Goal: Task Accomplishment & Management: Use online tool/utility

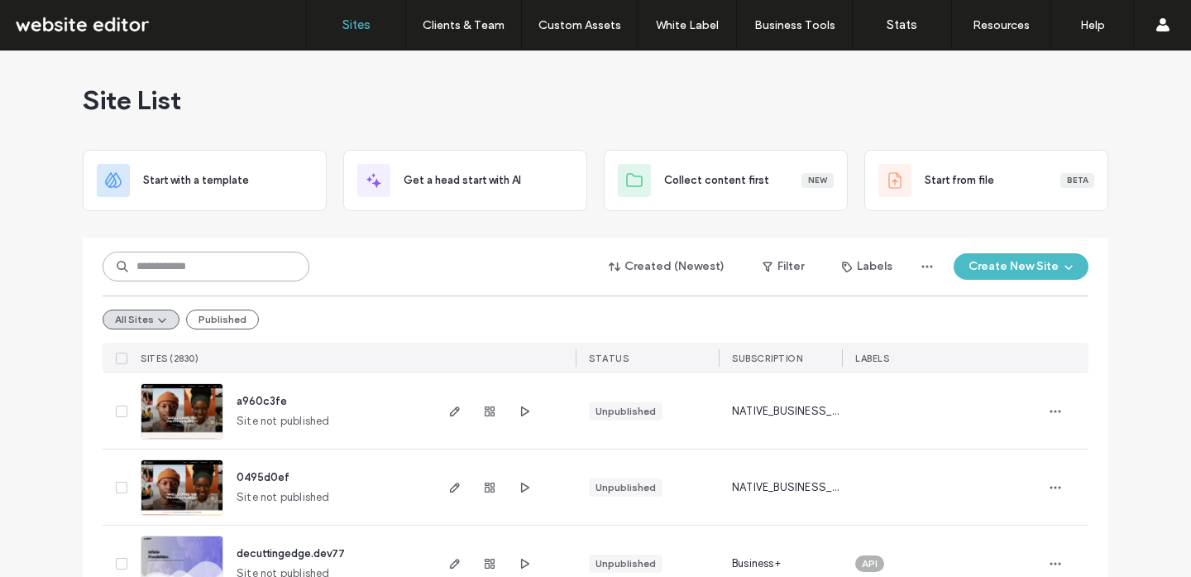
click at [228, 266] on input at bounding box center [206, 266] width 207 height 30
type input "*******"
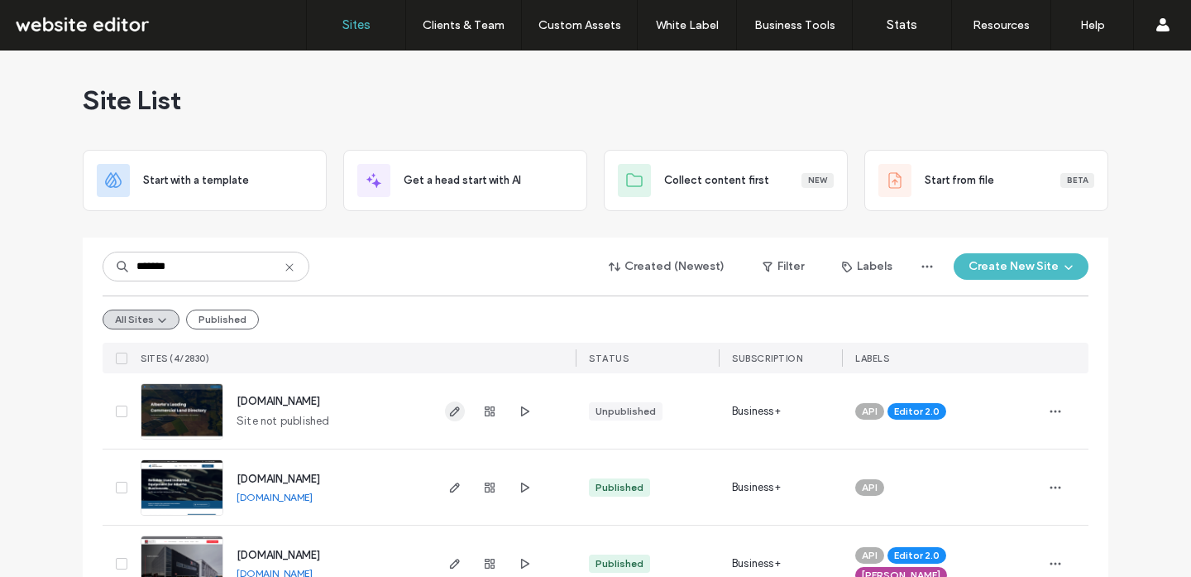
click at [448, 410] on icon "button" at bounding box center [454, 410] width 13 height 13
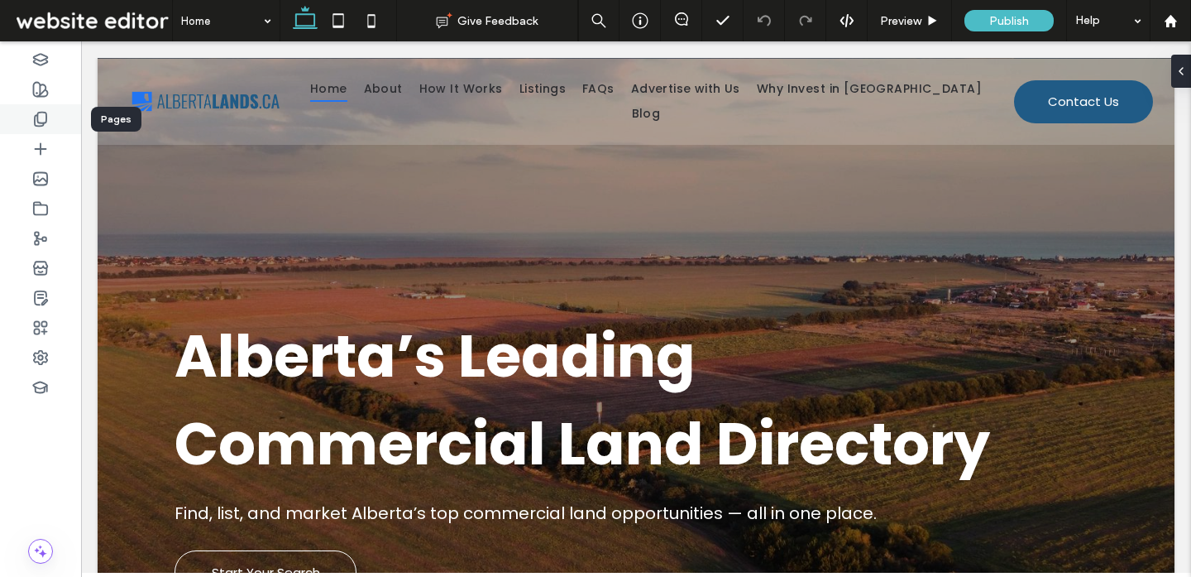
click at [40, 118] on icon at bounding box center [40, 119] width 17 height 17
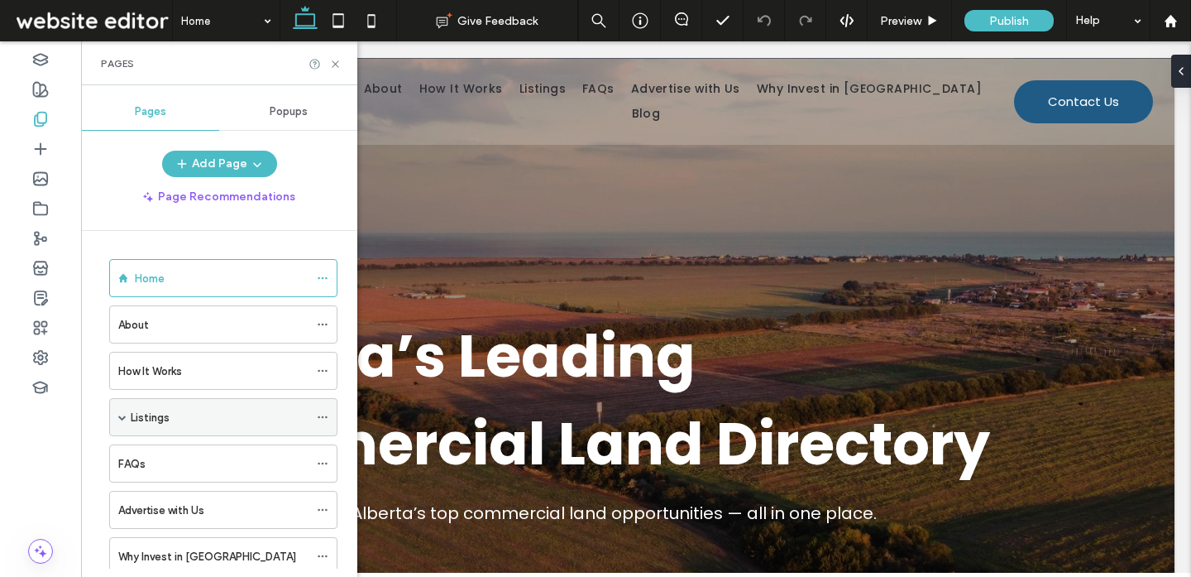
click at [167, 424] on label "Listings" at bounding box center [150, 417] width 39 height 29
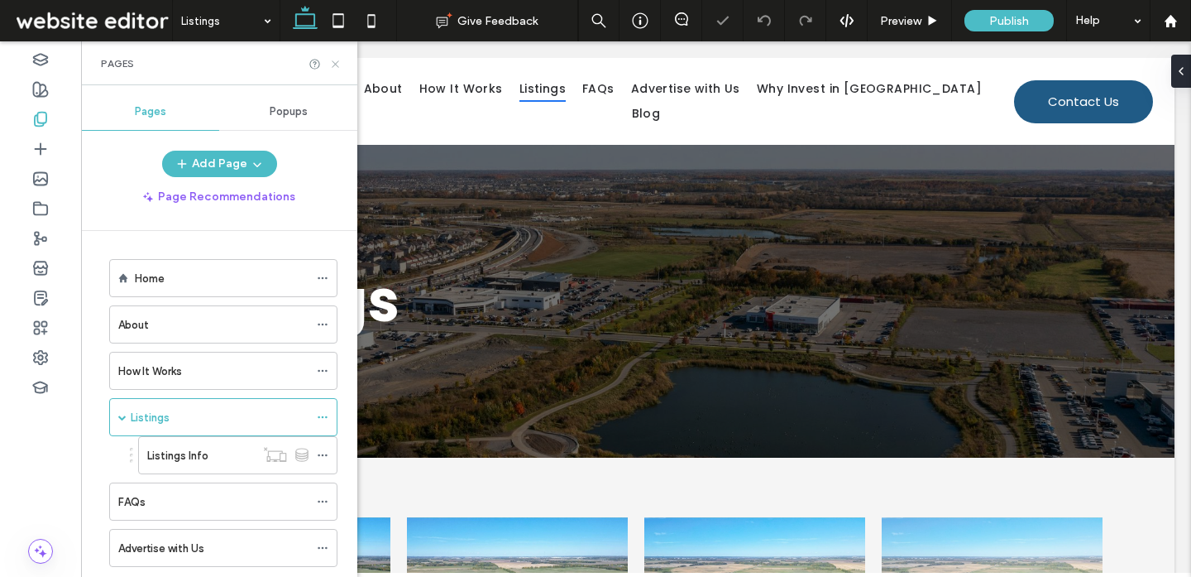
click at [336, 61] on icon at bounding box center [335, 64] width 12 height 12
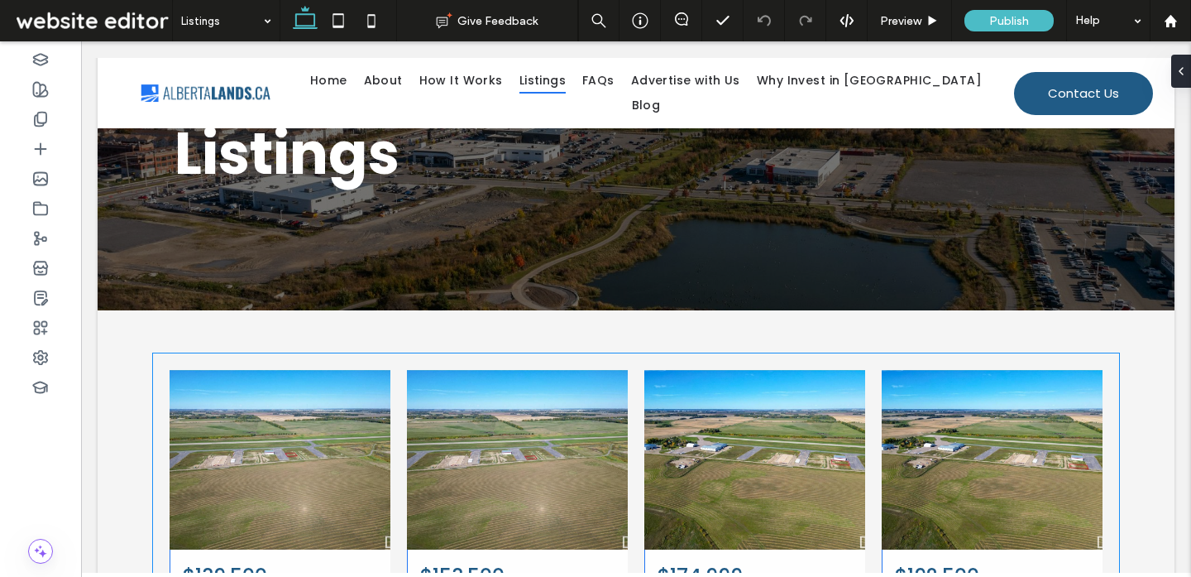
scroll to position [130, 0]
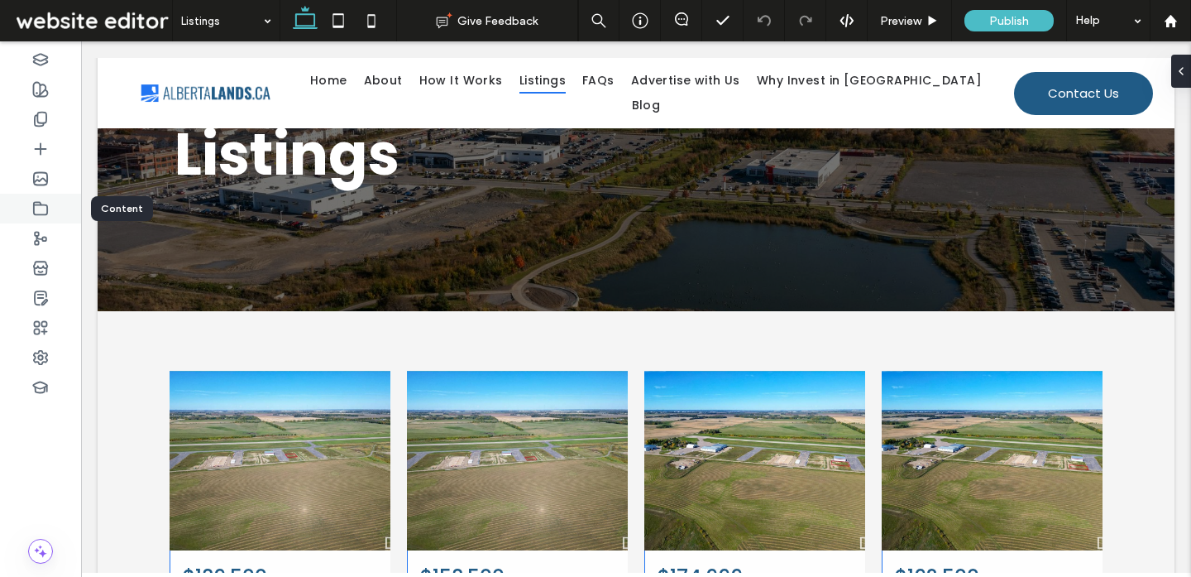
click at [48, 210] on icon at bounding box center [40, 208] width 17 height 17
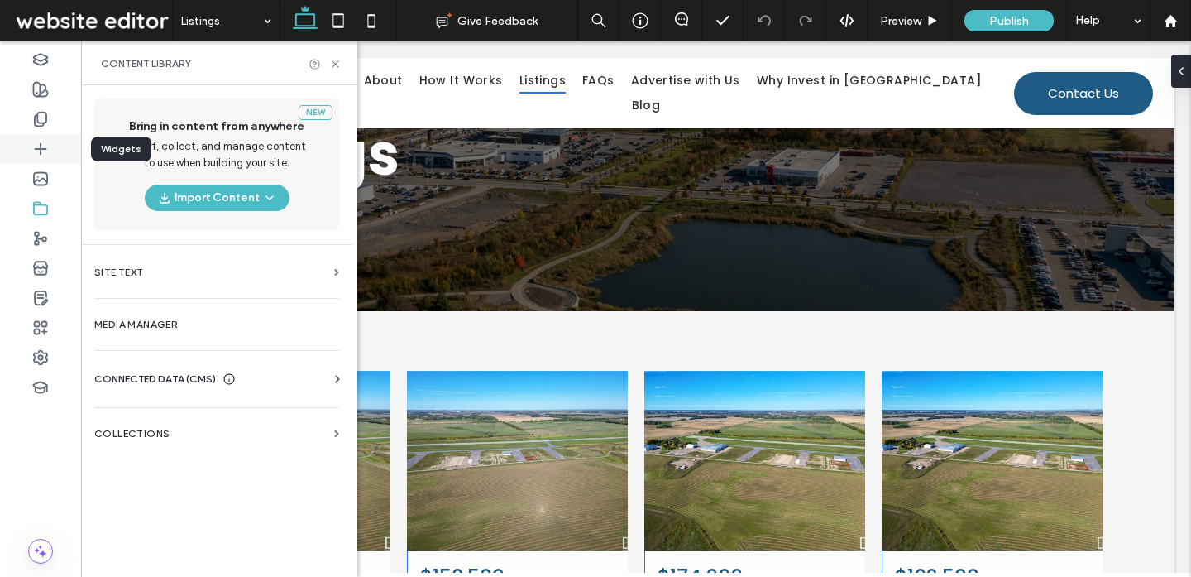
click at [45, 156] on icon at bounding box center [40, 149] width 17 height 17
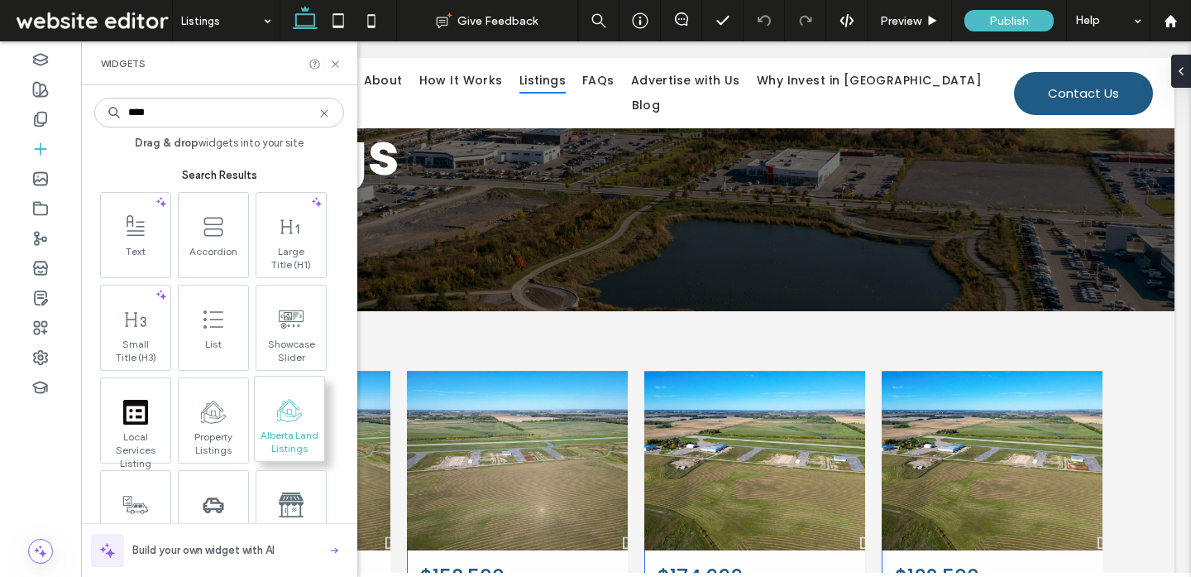
type input "****"
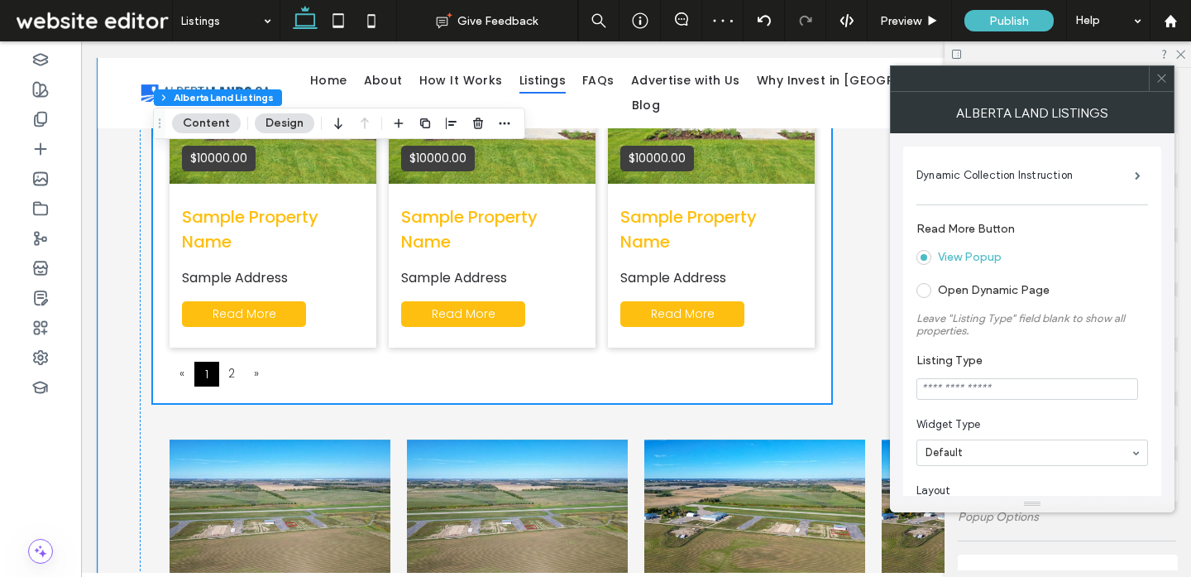
scroll to position [625, 0]
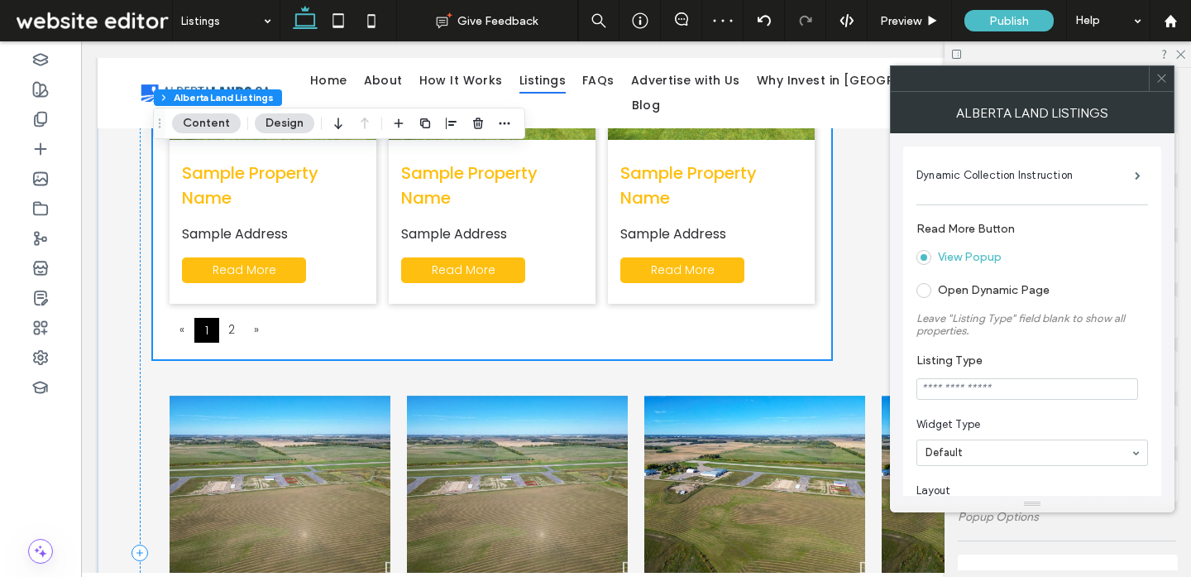
click at [1160, 83] on icon at bounding box center [1162, 78] width 12 height 12
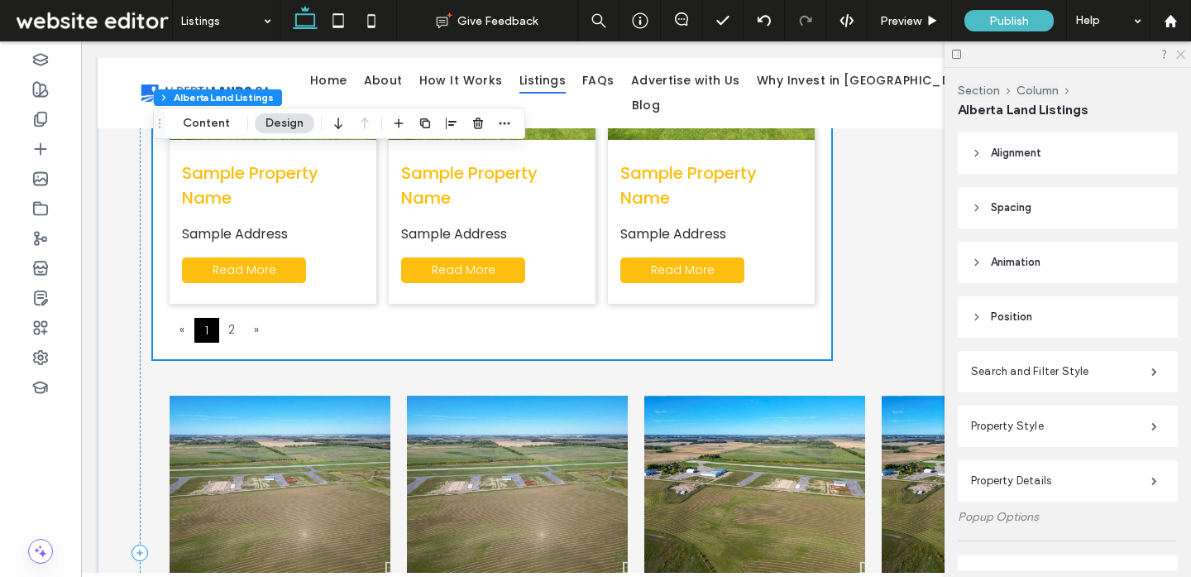
click at [1177, 50] on use at bounding box center [1180, 54] width 9 height 9
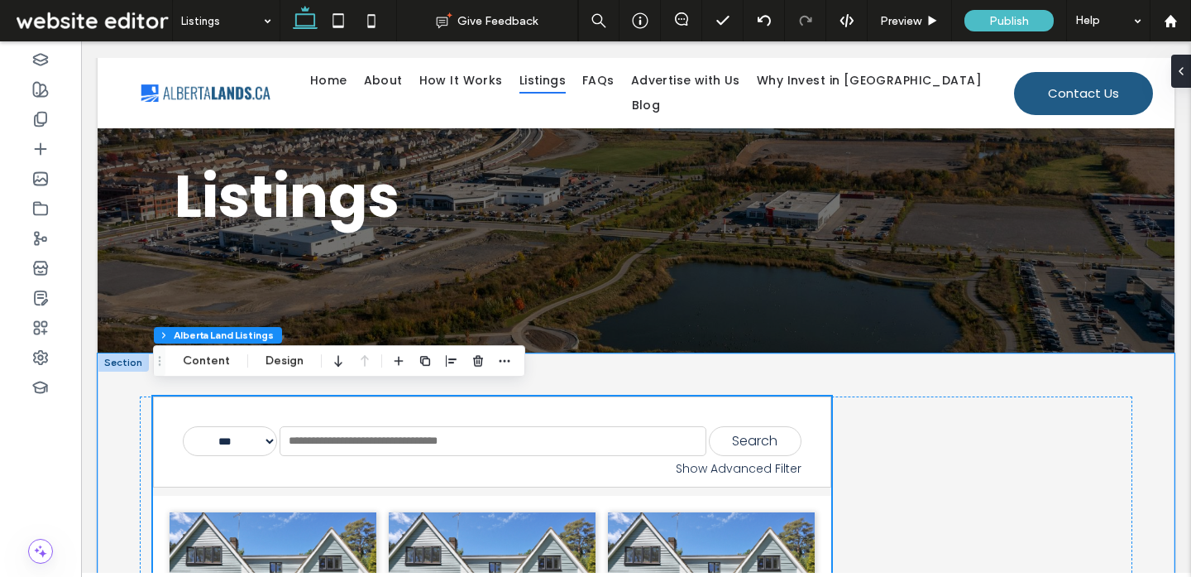
scroll to position [199, 0]
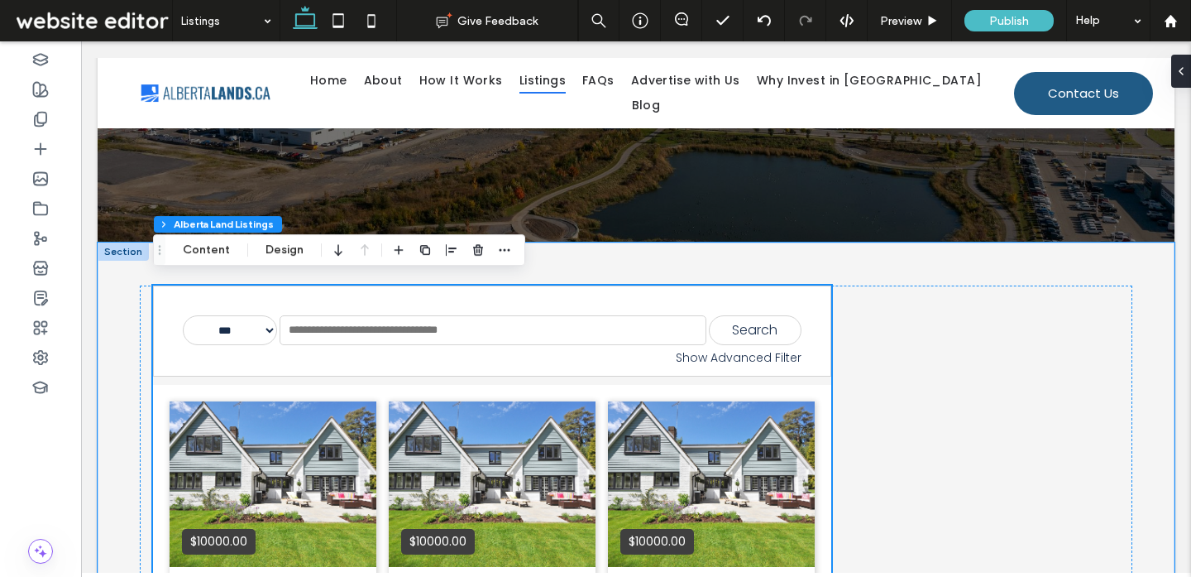
click at [816, 385] on div "$10000.00 Sample Property Name Sample Address Read More $10000.00 Sample Proper…" at bounding box center [492, 585] width 678 height 401
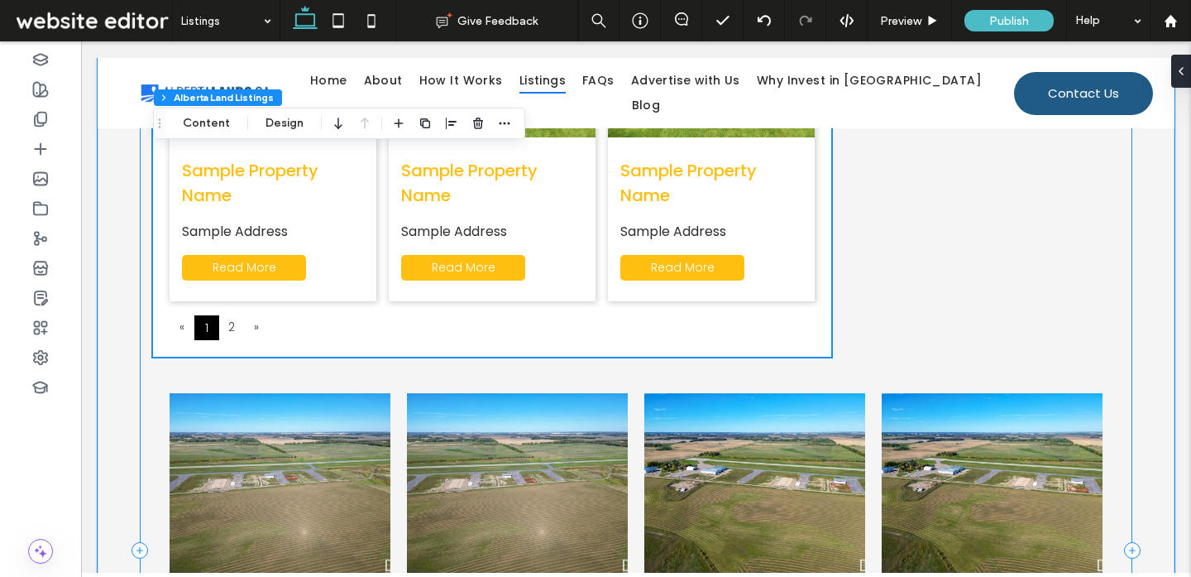
scroll to position [629, 0]
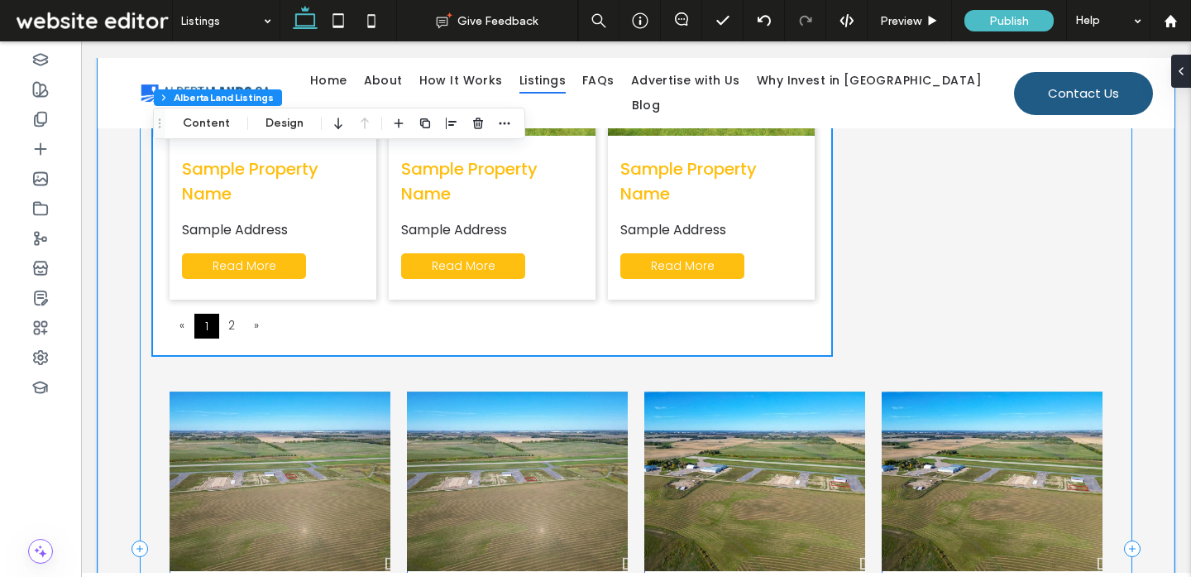
click at [919, 247] on div "**********" at bounding box center [636, 548] width 993 height 1388
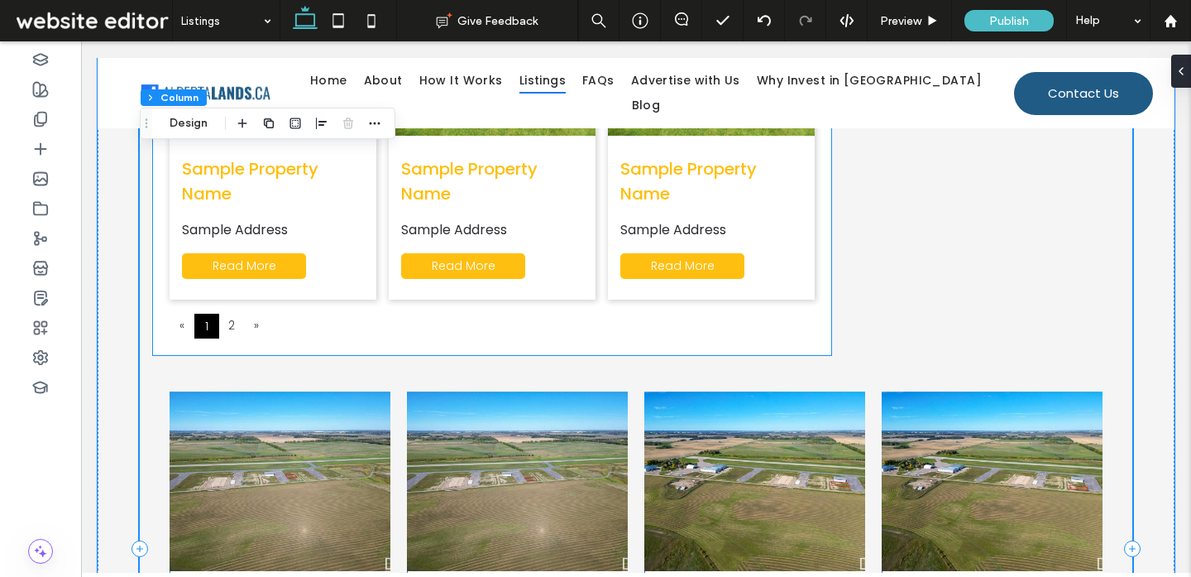
click at [758, 316] on div "« 1 2 »" at bounding box center [492, 325] width 645 height 25
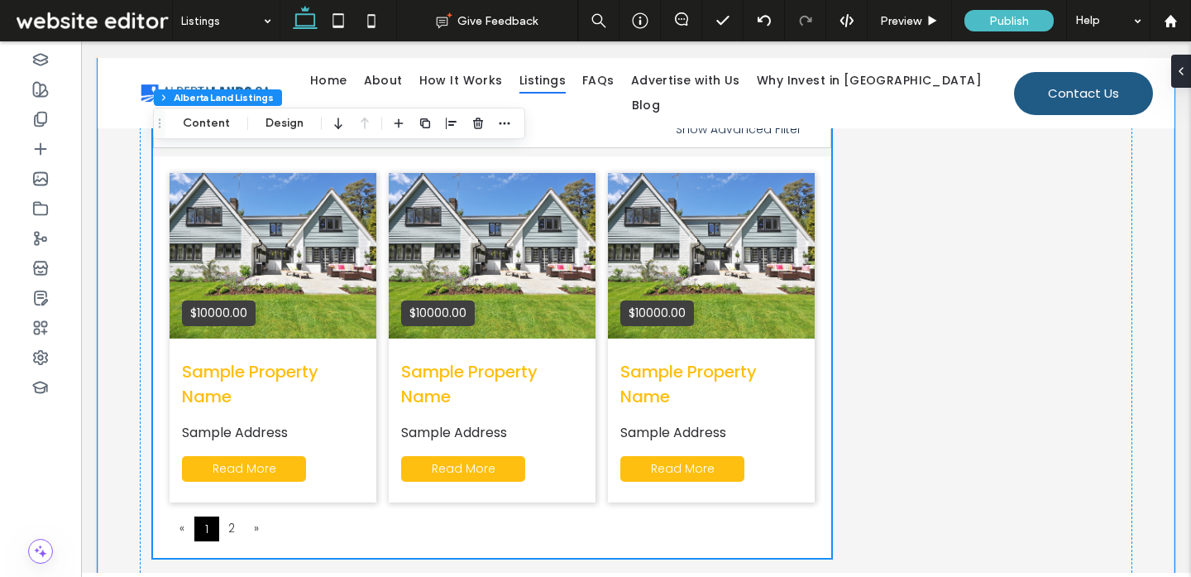
scroll to position [424, 0]
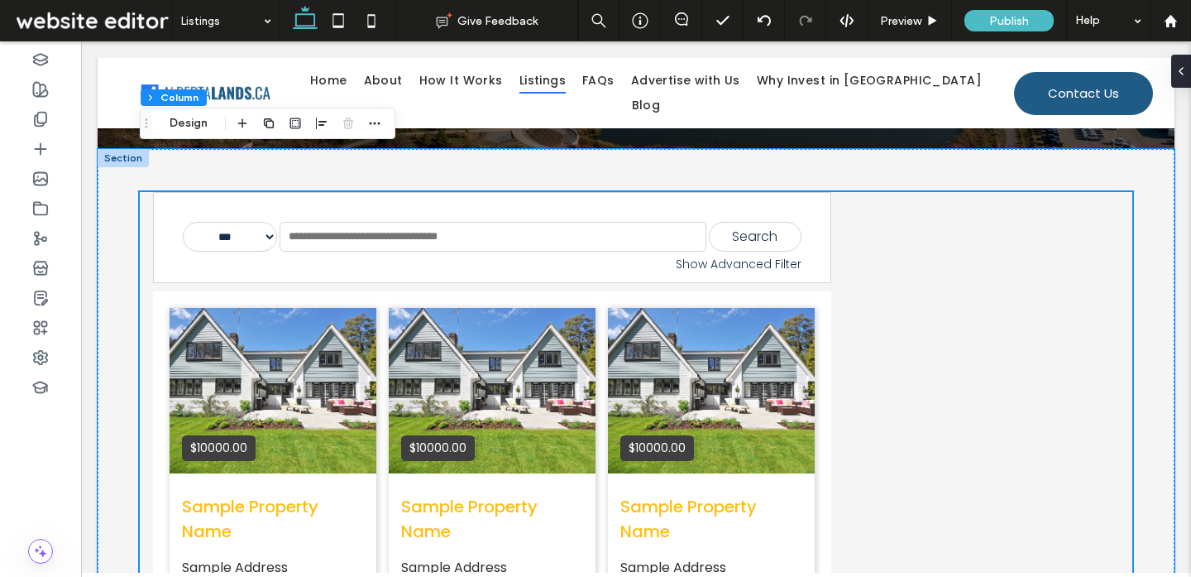
scroll to position [291, 0]
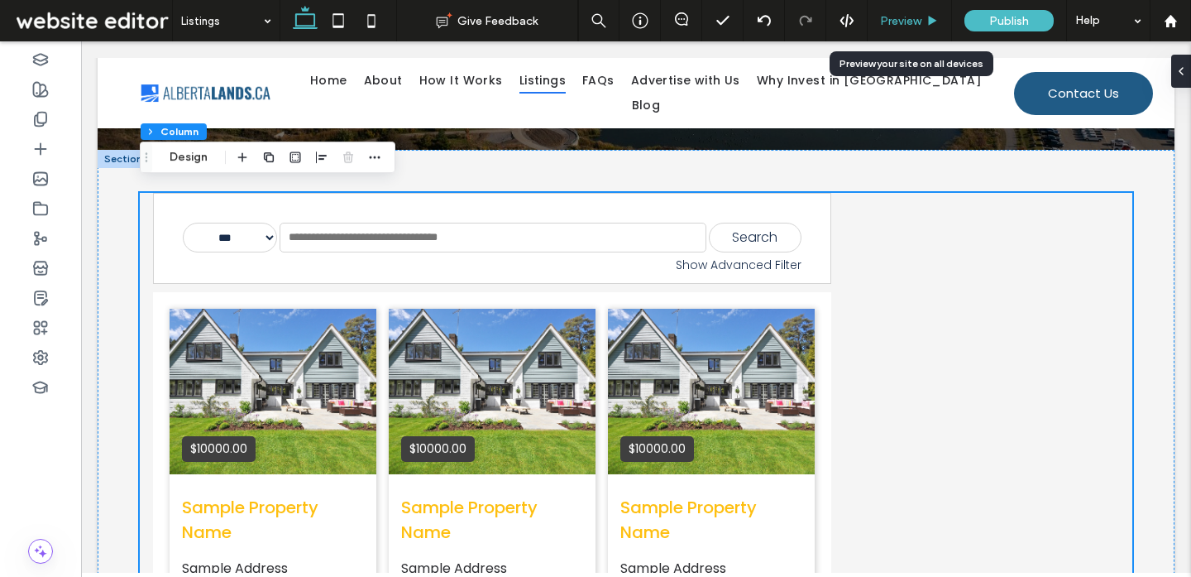
click at [931, 26] on icon at bounding box center [932, 21] width 12 height 12
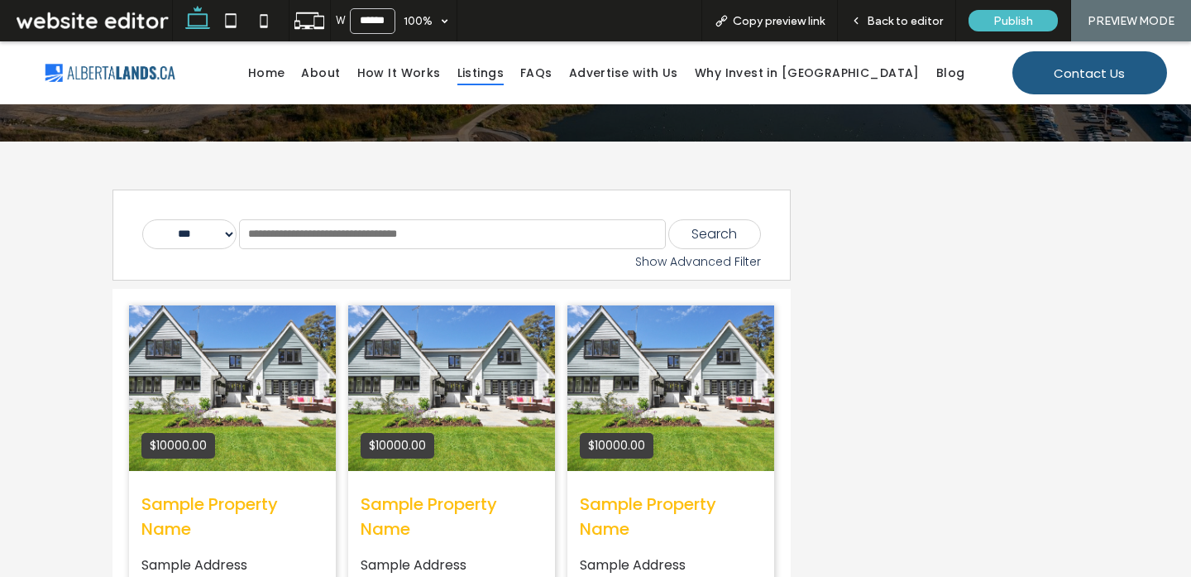
scroll to position [275, 0]
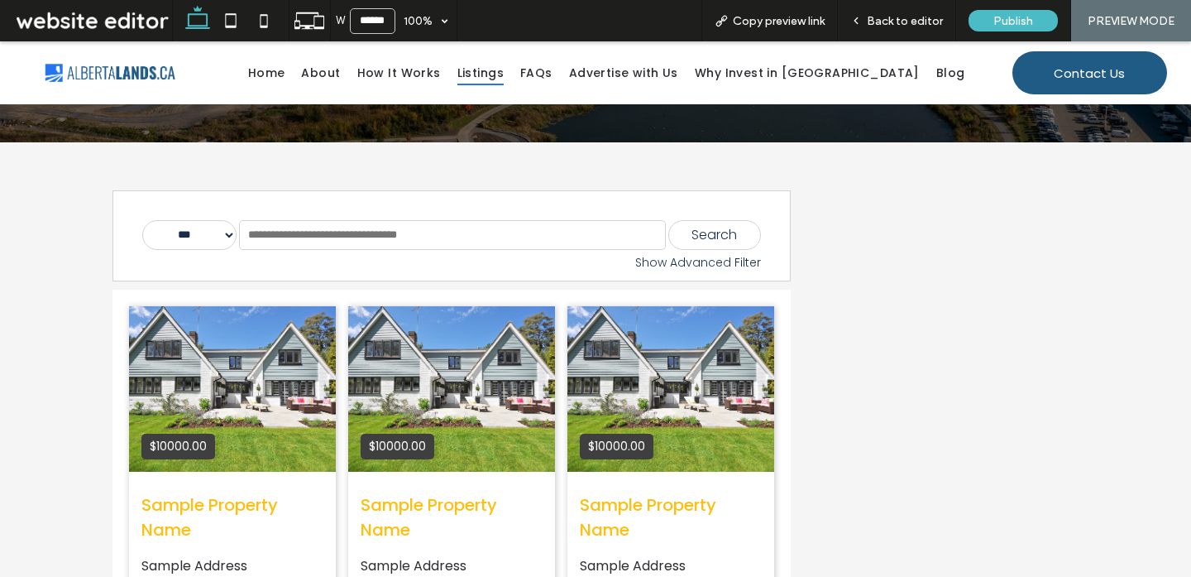
click at [694, 263] on div "Show Advanced Filter" at bounding box center [451, 262] width 619 height 17
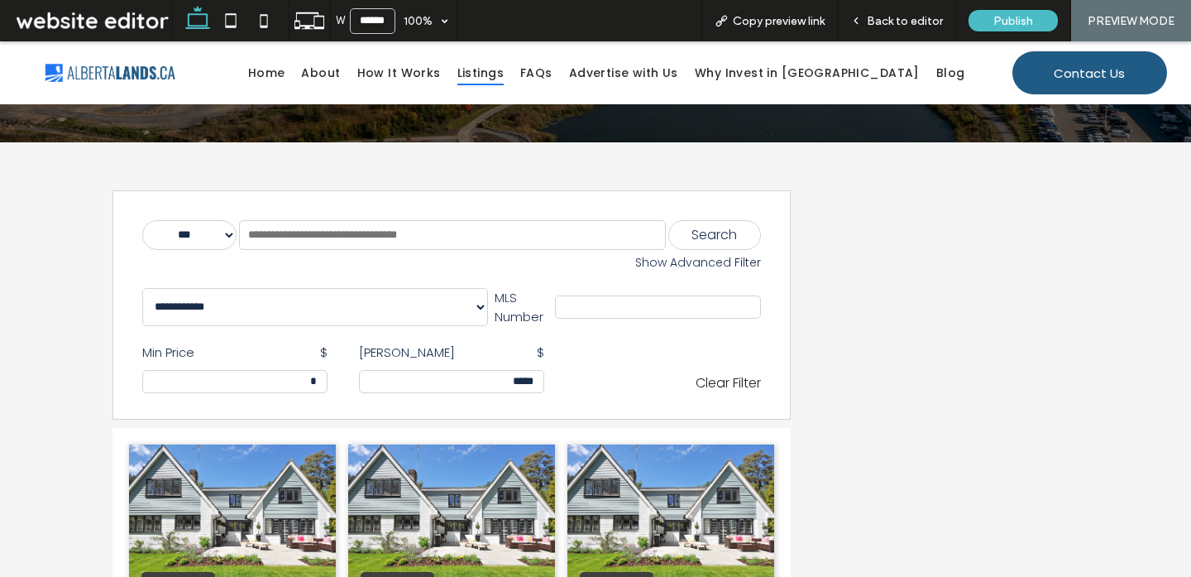
click at [436, 316] on select "**********" at bounding box center [315, 307] width 346 height 38
click at [220, 227] on select "**********" at bounding box center [189, 235] width 94 height 30
click at [692, 266] on div "Show Advanced Filter" at bounding box center [451, 262] width 619 height 17
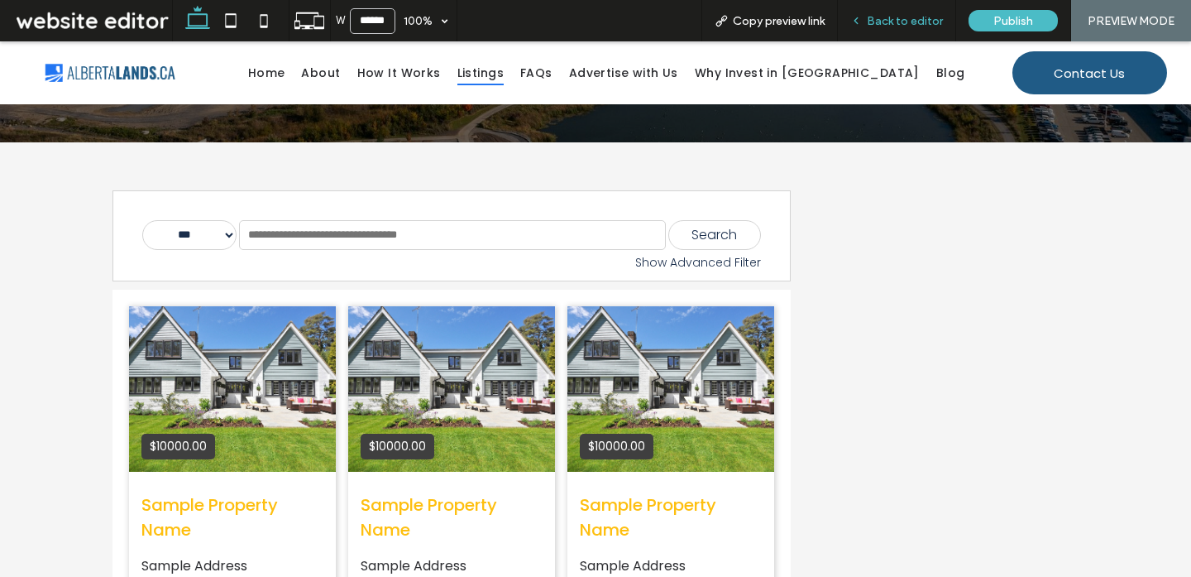
click at [926, 26] on span "Back to editor" at bounding box center [905, 21] width 76 height 14
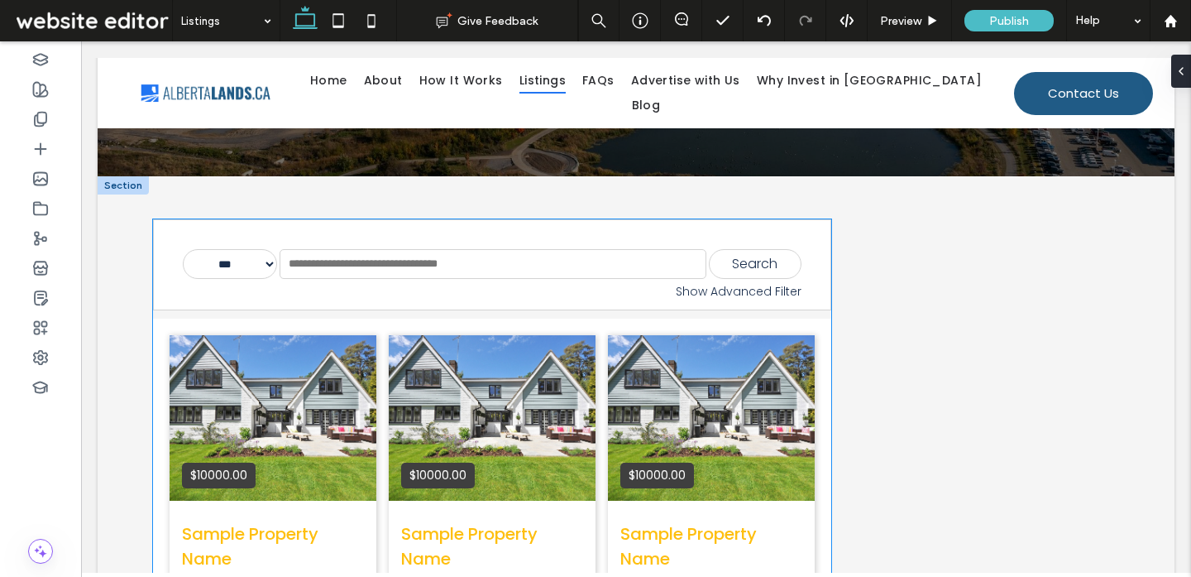
scroll to position [261, 0]
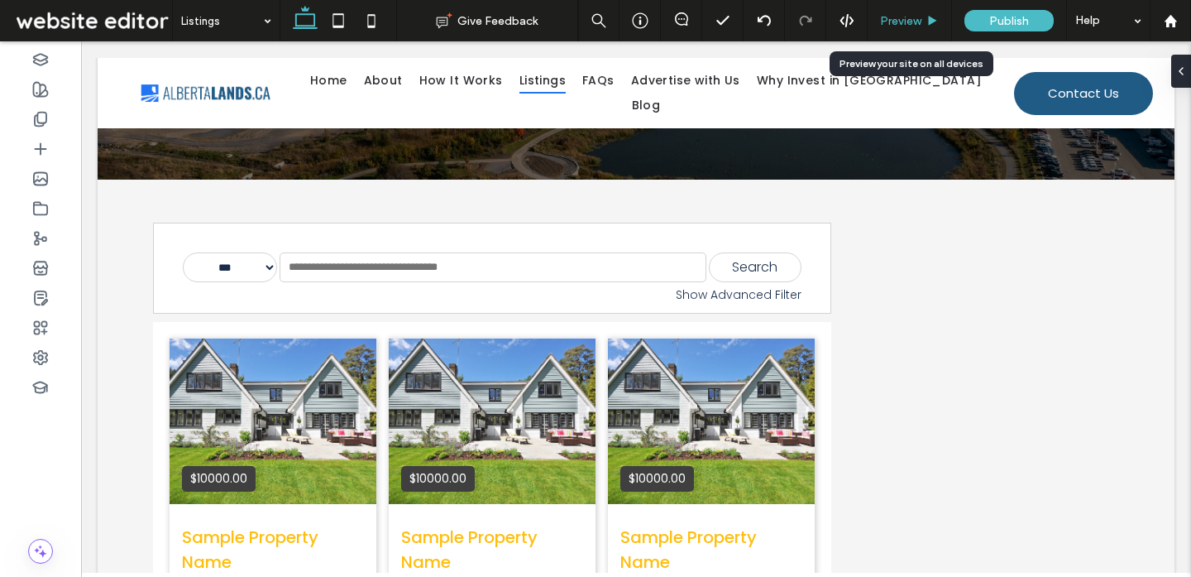
click at [923, 15] on div "Preview" at bounding box center [910, 21] width 84 height 14
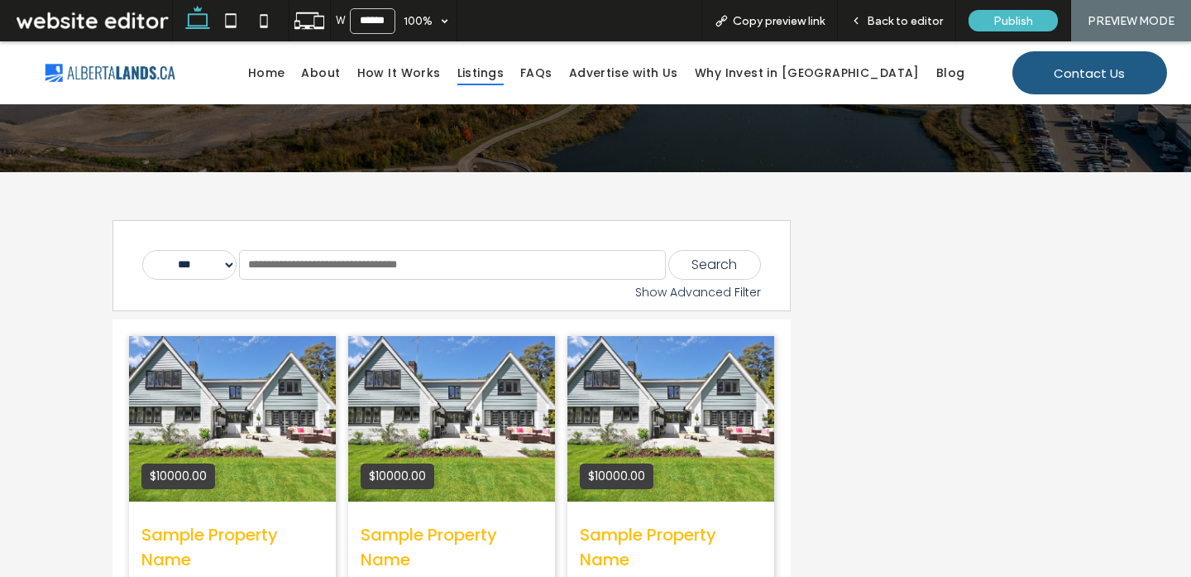
click at [923, 15] on span "Back to editor" at bounding box center [905, 21] width 76 height 14
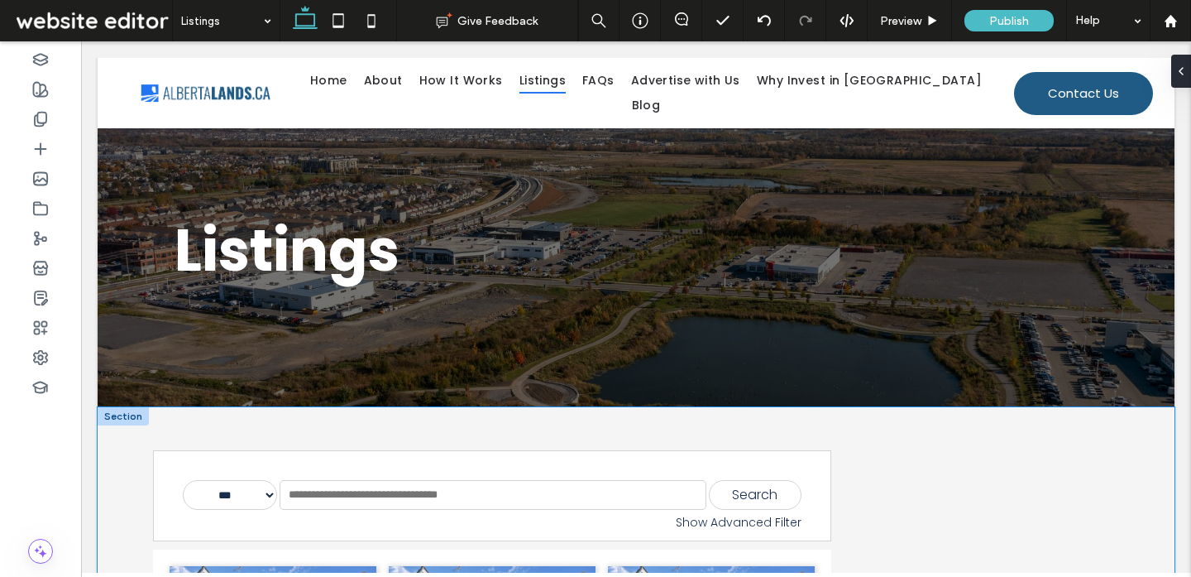
scroll to position [103, 0]
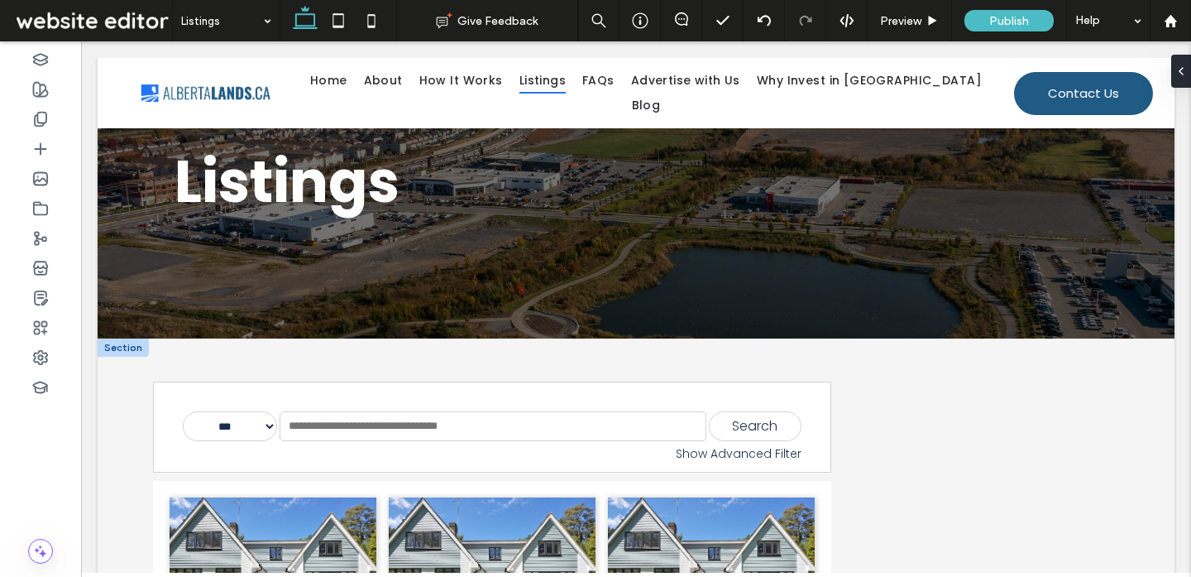
click at [123, 341] on div at bounding box center [123, 347] width 51 height 18
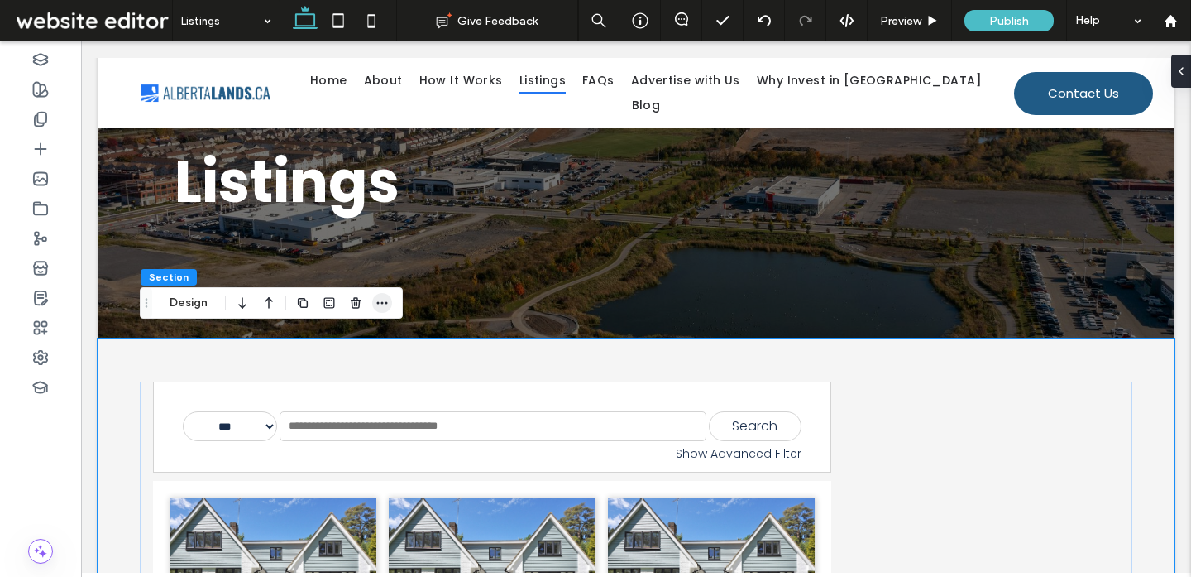
click at [380, 295] on span "button" at bounding box center [382, 303] width 20 height 20
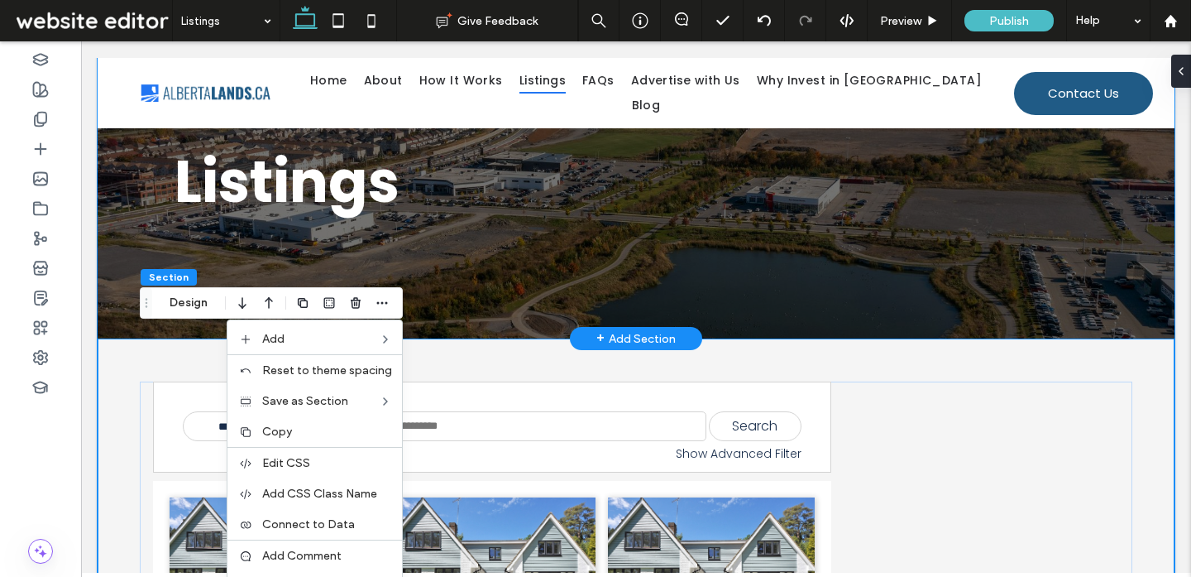
click at [113, 306] on div "Listings" at bounding box center [636, 182] width 1077 height 313
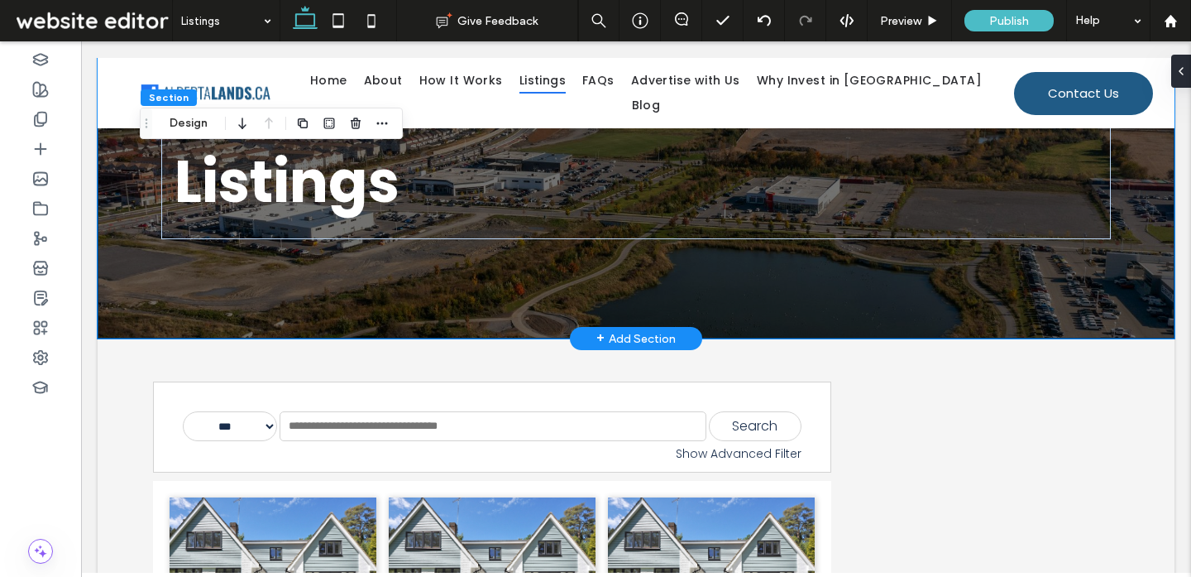
click at [108, 312] on div "Listings" at bounding box center [636, 182] width 1077 height 313
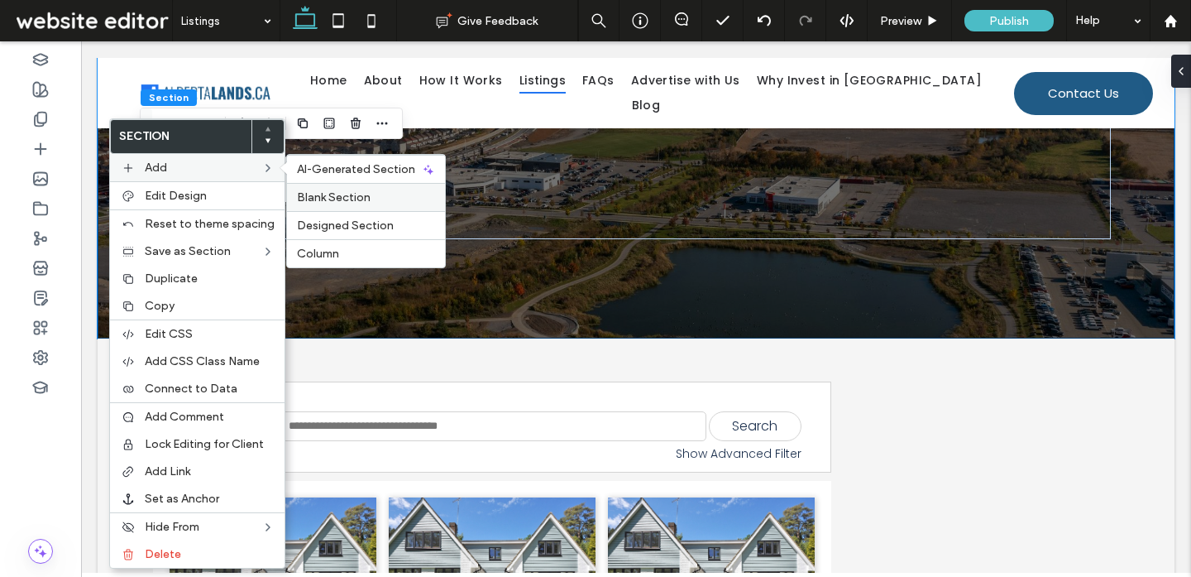
click at [346, 196] on span "Blank Section" at bounding box center [334, 197] width 74 height 14
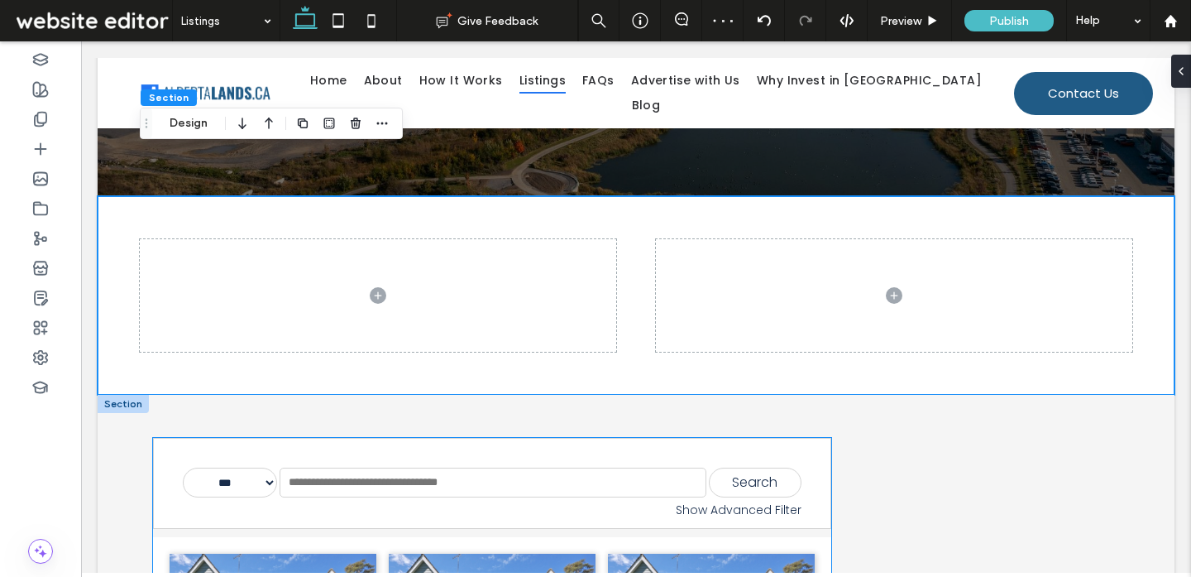
scroll to position [195, 0]
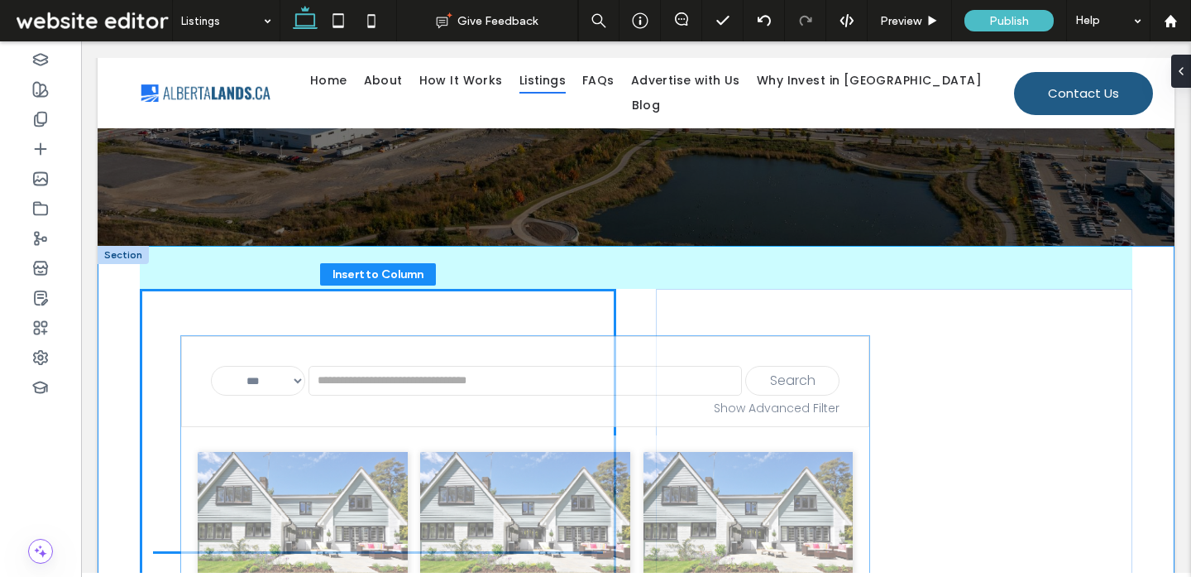
drag, startPoint x: 212, startPoint y: 490, endPoint x: 240, endPoint y: 347, distance: 146.6
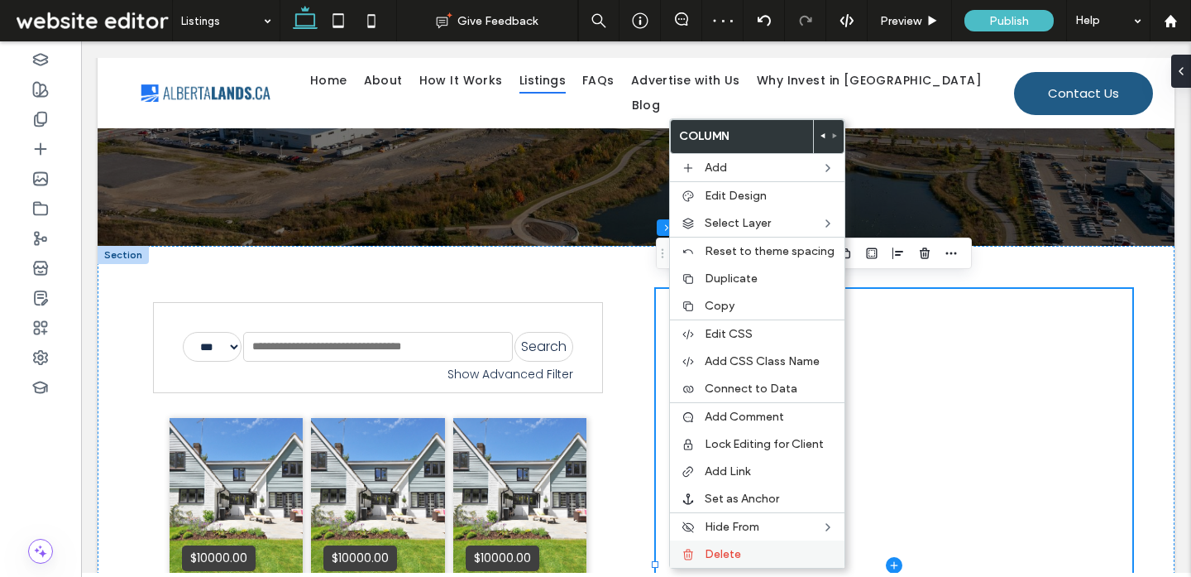
click at [710, 548] on span "Delete" at bounding box center [723, 554] width 36 height 14
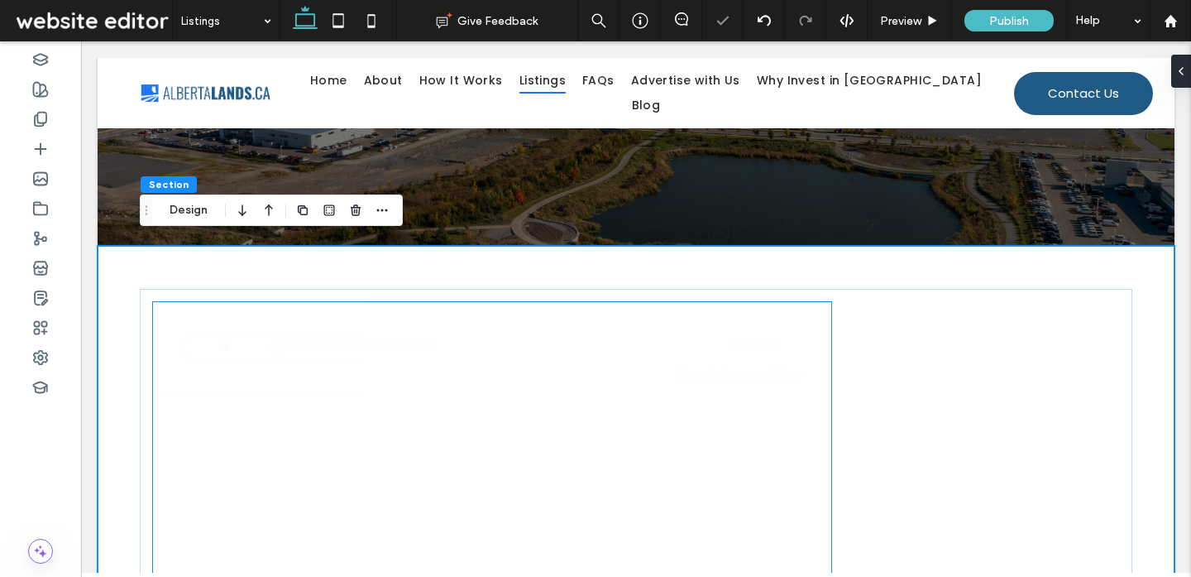
click at [757, 392] on div "**********" at bounding box center [492, 564] width 678 height 525
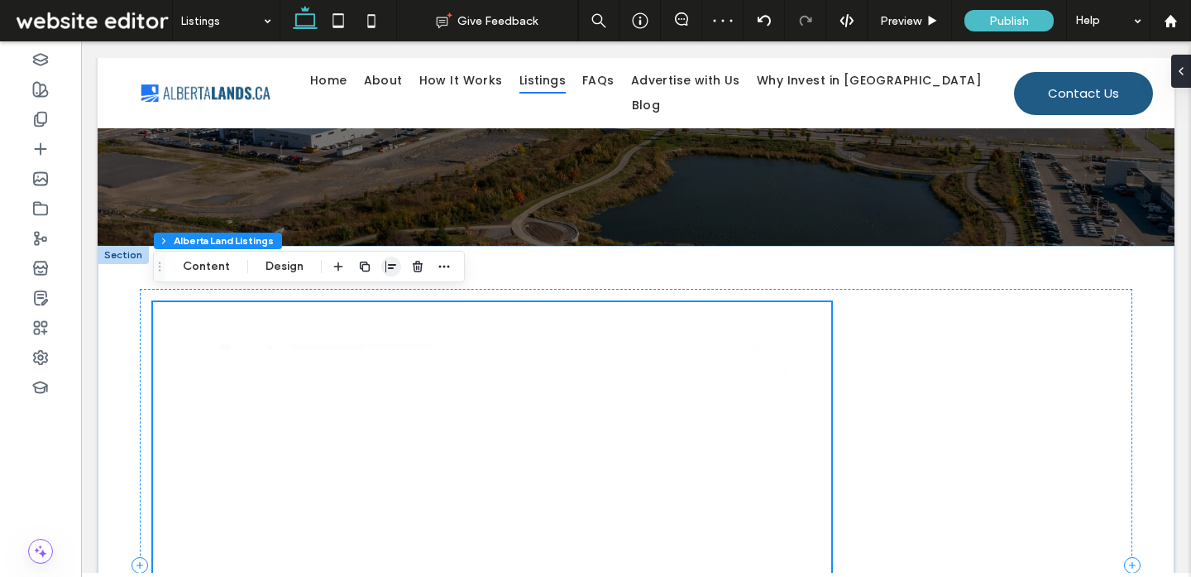
click at [385, 267] on icon "button" at bounding box center [391, 266] width 13 height 13
click at [433, 301] on icon "stretch" at bounding box center [434, 298] width 13 height 13
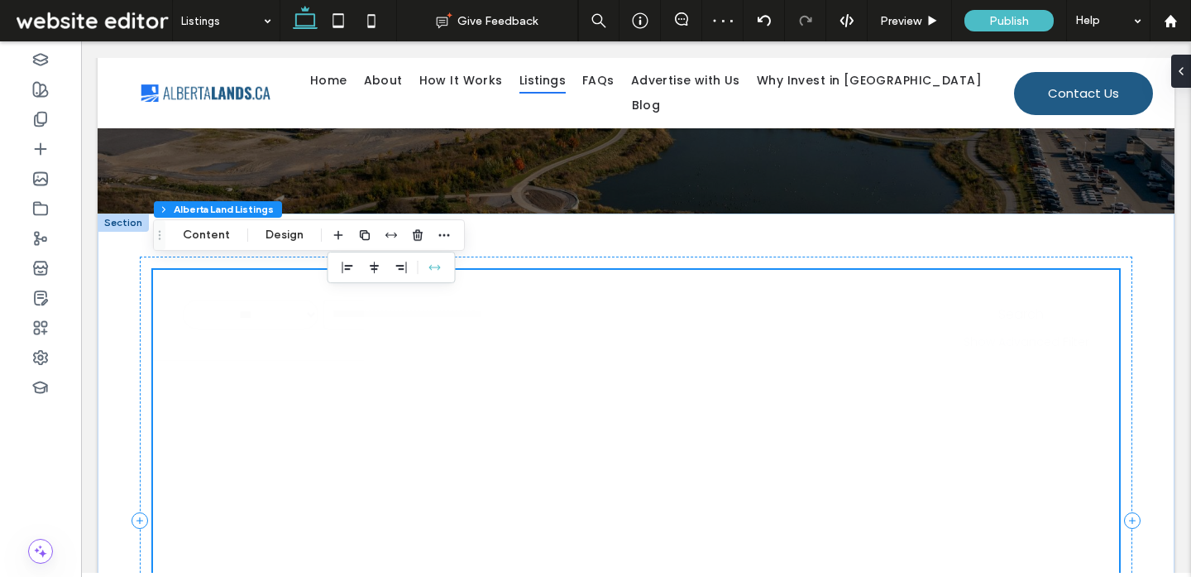
scroll to position [226, 0]
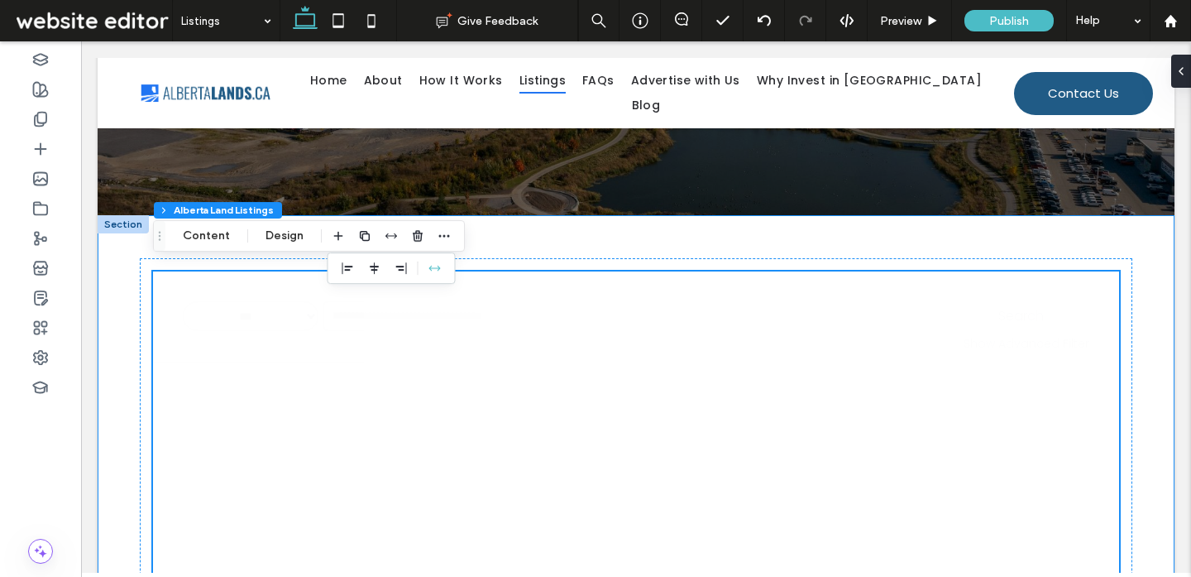
click at [112, 294] on div "**********" at bounding box center [636, 521] width 1077 height 613
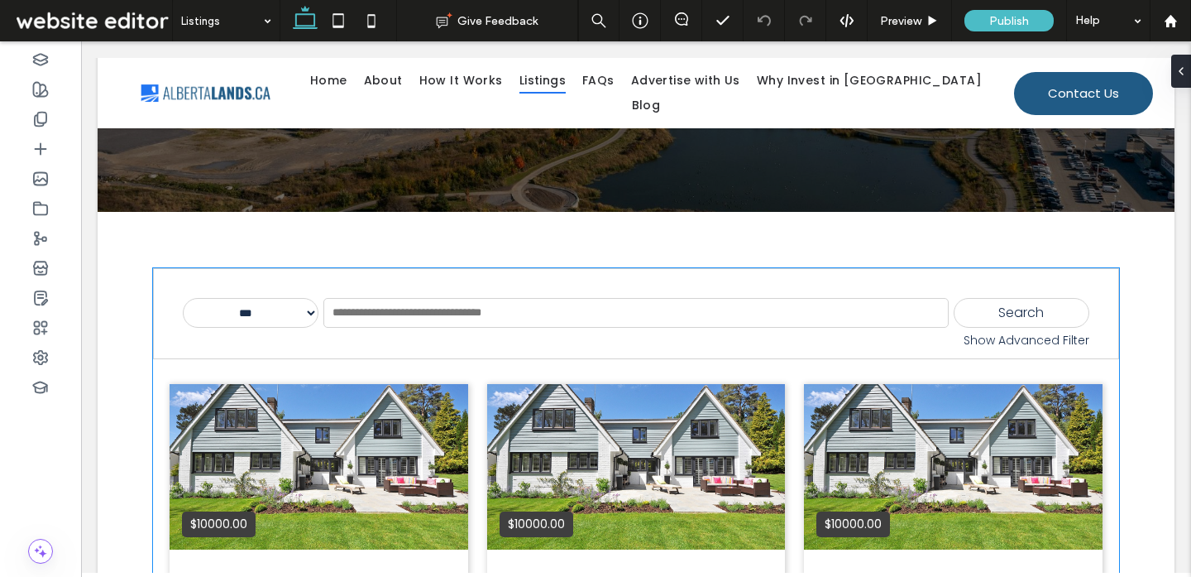
scroll to position [230, 0]
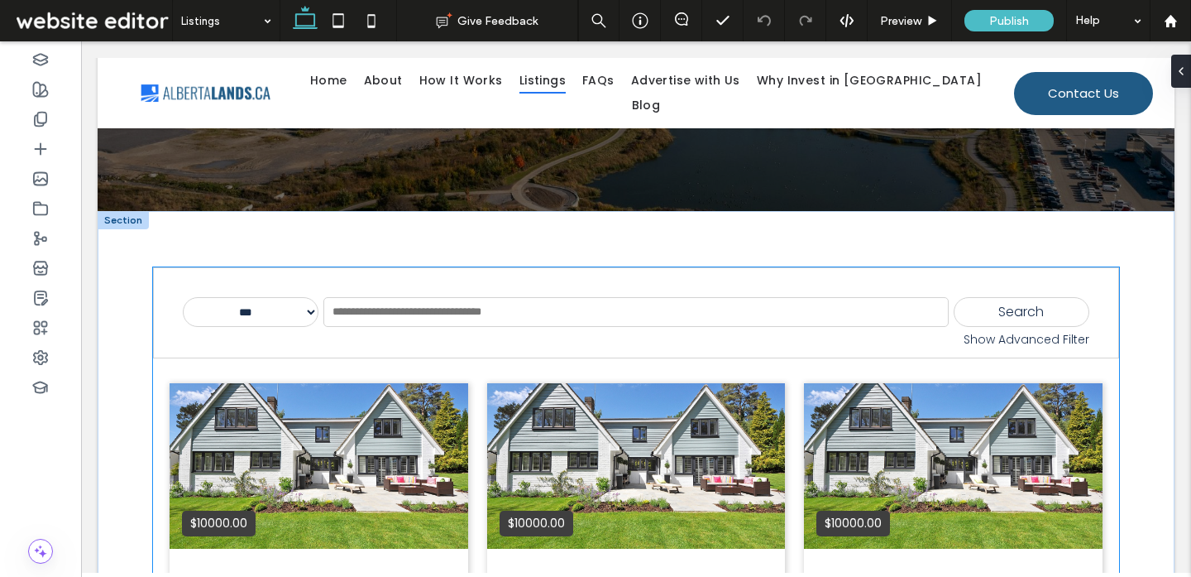
click at [266, 316] on select "**********" at bounding box center [251, 312] width 136 height 30
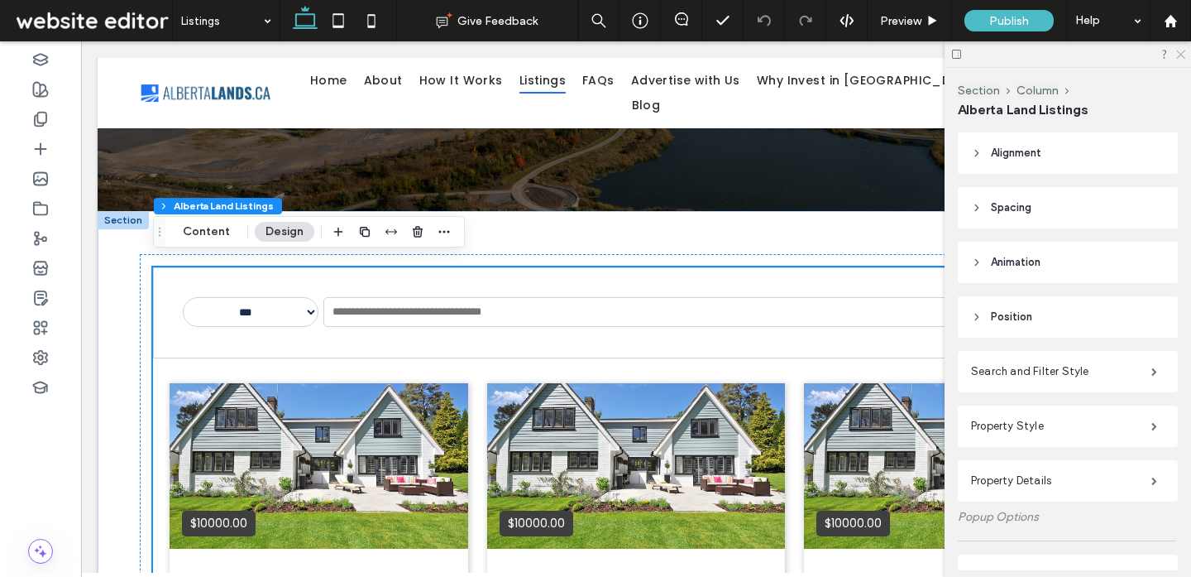
click at [1180, 55] on use at bounding box center [1180, 54] width 9 height 9
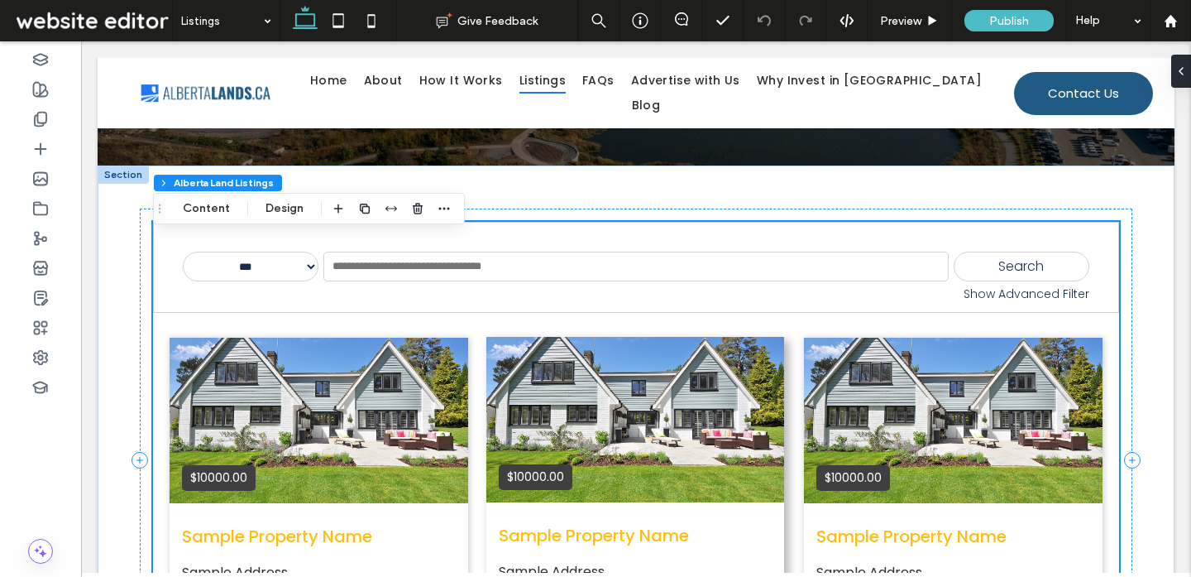
scroll to position [294, 0]
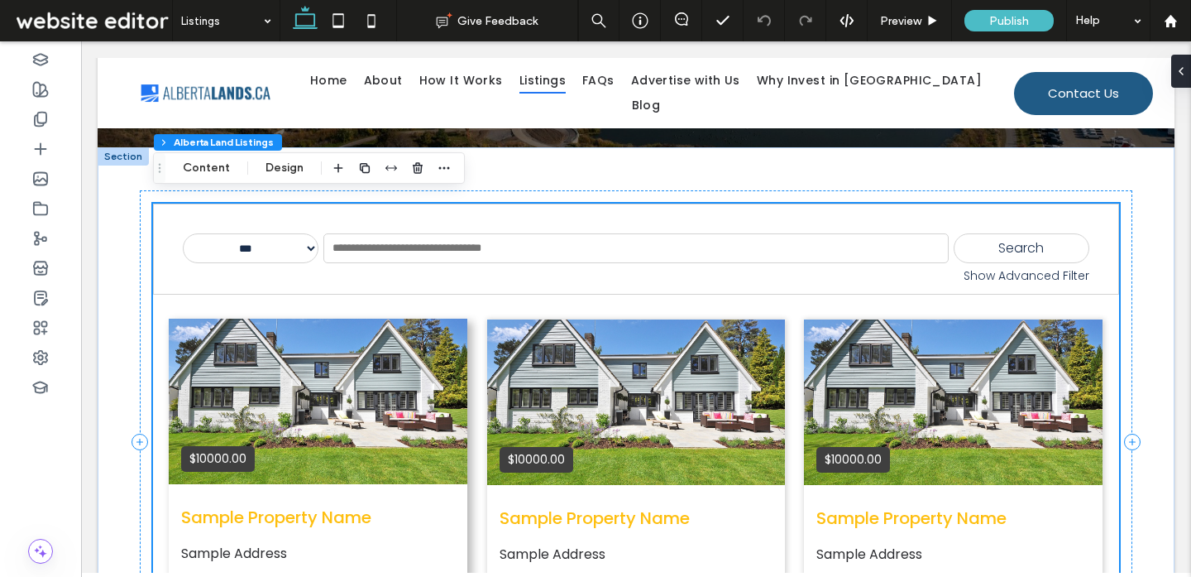
click at [248, 318] on div "$10000.00" at bounding box center [318, 400] width 299 height 165
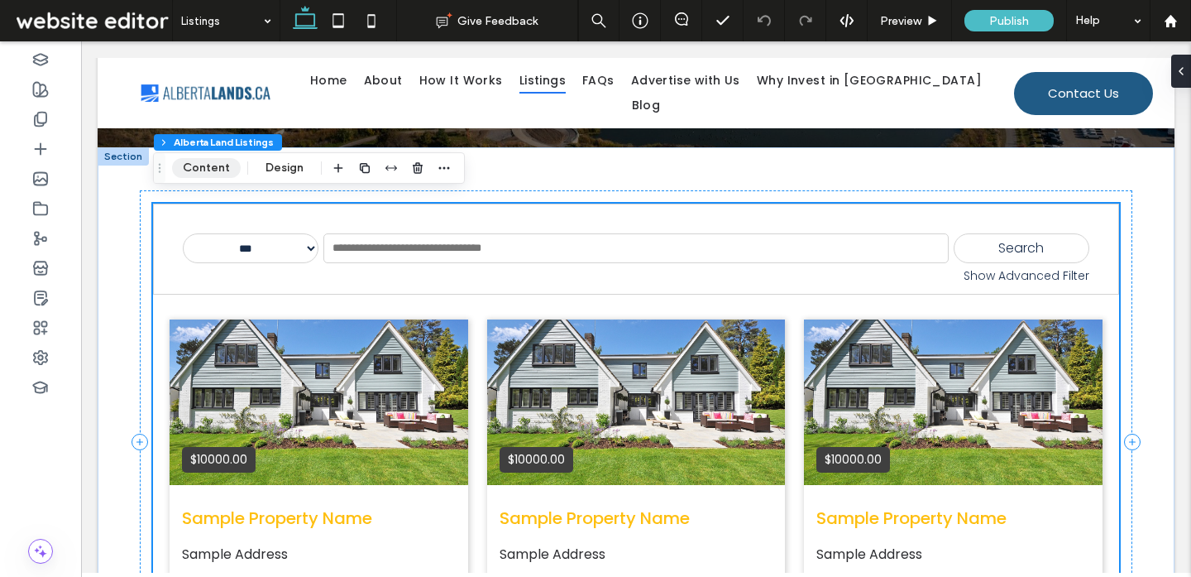
click at [216, 165] on button "Content" at bounding box center [206, 168] width 69 height 20
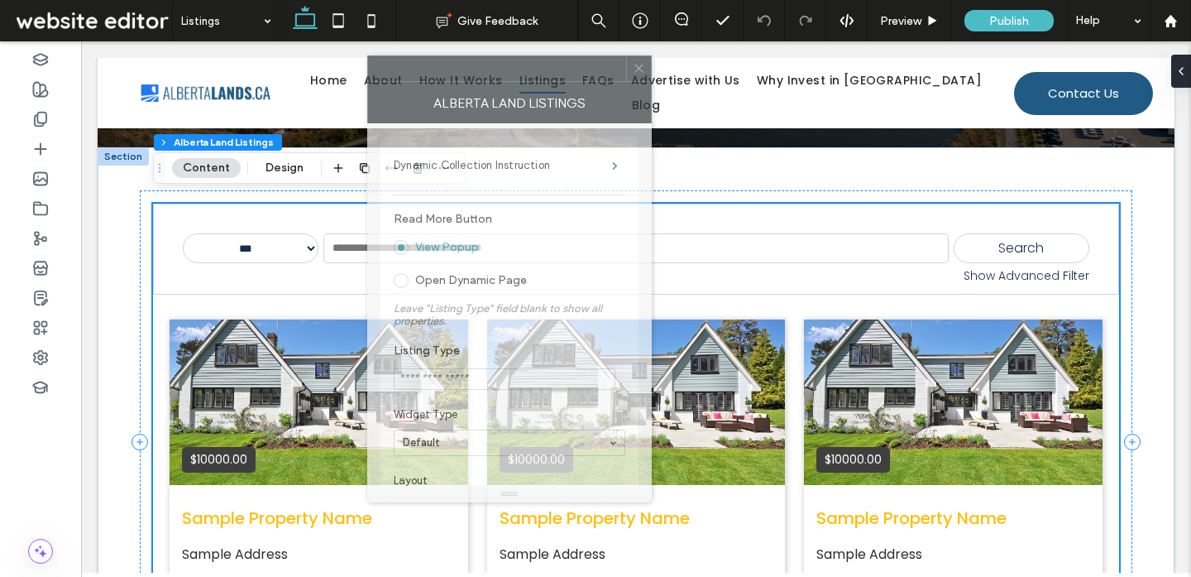
drag, startPoint x: 1060, startPoint y: 84, endPoint x: 536, endPoint y: 70, distance: 524.6
click at [536, 70] on div at bounding box center [497, 68] width 258 height 25
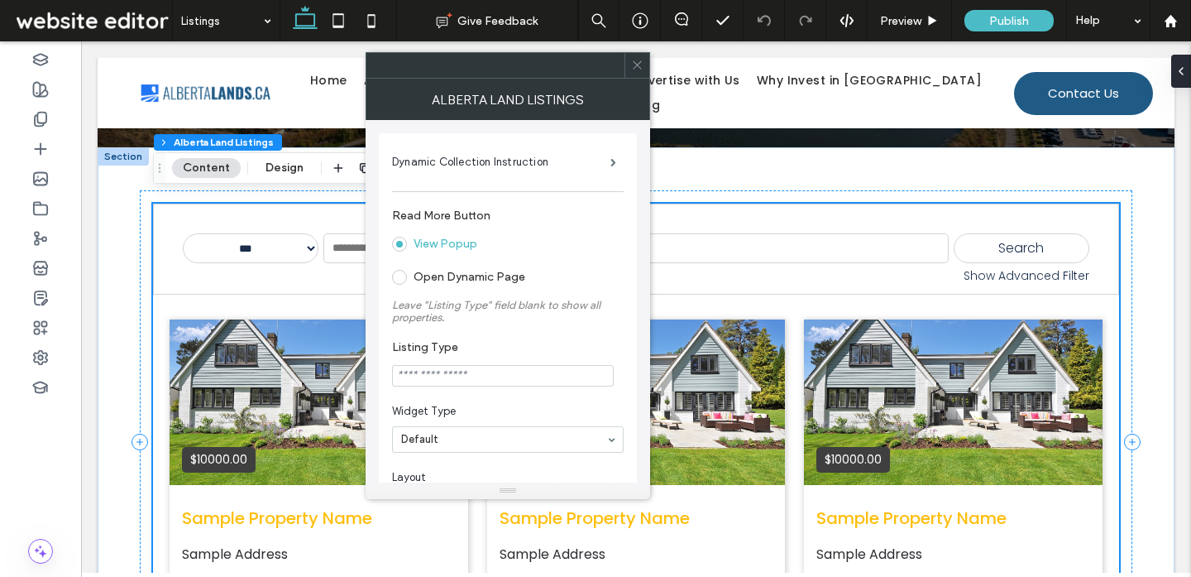
click at [495, 279] on label "Open Dynamic Page" at bounding box center [470, 277] width 112 height 14
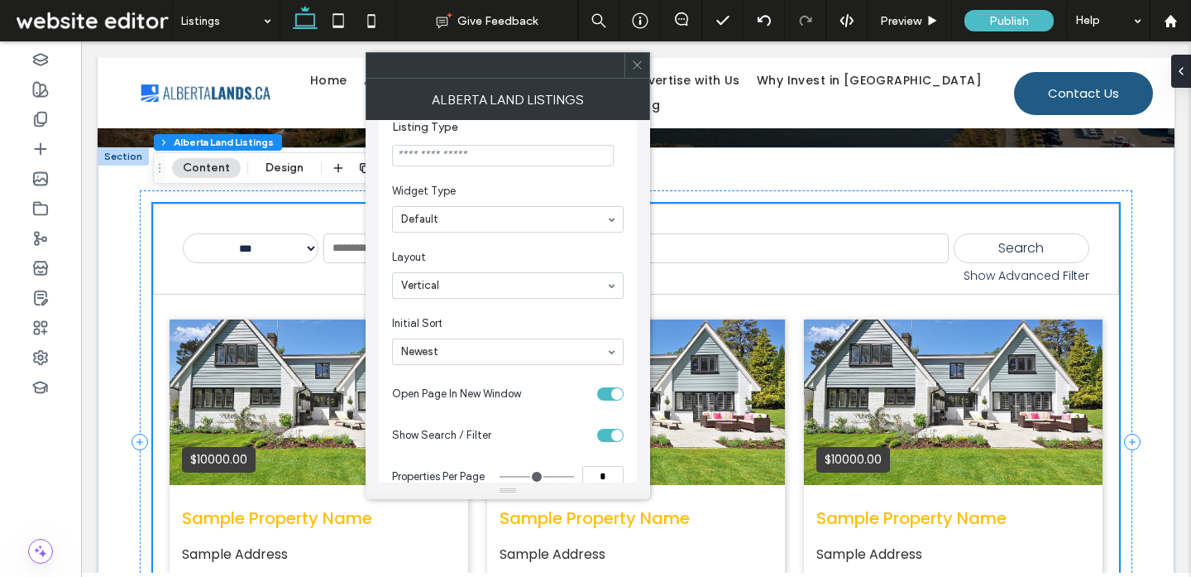
scroll to position [318, 0]
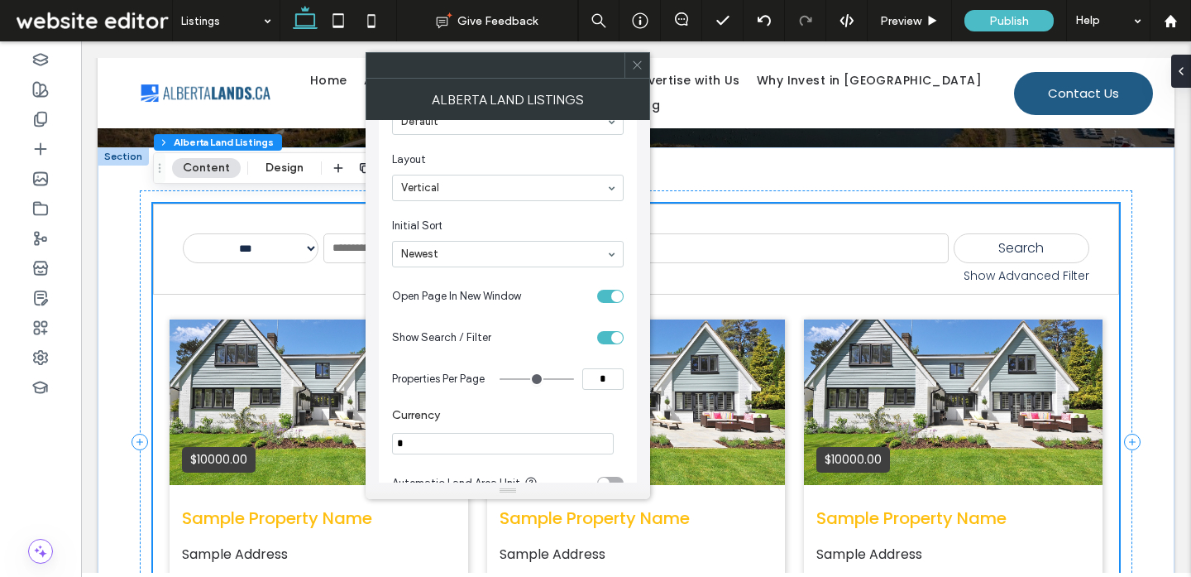
click at [605, 292] on section "Open Page In New Window" at bounding box center [508, 295] width 232 height 41
click at [605, 298] on div "toggle" at bounding box center [610, 295] width 26 height 13
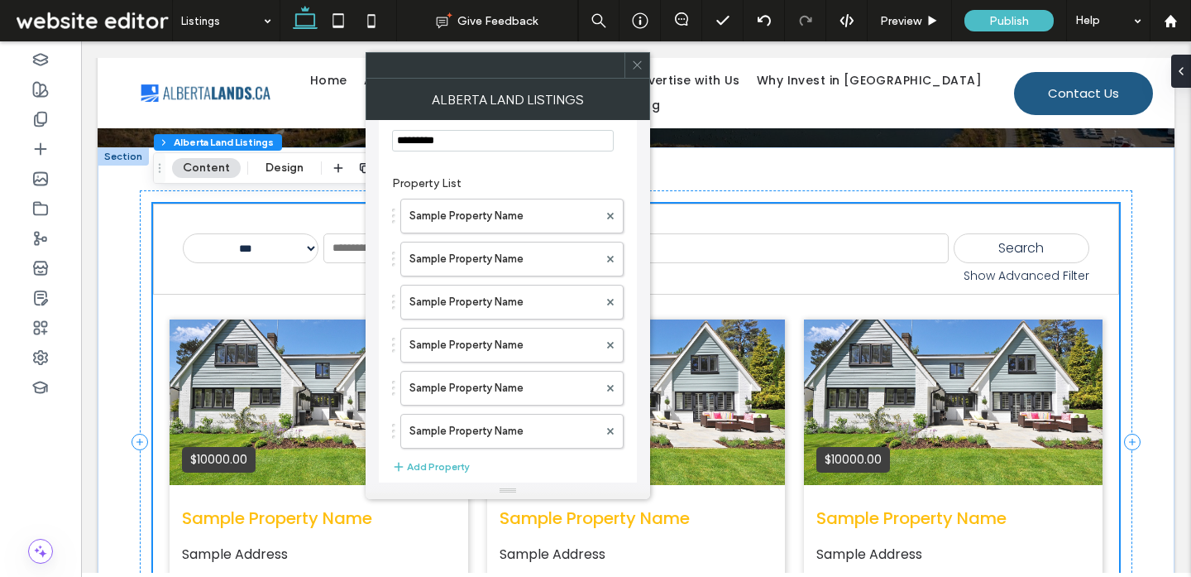
scroll to position [815, 0]
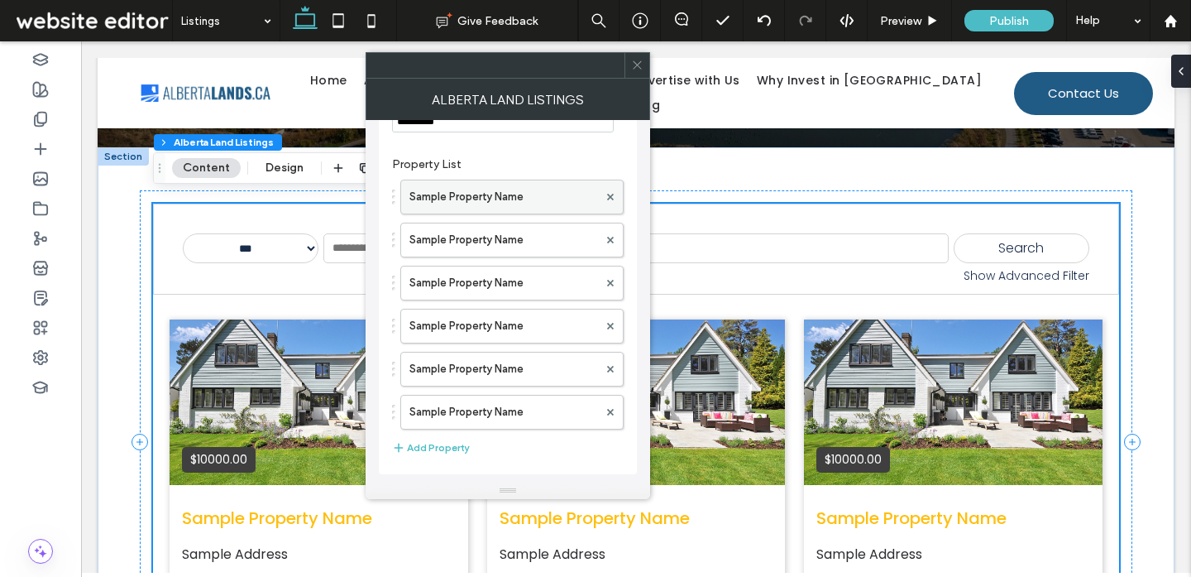
click at [523, 200] on label "Sample Property Name" at bounding box center [503, 196] width 189 height 33
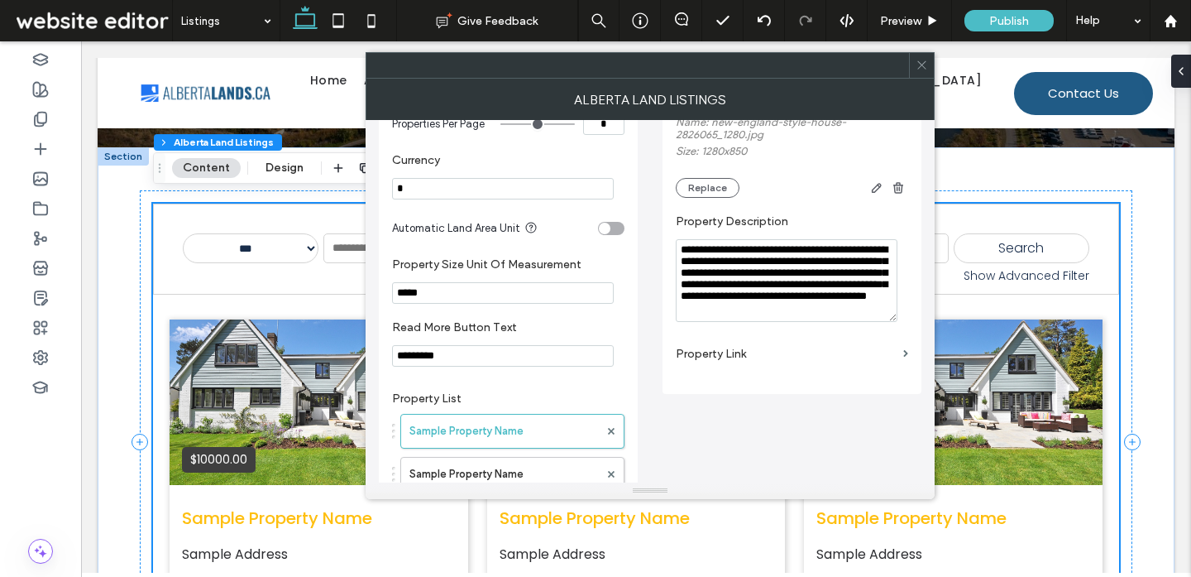
scroll to position [677, 0]
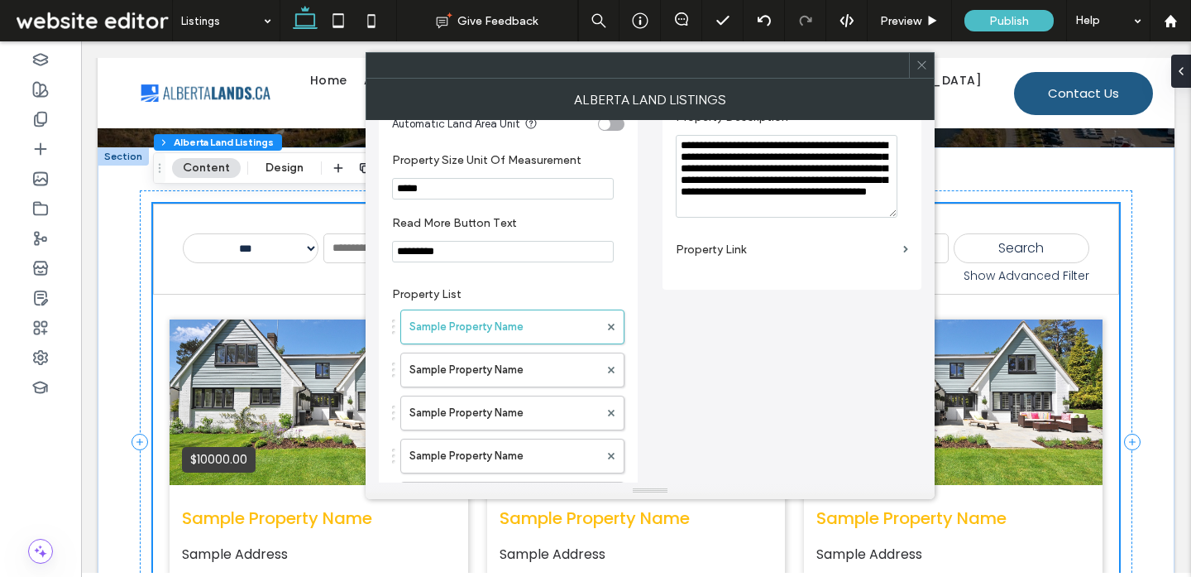
click at [730, 265] on label "Property Link" at bounding box center [786, 249] width 221 height 31
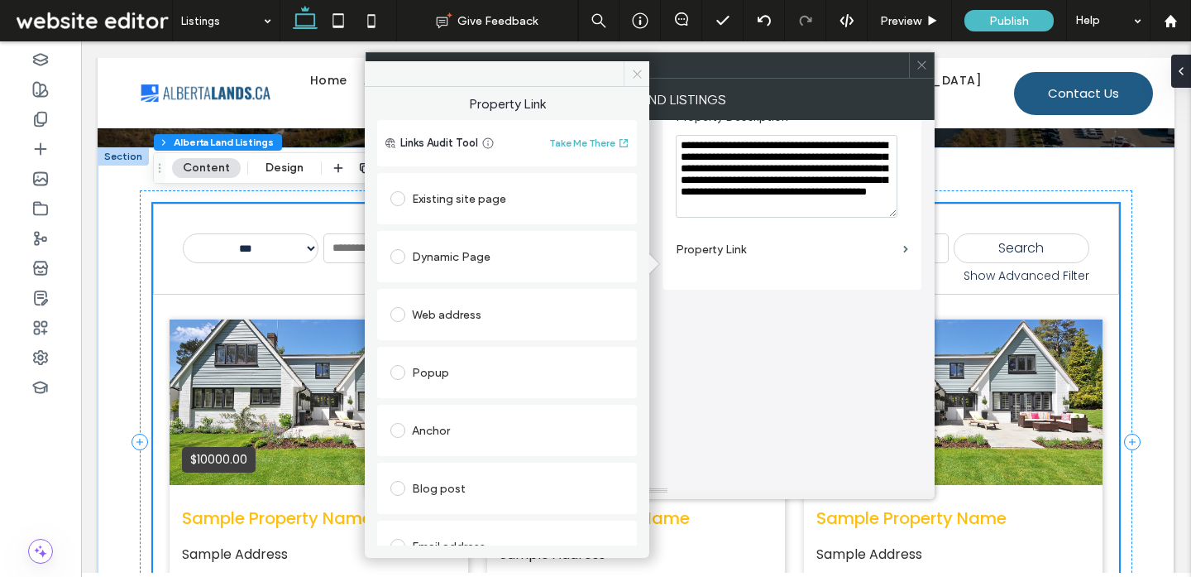
click at [641, 69] on icon at bounding box center [637, 74] width 12 height 12
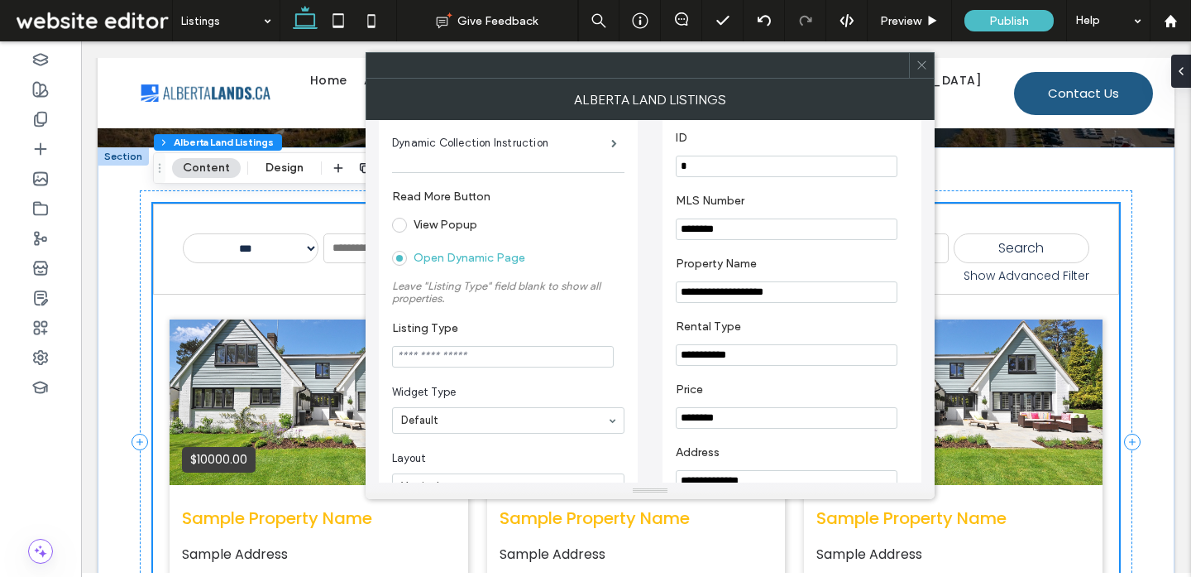
scroll to position [0, 0]
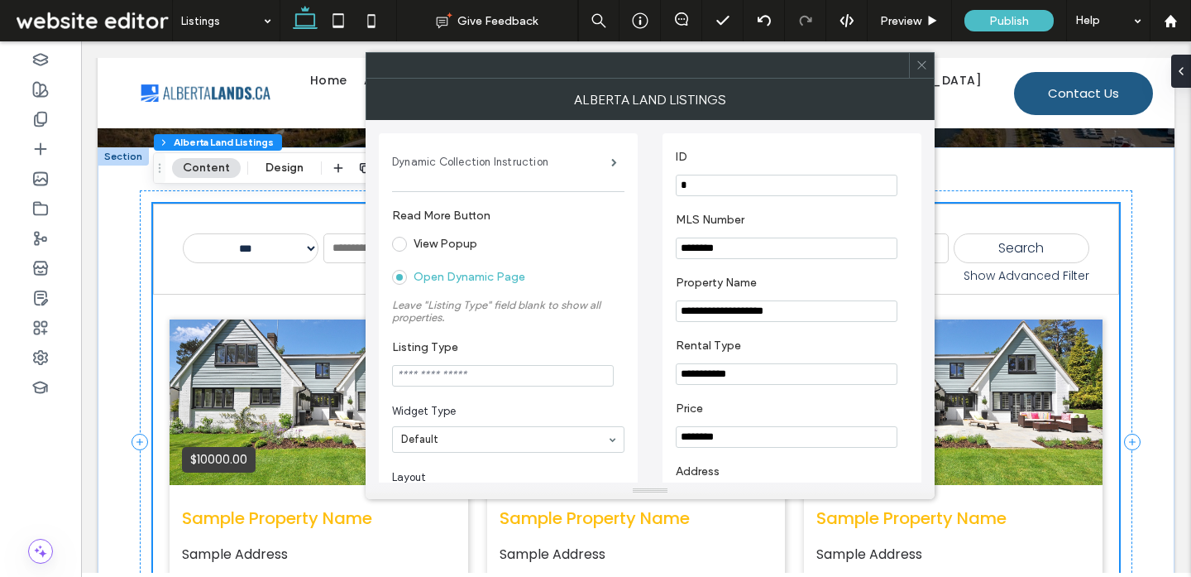
click at [553, 166] on label "Dynamic Collection Instruction" at bounding box center [501, 162] width 219 height 33
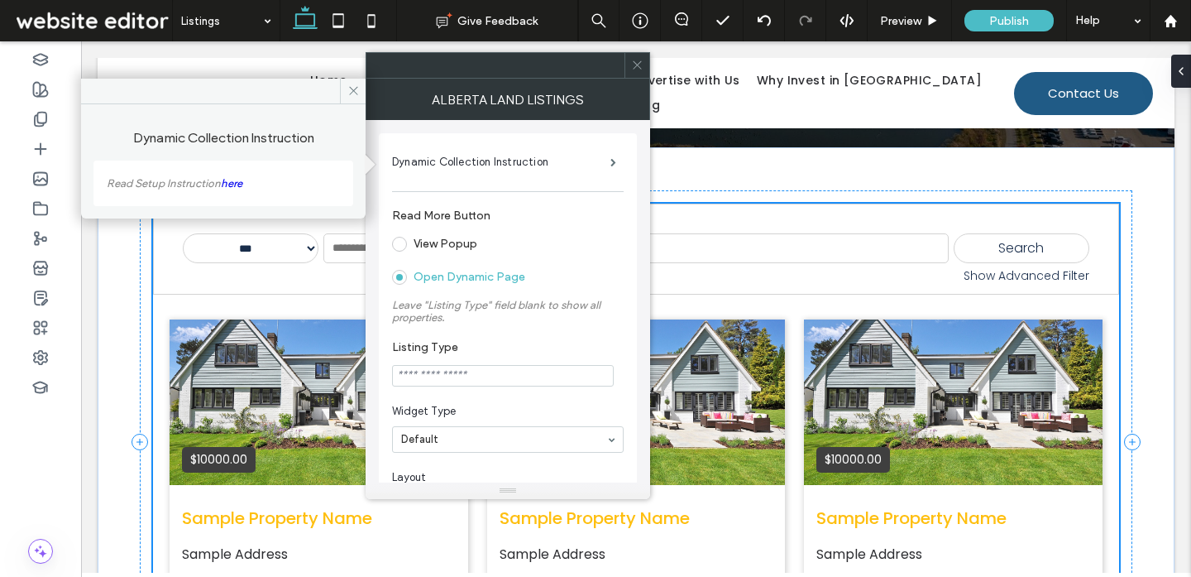
click at [240, 181] on link "here" at bounding box center [232, 183] width 22 height 12
click at [636, 67] on icon at bounding box center [637, 65] width 12 height 12
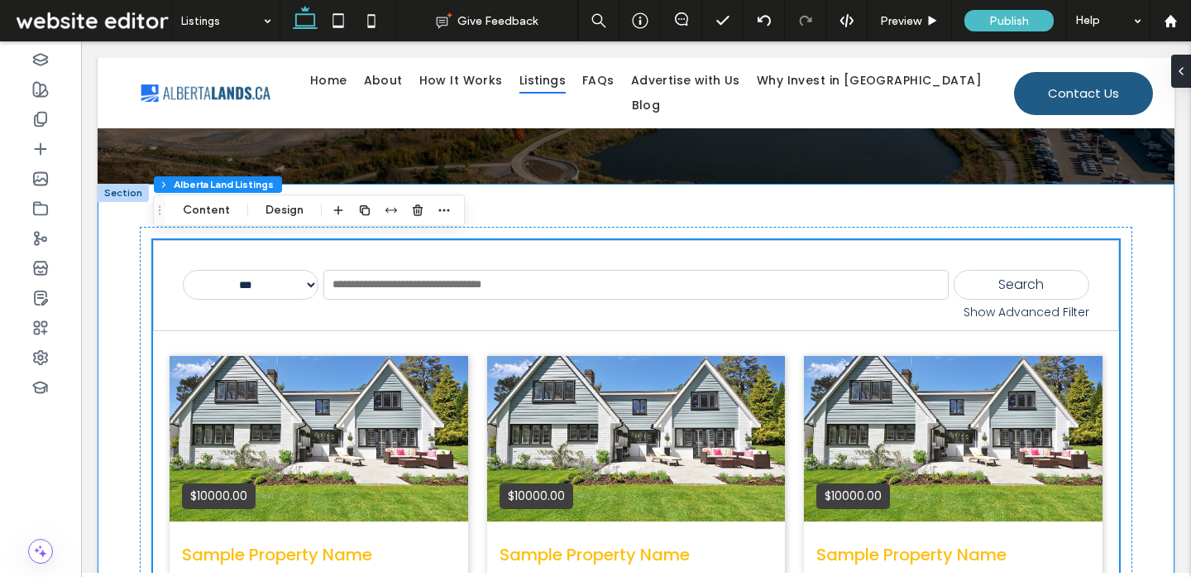
scroll to position [251, 0]
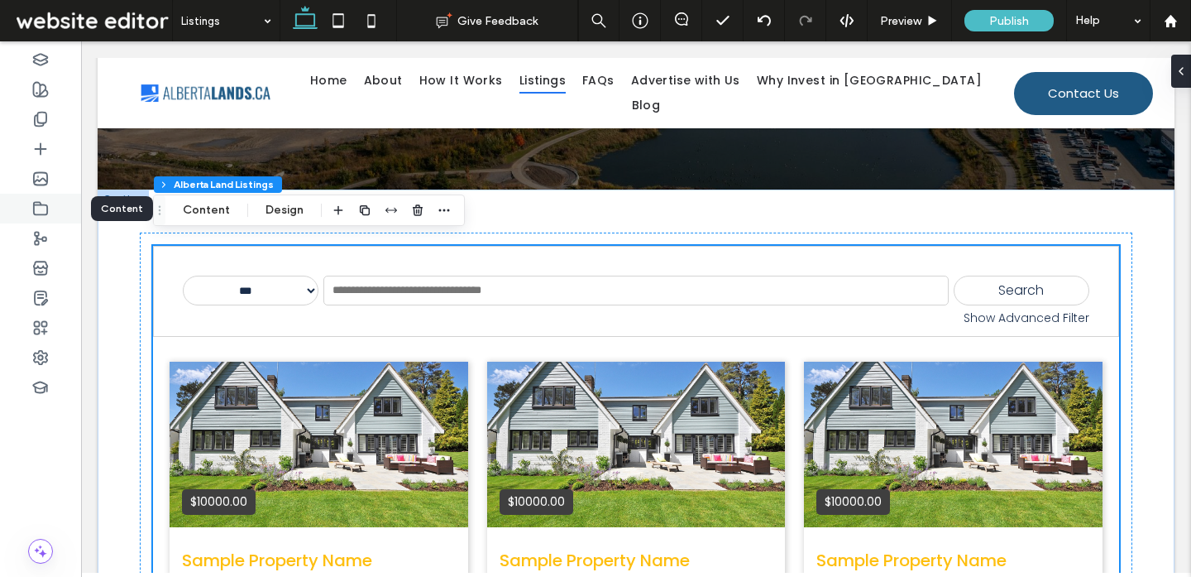
click at [43, 204] on use at bounding box center [40, 208] width 13 height 12
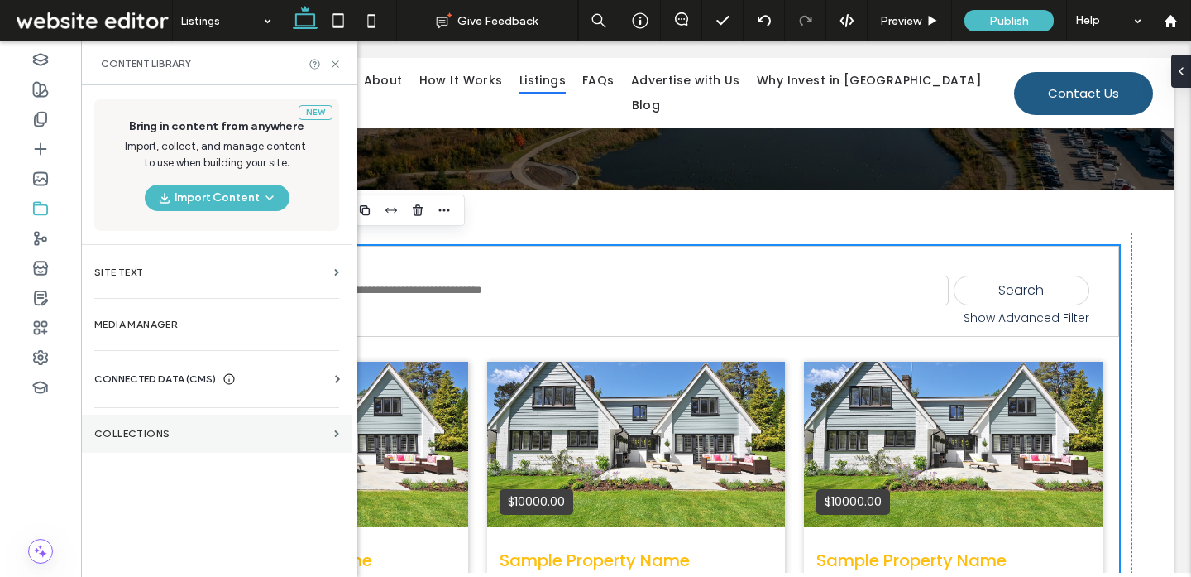
click at [174, 443] on section "Collections" at bounding box center [216, 433] width 271 height 38
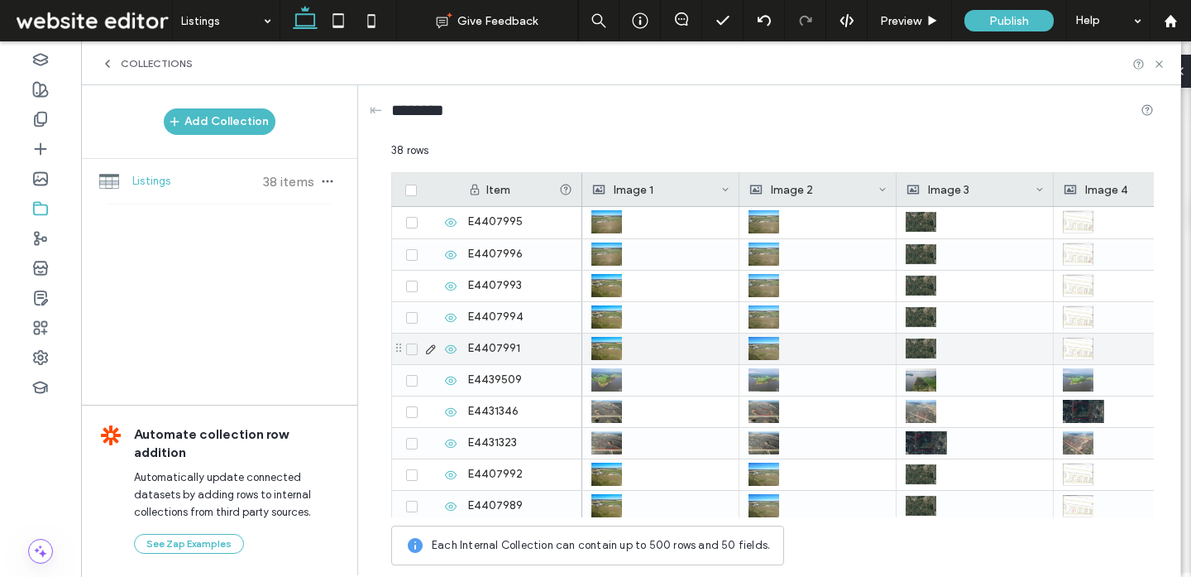
scroll to position [0, 0]
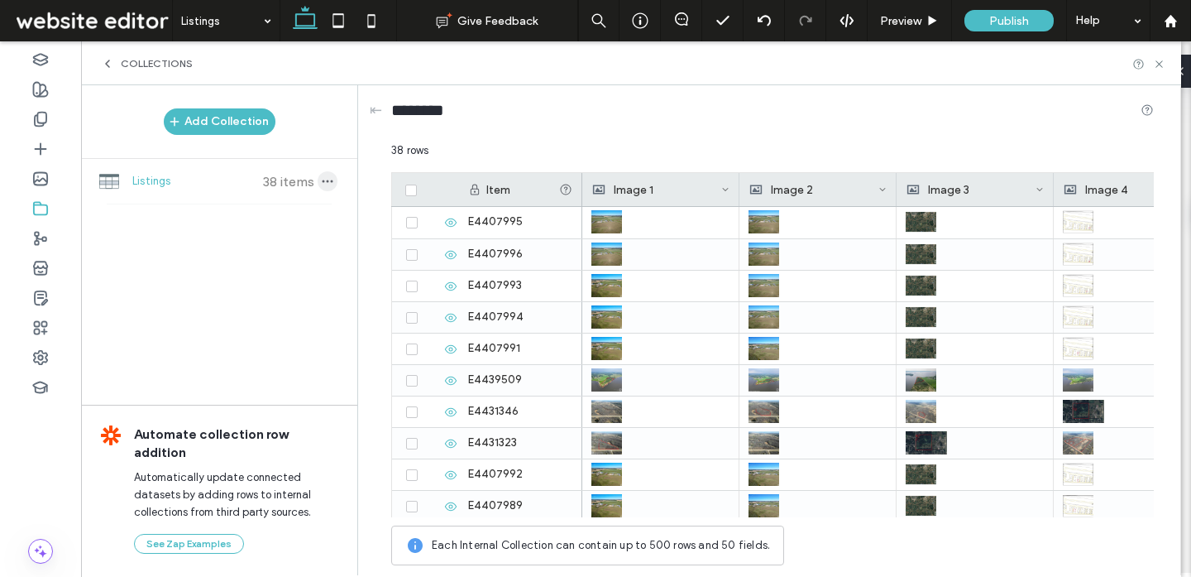
click at [330, 178] on icon "button" at bounding box center [327, 181] width 13 height 13
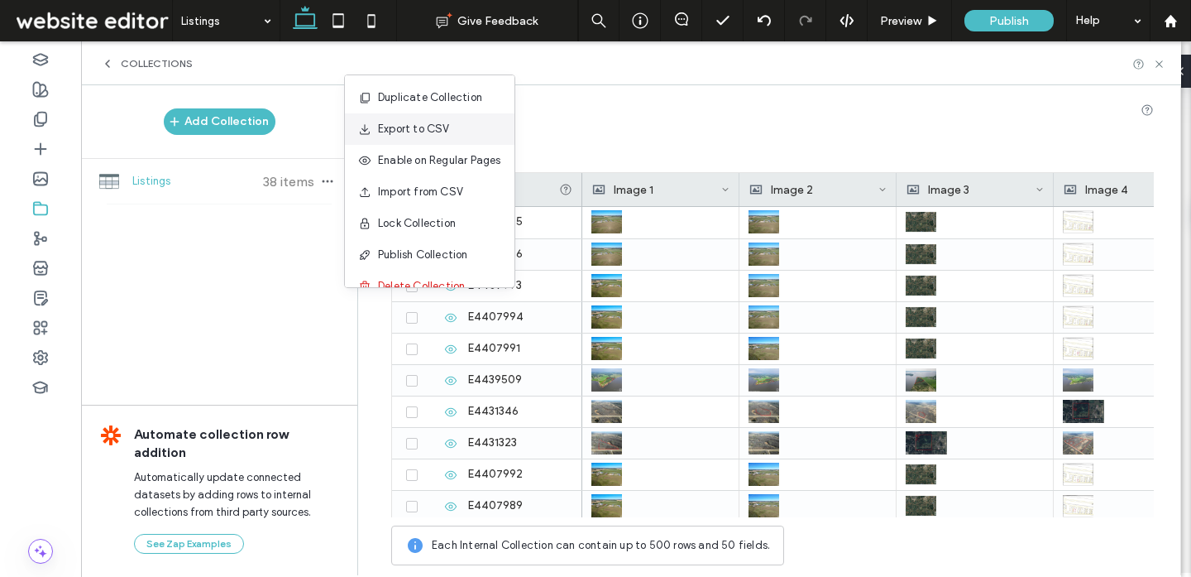
click at [415, 124] on span "Export to CSV" at bounding box center [414, 129] width 72 height 17
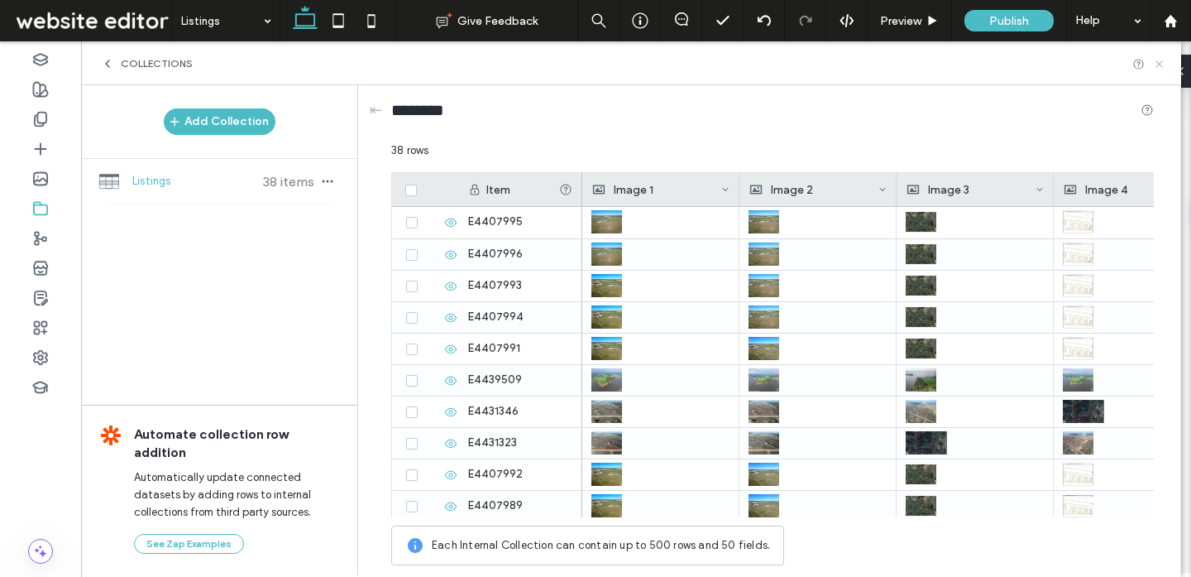
click at [1160, 64] on icon at bounding box center [1159, 64] width 12 height 12
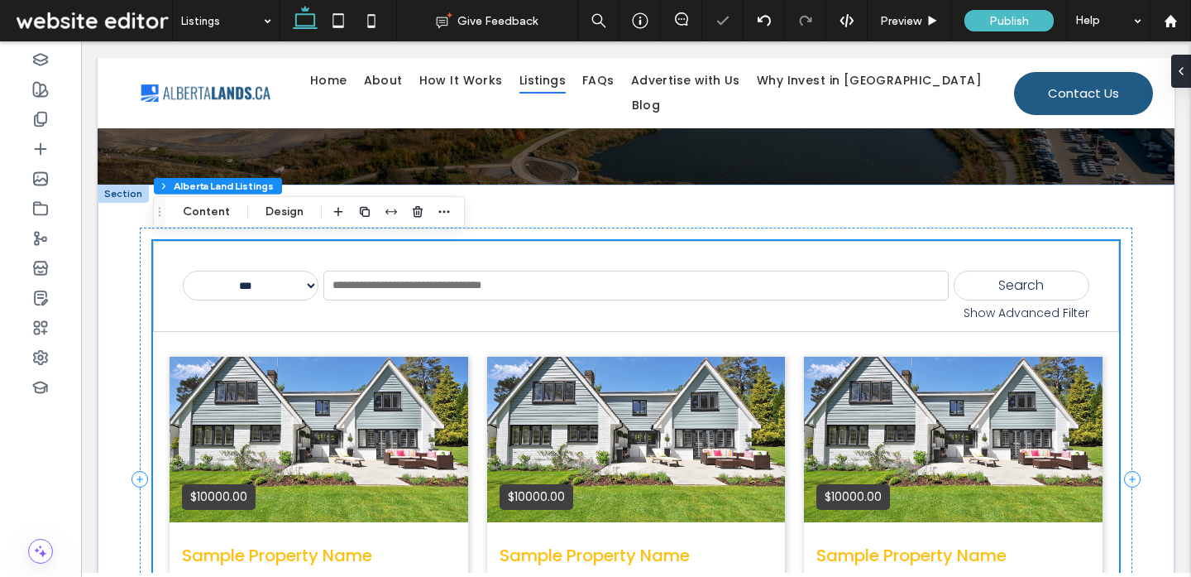
scroll to position [261, 0]
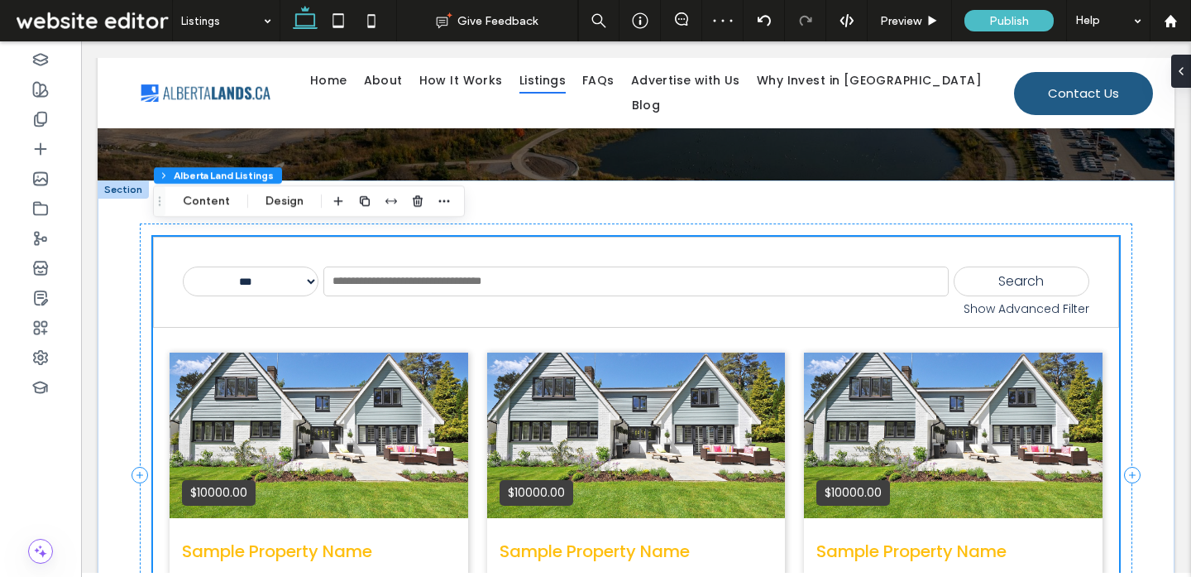
click at [446, 308] on div "Show Advanced Filter" at bounding box center [636, 308] width 907 height 17
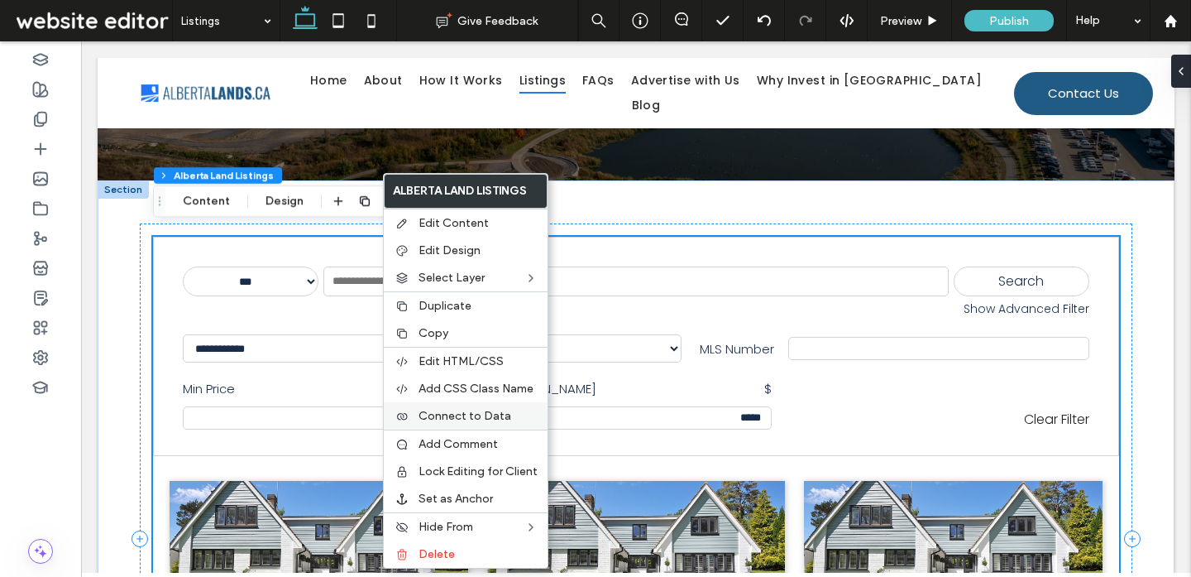
click at [490, 419] on span "Connect to Data" at bounding box center [465, 416] width 93 height 14
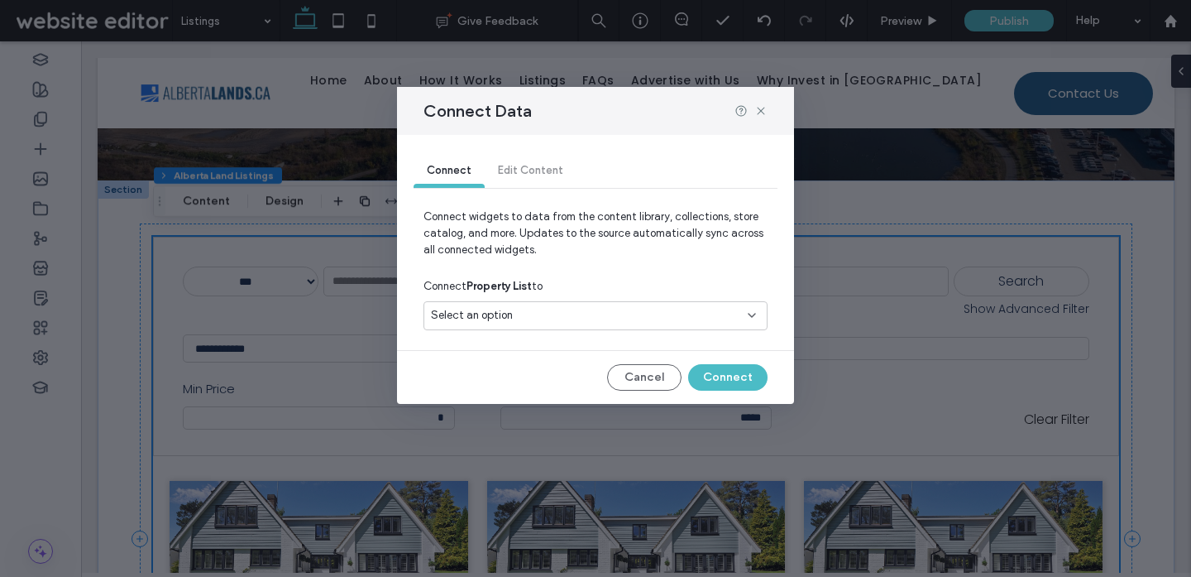
click at [516, 321] on div "Select an option" at bounding box center [585, 315] width 309 height 17
click at [520, 382] on div "Listings" at bounding box center [595, 373] width 342 height 29
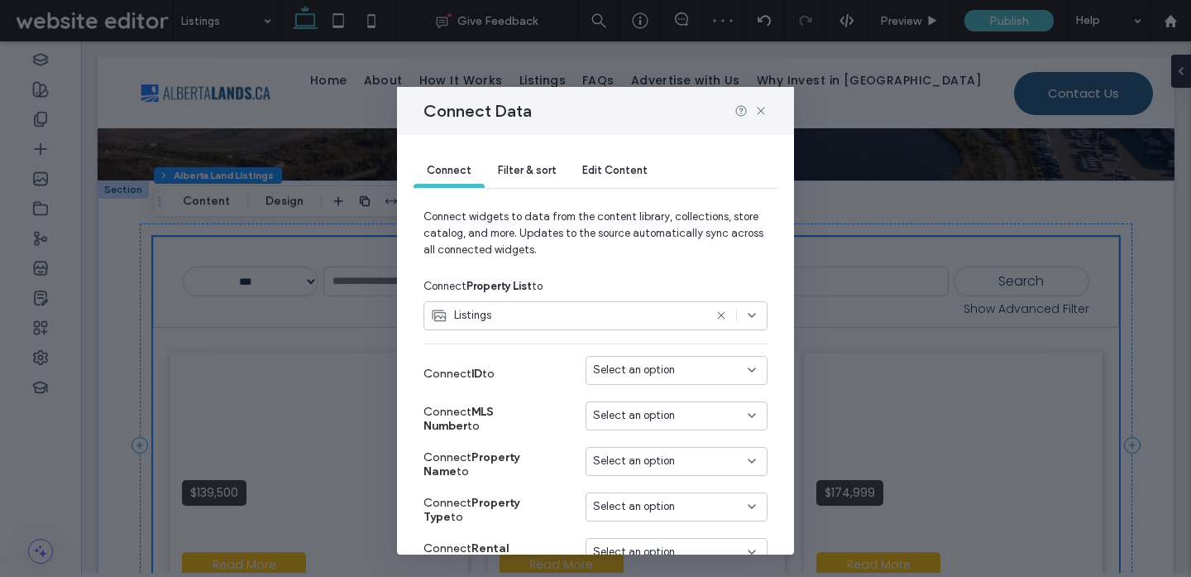
click at [615, 376] on span "Select an option" at bounding box center [634, 369] width 82 height 17
click at [566, 402] on div "Connect MLS Number to Select an option" at bounding box center [595, 418] width 344 height 45
click at [632, 415] on span "Select an option" at bounding box center [634, 415] width 82 height 17
click at [545, 454] on label "Connect Property Name to" at bounding box center [485, 464] width 124 height 45
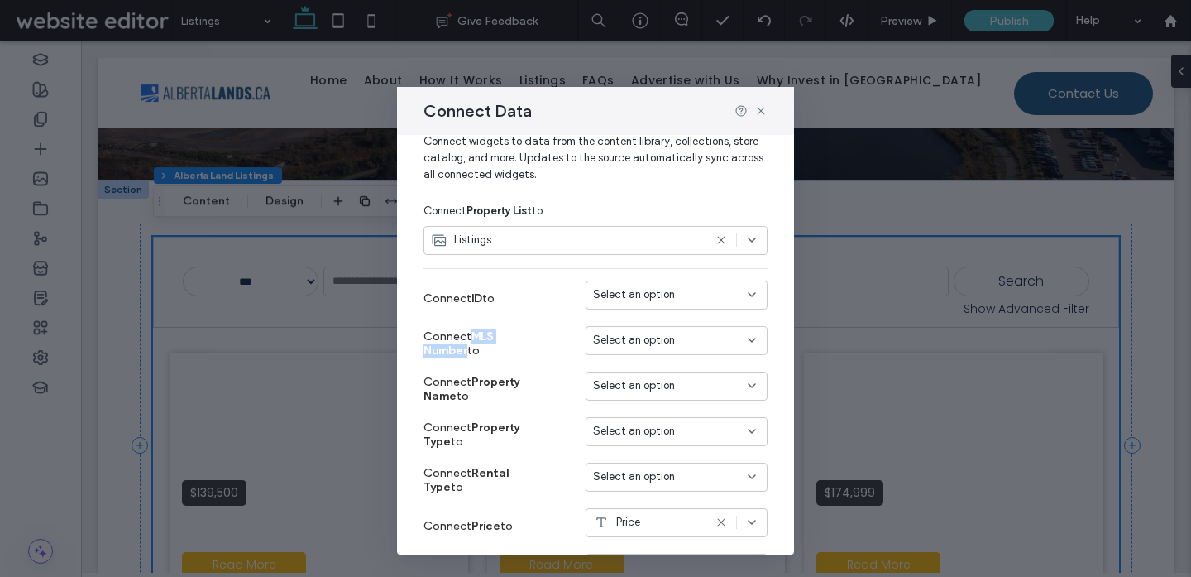
drag, startPoint x: 476, startPoint y: 334, endPoint x: 543, endPoint y: 334, distance: 67.0
click at [494, 334] on strong "MLS Number" at bounding box center [458, 343] width 70 height 28
copy strong "MLS Number"
drag, startPoint x: 474, startPoint y: 383, endPoint x: 454, endPoint y: 396, distance: 23.9
click at [454, 396] on strong "Property Name" at bounding box center [471, 389] width 96 height 28
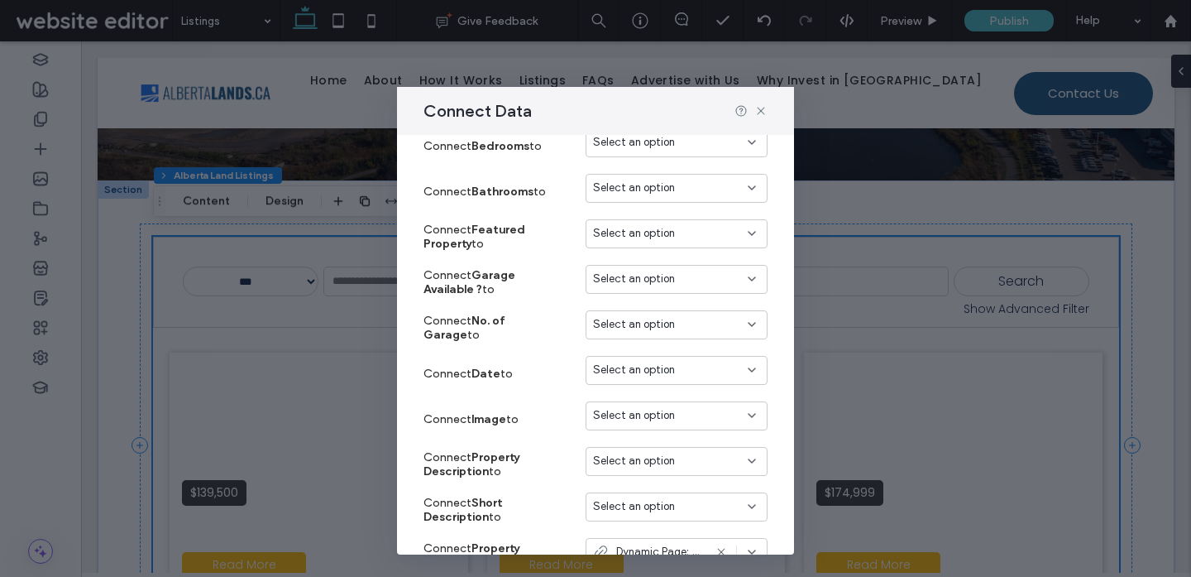
scroll to position [821, 0]
drag, startPoint x: 476, startPoint y: 274, endPoint x: 481, endPoint y: 288, distance: 14.7
click at [481, 288] on strong "Garage Available ?" at bounding box center [469, 280] width 92 height 28
copy strong "Garage Available ?"
drag, startPoint x: 476, startPoint y: 317, endPoint x: 465, endPoint y: 333, distance: 20.2
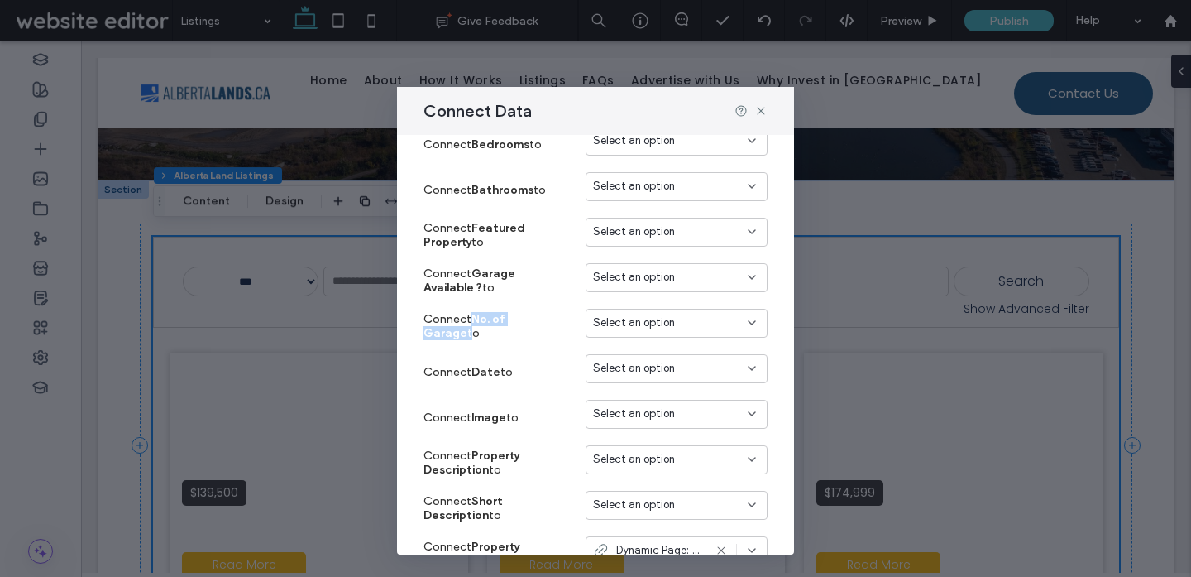
click at [465, 333] on span "Connect No. of Garage to" at bounding box center [464, 326] width 82 height 28
copy span "No. of Garage"
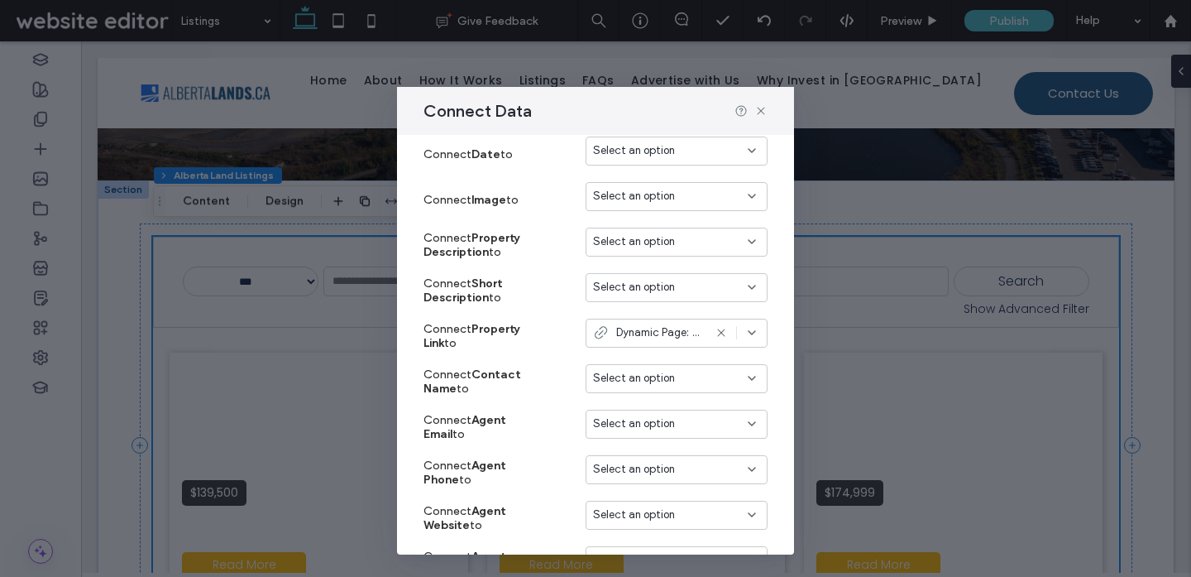
scroll to position [1040, 0]
drag, startPoint x: 475, startPoint y: 240, endPoint x: 485, endPoint y: 255, distance: 17.9
click at [485, 255] on strong "Property Description" at bounding box center [471, 243] width 96 height 28
copy strong "Property Description"
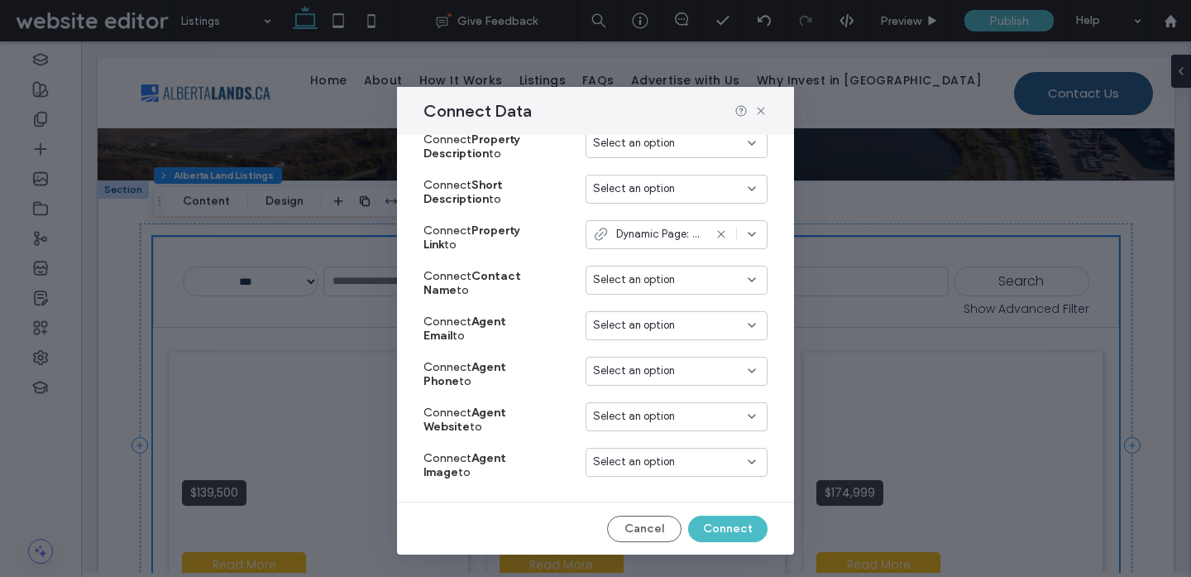
click at [488, 321] on strong "Agent Email" at bounding box center [464, 328] width 83 height 28
copy strong "Agent"
click at [666, 525] on button "Cancel" at bounding box center [644, 528] width 74 height 26
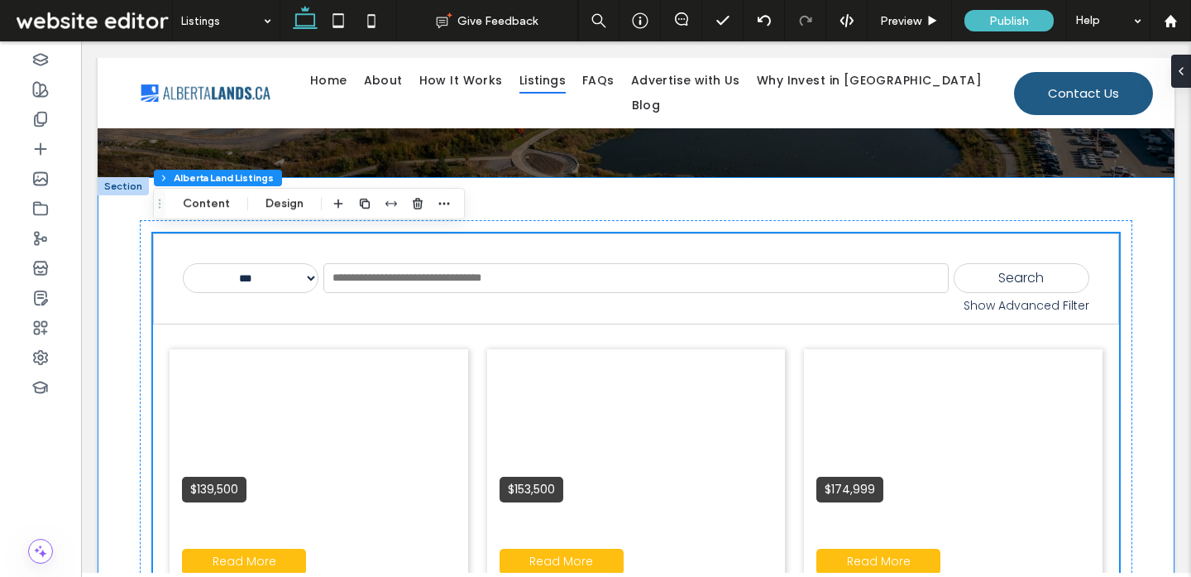
scroll to position [275, 0]
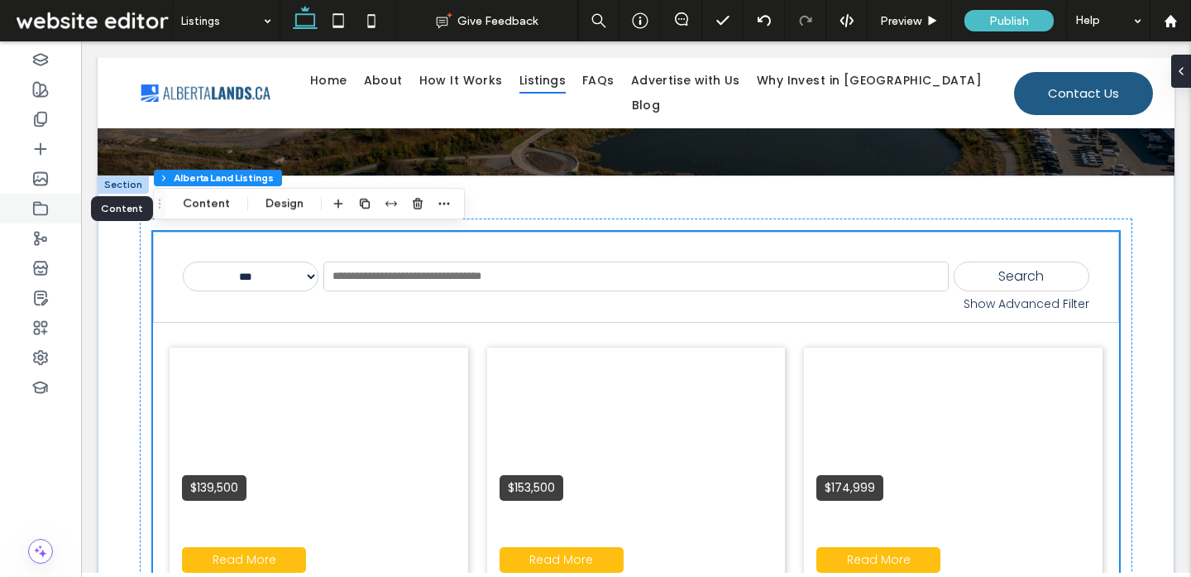
click at [47, 212] on use at bounding box center [40, 208] width 13 height 12
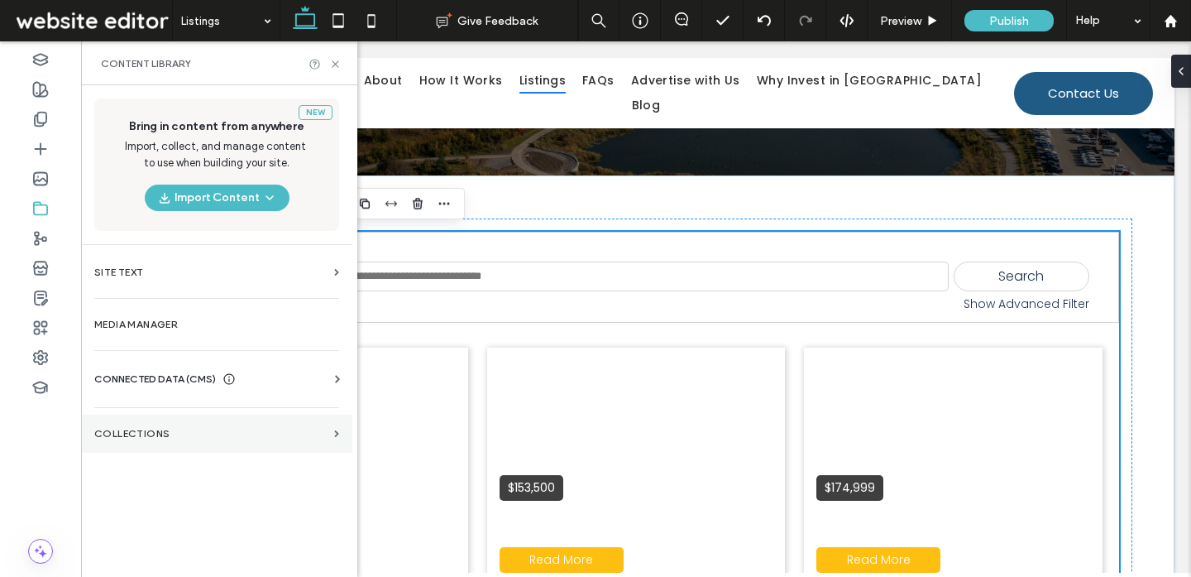
click at [167, 440] on section "Collections" at bounding box center [216, 433] width 271 height 38
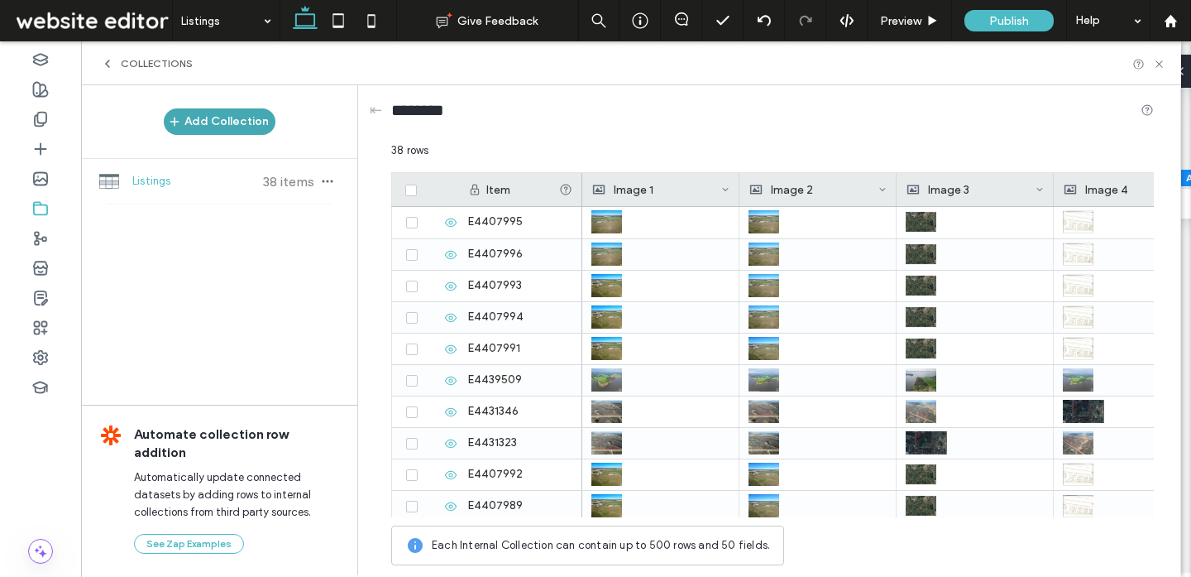
click at [213, 129] on button "Add Collection" at bounding box center [220, 121] width 112 height 26
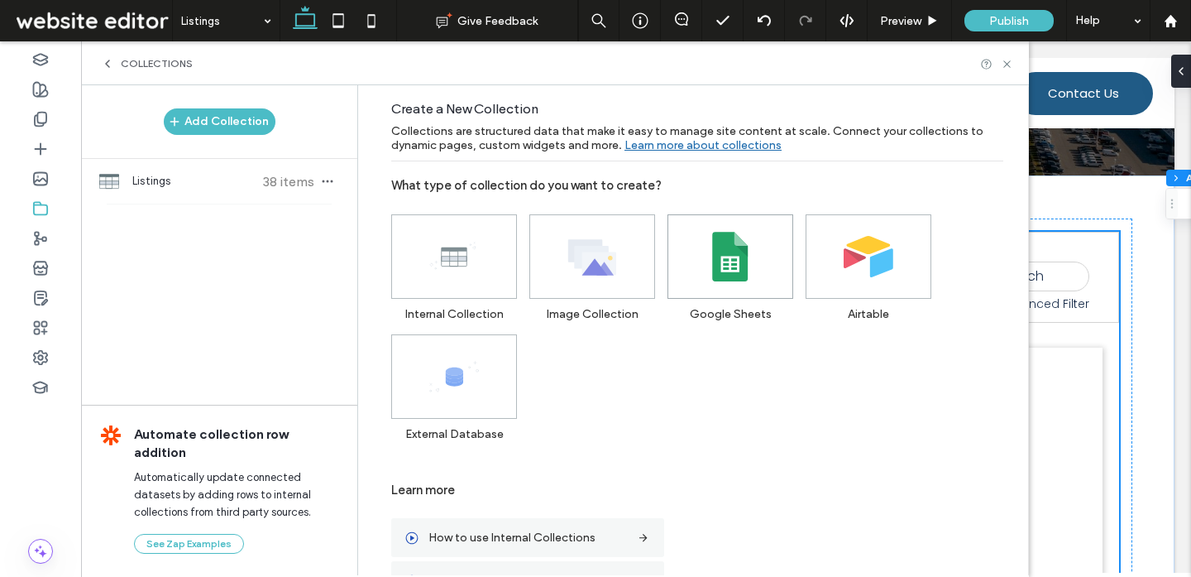
click at [707, 292] on span at bounding box center [730, 256] width 124 height 83
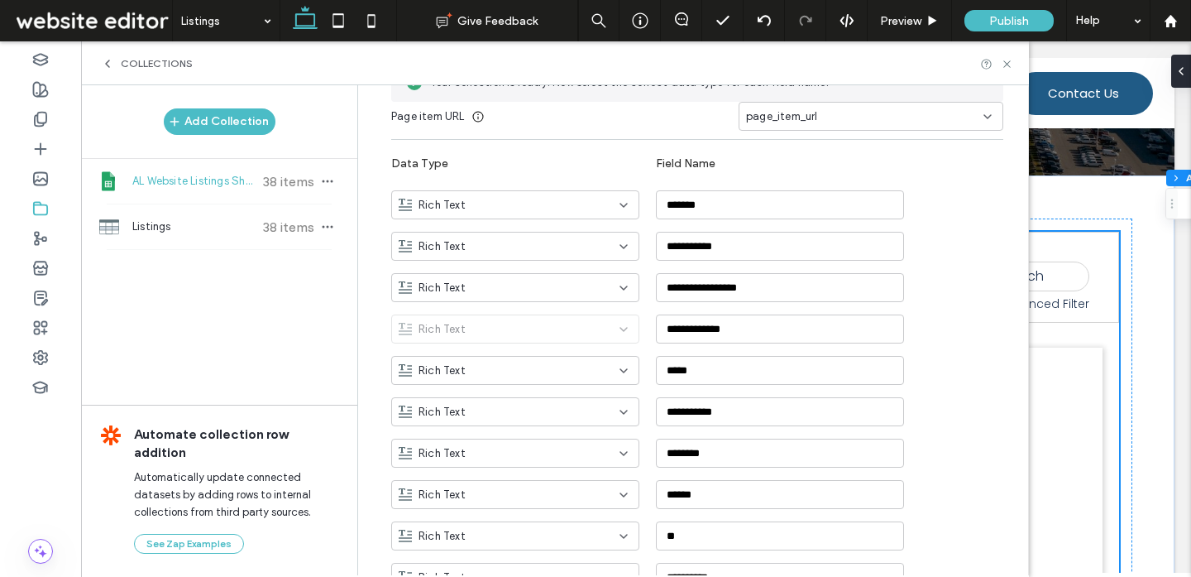
scroll to position [289, 0]
click at [540, 250] on div "Rich Text" at bounding box center [505, 244] width 213 height 17
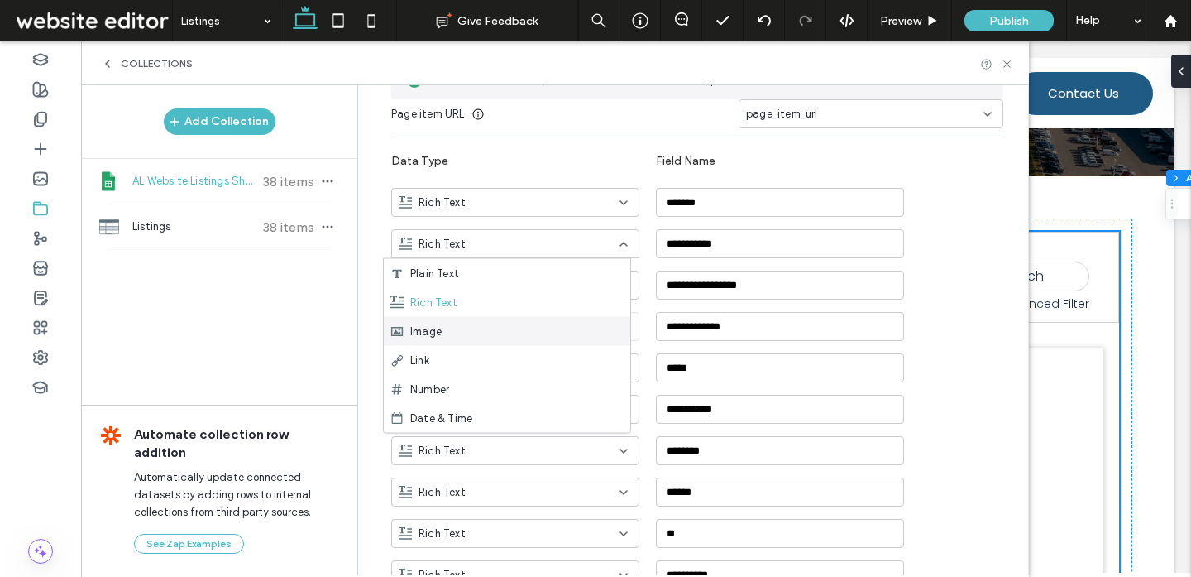
click at [507, 327] on div "Image" at bounding box center [507, 331] width 246 height 29
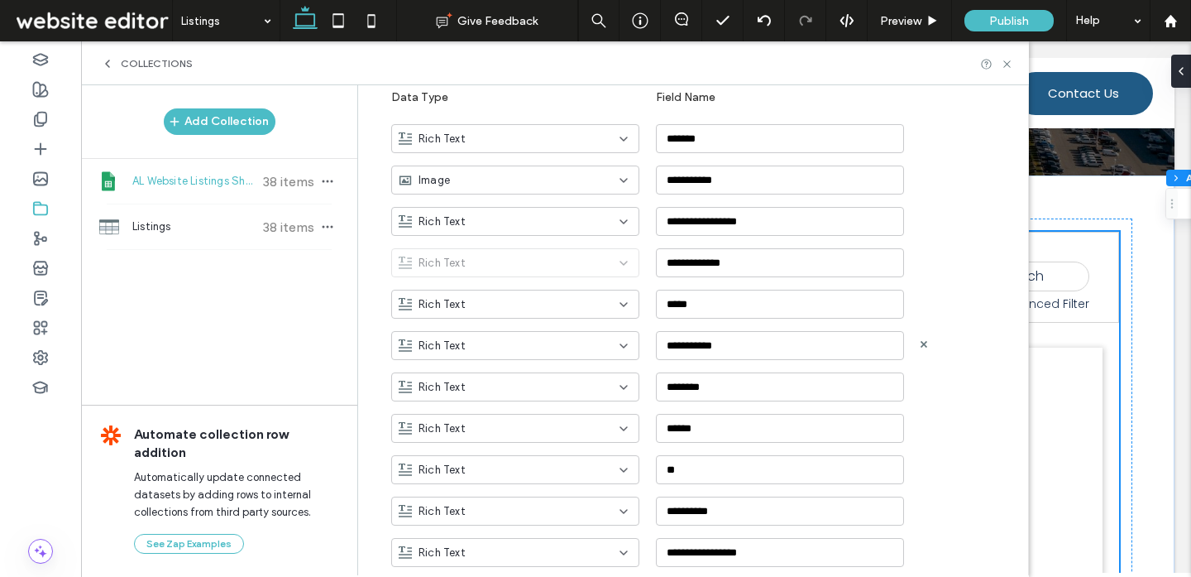
scroll to position [359, 0]
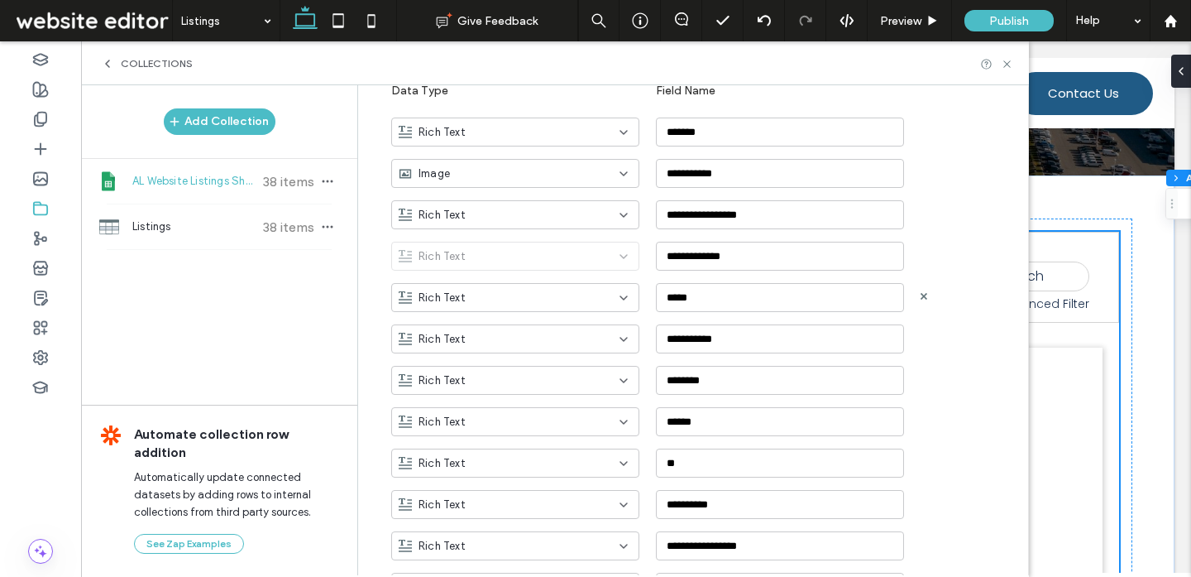
click at [532, 295] on div "Rich Text" at bounding box center [505, 297] width 213 height 17
click at [498, 380] on div "Image" at bounding box center [507, 385] width 246 height 29
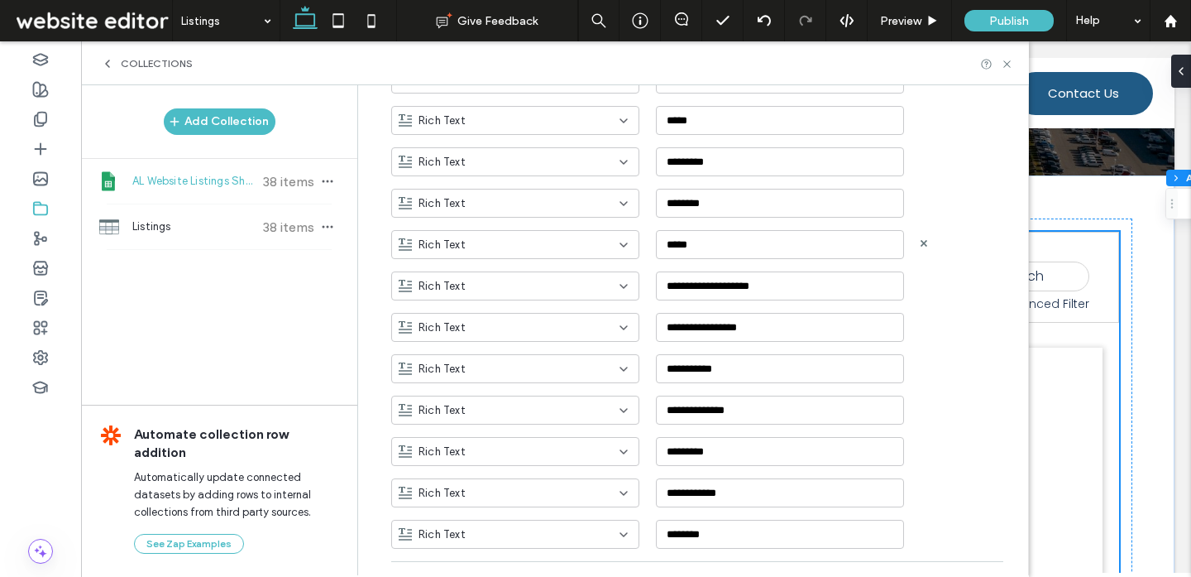
scroll to position [1232, 0]
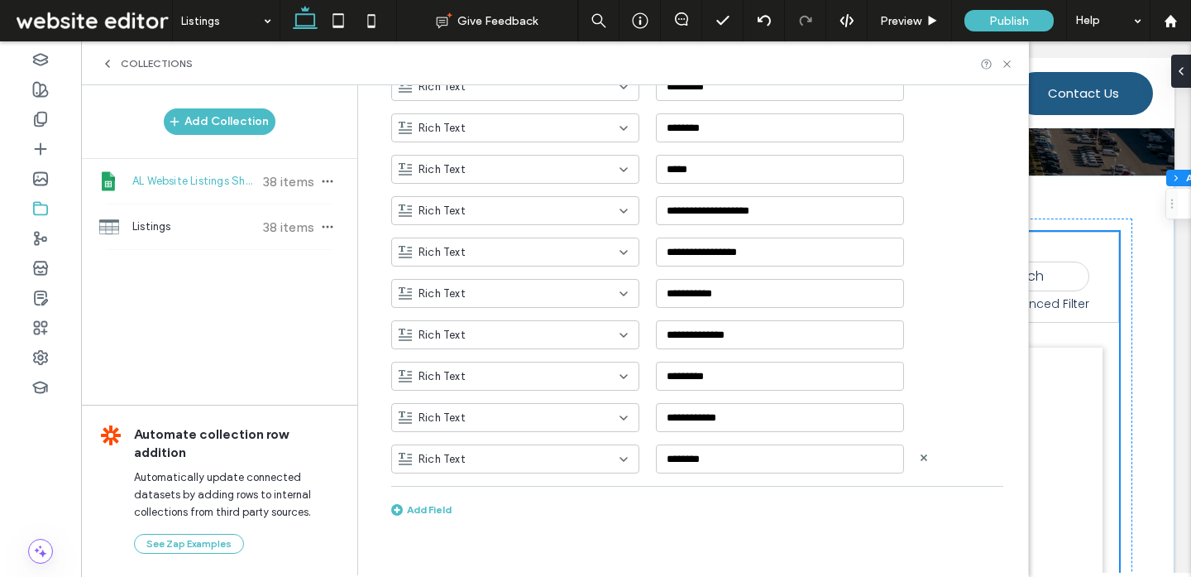
click at [509, 453] on div "Rich Text" at bounding box center [505, 459] width 213 height 17
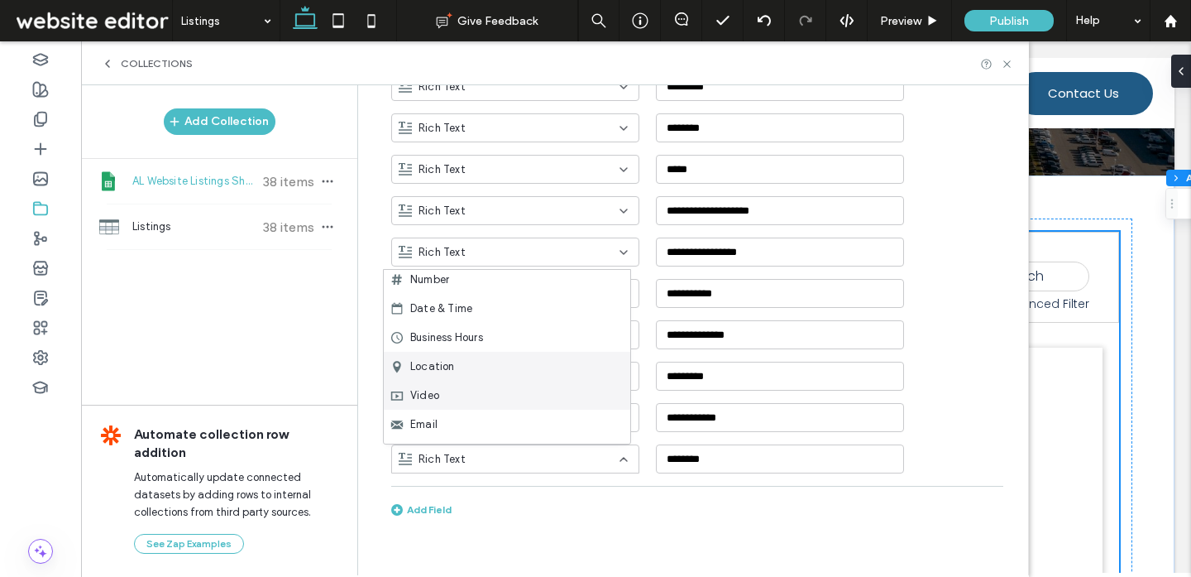
click at [505, 378] on div "Location" at bounding box center [507, 366] width 246 height 29
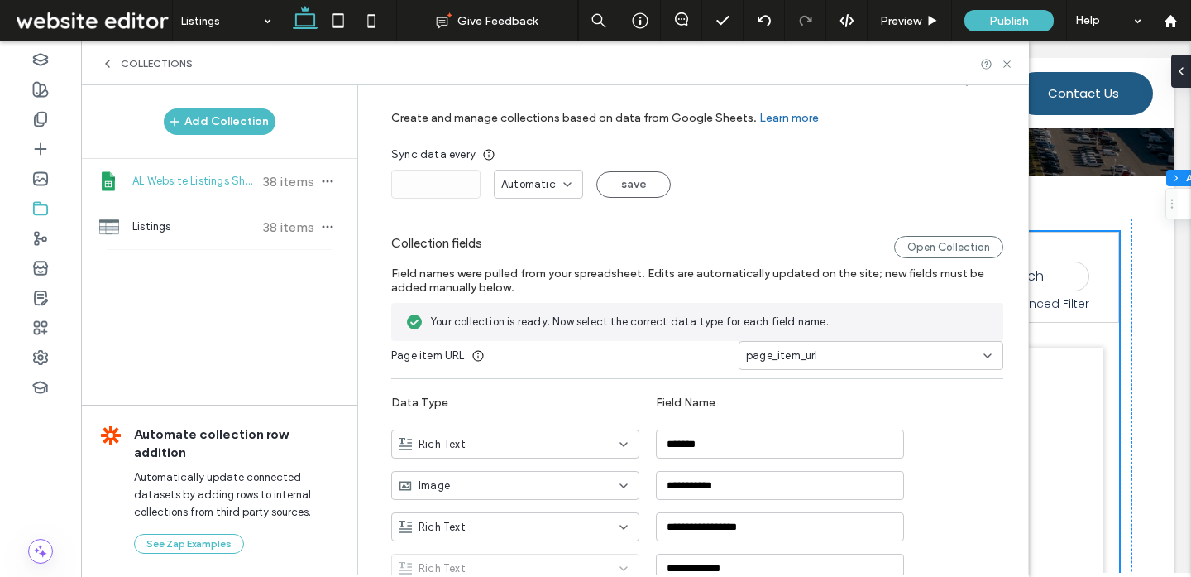
scroll to position [0, 0]
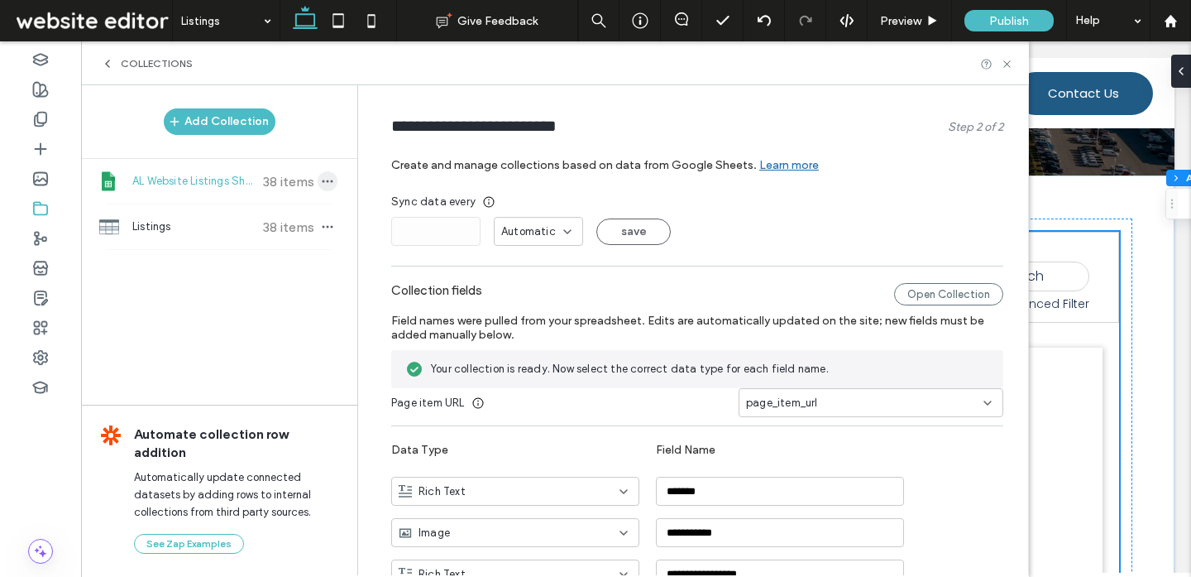
click at [323, 180] on use "button" at bounding box center [328, 181] width 11 height 2
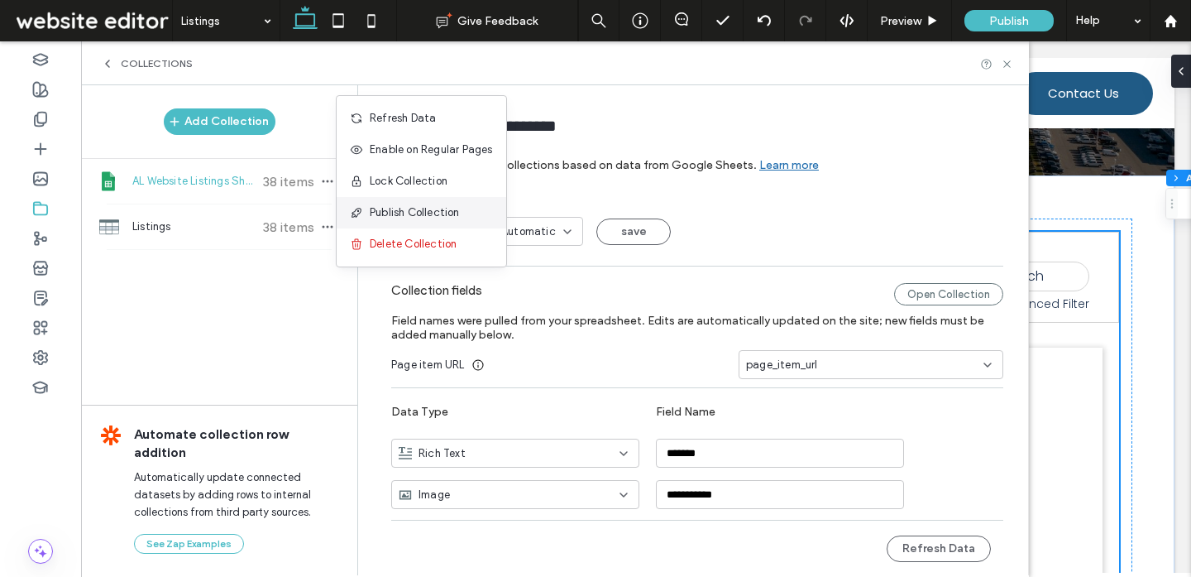
click at [395, 213] on span "Publish Collection" at bounding box center [415, 212] width 90 height 17
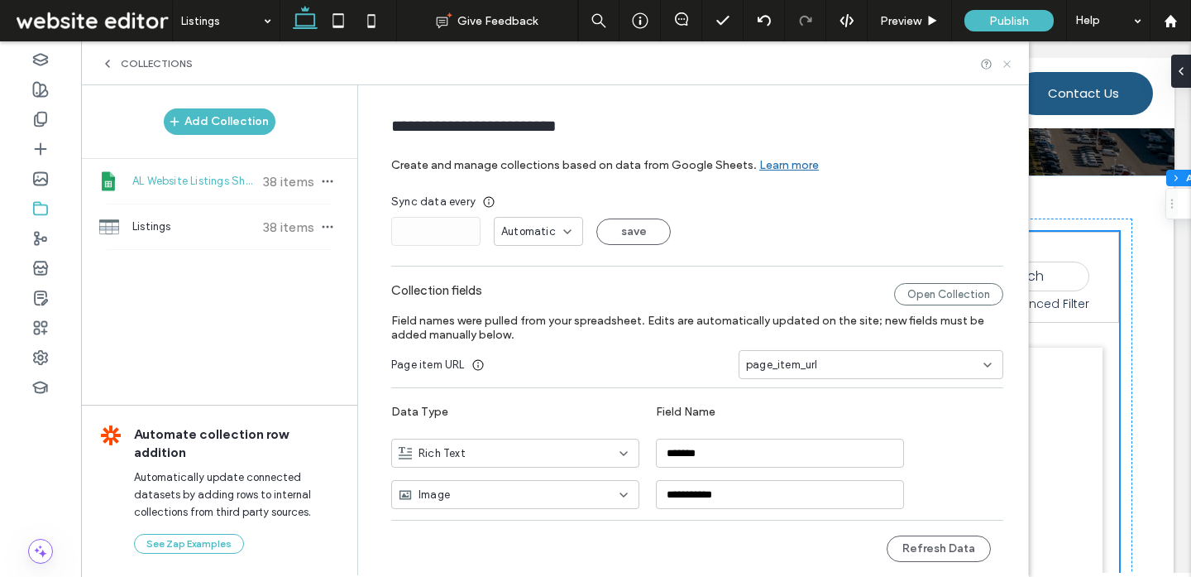
click at [1006, 62] on use at bounding box center [1006, 63] width 7 height 7
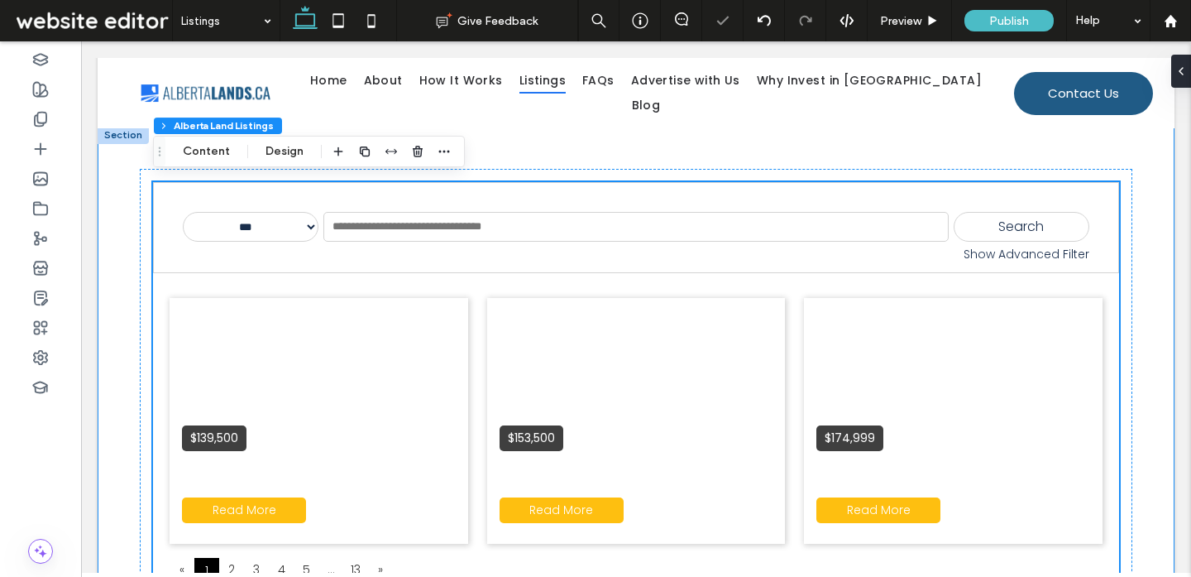
scroll to position [329, 0]
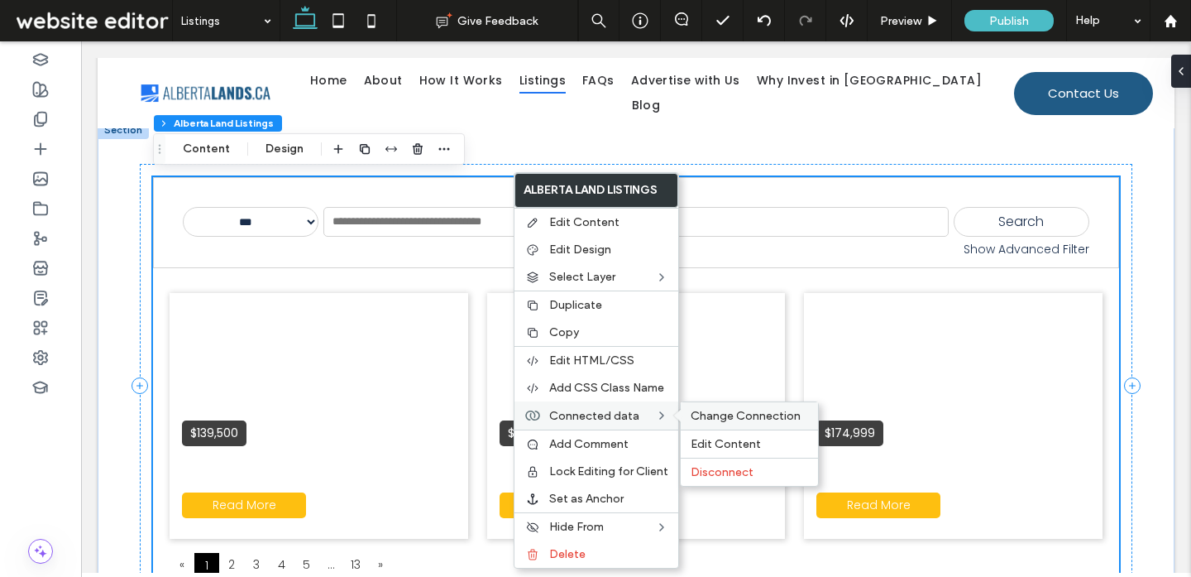
click at [698, 423] on div "Change Connection" at bounding box center [749, 415] width 137 height 27
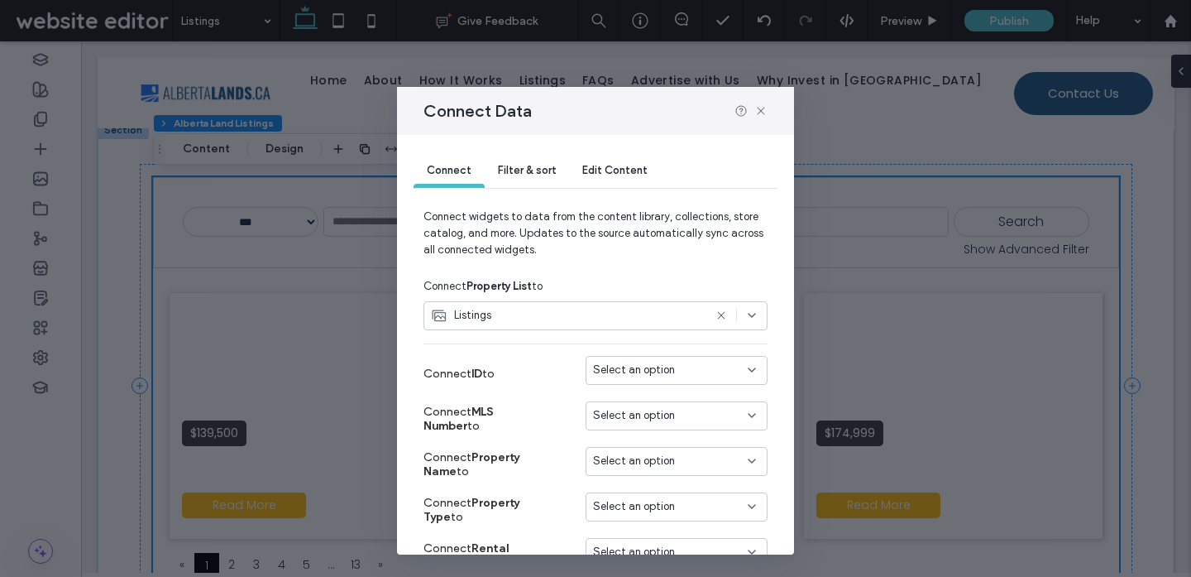
click at [500, 331] on div "Listings" at bounding box center [595, 319] width 344 height 36
click at [500, 324] on div "Listings" at bounding box center [595, 315] width 344 height 29
click at [504, 370] on span "AL Website Listings Sheet" at bounding box center [524, 374] width 126 height 17
click at [600, 381] on div "Select an option" at bounding box center [677, 370] width 182 height 29
click at [710, 353] on div "Connect ID to Select an option" at bounding box center [595, 373] width 344 height 45
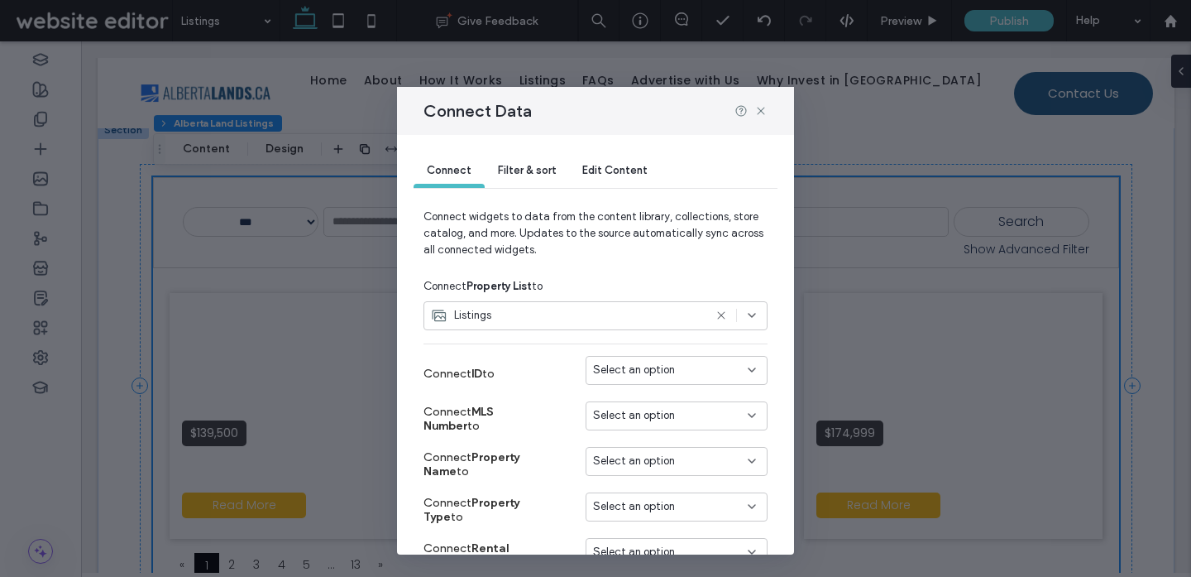
click at [696, 414] on div "Select an option" at bounding box center [666, 415] width 147 height 17
click at [678, 467] on div "MLS" at bounding box center [676, 473] width 180 height 29
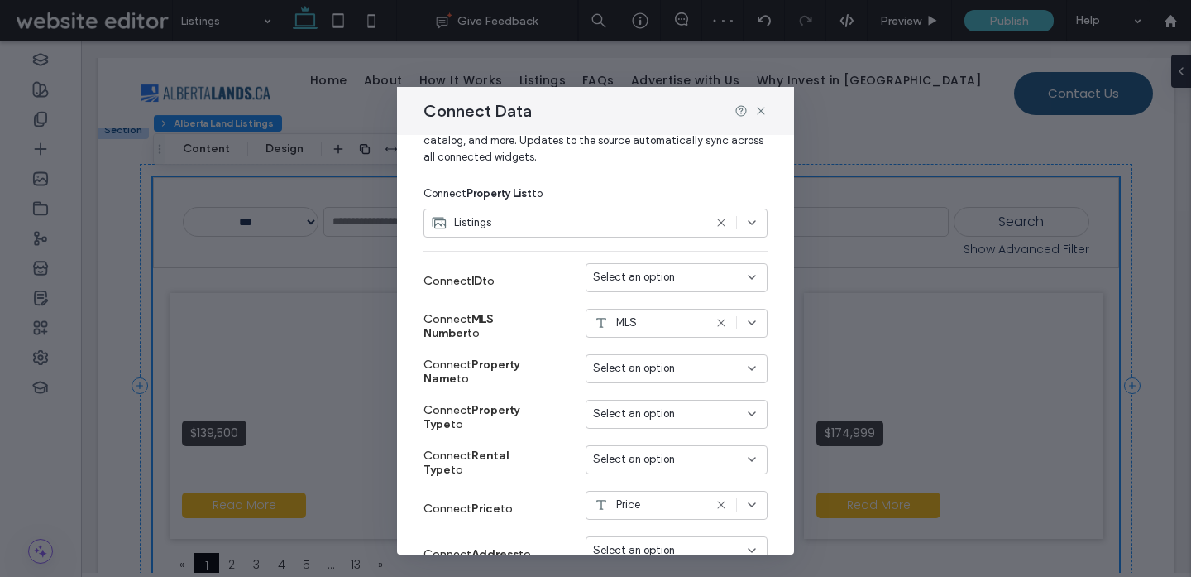
scroll to position [94, 0]
click at [667, 267] on span "Select an option" at bounding box center [634, 275] width 82 height 17
click at [761, 108] on icon at bounding box center [760, 110] width 13 height 13
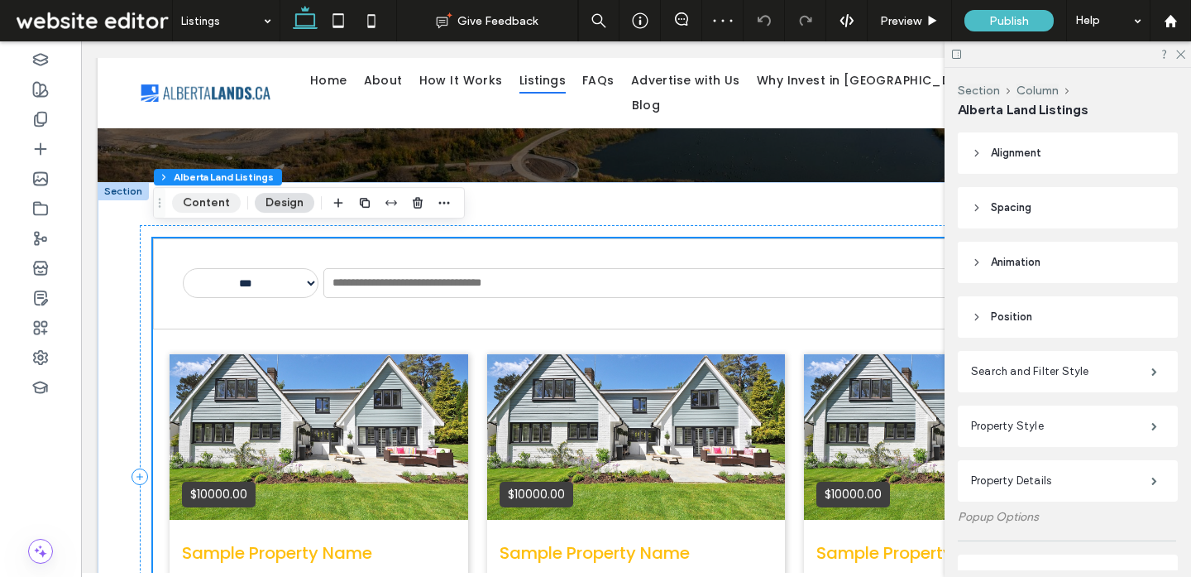
click at [213, 199] on button "Content" at bounding box center [206, 203] width 69 height 20
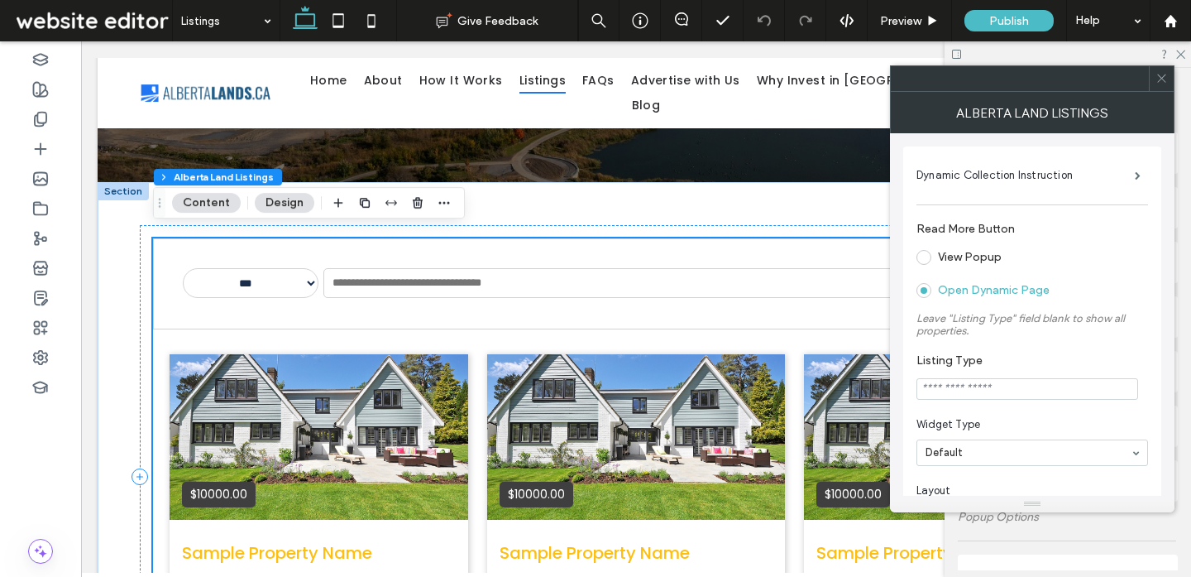
click at [1162, 80] on icon at bounding box center [1162, 78] width 12 height 12
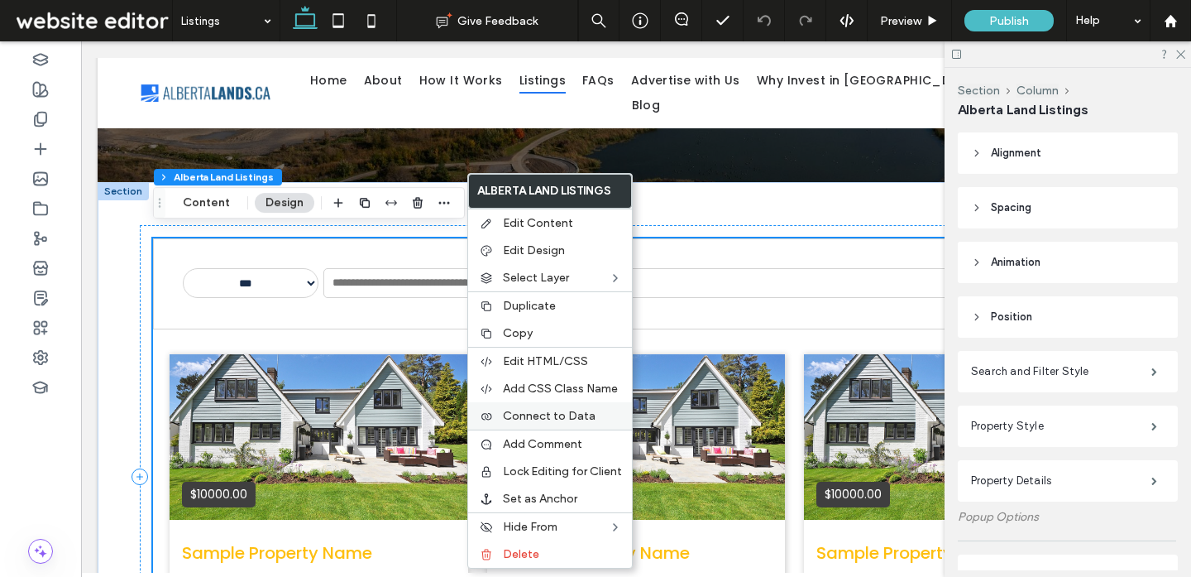
click at [581, 421] on span "Connect to Data" at bounding box center [549, 416] width 93 height 14
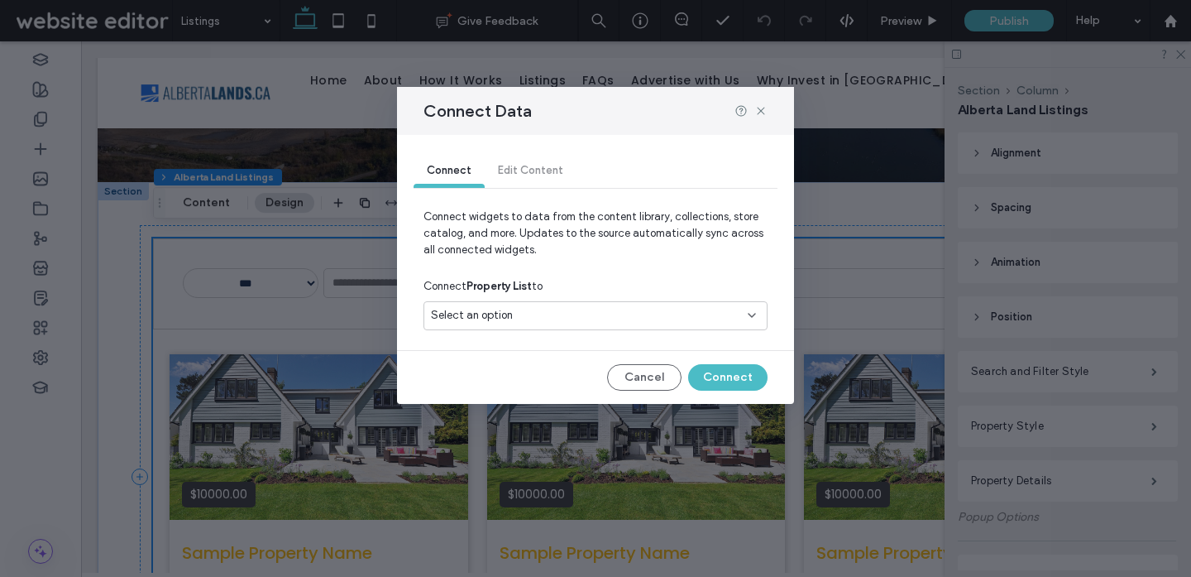
click at [545, 313] on div "Select an option" at bounding box center [585, 315] width 309 height 17
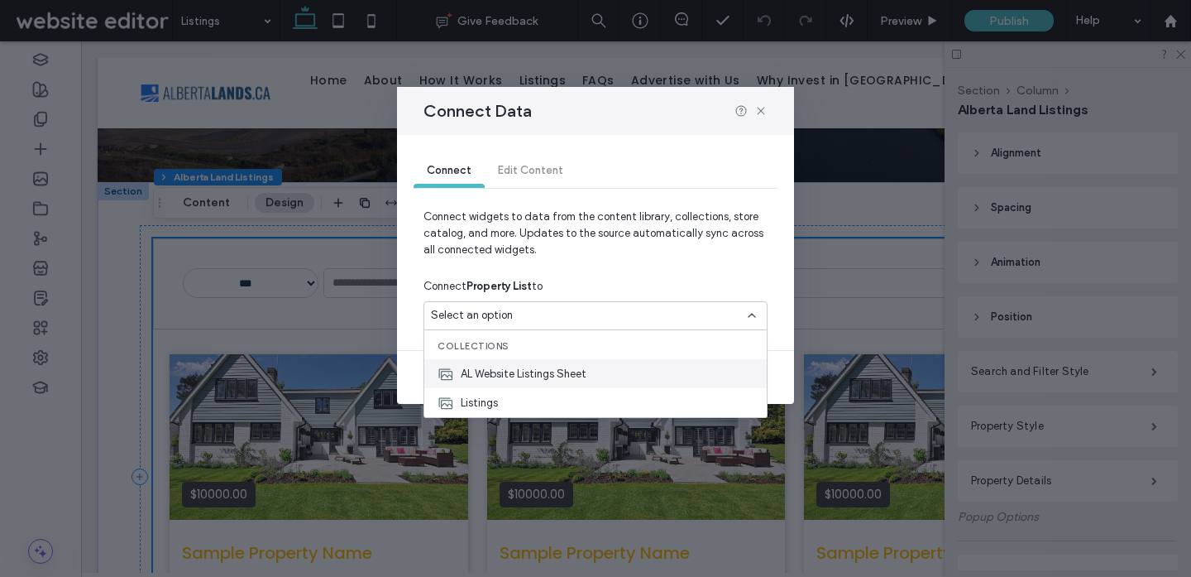
click at [531, 375] on span "AL Website Listings Sheet" at bounding box center [524, 374] width 126 height 17
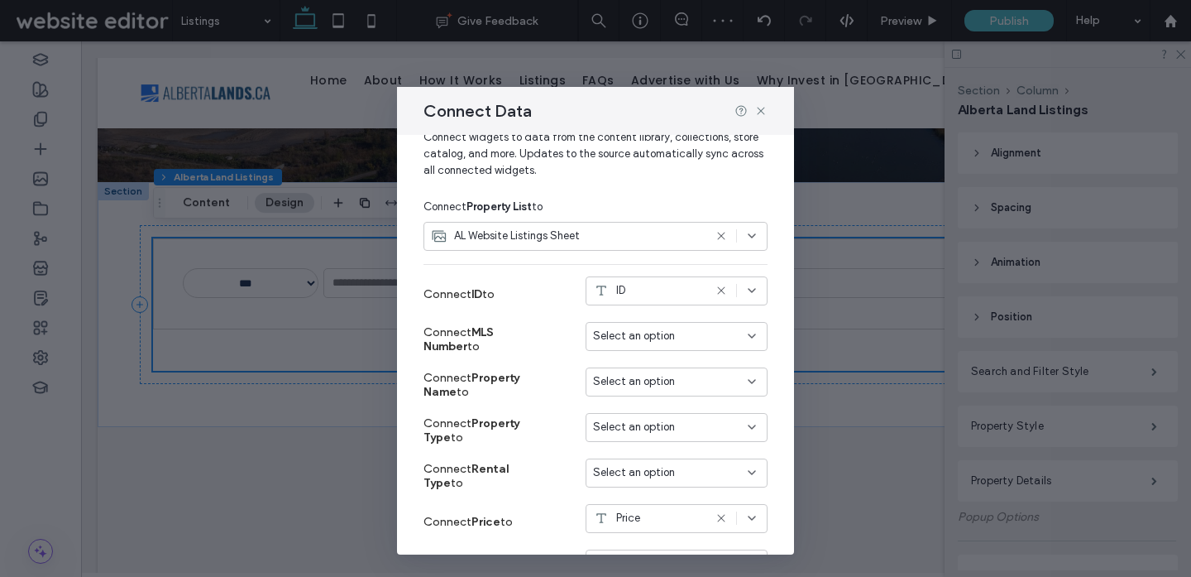
scroll to position [81, 0]
click at [639, 342] on span "Select an option" at bounding box center [634, 334] width 82 height 17
type input "***"
click at [646, 351] on div "MLS Number" at bounding box center [676, 363] width 180 height 29
click at [631, 382] on span "Select an option" at bounding box center [634, 379] width 82 height 17
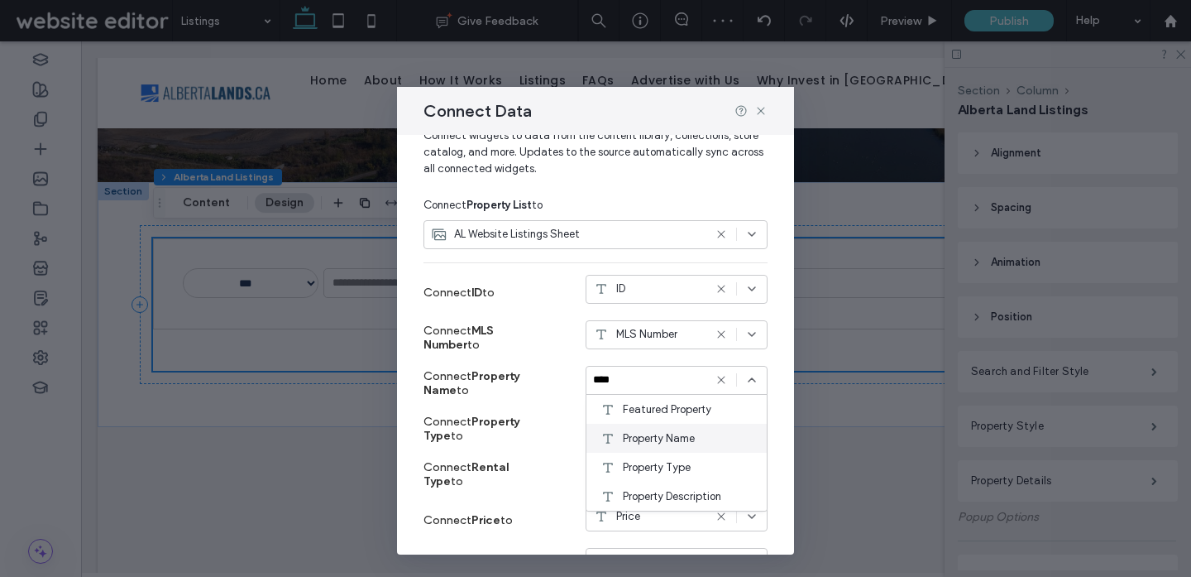
type input "****"
click at [644, 428] on div "Property Name" at bounding box center [676, 437] width 180 height 29
click at [633, 428] on span "Select an option" at bounding box center [634, 425] width 82 height 17
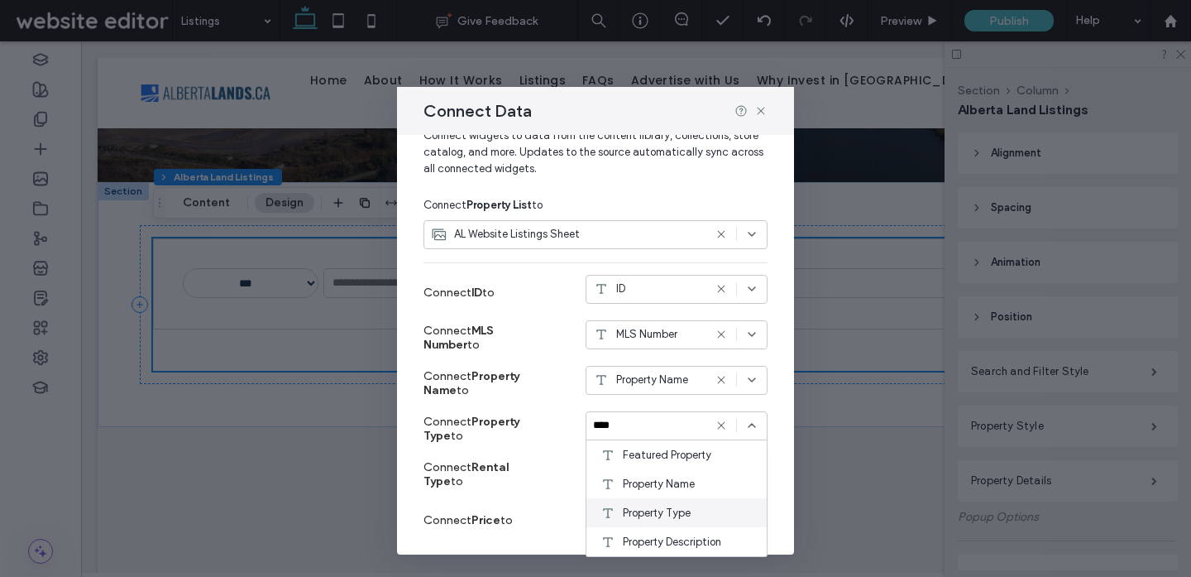
type input "****"
click at [633, 508] on span "Property Type" at bounding box center [657, 513] width 68 height 17
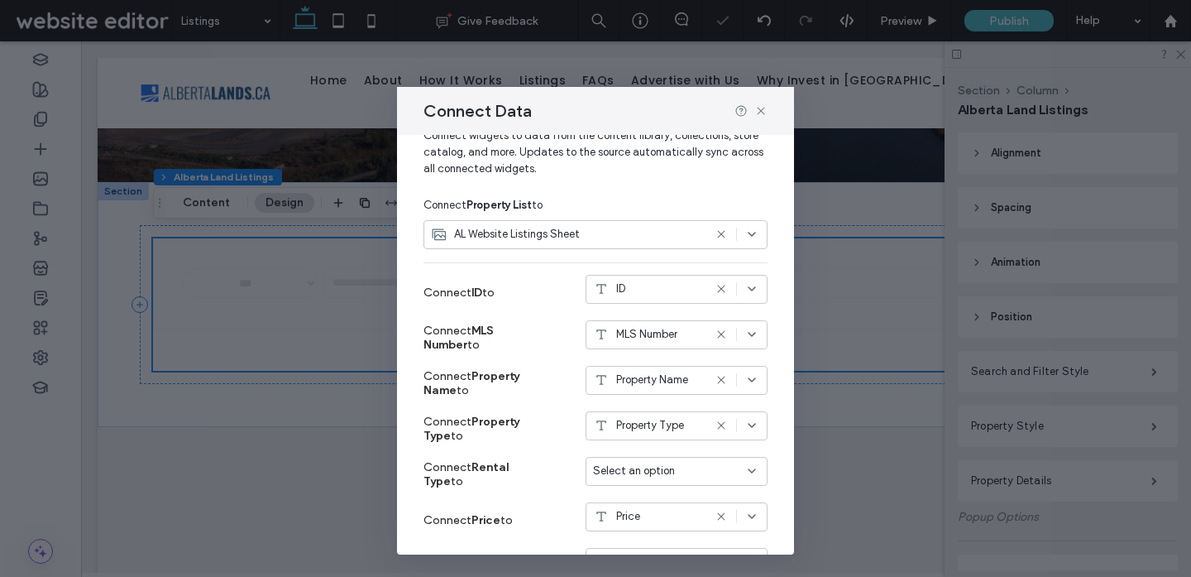
click at [625, 475] on span "Select an option" at bounding box center [634, 470] width 82 height 17
type input "****"
click at [644, 507] on span "Rental Type" at bounding box center [653, 500] width 60 height 17
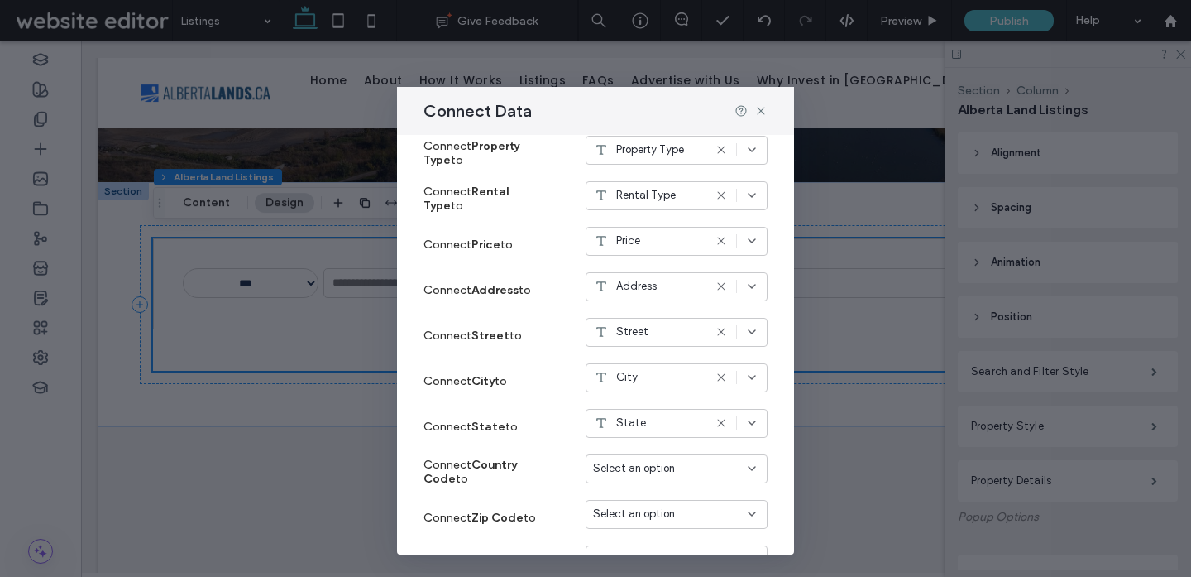
scroll to position [454, 0]
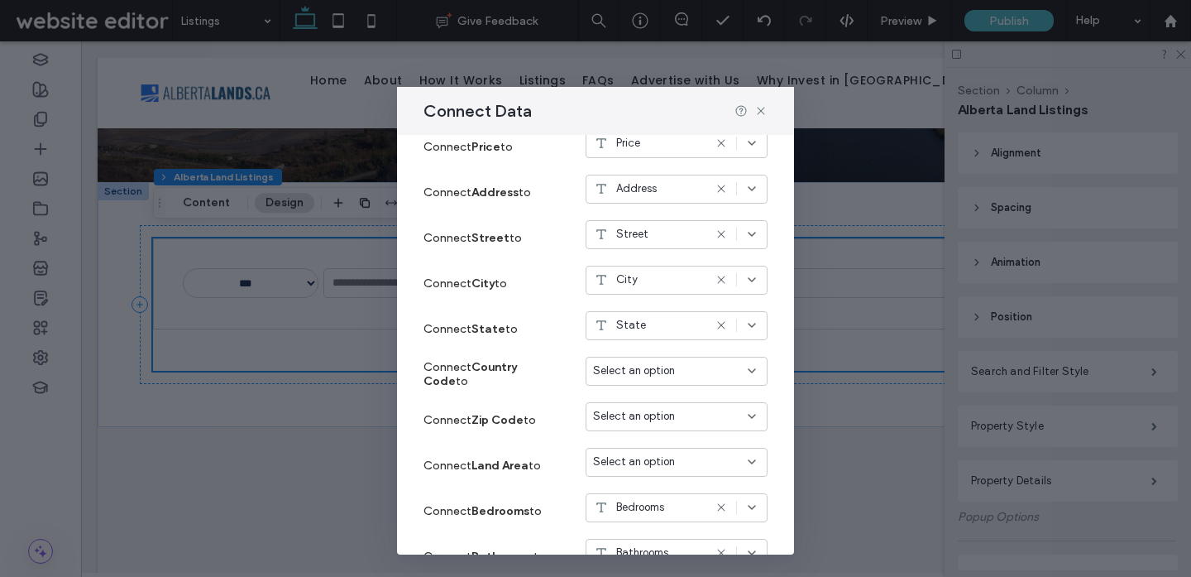
click at [644, 374] on span "Select an option" at bounding box center [634, 370] width 82 height 17
type input "*****"
click at [656, 389] on div "Country Code" at bounding box center [676, 399] width 180 height 29
click at [653, 412] on span "Select an option" at bounding box center [634, 416] width 82 height 17
type input "***"
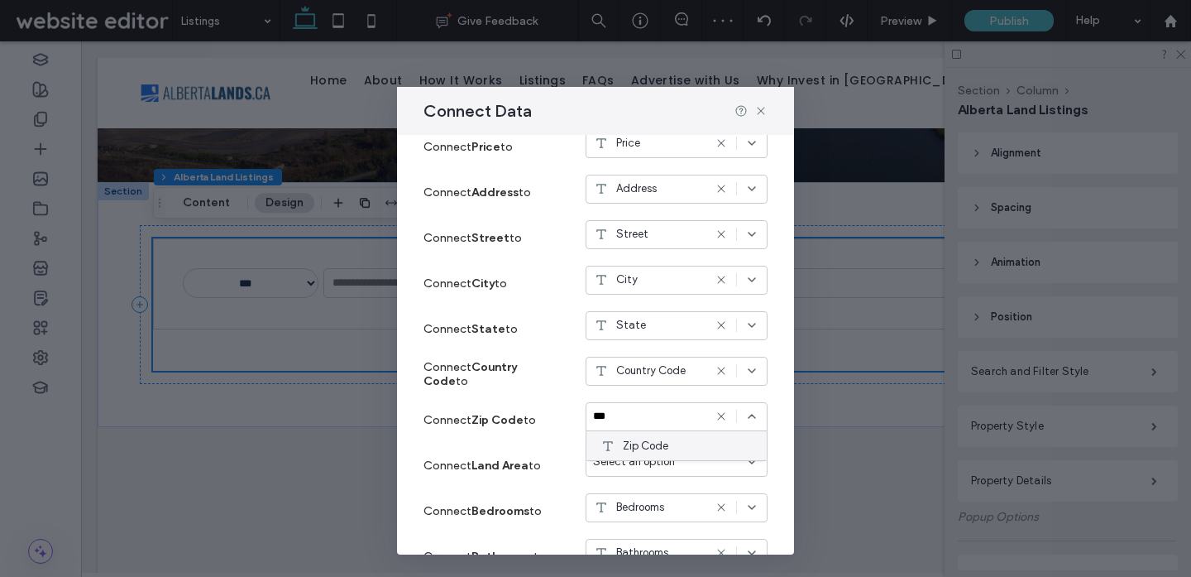
click at [673, 447] on div "Zip Code" at bounding box center [676, 445] width 180 height 29
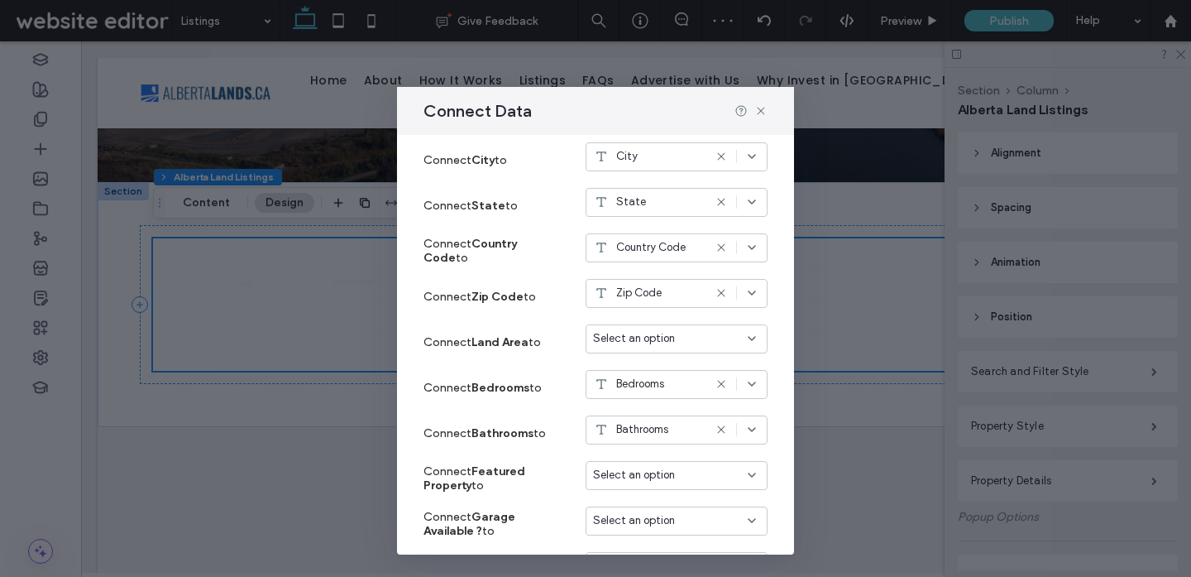
scroll to position [601, 0]
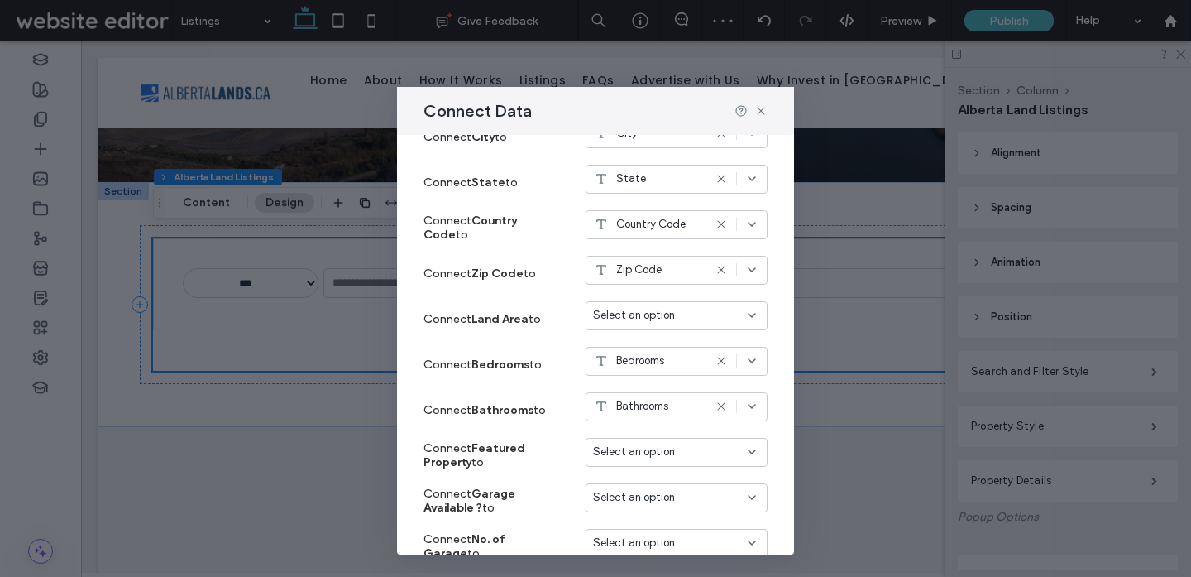
click at [664, 317] on span "Select an option" at bounding box center [634, 315] width 82 height 17
type input "****"
click at [681, 341] on div "Land Area" at bounding box center [676, 344] width 180 height 29
click at [668, 356] on div "Bedrooms" at bounding box center [648, 360] width 110 height 17
click at [652, 340] on div "Connect Land Area to Land Area" at bounding box center [595, 318] width 344 height 45
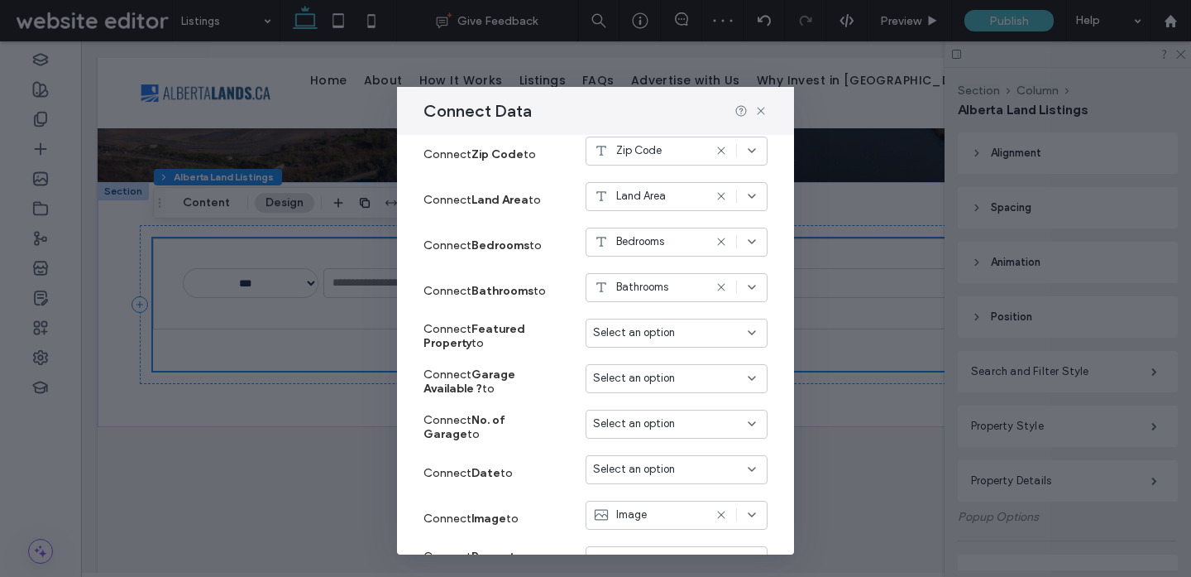
scroll to position [733, 0]
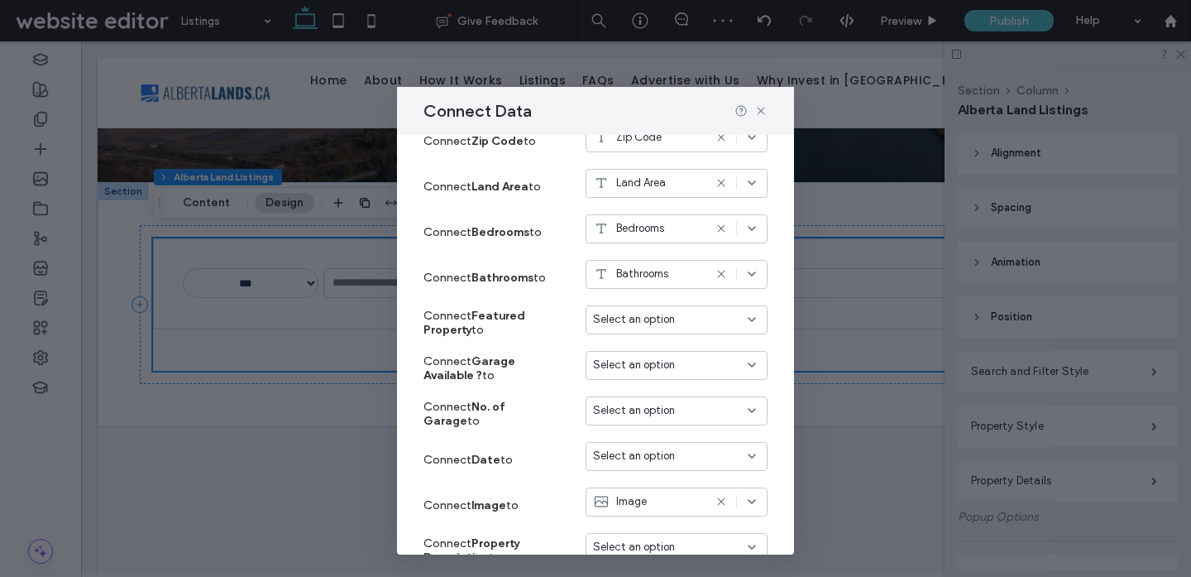
click at [644, 312] on span "Select an option" at bounding box center [634, 319] width 82 height 17
type input "*"
type input "****"
click at [647, 328] on div "****" at bounding box center [677, 319] width 182 height 29
click at [639, 323] on input "****" at bounding box center [656, 319] width 127 height 13
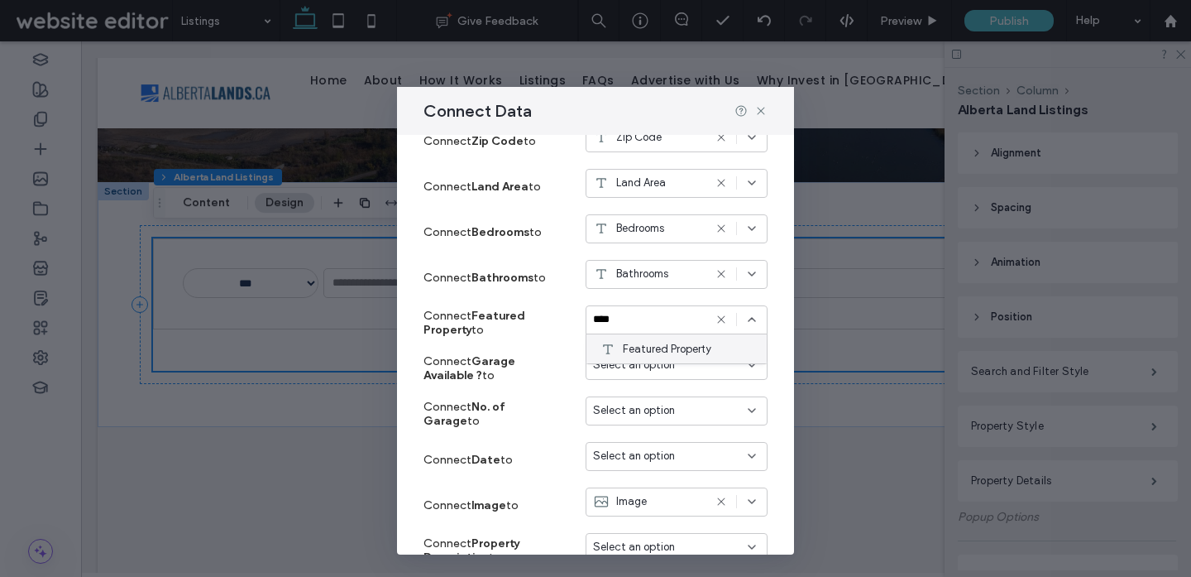
click at [638, 344] on span "Featured Property" at bounding box center [667, 349] width 89 height 17
click at [637, 353] on div "Select an option" at bounding box center [677, 365] width 182 height 29
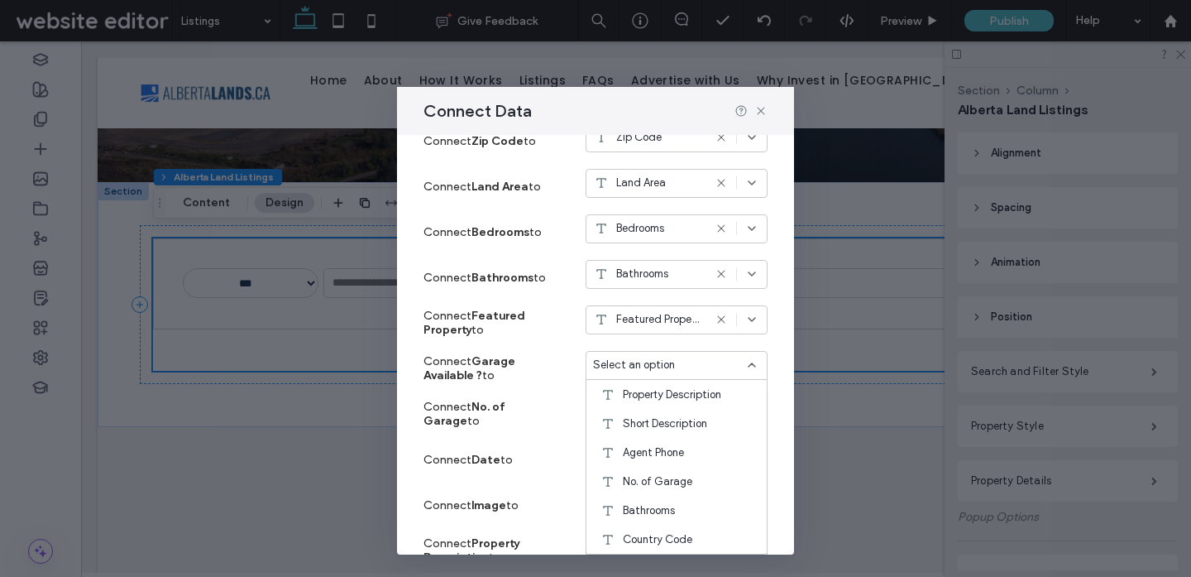
scroll to position [604, 0]
click at [644, 360] on span "Select an option" at bounding box center [634, 364] width 82 height 17
type input "****"
click at [636, 389] on span "Garage Available ?" at bounding box center [669, 394] width 93 height 17
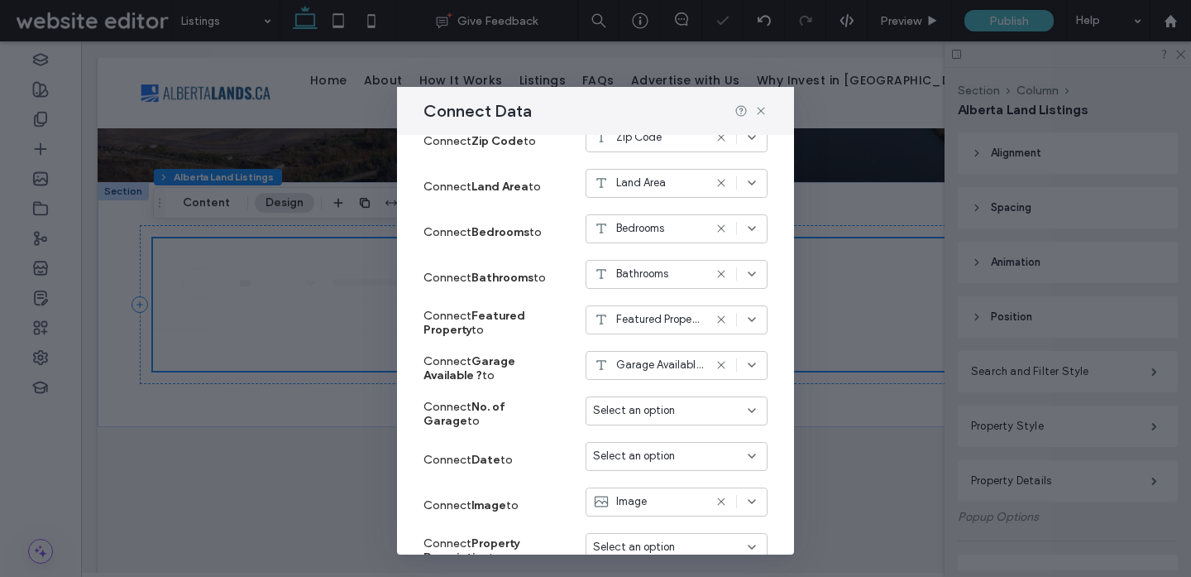
click at [629, 411] on span "Select an option" at bounding box center [634, 410] width 82 height 17
type input "****"
click at [636, 462] on span "No. of Garage" at bounding box center [657, 469] width 69 height 17
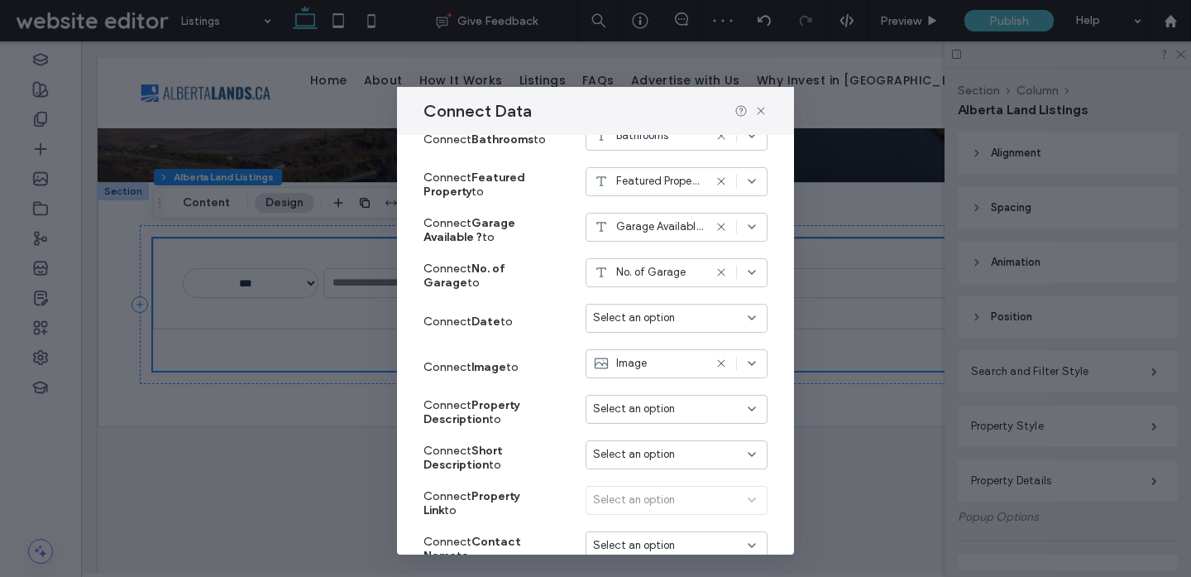
click at [639, 317] on span "Select an option" at bounding box center [634, 317] width 82 height 17
type input "***"
click at [651, 344] on div "Date" at bounding box center [676, 347] width 180 height 29
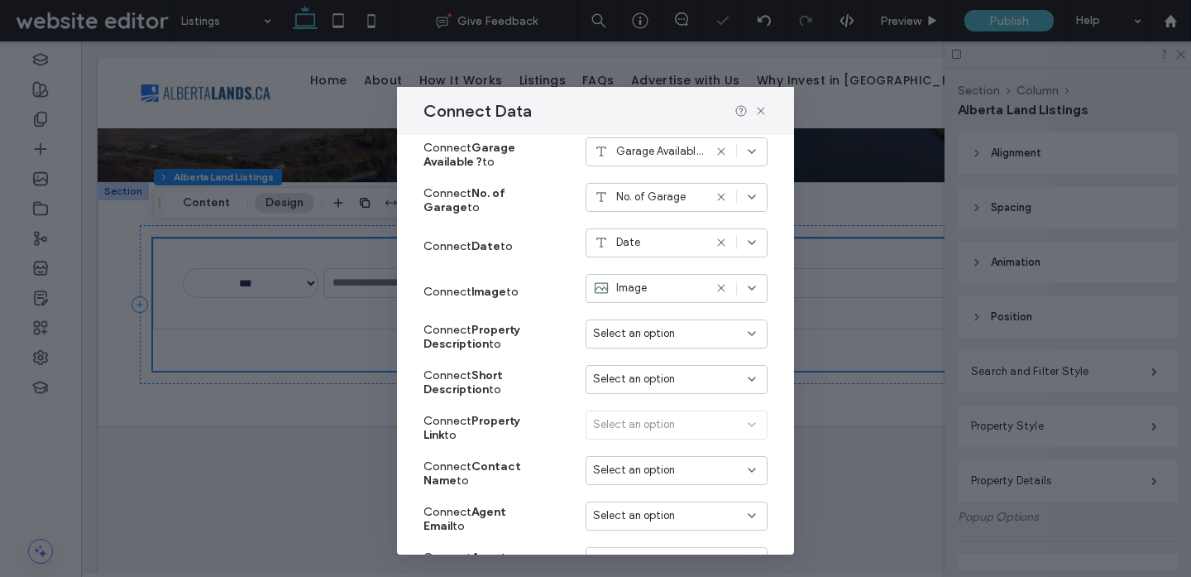
scroll to position [953, 0]
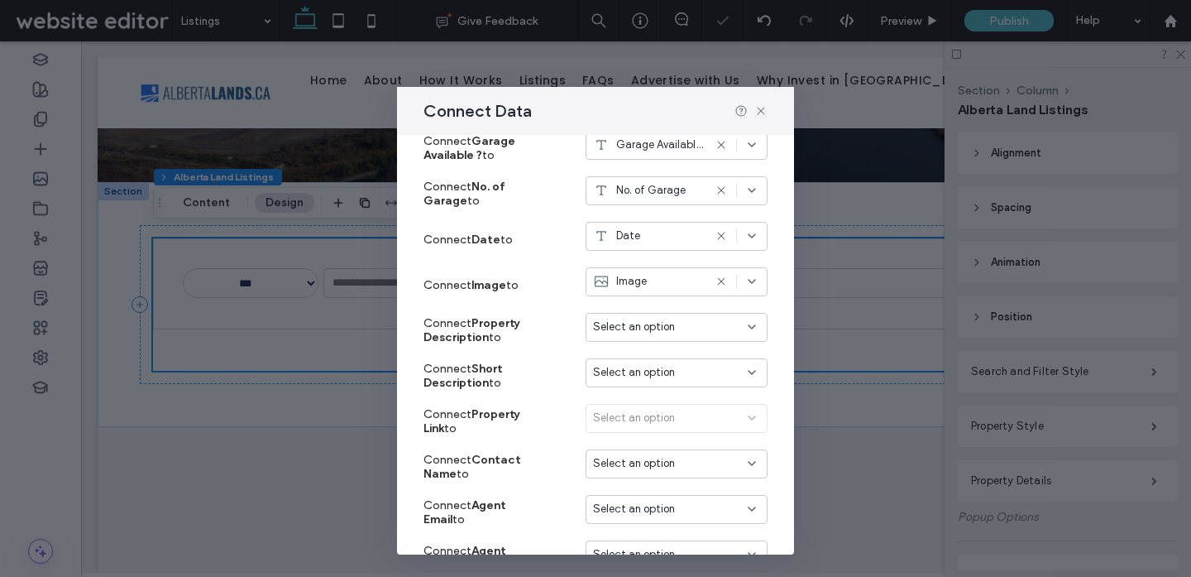
click at [646, 326] on span "Select an option" at bounding box center [634, 326] width 82 height 17
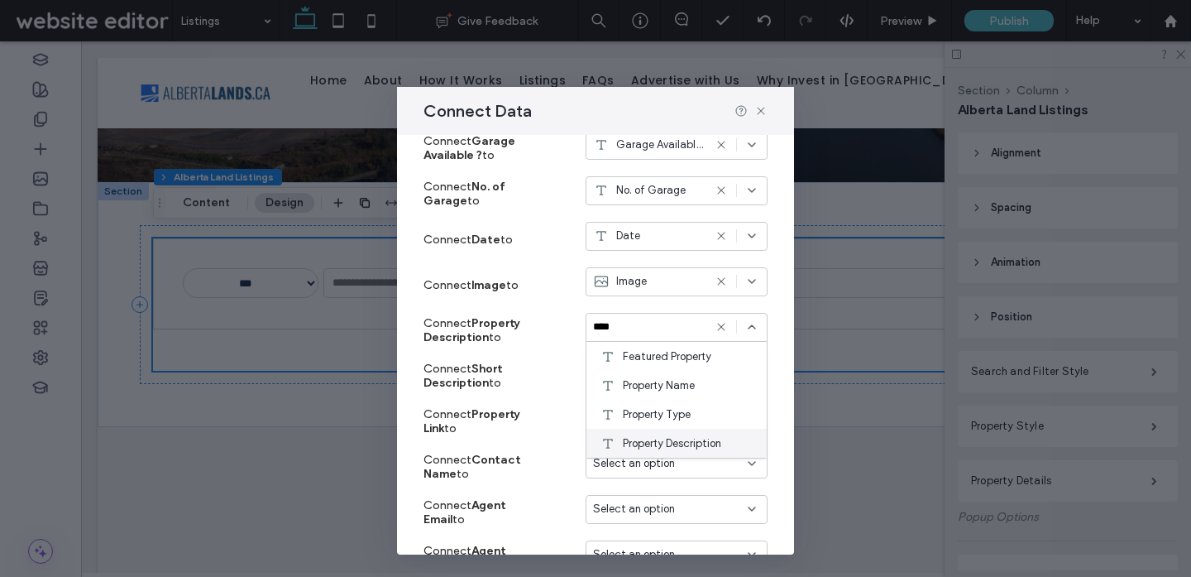
type input "****"
click at [667, 441] on span "Property Description" at bounding box center [672, 443] width 98 height 17
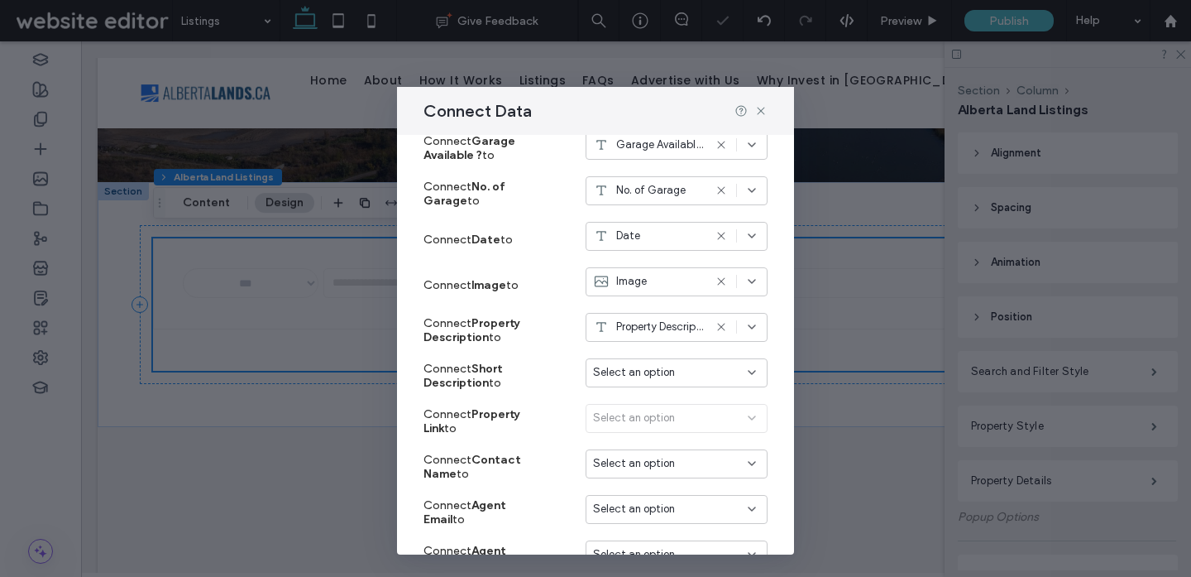
click at [629, 372] on span "Select an option" at bounding box center [634, 372] width 82 height 17
type input "****"
click at [630, 406] on span "Short Description" at bounding box center [665, 402] width 84 height 17
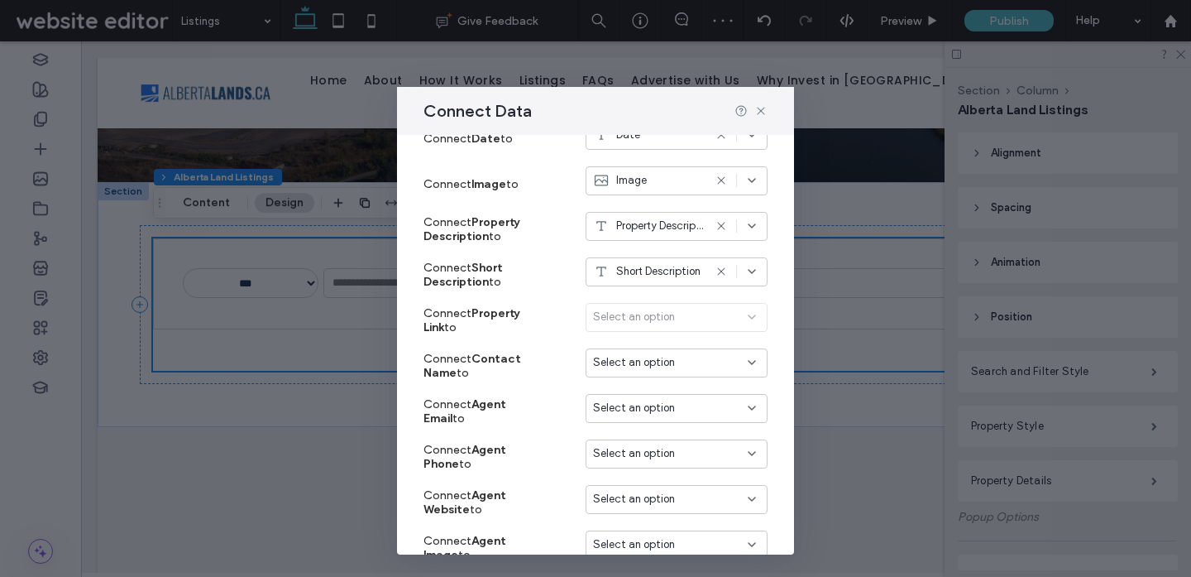
scroll to position [1089, 0]
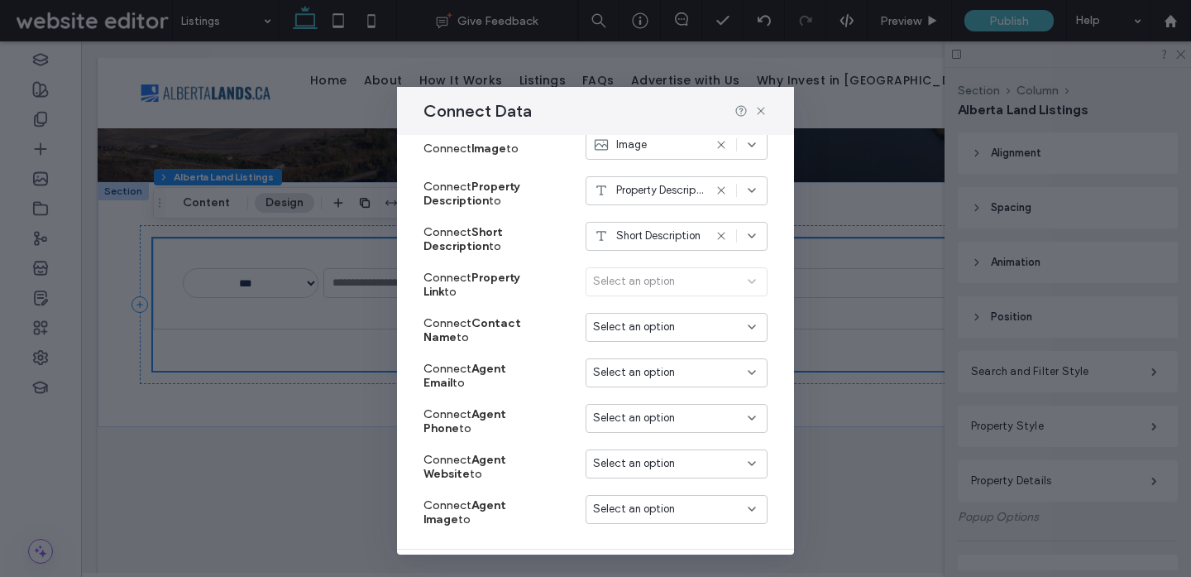
click at [638, 321] on span "Select an option" at bounding box center [634, 326] width 82 height 17
type input "***"
click at [645, 348] on span "Contact Name" at bounding box center [660, 356] width 74 height 17
click at [633, 366] on span "Select an option" at bounding box center [634, 372] width 82 height 17
type input "**"
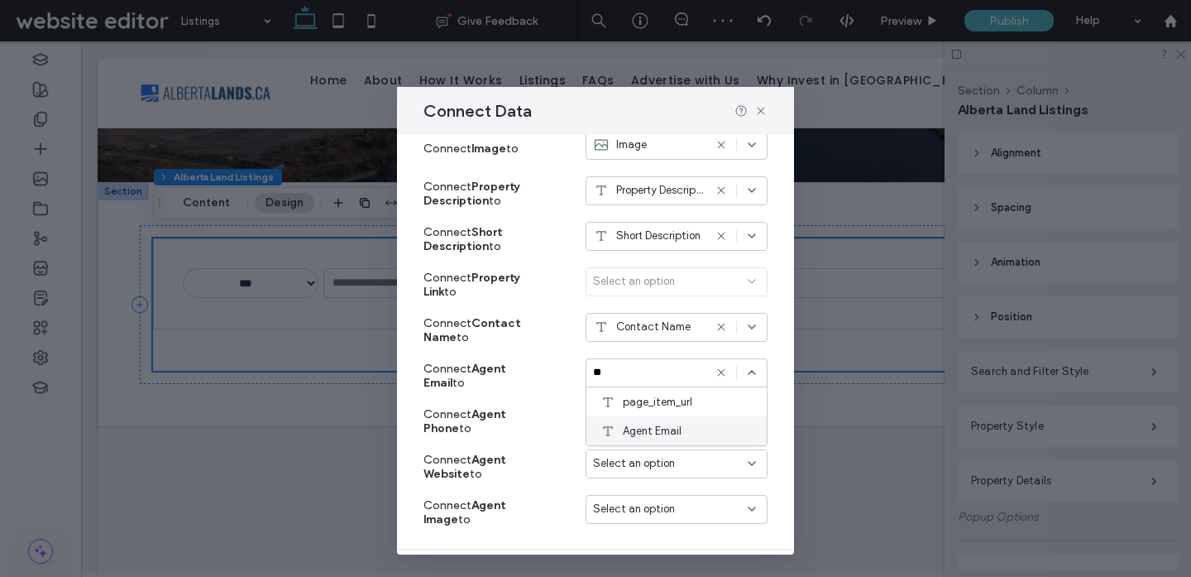
click at [647, 424] on span "Agent Email" at bounding box center [652, 431] width 59 height 17
click at [640, 426] on div "Select an option" at bounding box center [677, 418] width 182 height 29
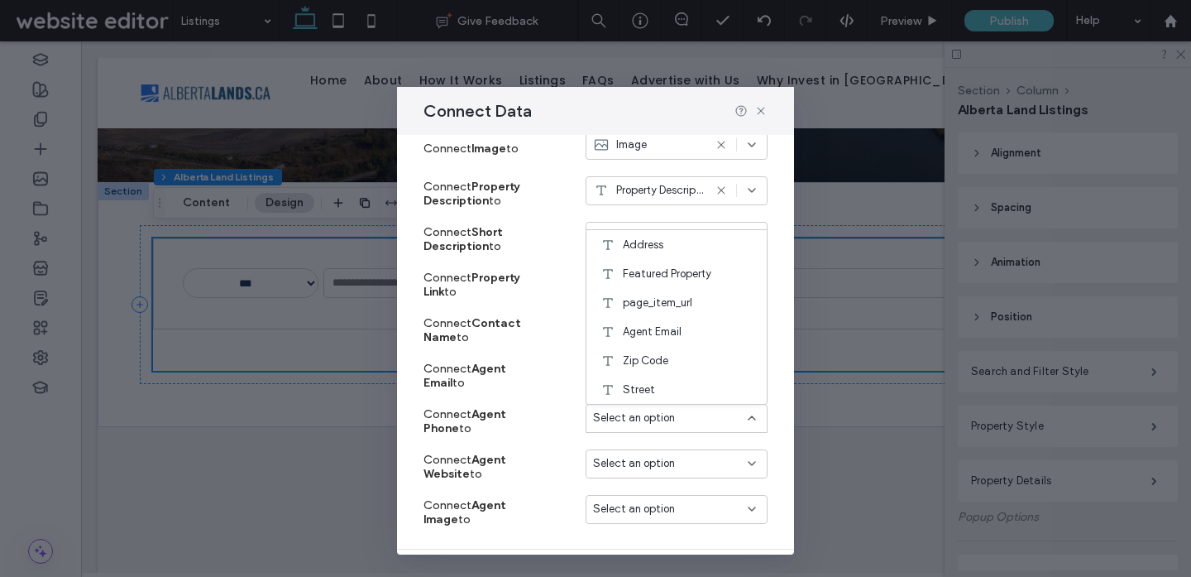
click at [640, 426] on div "Select an option" at bounding box center [677, 418] width 182 height 29
click at [619, 416] on span "Select an option" at bounding box center [634, 417] width 82 height 17
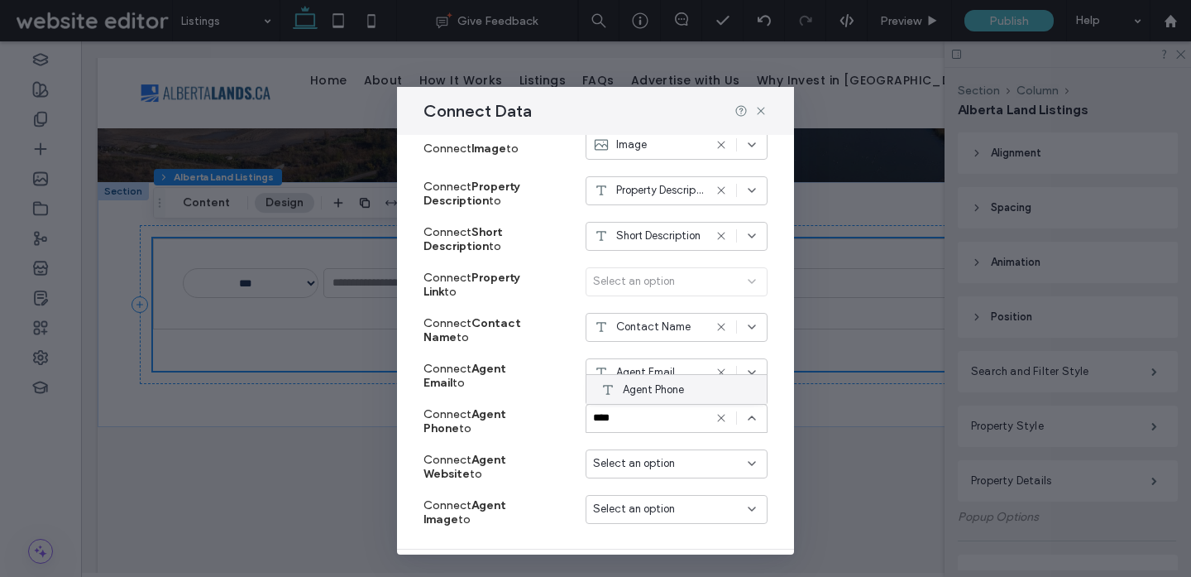
type input "****"
drag, startPoint x: 629, startPoint y: 389, endPoint x: 629, endPoint y: 403, distance: 14.1
click at [629, 389] on span "Agent Phone" at bounding box center [653, 389] width 61 height 17
click at [625, 463] on span "Select an option" at bounding box center [634, 463] width 82 height 17
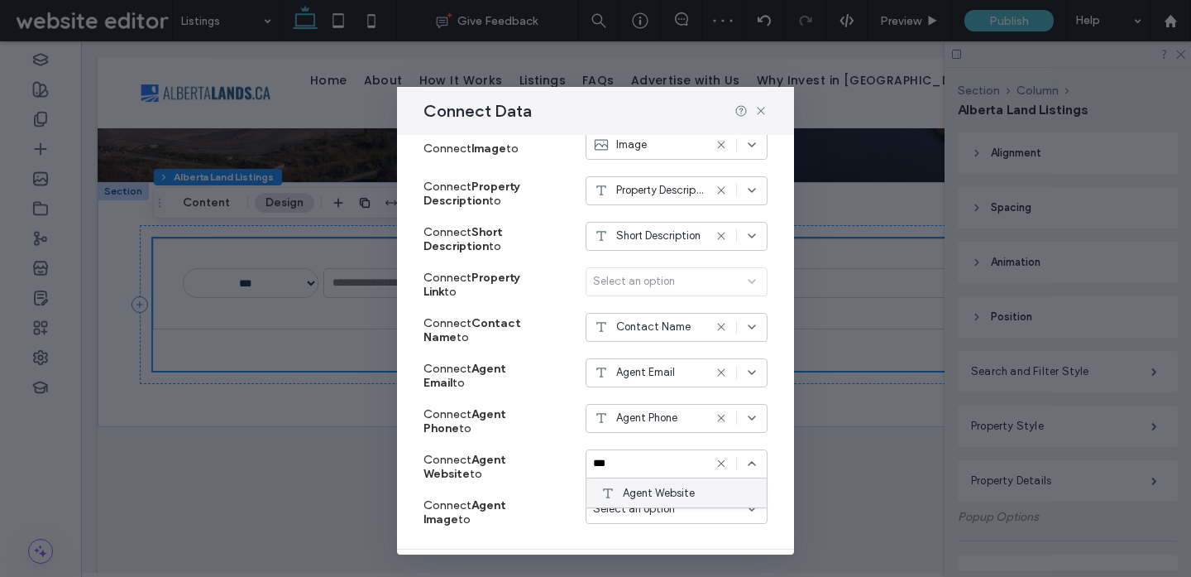
type input "***"
click at [634, 491] on span "Agent Website" at bounding box center [659, 493] width 72 height 17
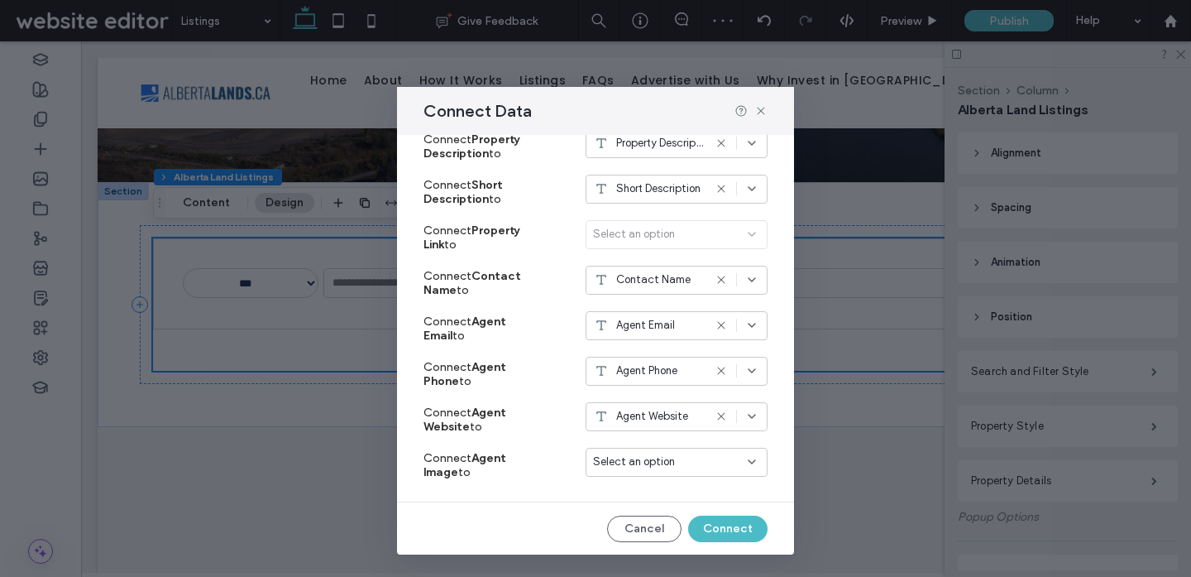
click at [629, 457] on span "Select an option" at bounding box center [634, 461] width 82 height 17
click at [644, 484] on span "Agent Image" at bounding box center [654, 490] width 63 height 17
click at [743, 515] on button "Connect" at bounding box center [727, 528] width 79 height 26
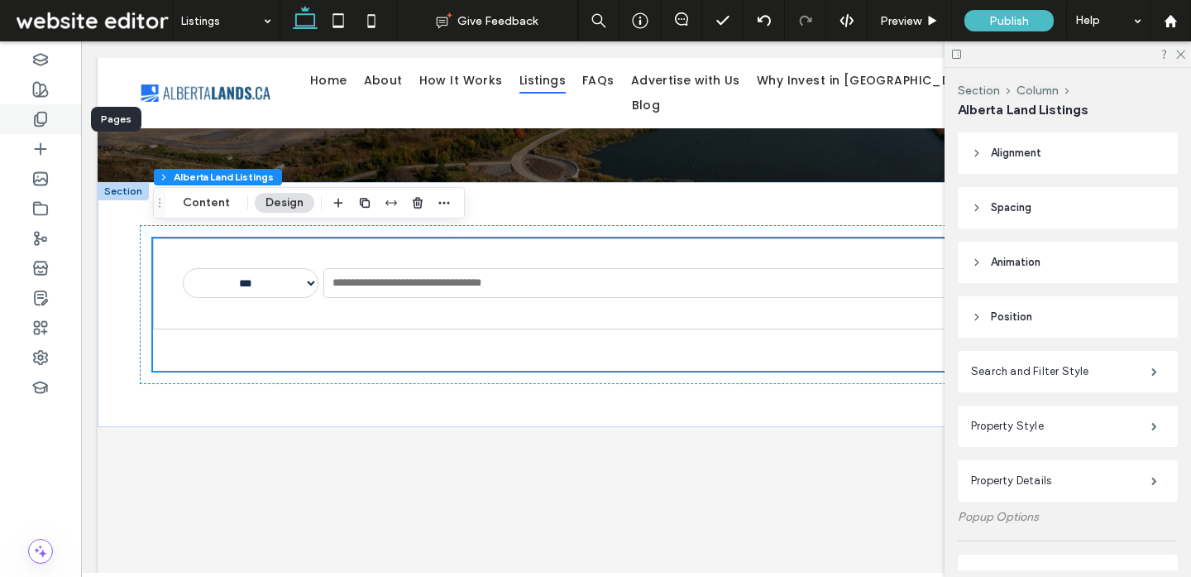
click at [41, 122] on use at bounding box center [41, 119] width 12 height 14
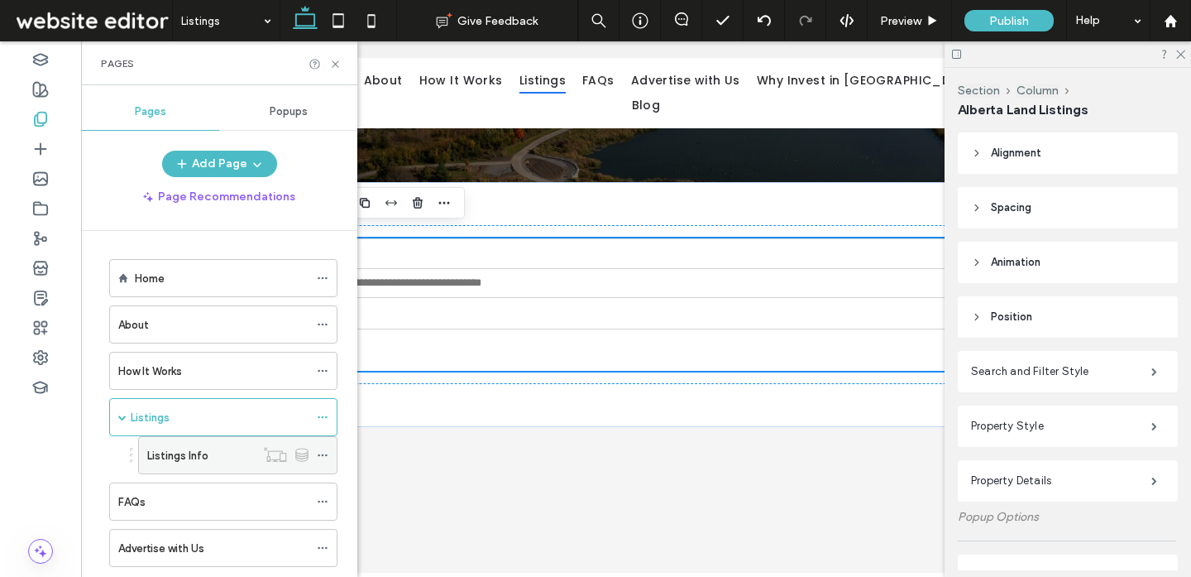
click at [321, 453] on icon at bounding box center [323, 455] width 12 height 12
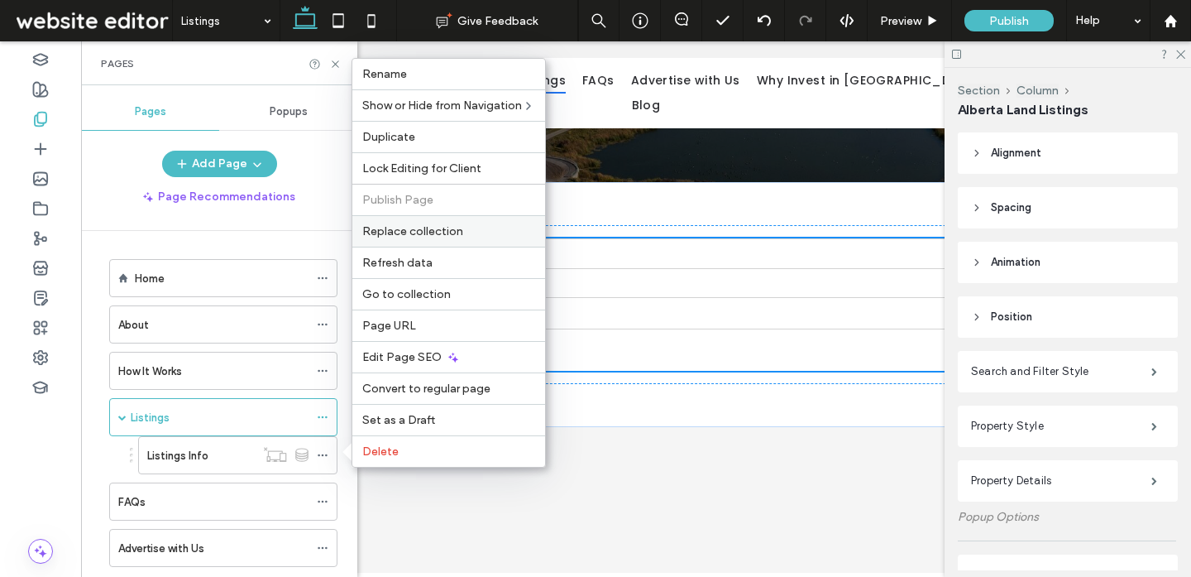
click at [463, 232] on label "Replace collection" at bounding box center [448, 231] width 173 height 14
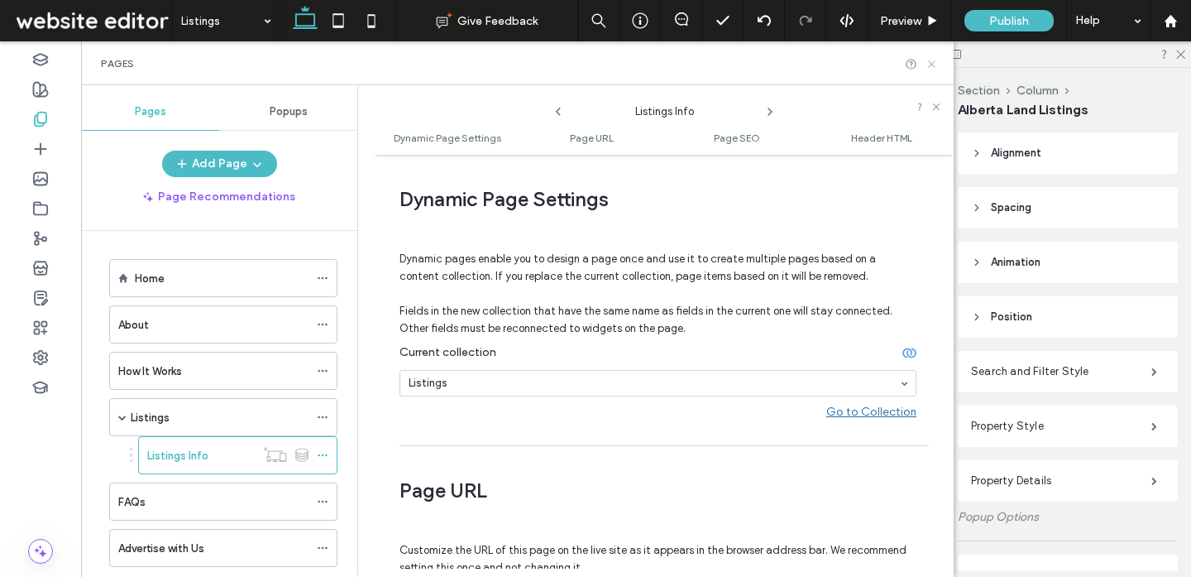
click at [931, 63] on use at bounding box center [931, 63] width 7 height 7
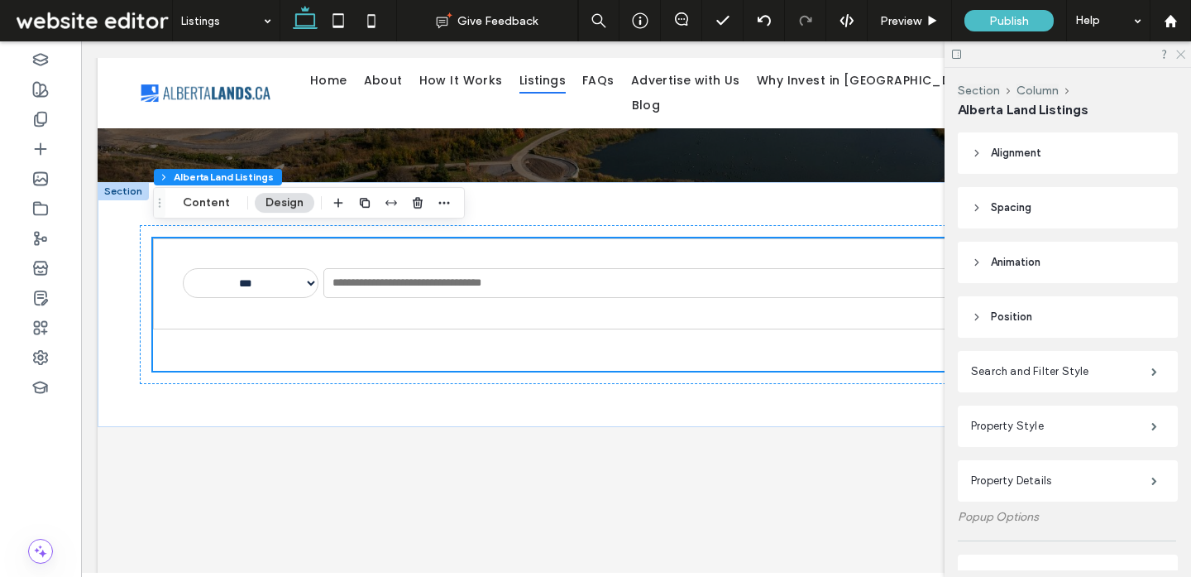
click at [1178, 53] on icon at bounding box center [1180, 53] width 11 height 11
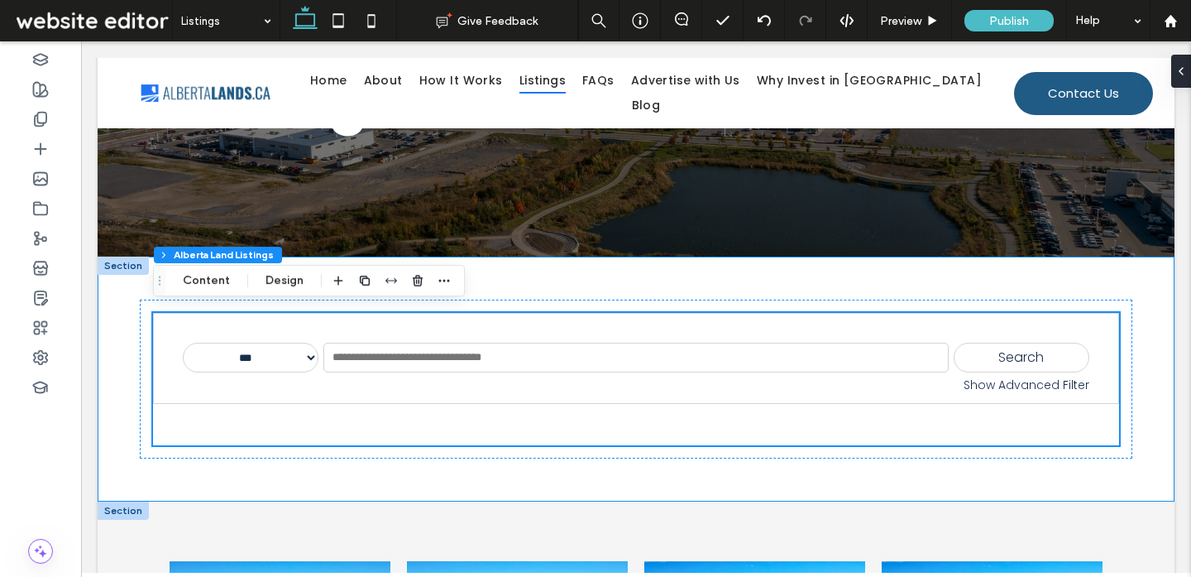
scroll to position [181, 0]
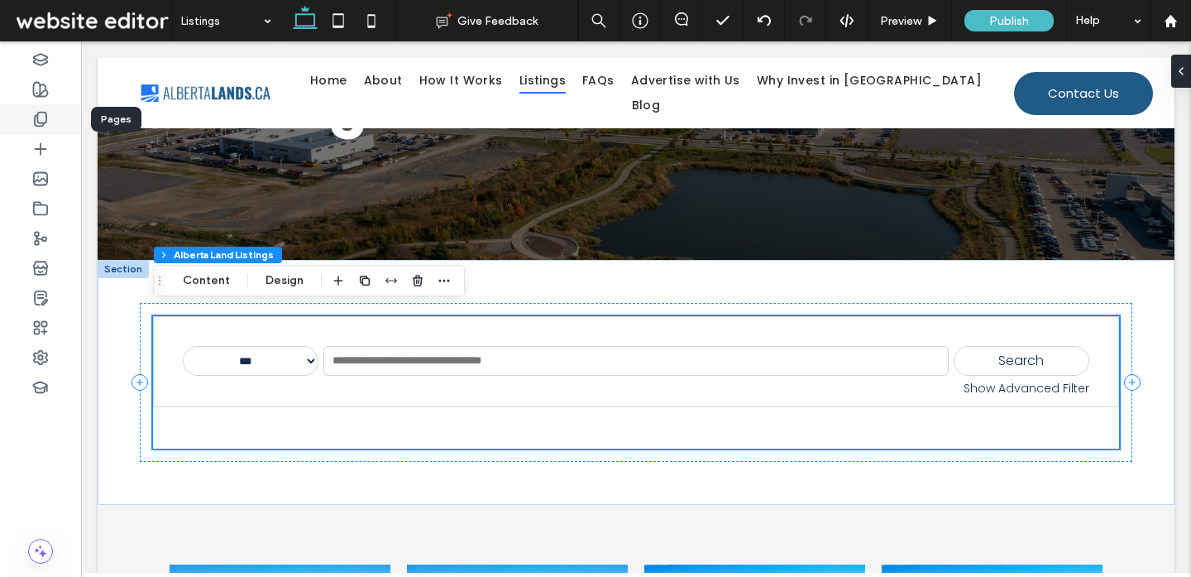
click at [49, 119] on div at bounding box center [40, 119] width 81 height 30
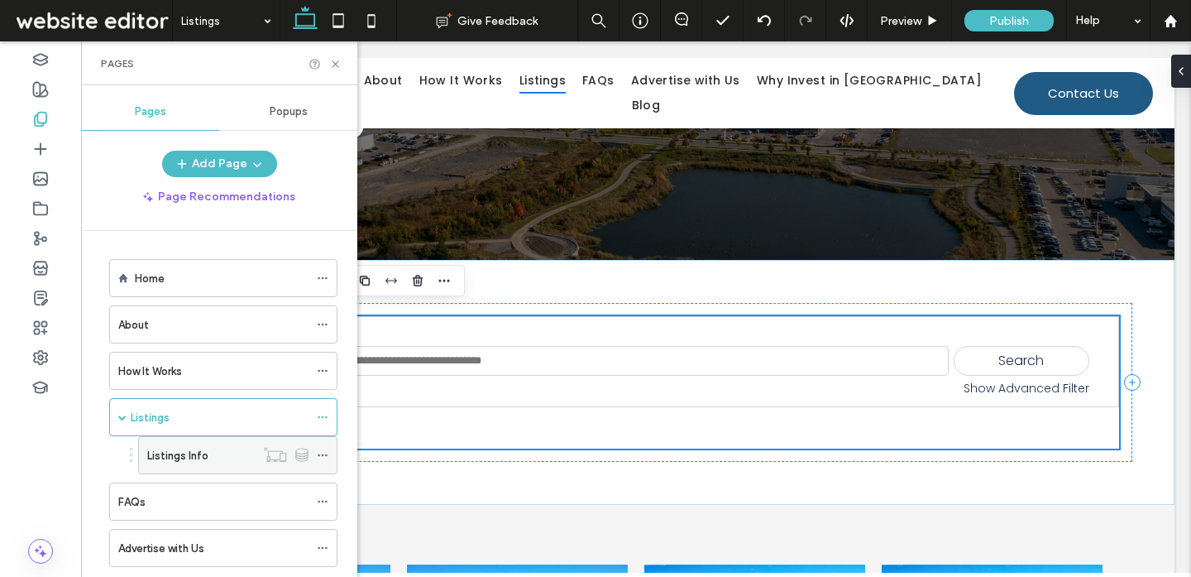
click at [323, 452] on icon at bounding box center [323, 455] width 12 height 12
click at [258, 459] on div at bounding box center [286, 454] width 62 height 17
click at [237, 456] on div "Listings Info" at bounding box center [201, 455] width 108 height 17
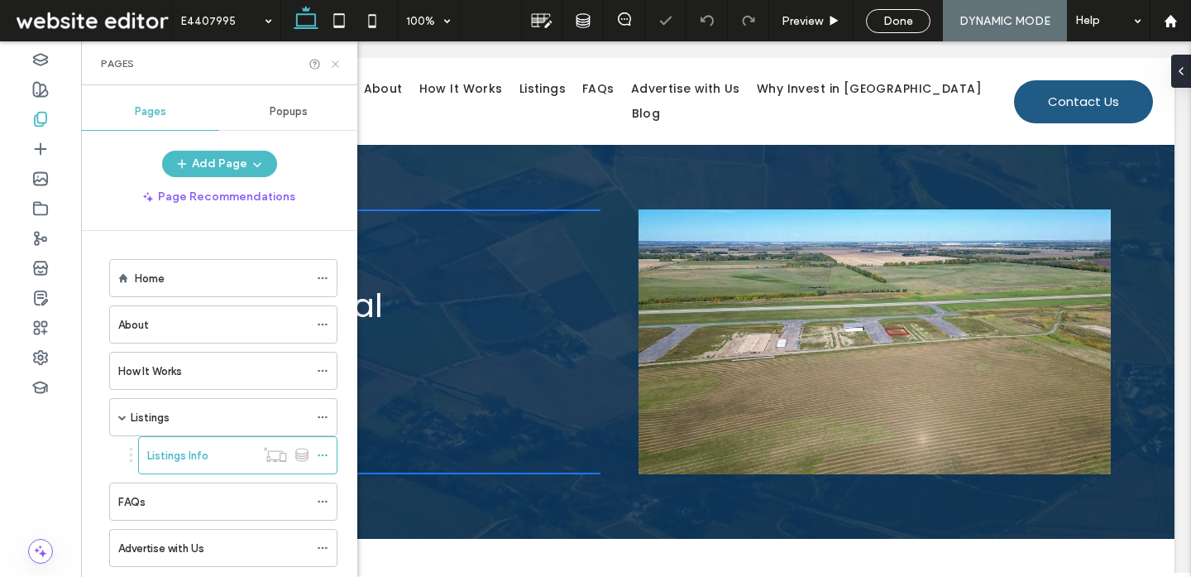
click at [337, 64] on icon at bounding box center [335, 64] width 12 height 12
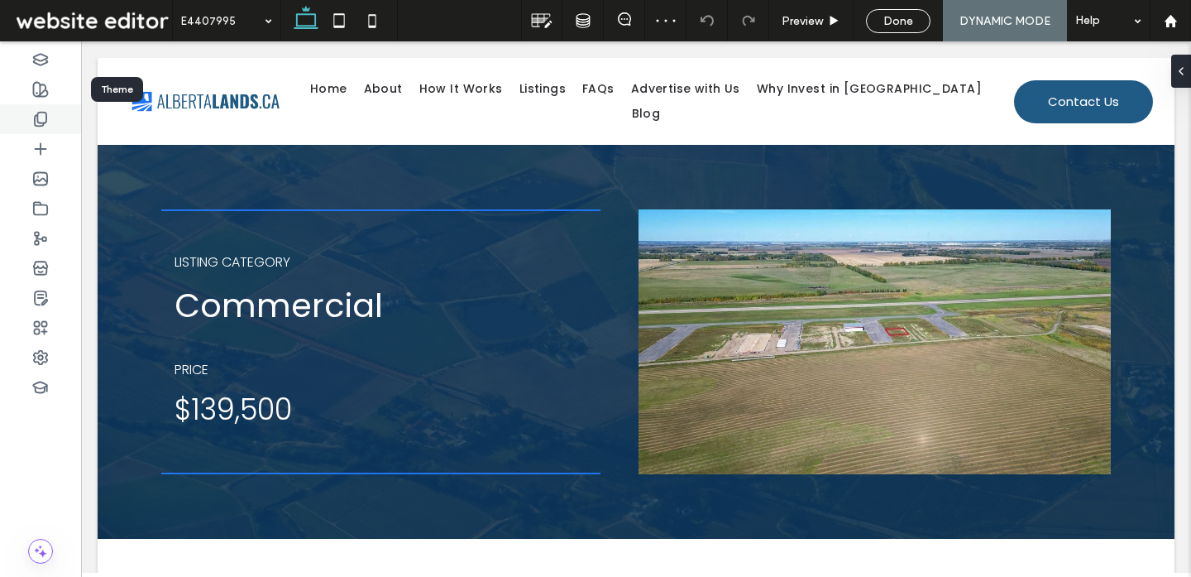
click at [52, 114] on div at bounding box center [40, 119] width 81 height 30
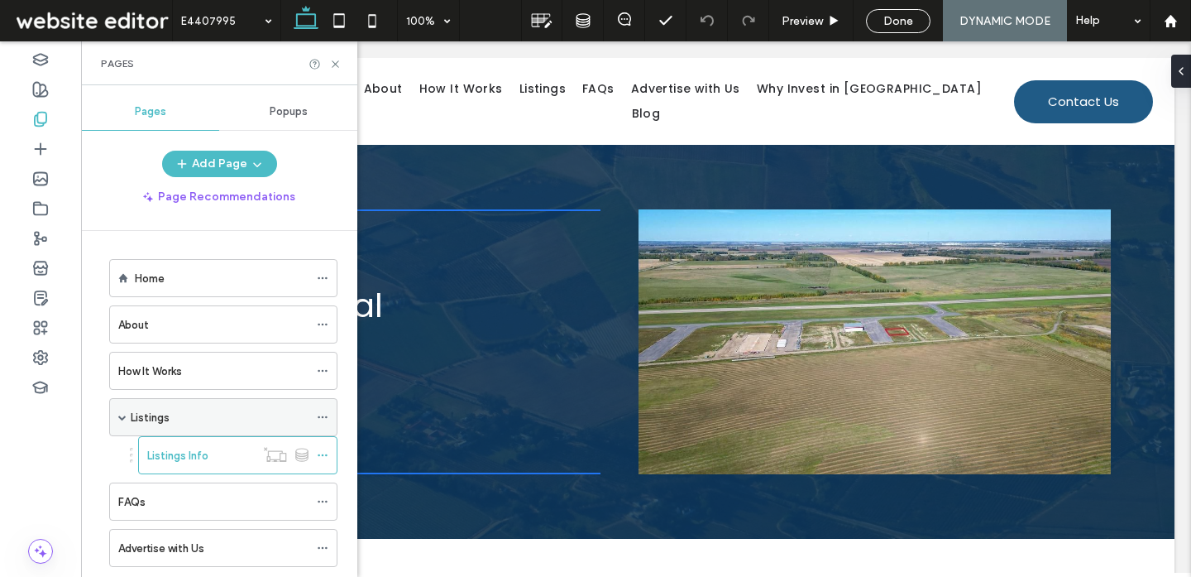
click at [209, 420] on div "Listings" at bounding box center [220, 417] width 178 height 17
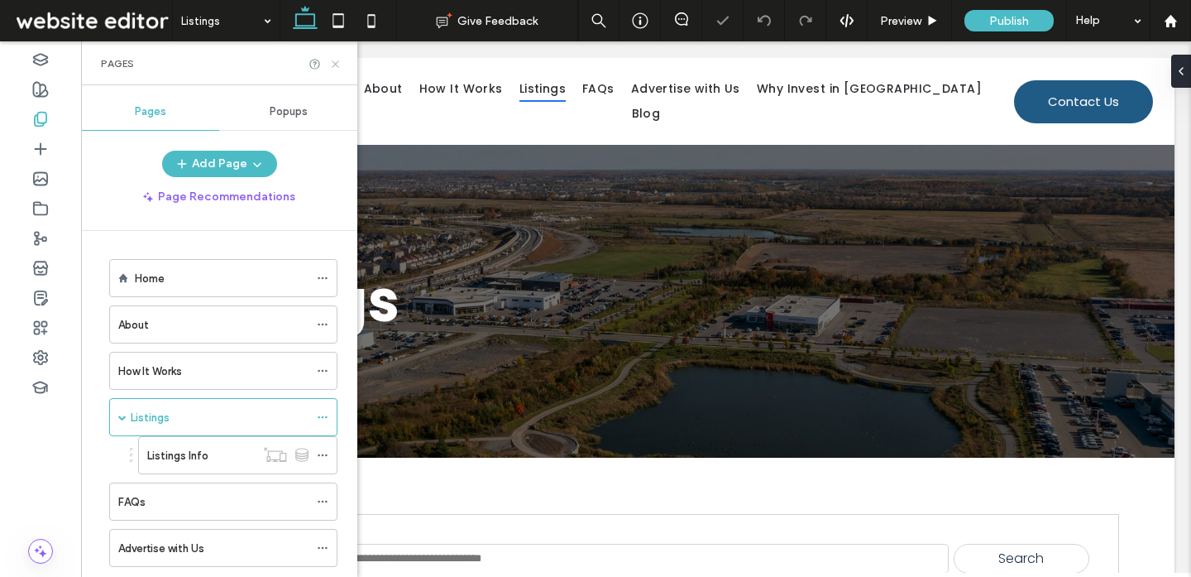
click at [339, 65] on icon at bounding box center [335, 64] width 12 height 12
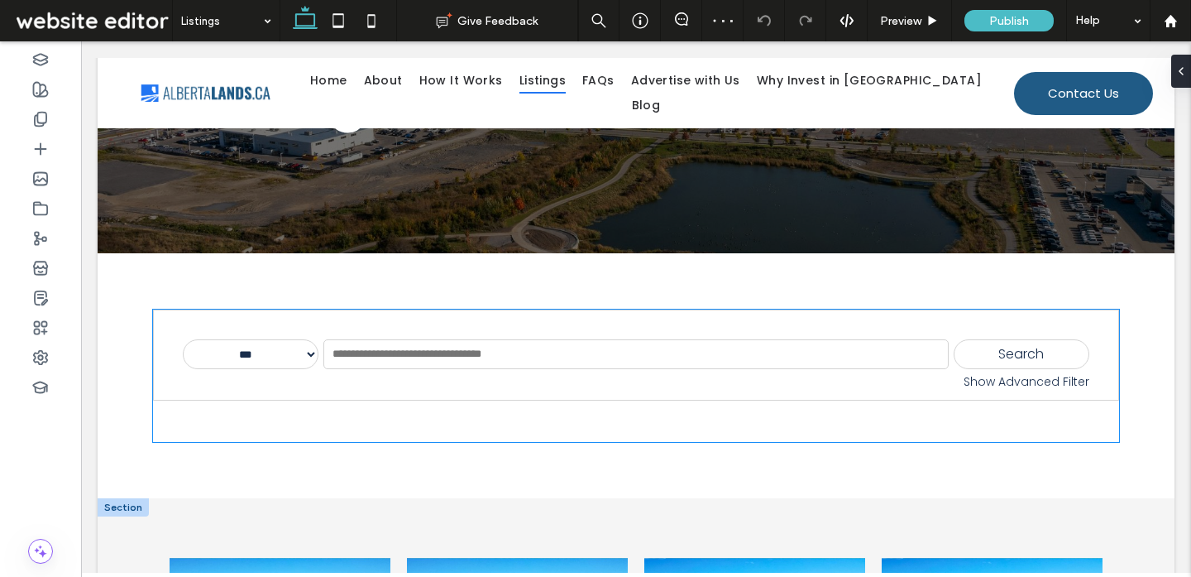
scroll to position [180, 0]
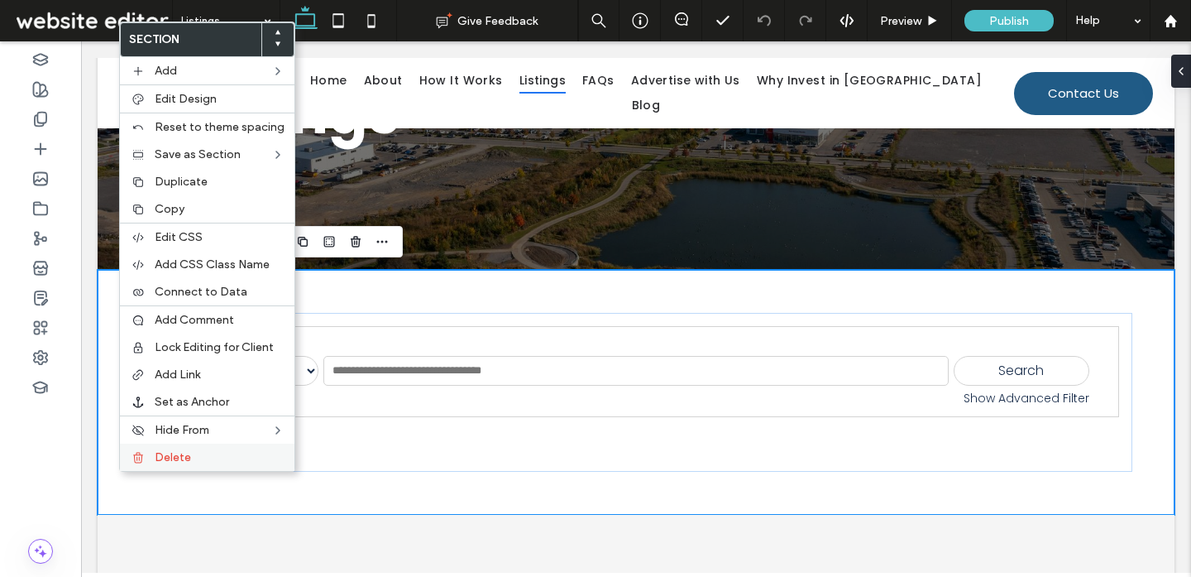
click at [170, 450] on span "Delete" at bounding box center [173, 457] width 36 height 14
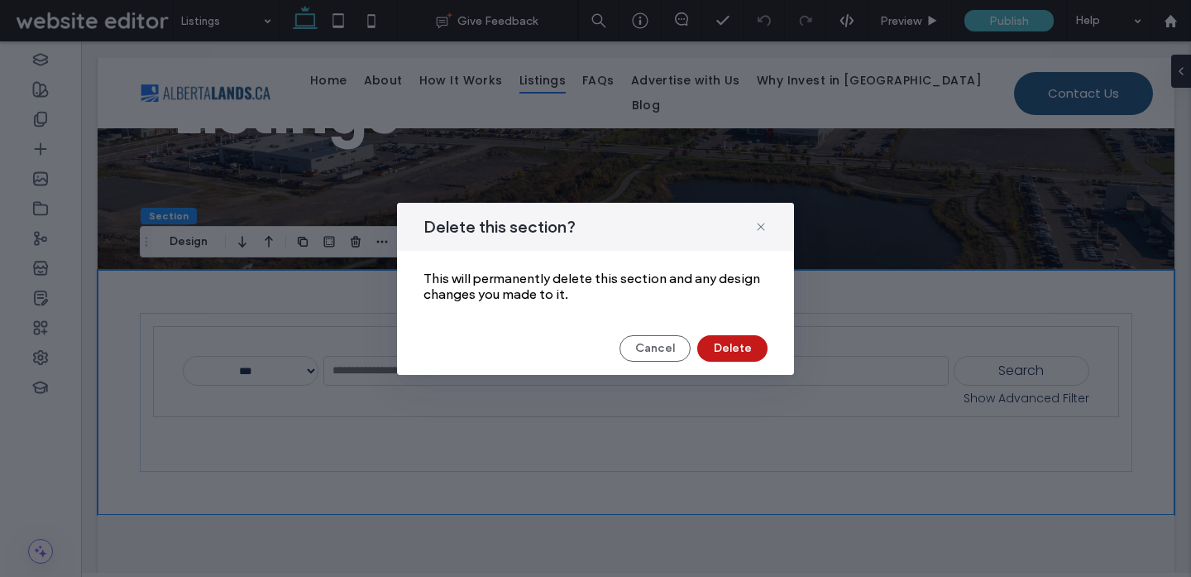
click at [725, 338] on button "Delete" at bounding box center [732, 348] width 70 height 26
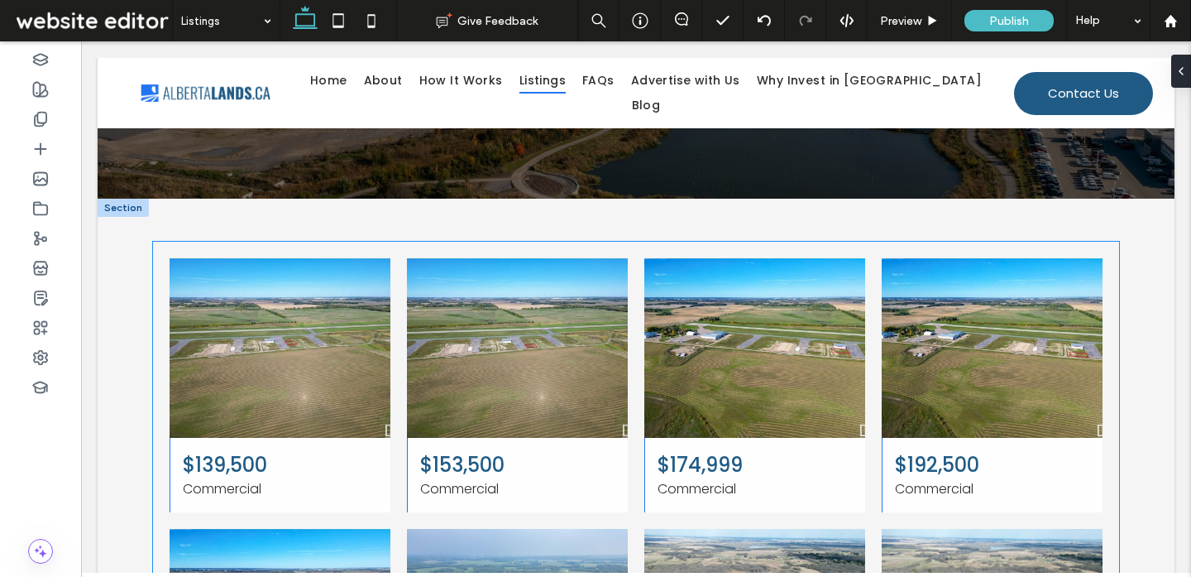
scroll to position [246, 0]
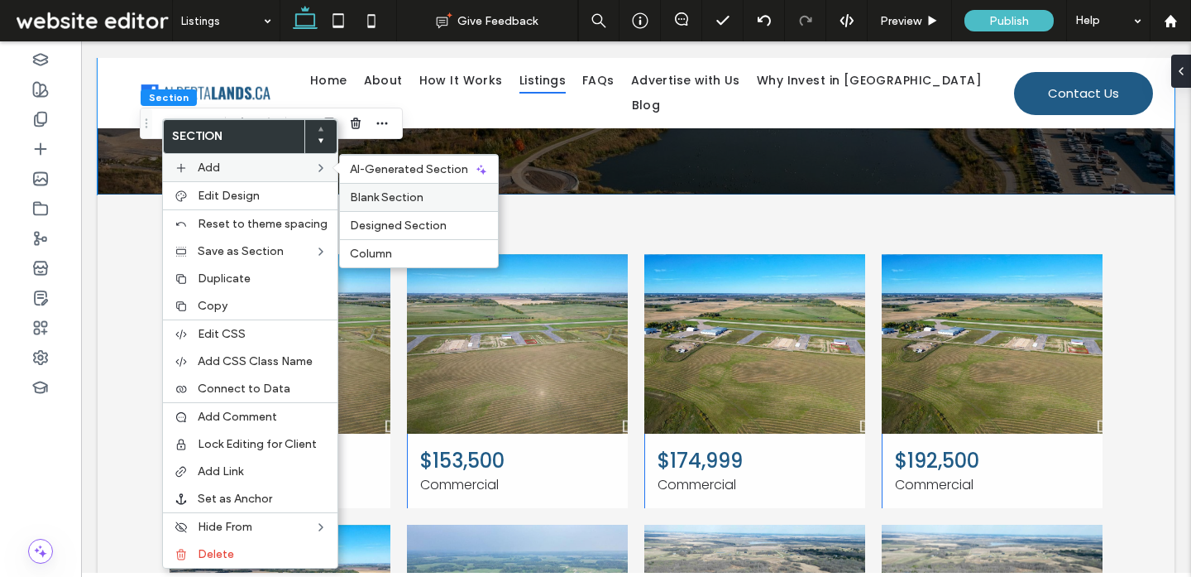
click at [360, 203] on span "Blank Section" at bounding box center [387, 197] width 74 height 14
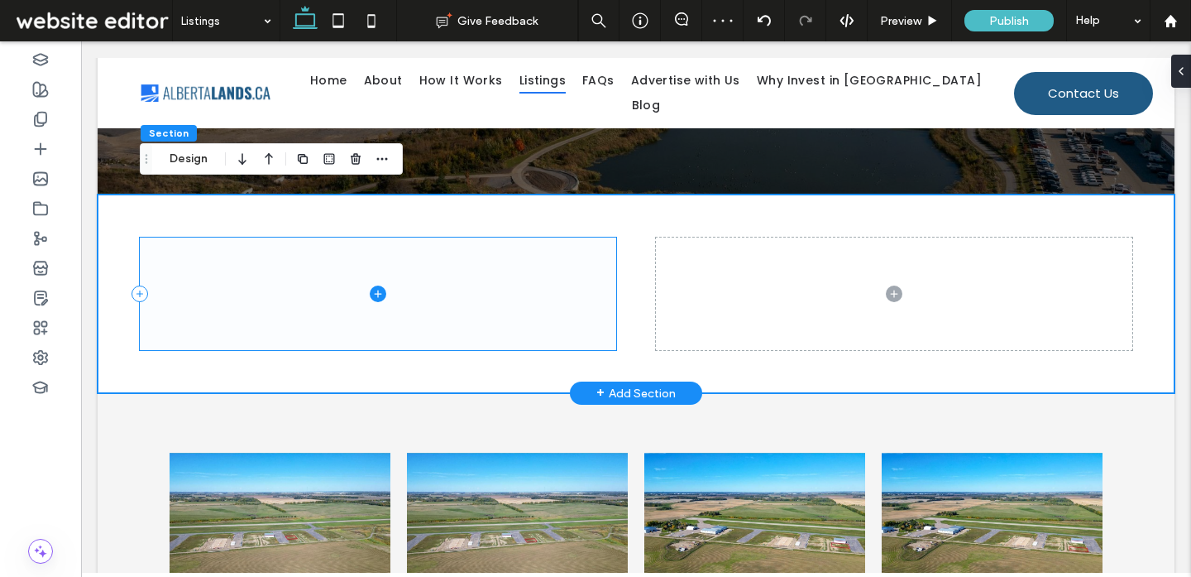
click at [558, 277] on span at bounding box center [378, 293] width 476 height 112
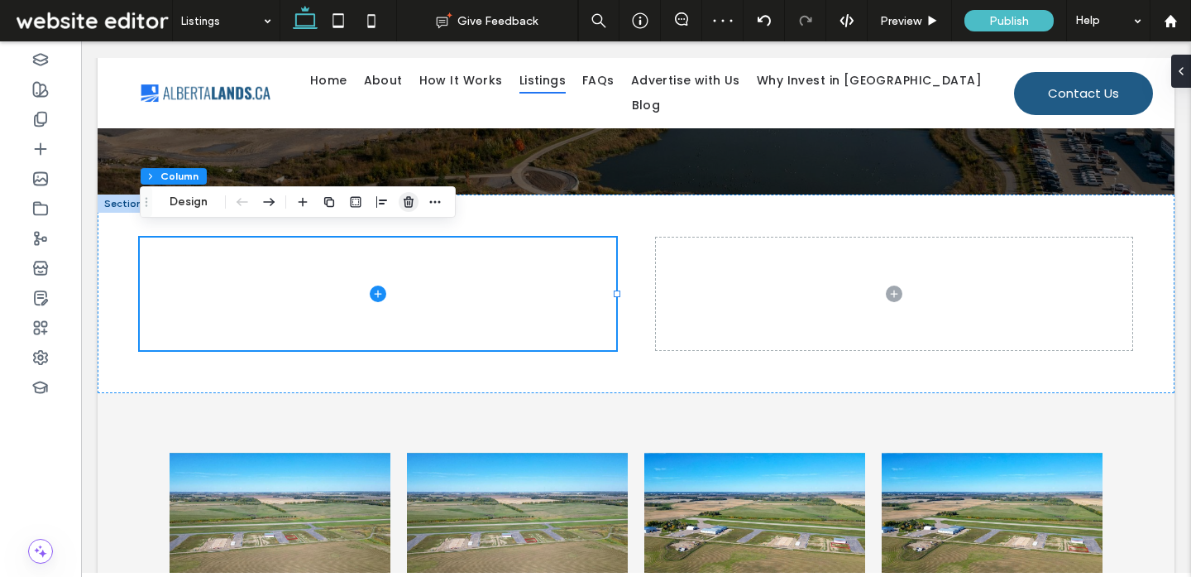
click at [407, 200] on use "button" at bounding box center [409, 201] width 10 height 11
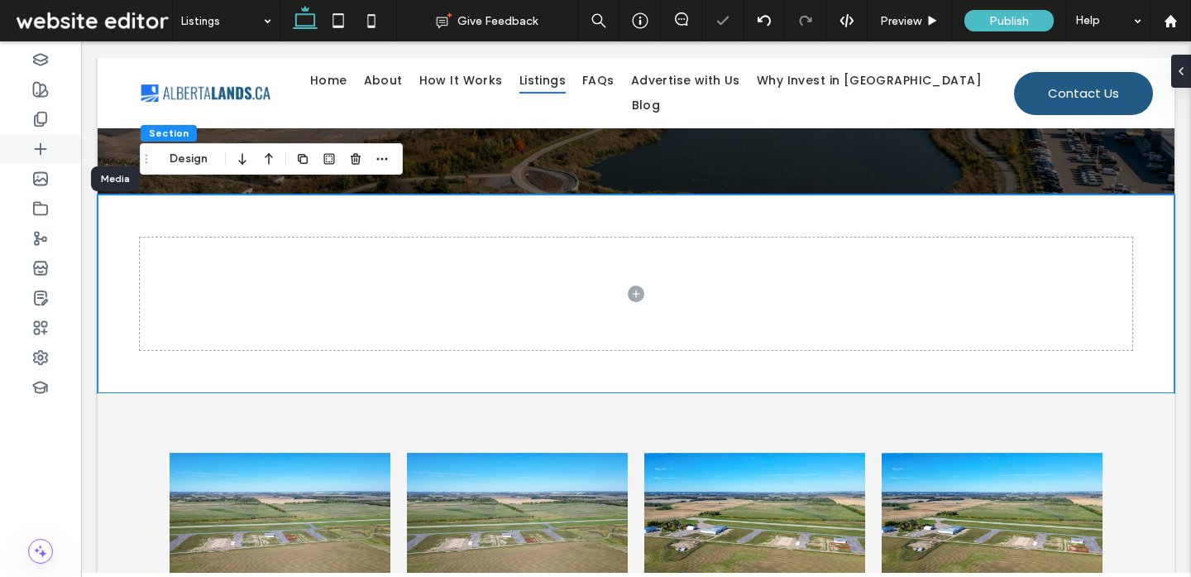
click at [56, 150] on div at bounding box center [40, 149] width 81 height 30
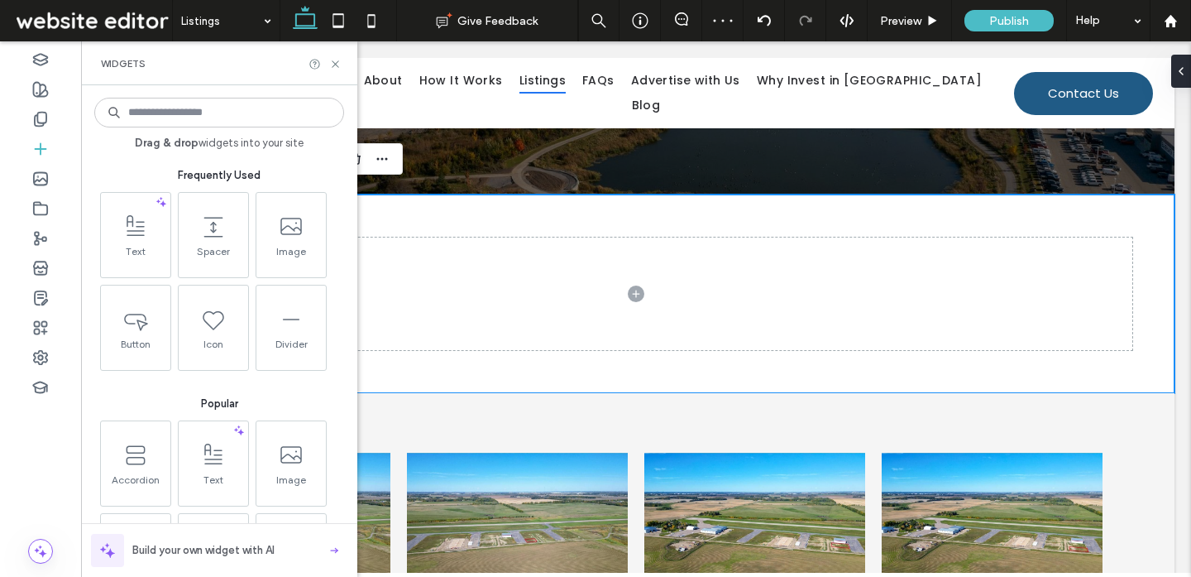
click at [239, 112] on input at bounding box center [219, 113] width 250 height 30
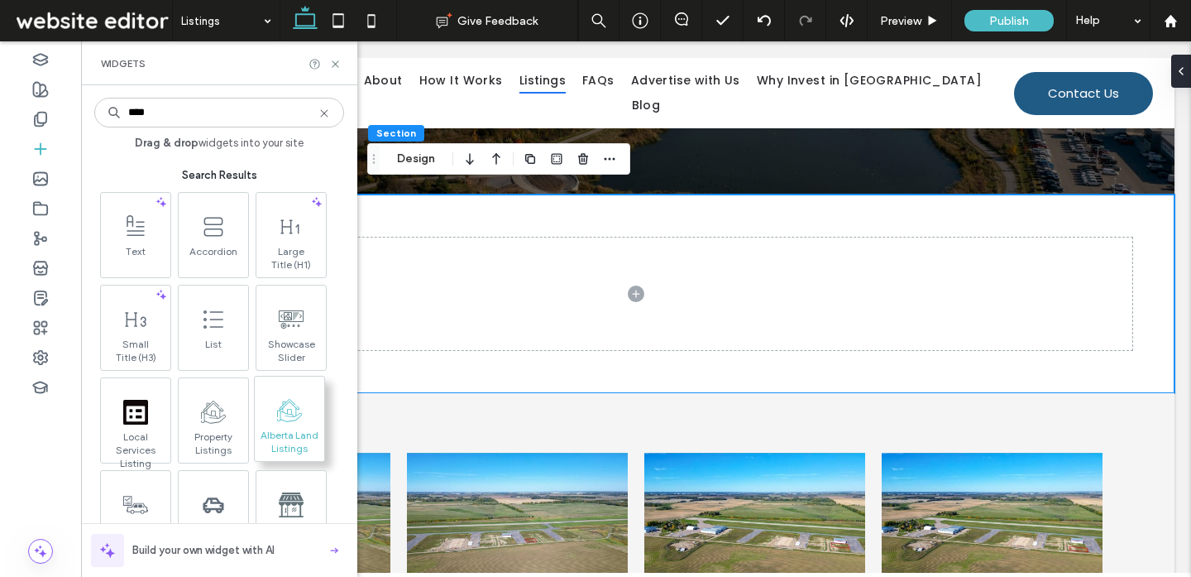
type input "****"
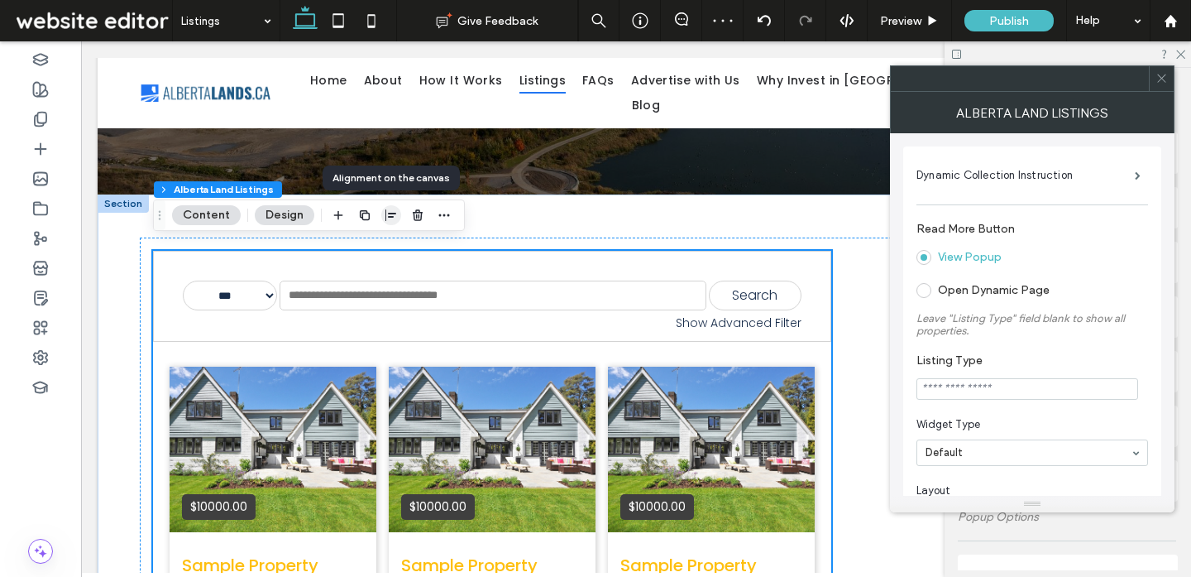
click at [388, 221] on icon "button" at bounding box center [391, 214] width 13 height 13
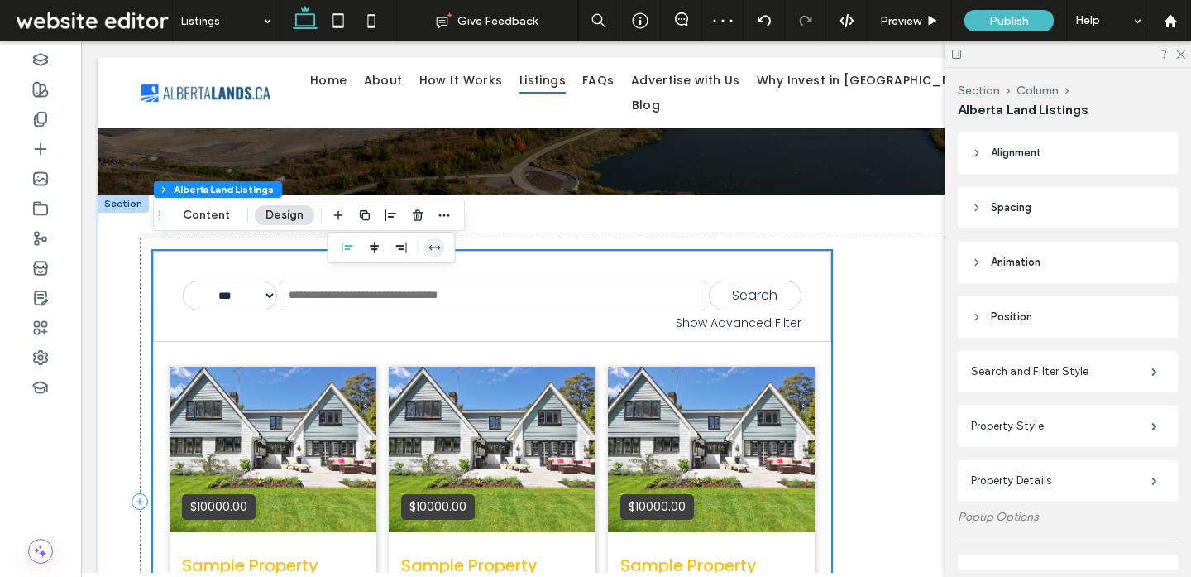
click at [435, 249] on icon "stretch" at bounding box center [434, 247] width 13 height 13
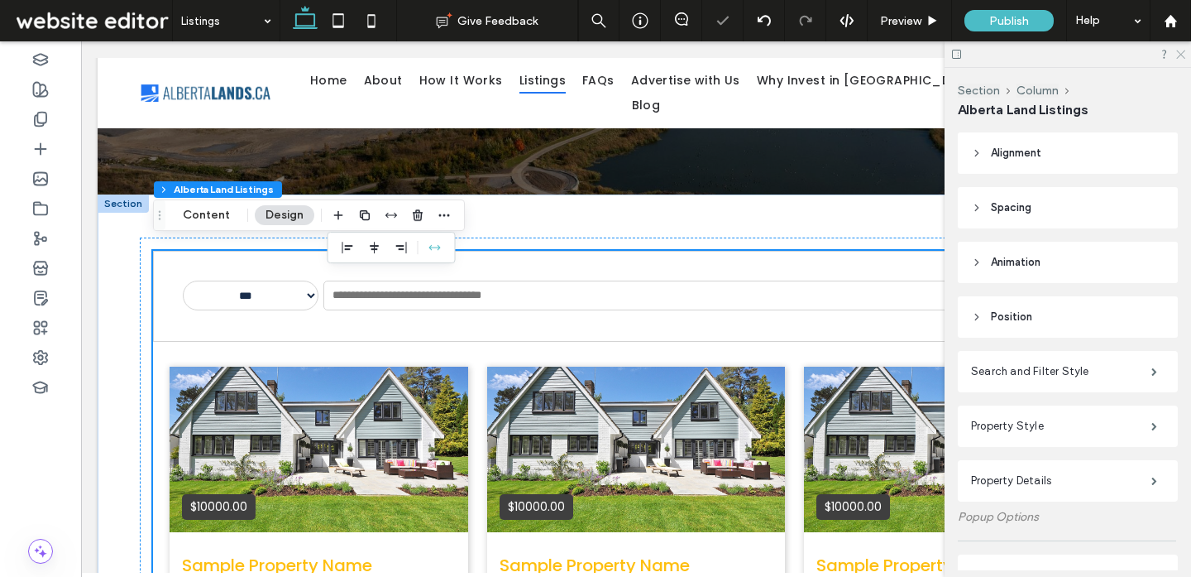
click at [1178, 53] on icon at bounding box center [1180, 53] width 11 height 11
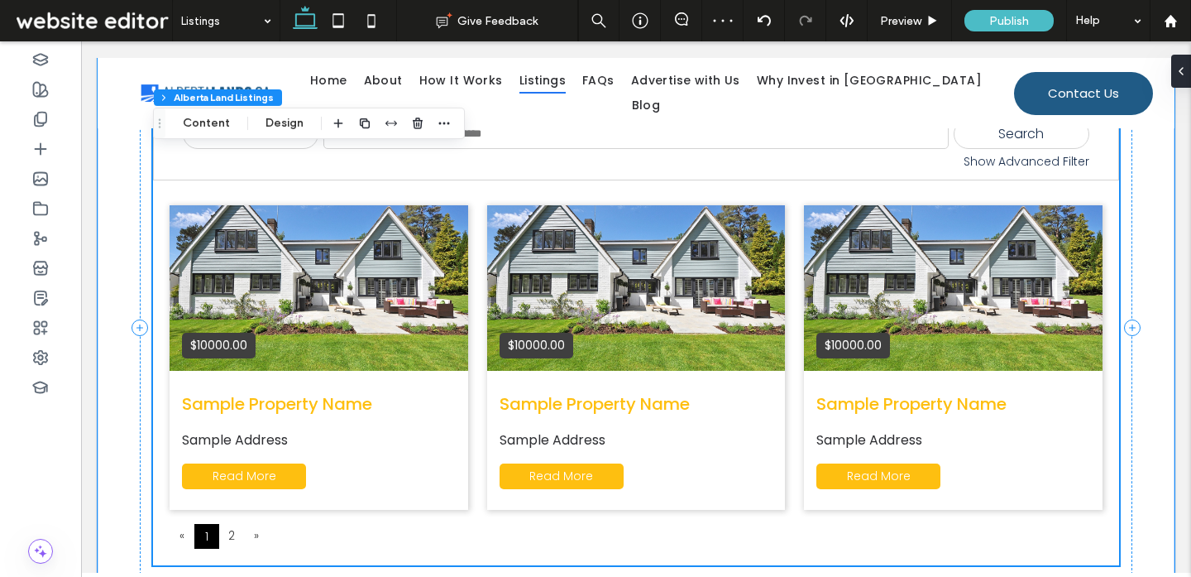
scroll to position [404, 0]
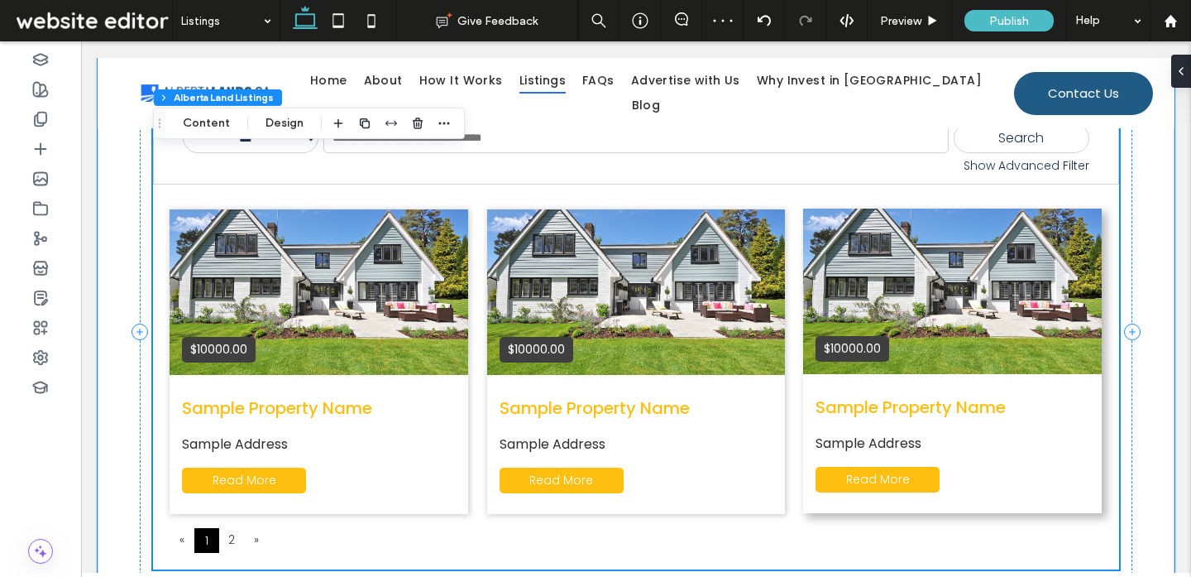
click at [851, 280] on div "$10000.00" at bounding box center [952, 290] width 299 height 165
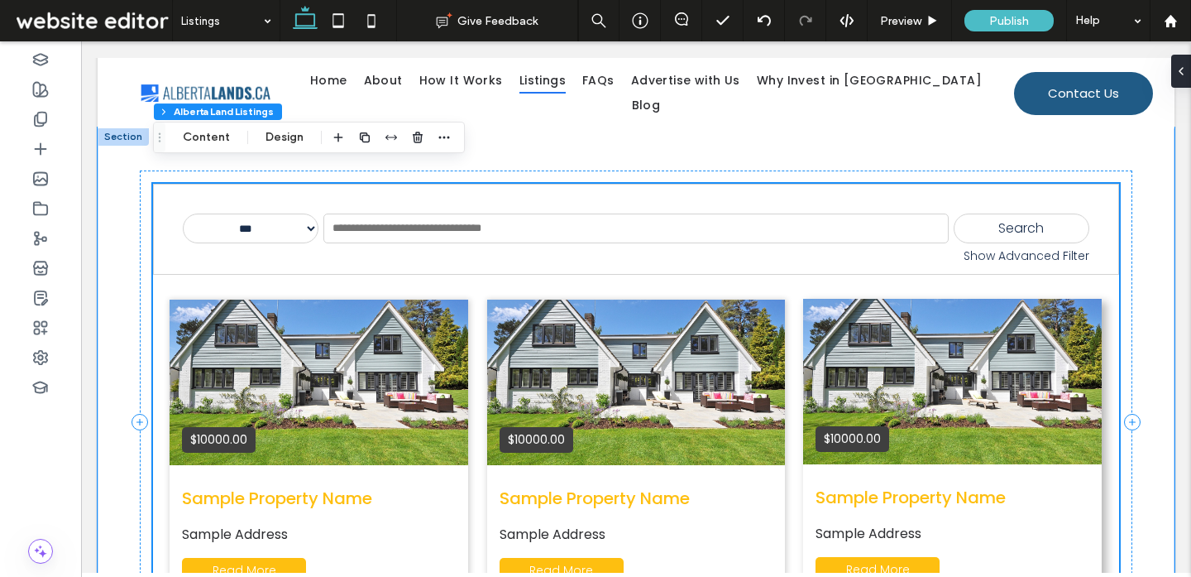
scroll to position [299, 0]
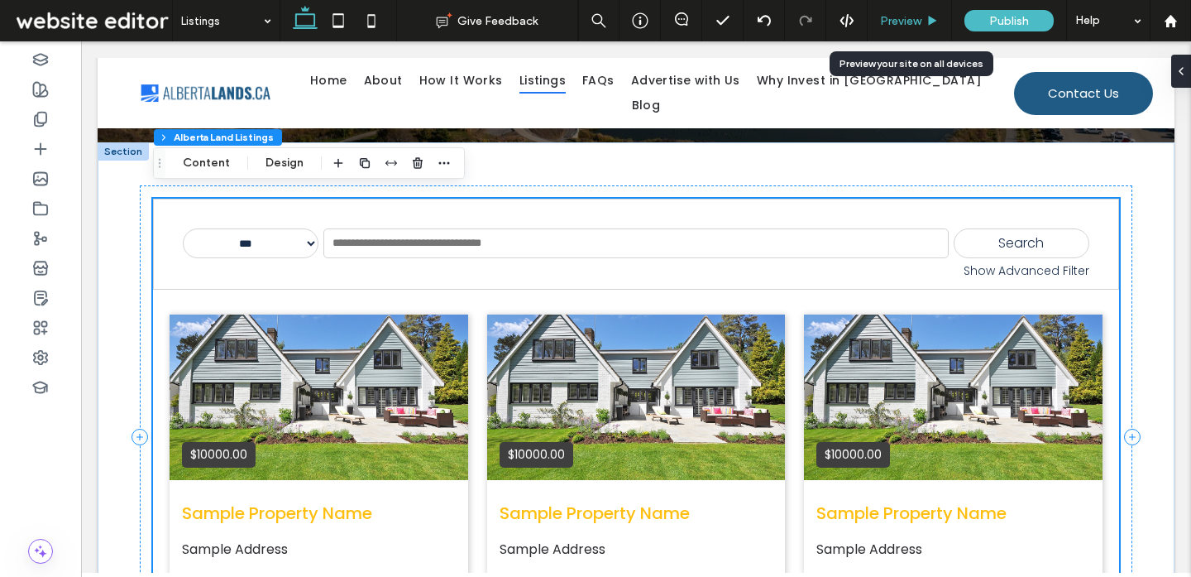
click at [881, 14] on span "Preview" at bounding box center [900, 21] width 41 height 14
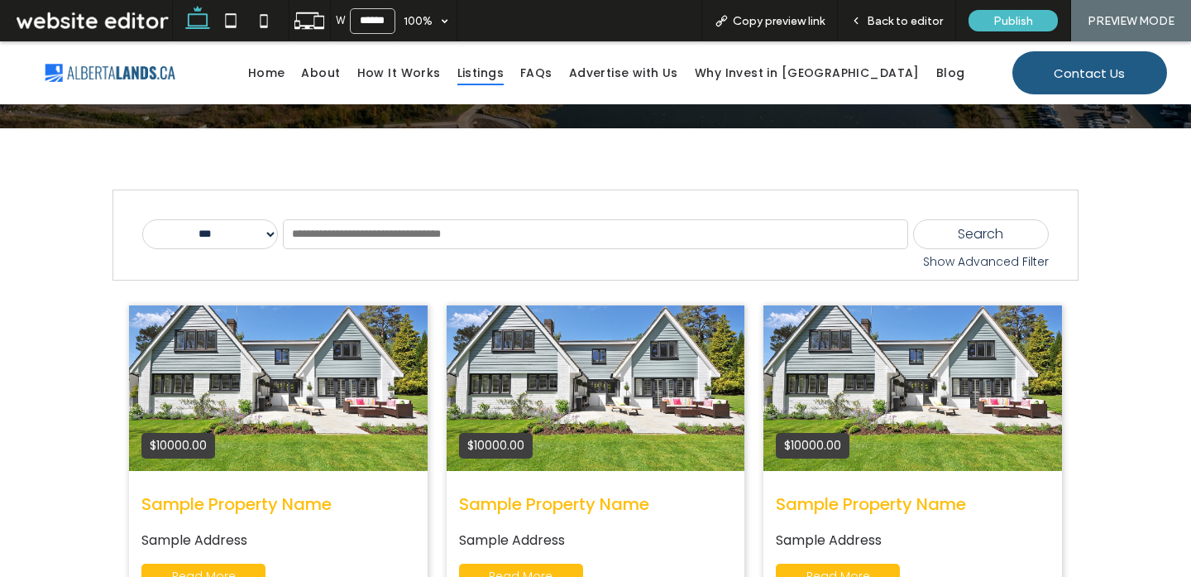
scroll to position [282, 0]
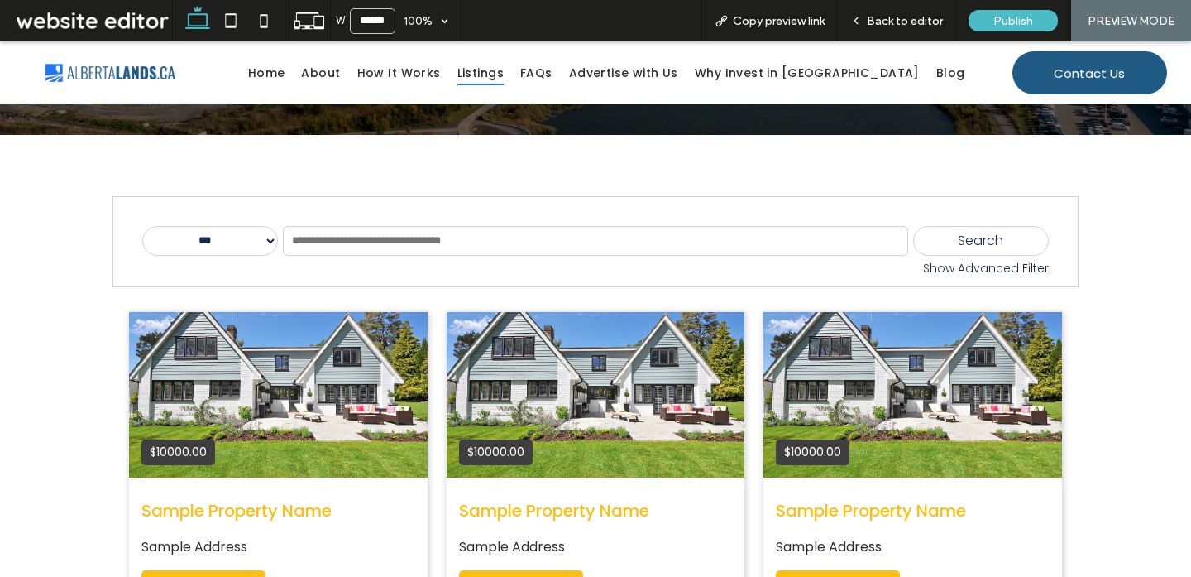
click at [958, 269] on div "Show Advanced Filter" at bounding box center [595, 268] width 907 height 17
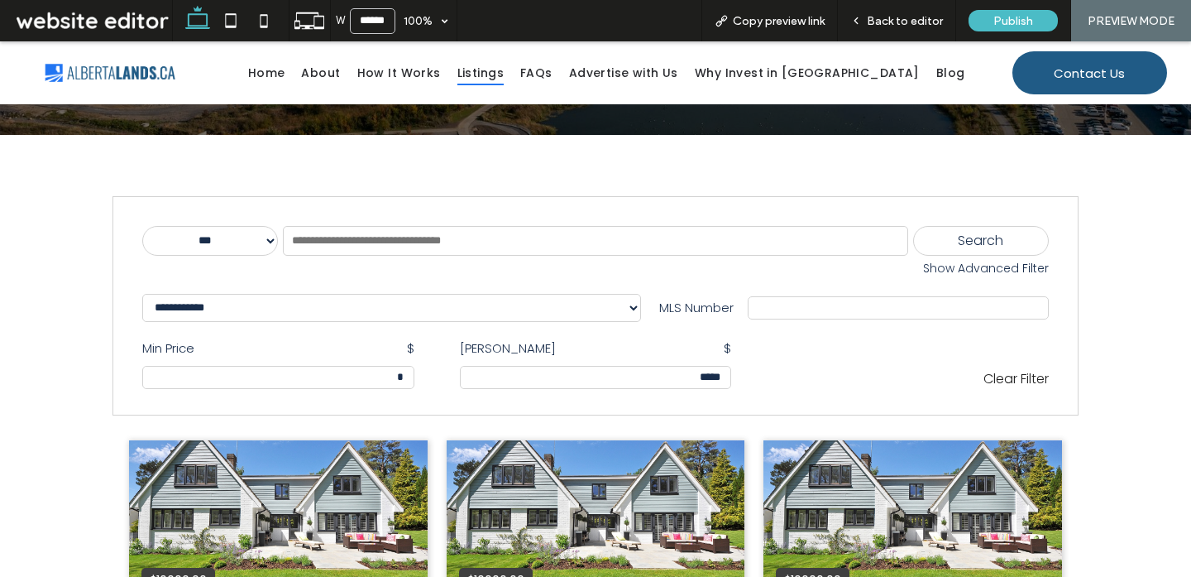
click at [980, 272] on div "Show Advanced Filter" at bounding box center [595, 268] width 907 height 17
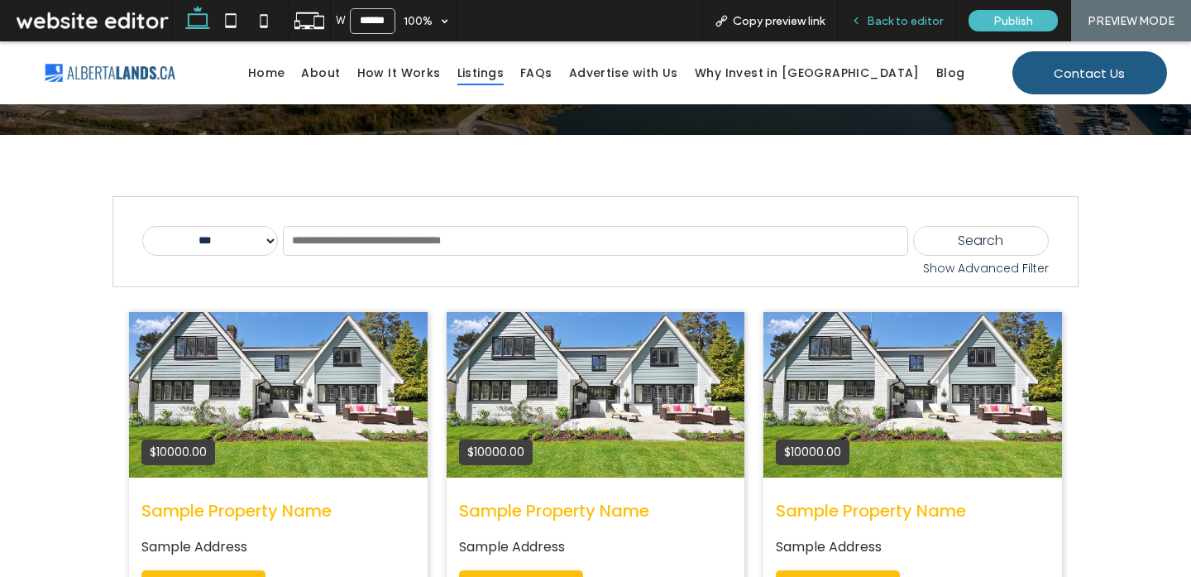
click at [913, 24] on span "Back to editor" at bounding box center [905, 21] width 76 height 14
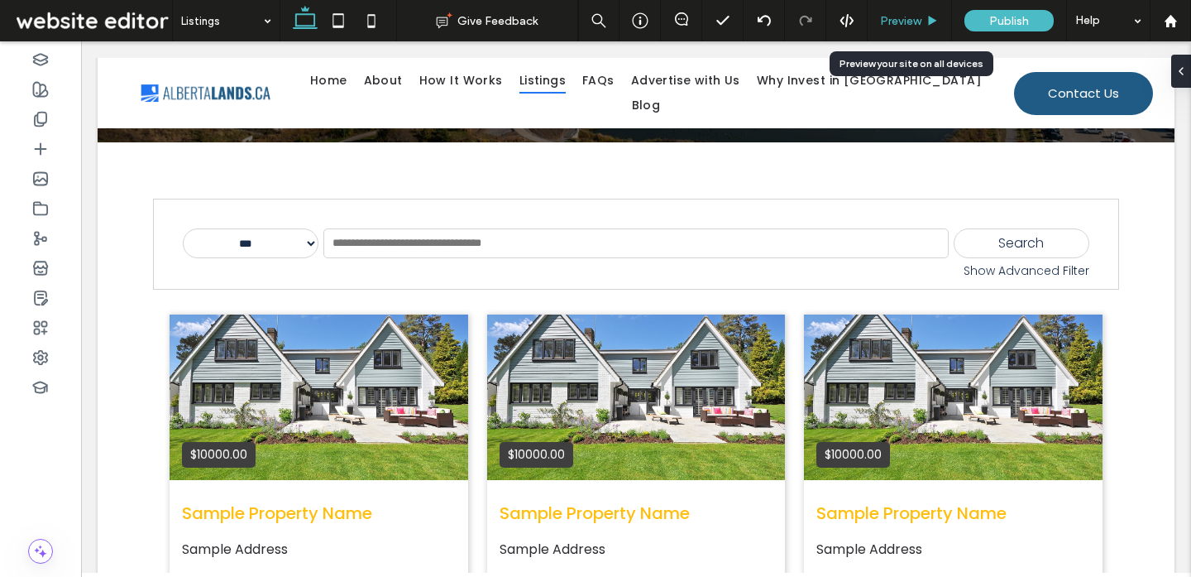
click at [904, 20] on span "Preview" at bounding box center [900, 21] width 41 height 14
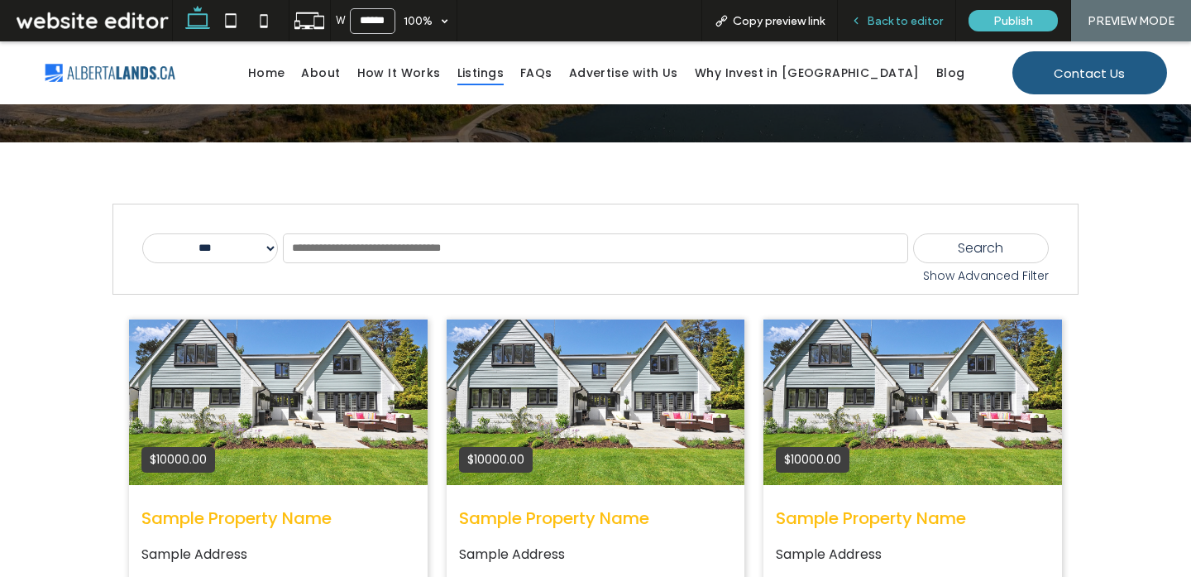
click at [916, 22] on span "Back to editor" at bounding box center [905, 21] width 76 height 14
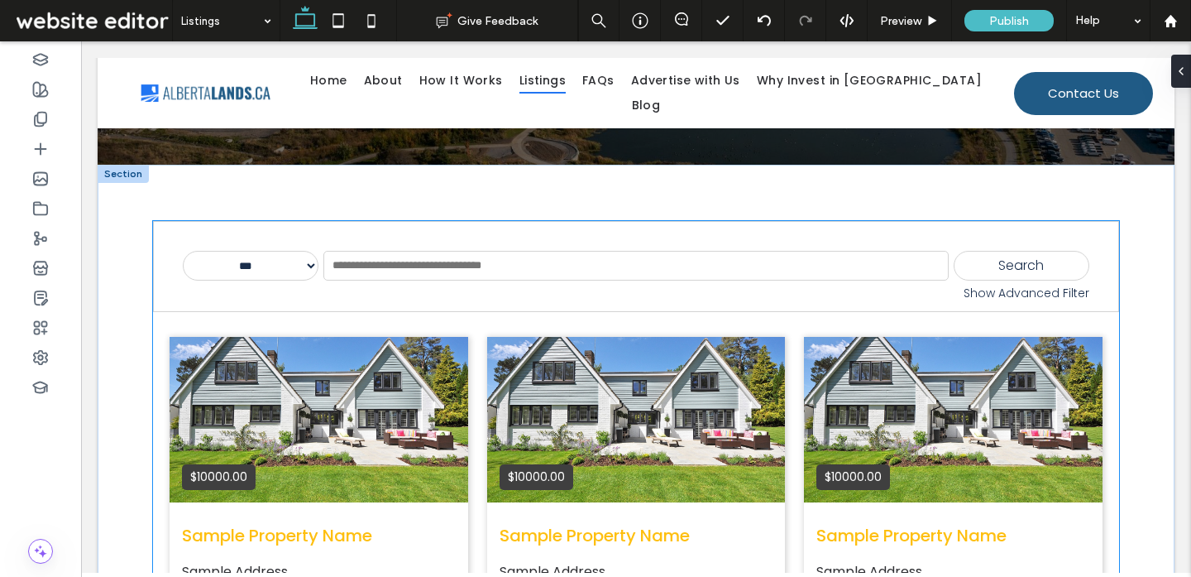
scroll to position [244, 0]
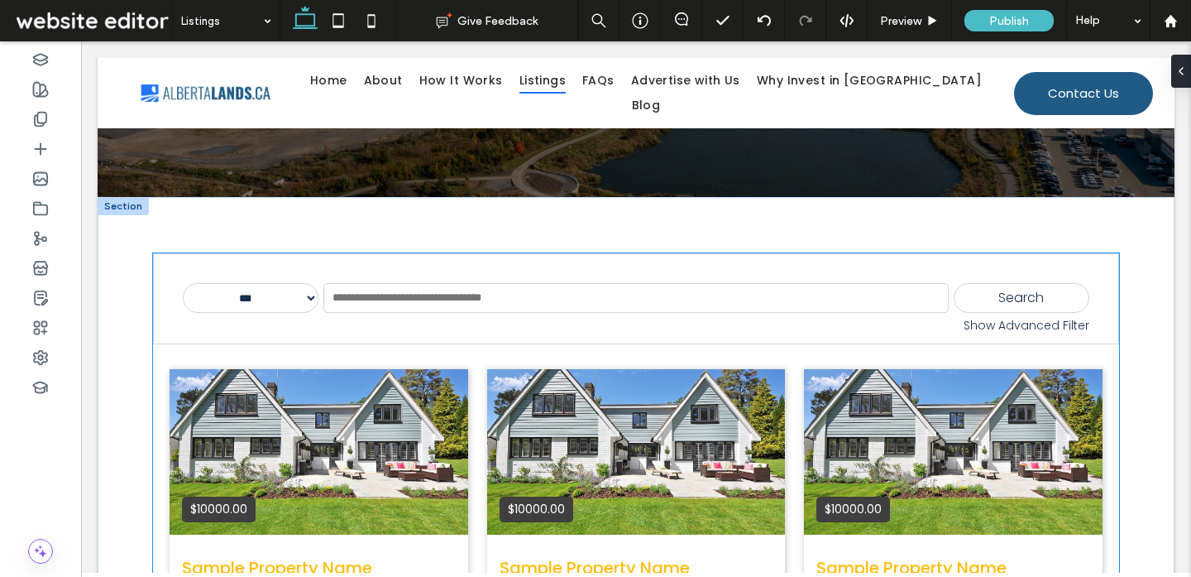
click at [797, 358] on div "$10000.00 Sample Property Name Sample Address Read More $10000.00 Sample Proper…" at bounding box center [636, 540] width 966 height 376
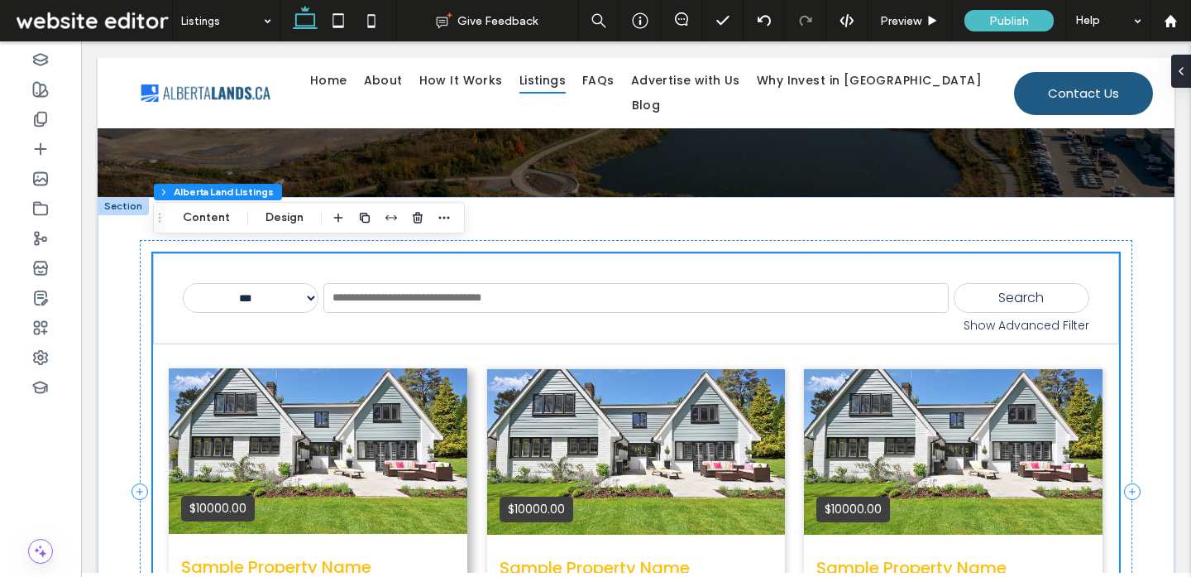
click at [447, 473] on div "$10000.00" at bounding box center [318, 450] width 299 height 165
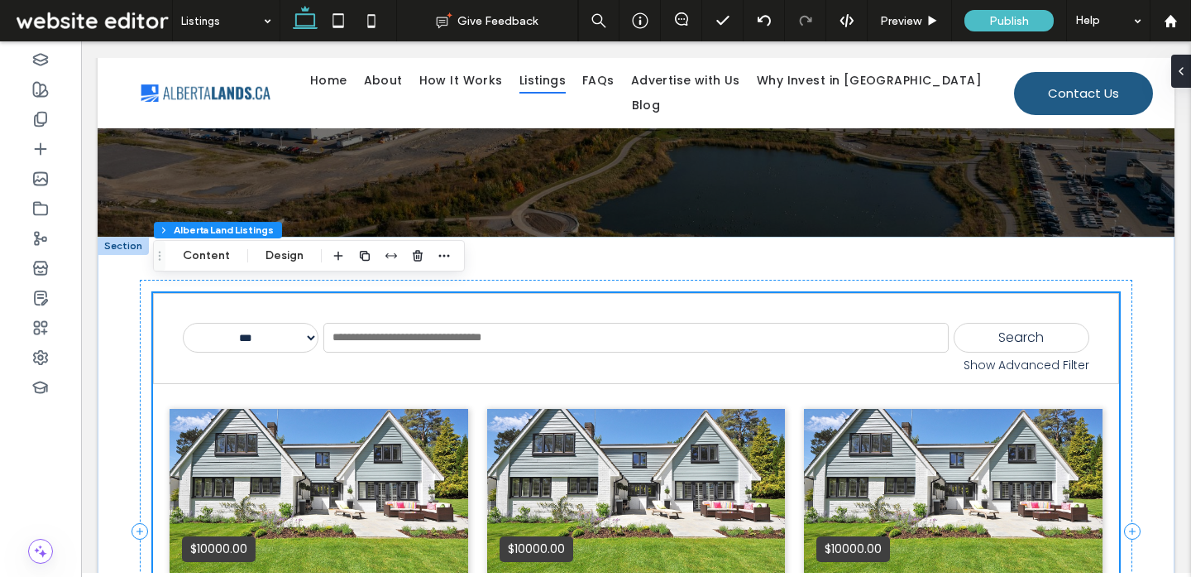
scroll to position [203, 0]
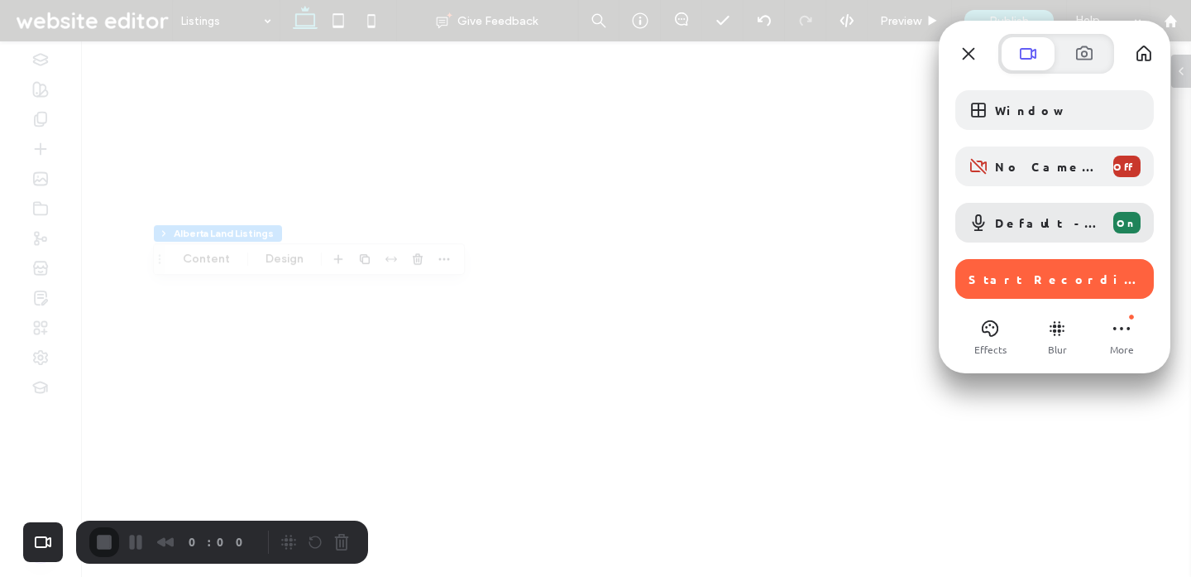
click at [831, 356] on div at bounding box center [595, 288] width 1191 height 577
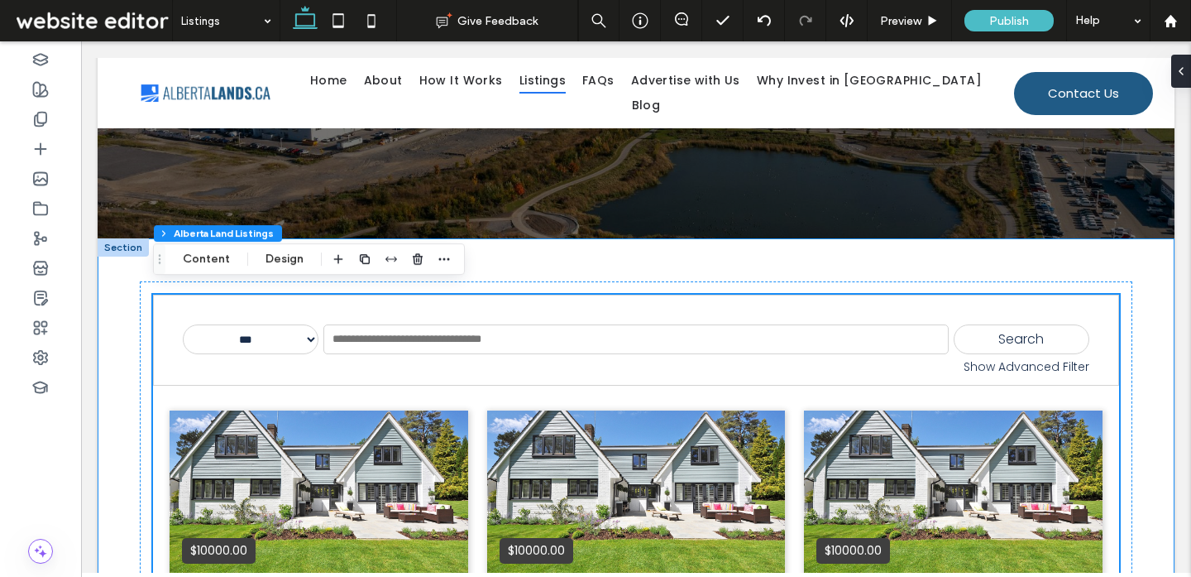
click at [104, 298] on div "**********" at bounding box center [636, 532] width 1077 height 588
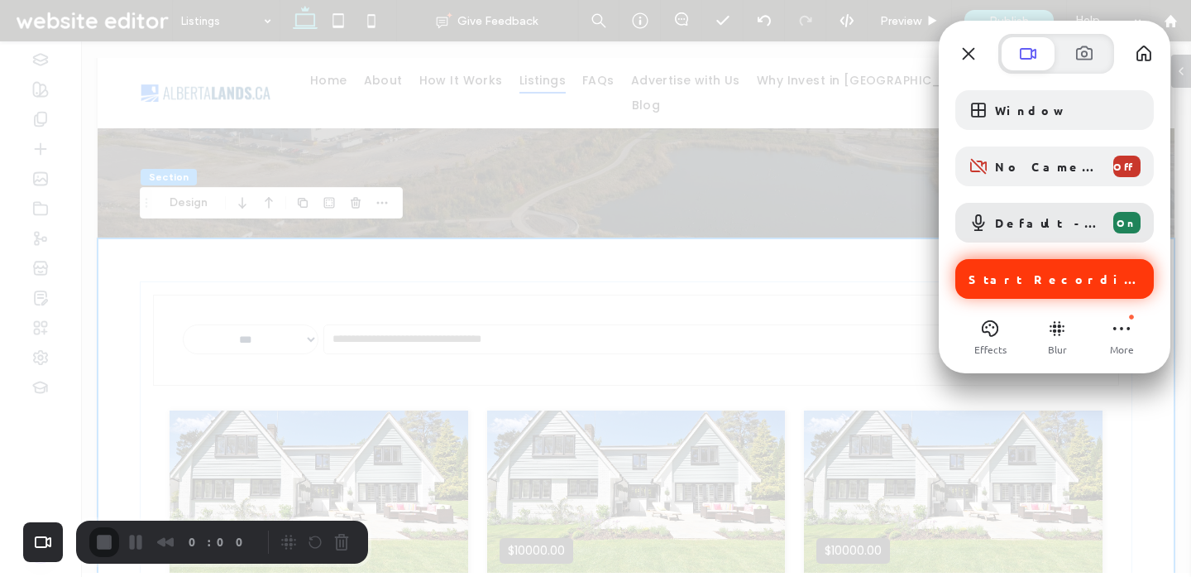
click at [1001, 267] on div "Start Recording" at bounding box center [1054, 279] width 199 height 40
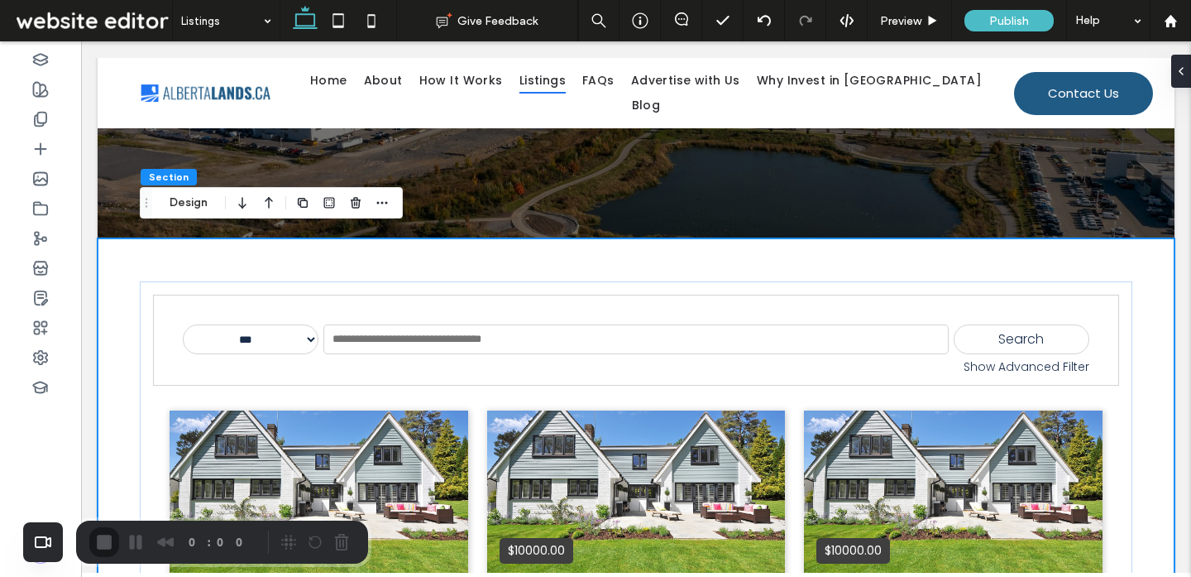
scroll to position [205, 0]
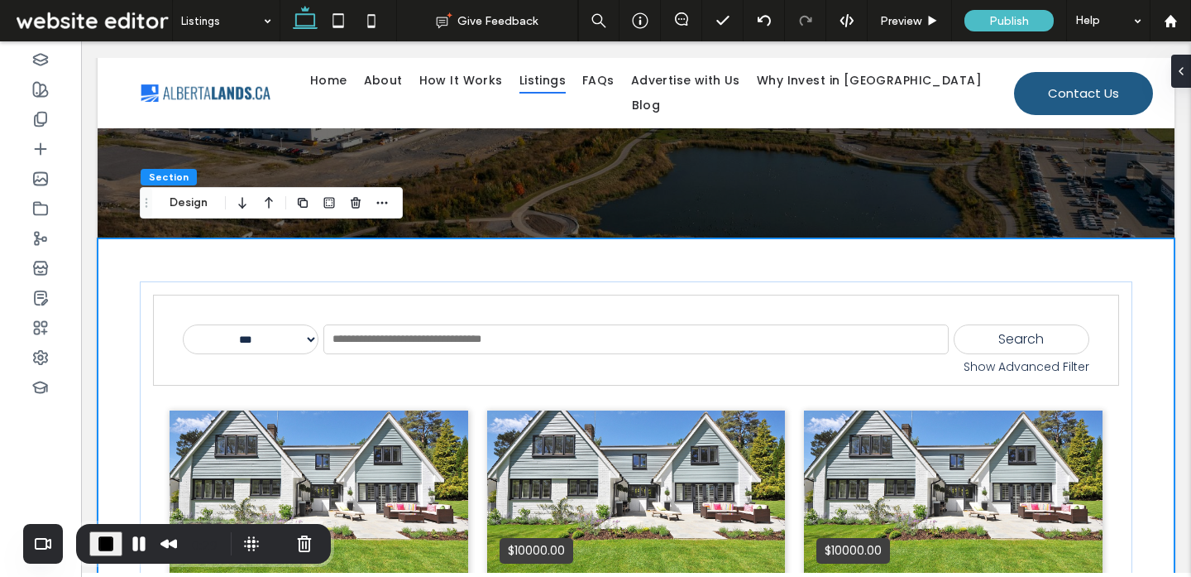
click at [272, 554] on div "Recorder controls - play pause" at bounding box center [277, 543] width 79 height 26
click at [275, 541] on button "Restart Recording" at bounding box center [278, 544] width 20 height 20
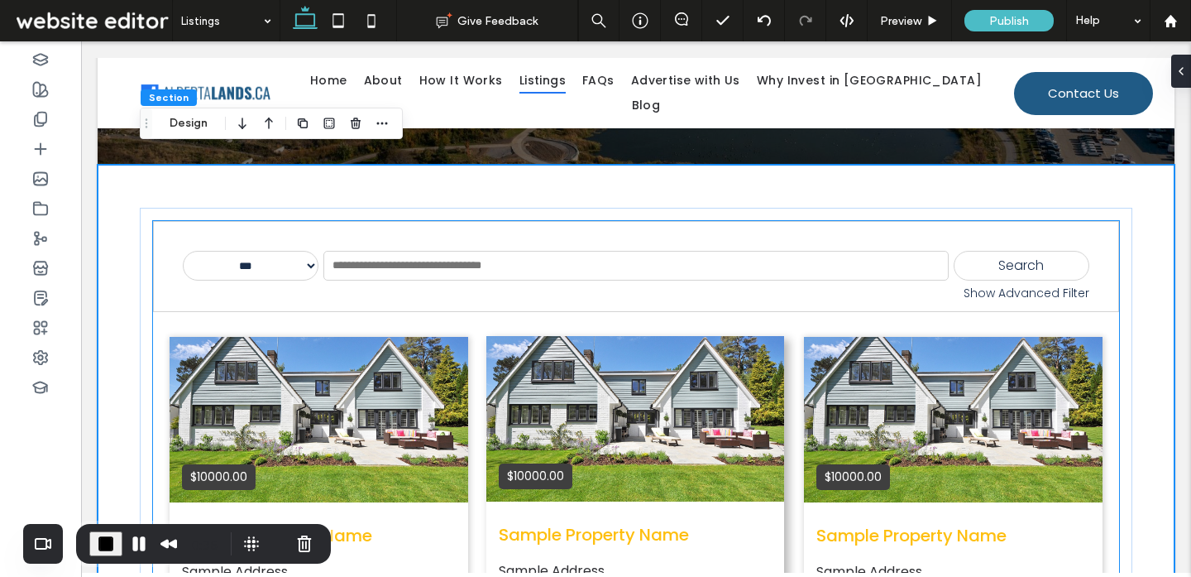
scroll to position [251, 0]
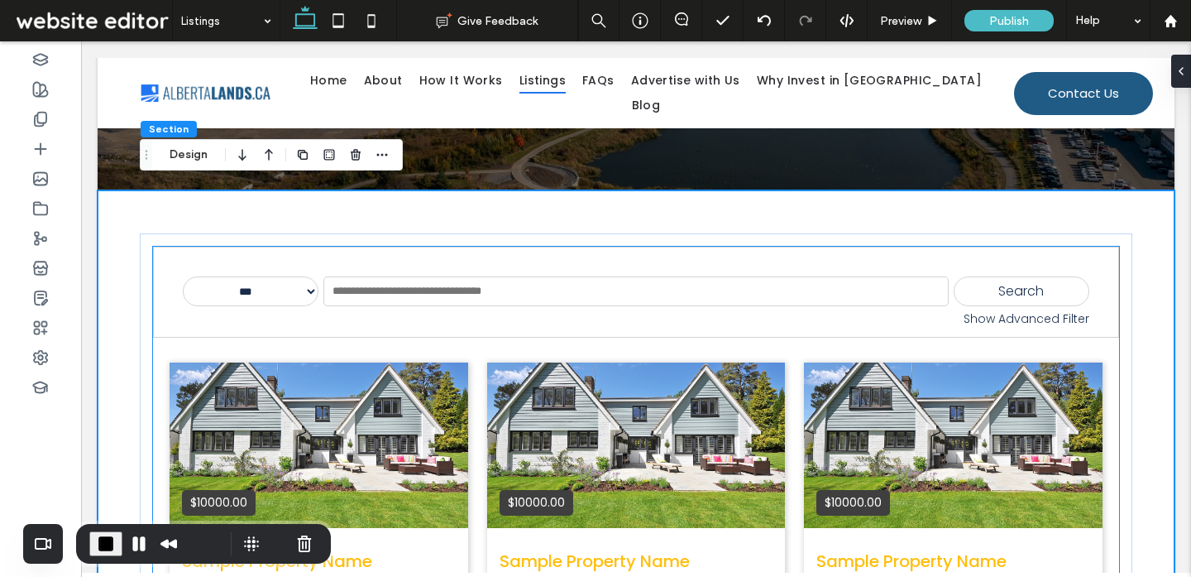
click at [304, 346] on div "$10000.00 Sample Property Name Sample Address Read More $10000.00 Sample Proper…" at bounding box center [636, 534] width 966 height 376
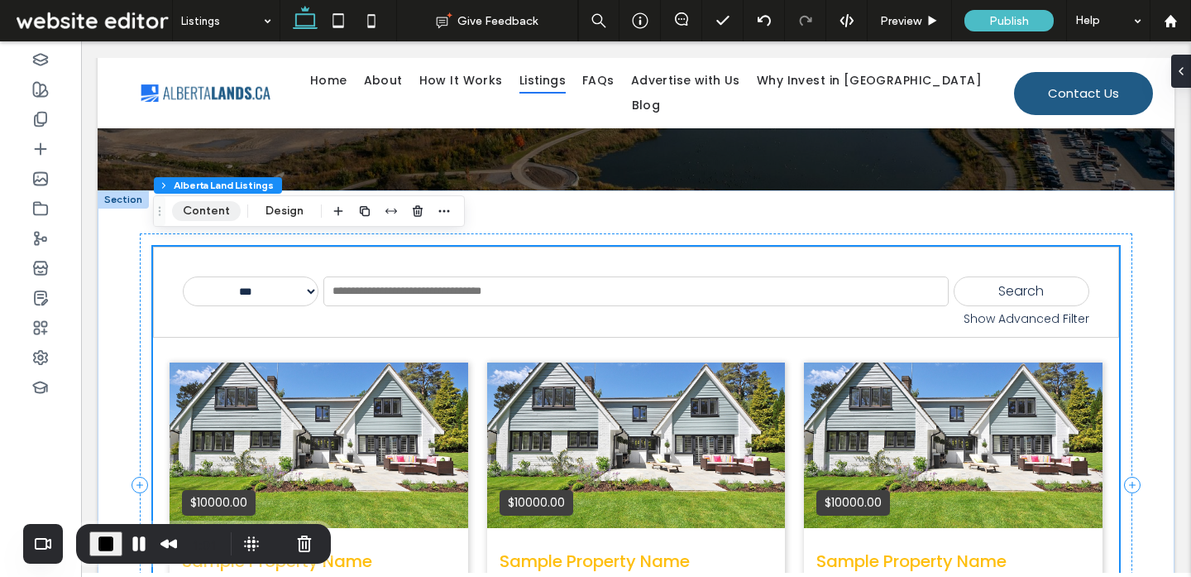
click at [213, 208] on button "Content" at bounding box center [206, 211] width 69 height 20
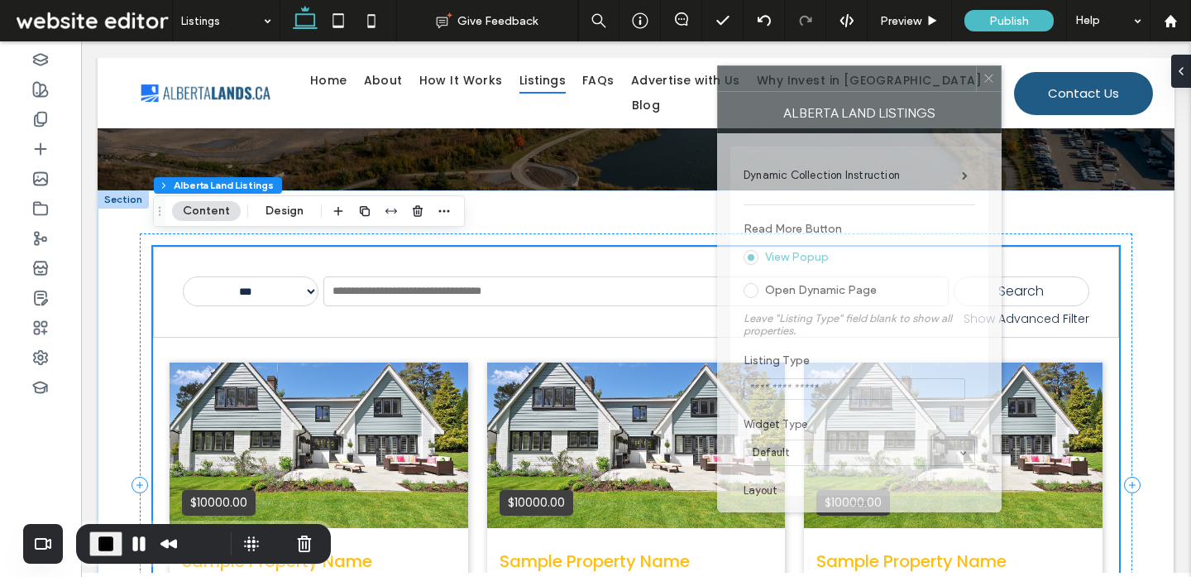
drag, startPoint x: 1107, startPoint y: 80, endPoint x: 907, endPoint y: 80, distance: 199.3
click at [907, 80] on div at bounding box center [847, 78] width 258 height 25
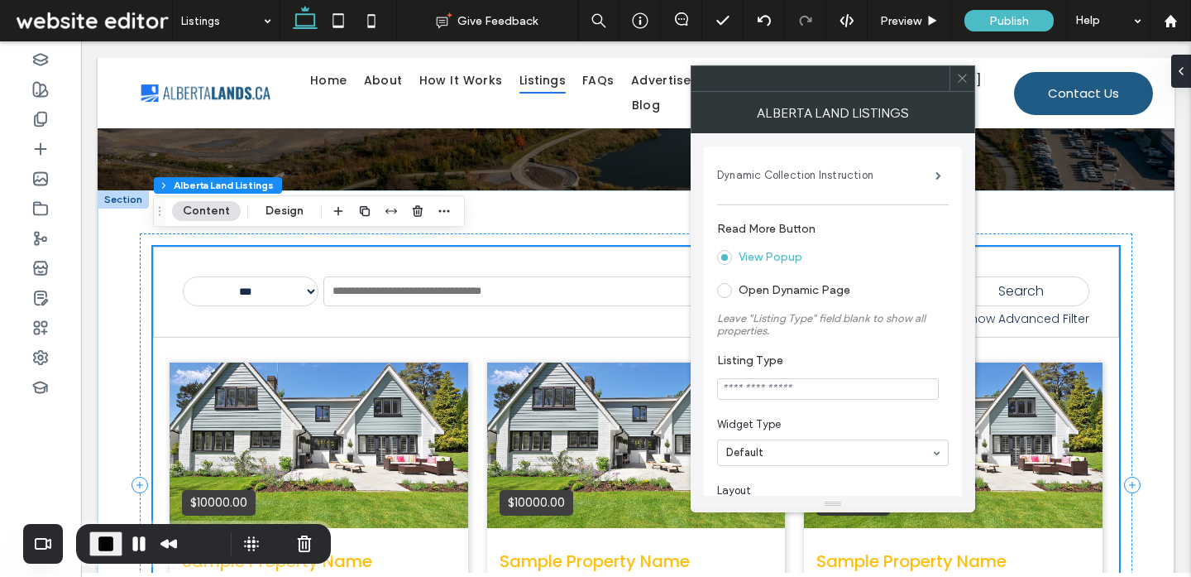
click at [921, 176] on label "Dynamic Collection Instruction" at bounding box center [826, 175] width 218 height 33
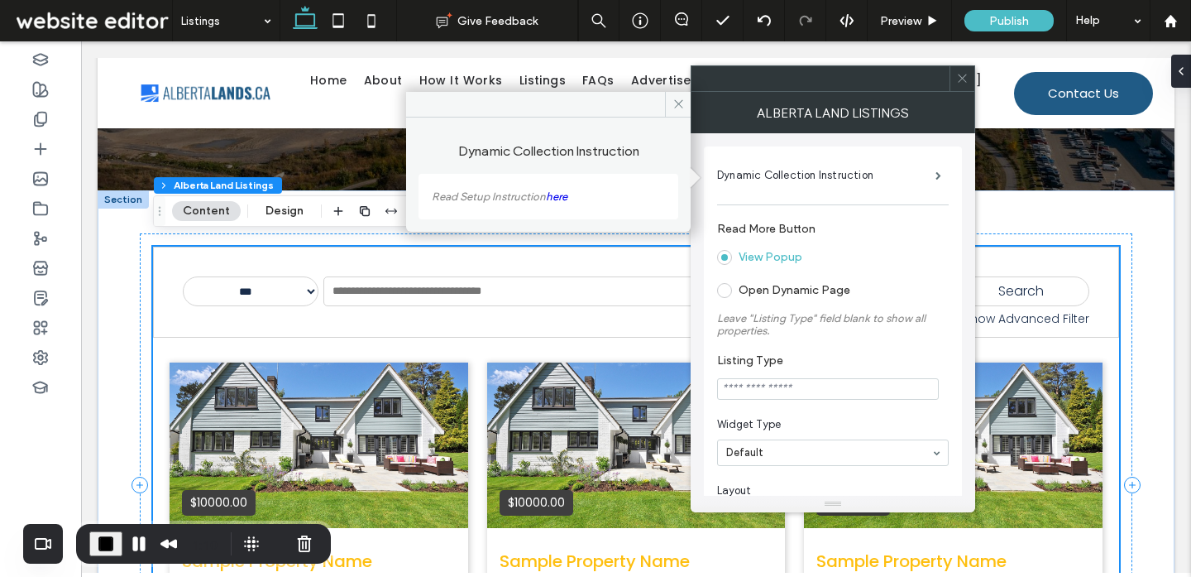
click at [958, 75] on icon at bounding box center [962, 78] width 12 height 12
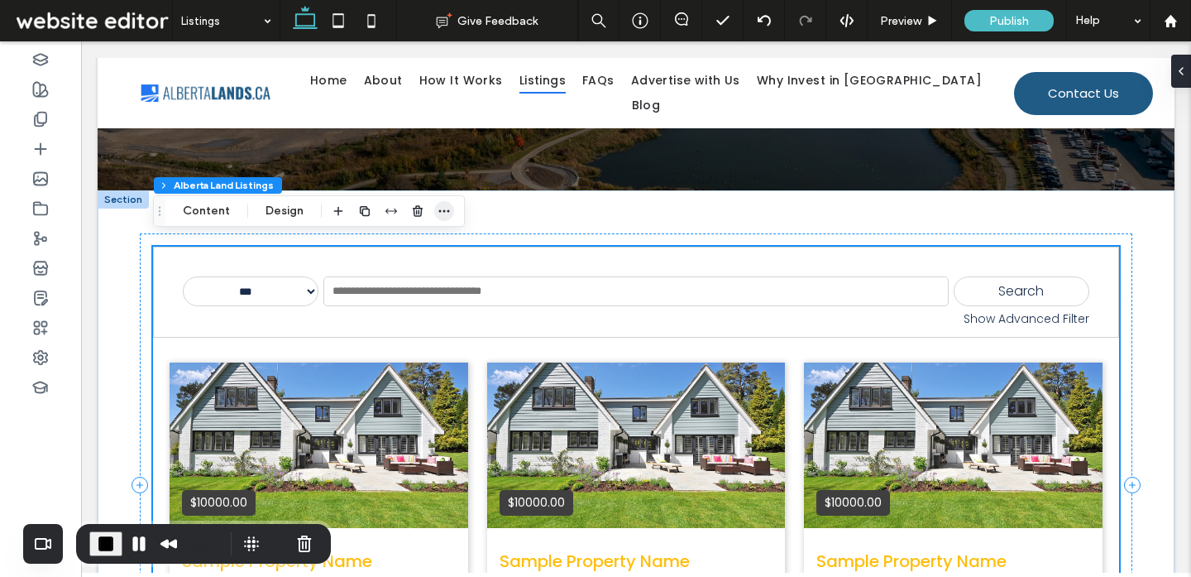
click at [438, 213] on icon "button" at bounding box center [444, 210] width 13 height 13
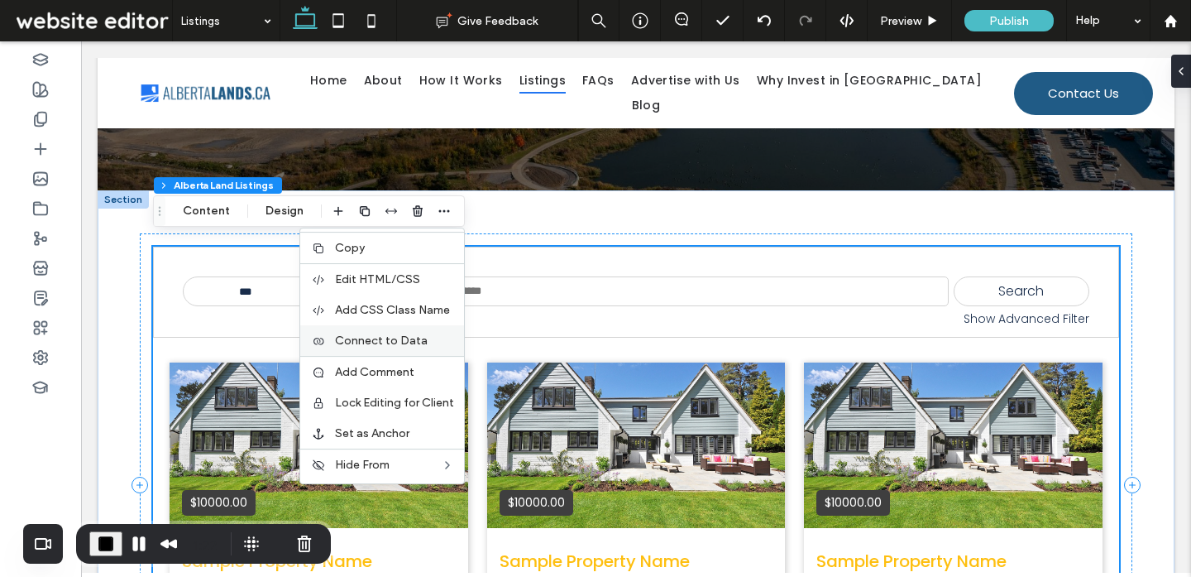
click at [361, 347] on span "Connect to Data" at bounding box center [381, 340] width 93 height 14
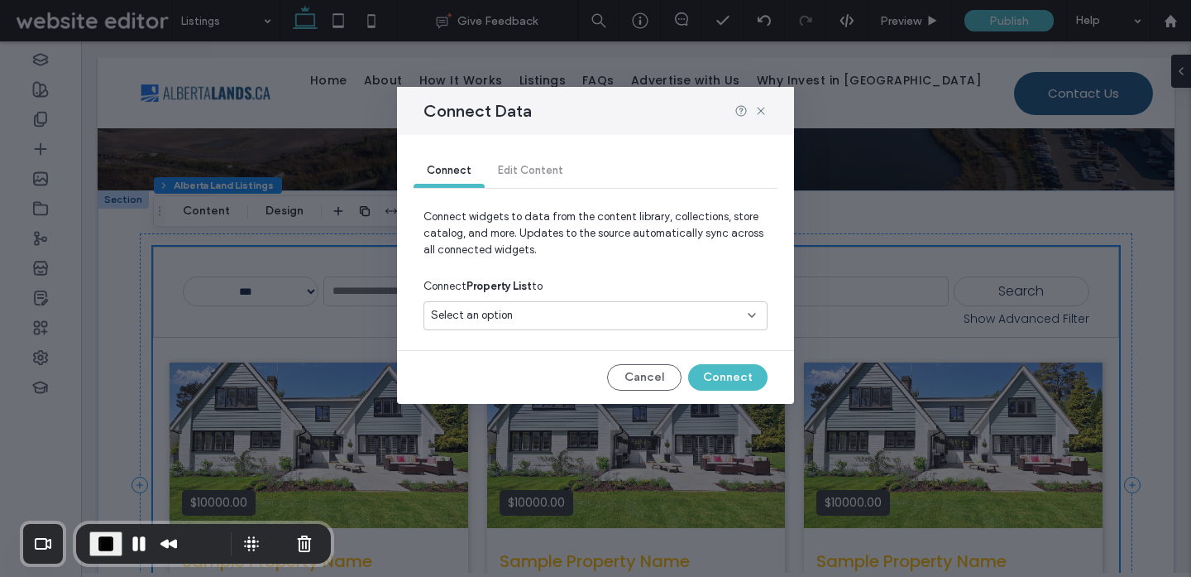
click at [526, 319] on div "Select an option" at bounding box center [585, 315] width 309 height 17
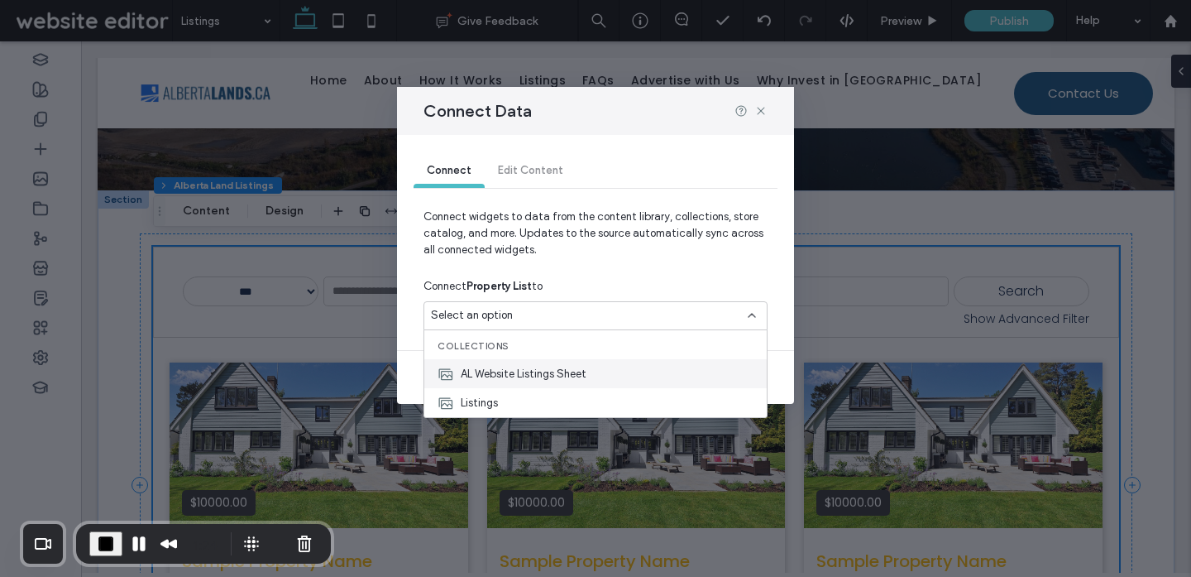
click at [518, 371] on span "AL Website Listings Sheet" at bounding box center [524, 374] width 126 height 17
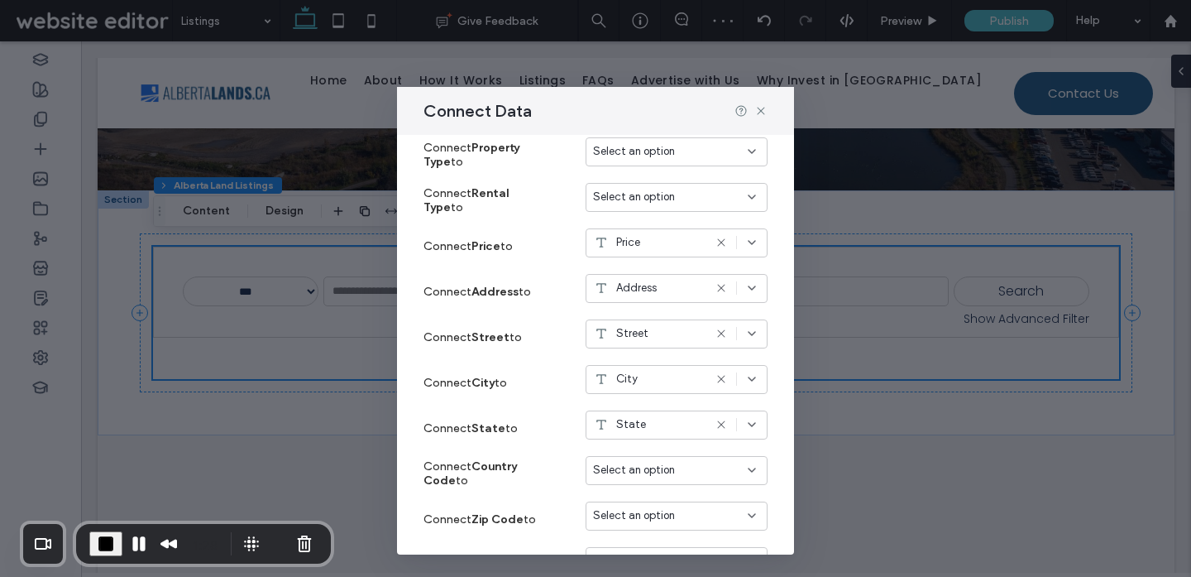
scroll to position [382, 0]
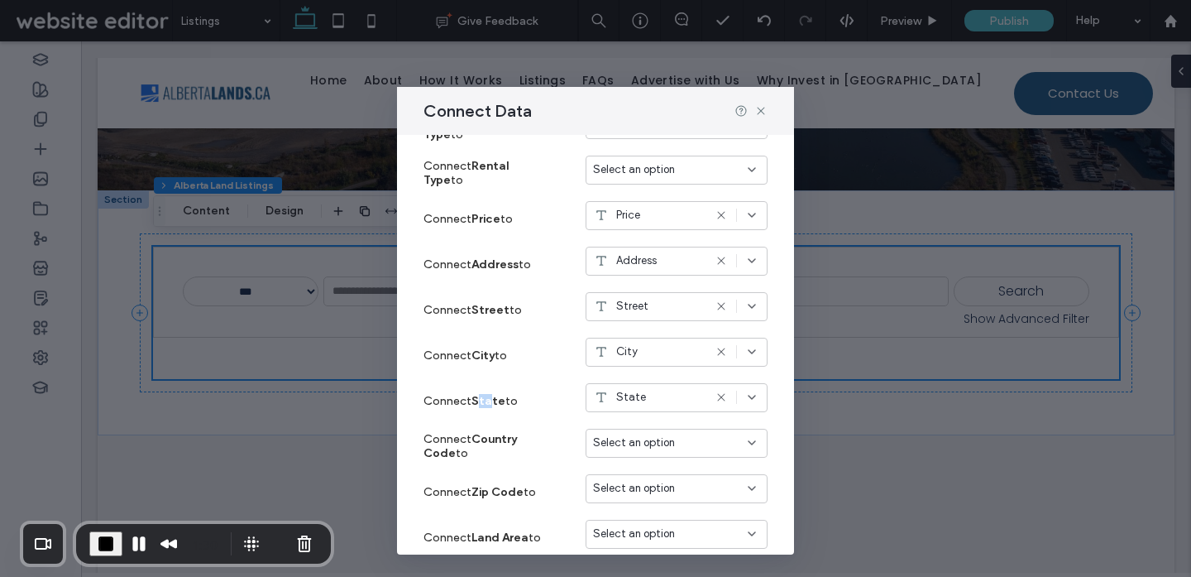
drag, startPoint x: 480, startPoint y: 405, endPoint x: 495, endPoint y: 405, distance: 14.9
click at [495, 405] on strong "State" at bounding box center [488, 401] width 34 height 14
click at [488, 428] on label "Connect Country Code to" at bounding box center [485, 445] width 124 height 45
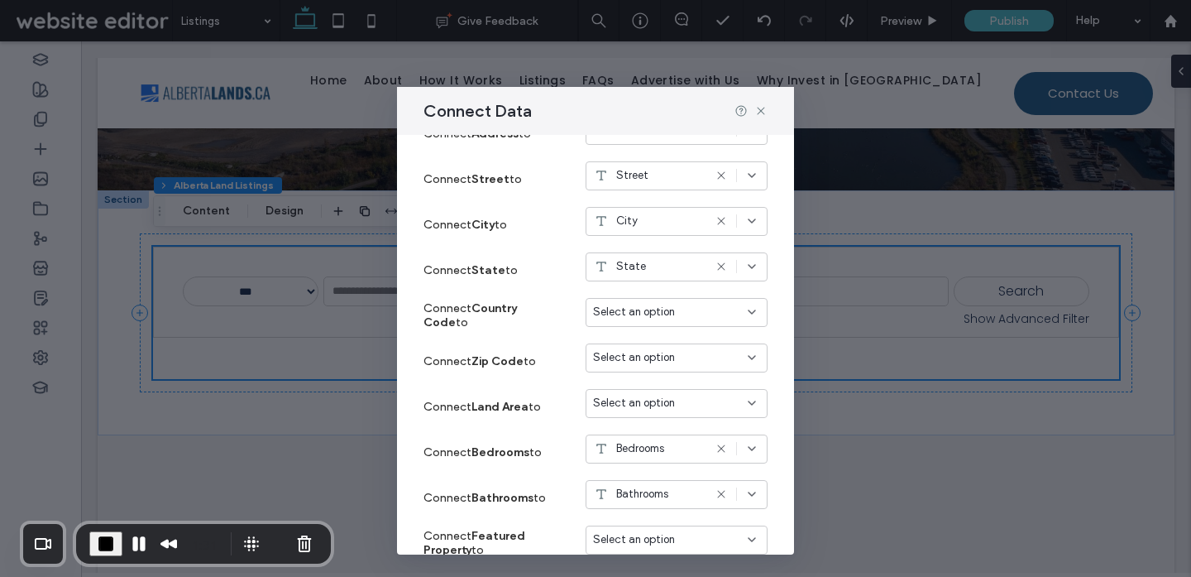
scroll to position [533, 0]
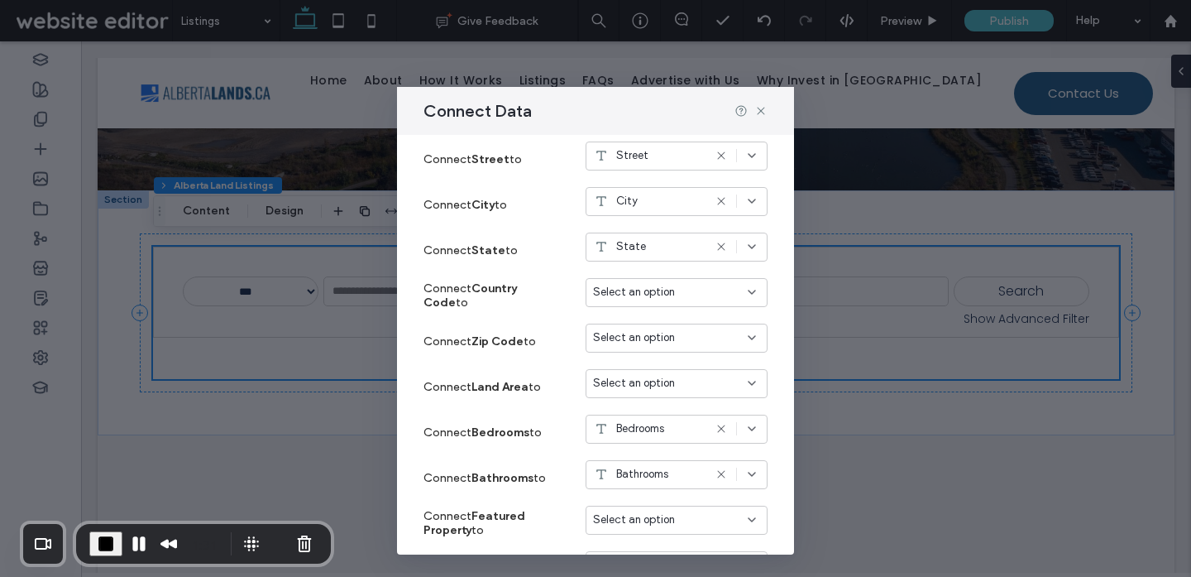
click at [498, 356] on label "Connect Zip Code to" at bounding box center [485, 341] width 124 height 31
drag, startPoint x: 488, startPoint y: 388, endPoint x: 513, endPoint y: 388, distance: 24.8
click at [513, 388] on strong "Land Area" at bounding box center [499, 387] width 57 height 14
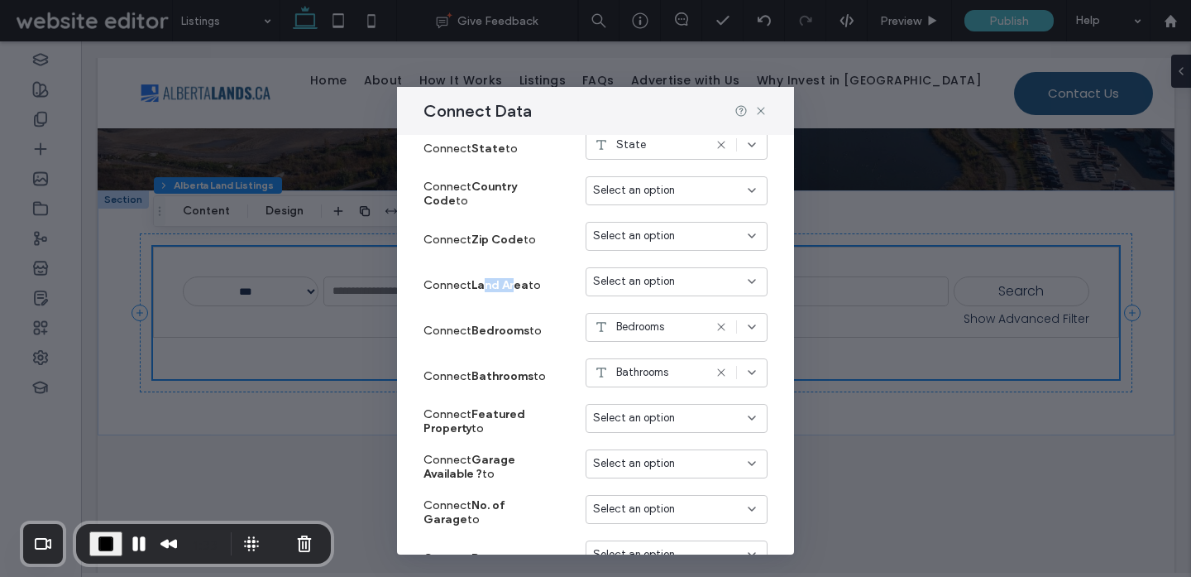
scroll to position [635, 0]
drag, startPoint x: 501, startPoint y: 333, endPoint x: 524, endPoint y: 344, distance: 25.2
click at [524, 335] on strong "Bedrooms" at bounding box center [500, 330] width 58 height 14
drag, startPoint x: 500, startPoint y: 364, endPoint x: 514, endPoint y: 364, distance: 13.2
click at [514, 364] on label "Connect Bathrooms to" at bounding box center [485, 375] width 124 height 31
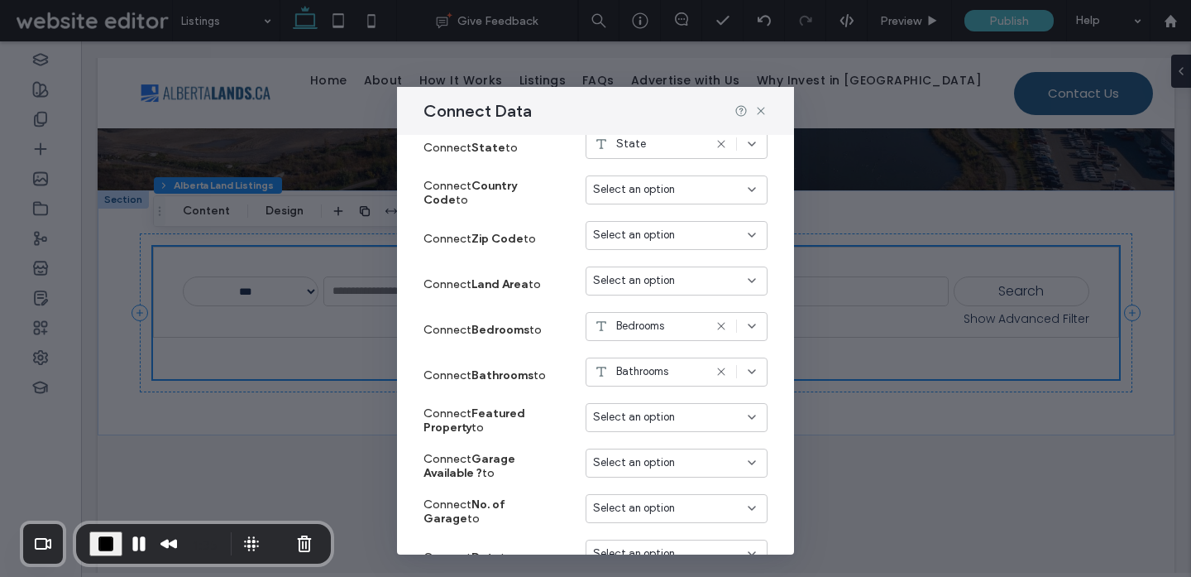
drag, startPoint x: 481, startPoint y: 399, endPoint x: 544, endPoint y: 410, distance: 64.7
click at [543, 410] on label "Connect Featured Property to" at bounding box center [485, 420] width 124 height 45
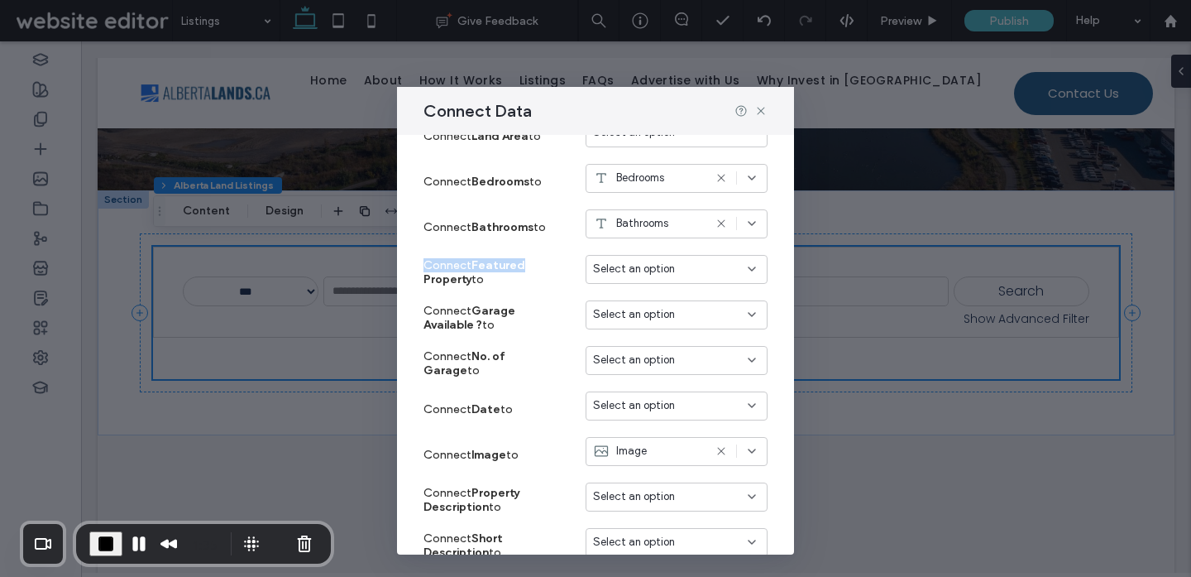
scroll to position [784, 0]
drag, startPoint x: 510, startPoint y: 306, endPoint x: 508, endPoint y: 363, distance: 57.1
click at [508, 362] on div "Connect ID to ID Connect MLS Number to Select an option Connect Property Name t…" at bounding box center [595, 204] width 344 height 1274
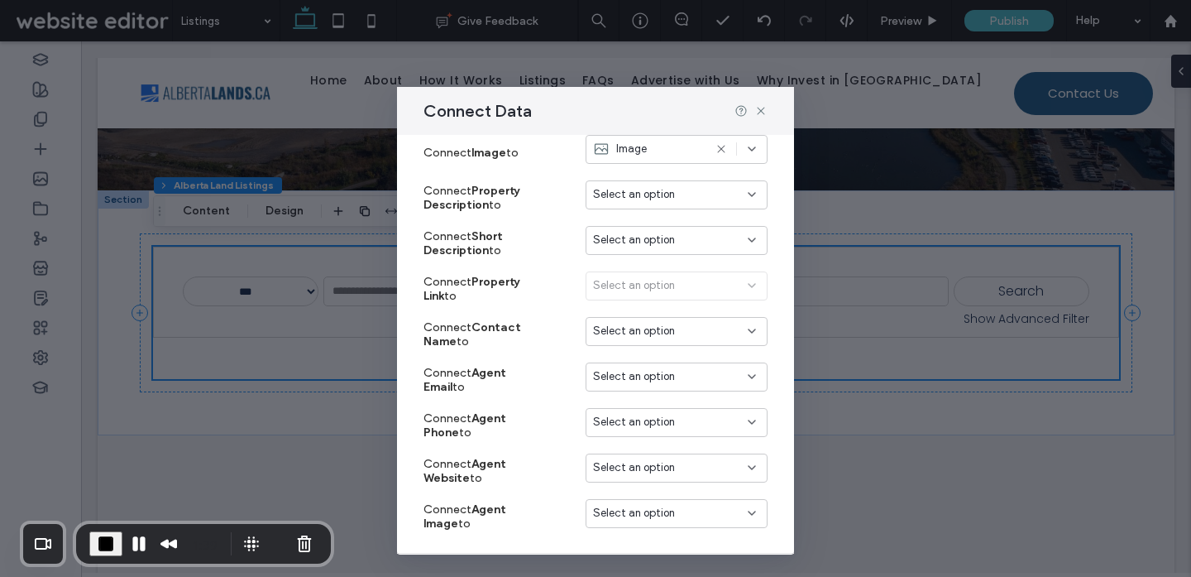
scroll to position [1137, 0]
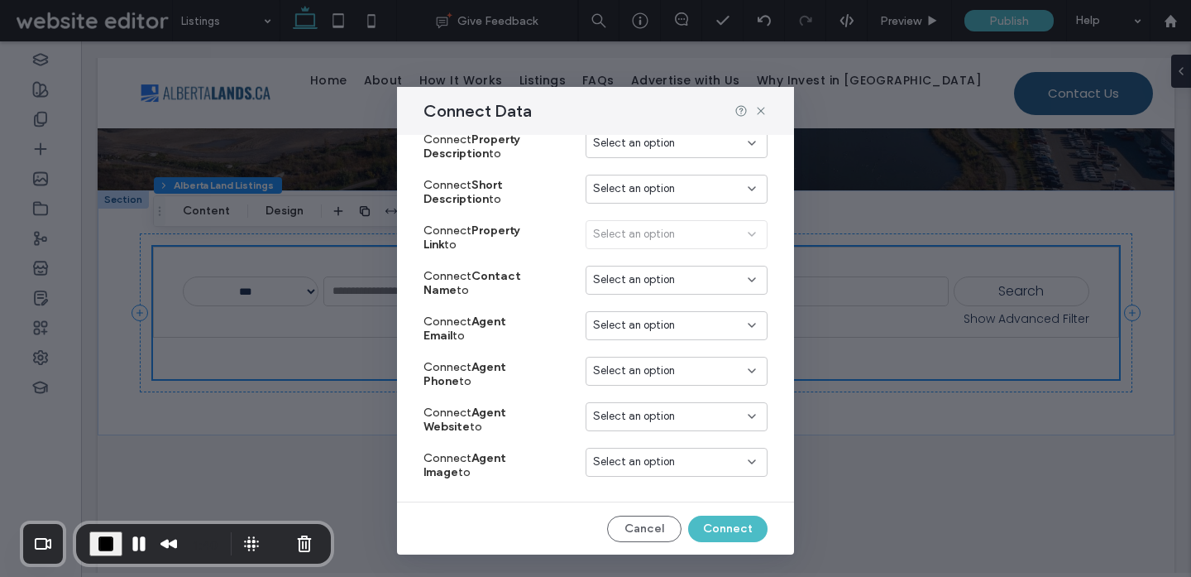
drag, startPoint x: 497, startPoint y: 318, endPoint x: 475, endPoint y: 482, distance: 165.3
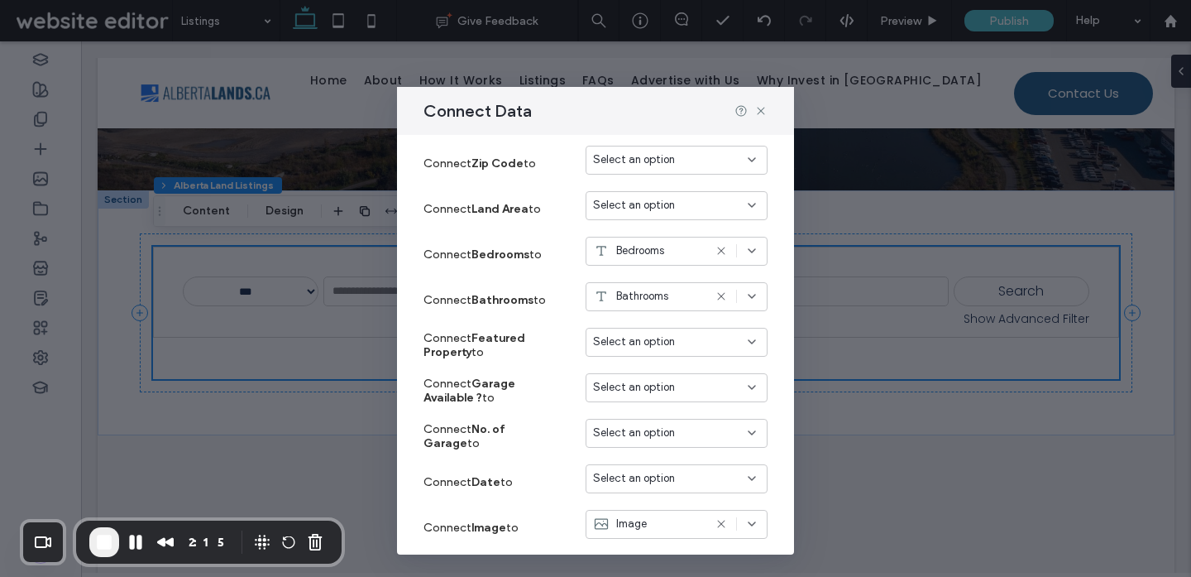
scroll to position [0, 0]
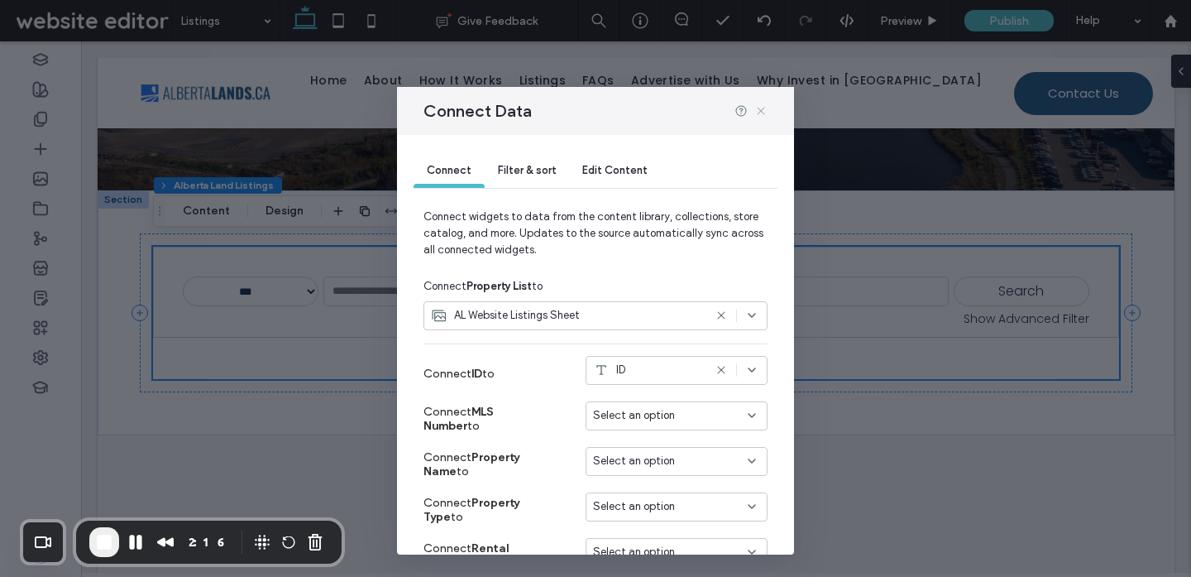
click at [758, 107] on icon at bounding box center [760, 110] width 13 height 13
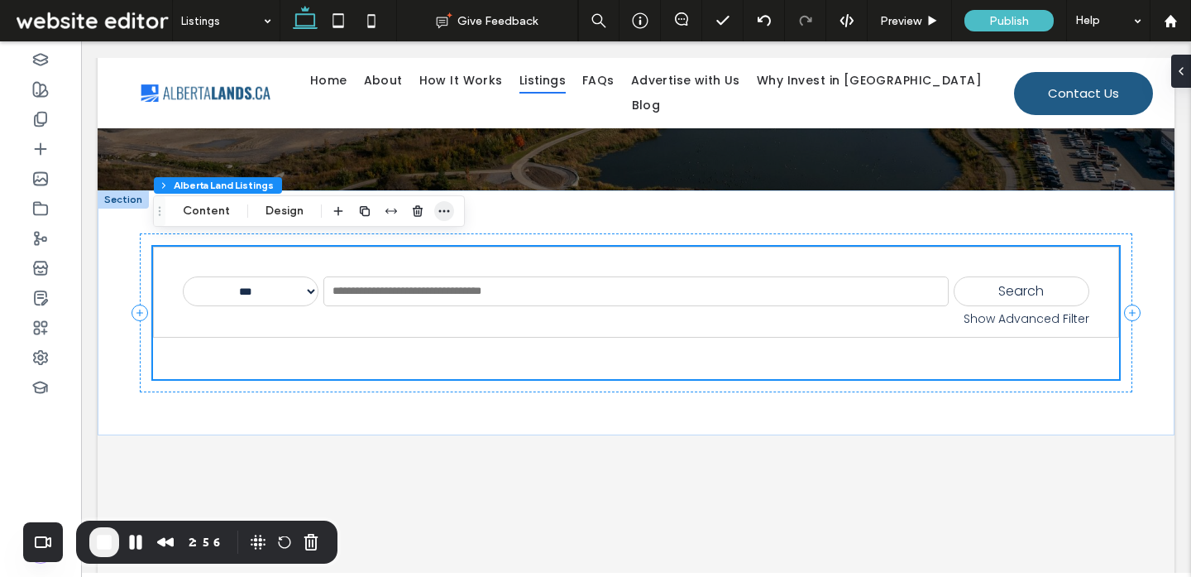
click at [438, 214] on icon "button" at bounding box center [444, 210] width 13 height 13
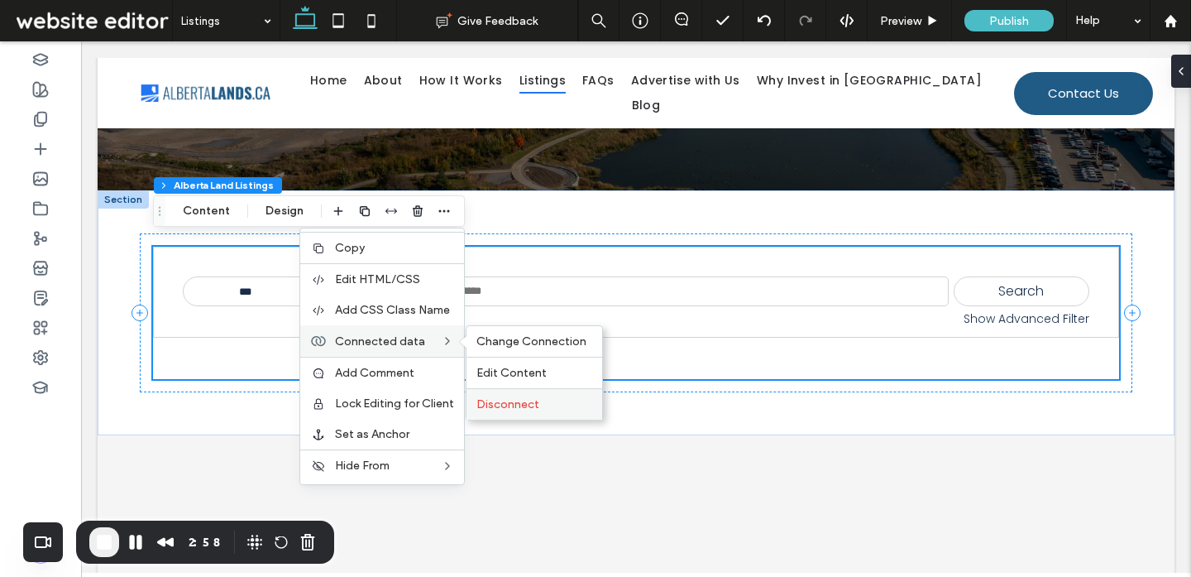
click at [492, 401] on span "Disconnect" at bounding box center [507, 404] width 63 height 14
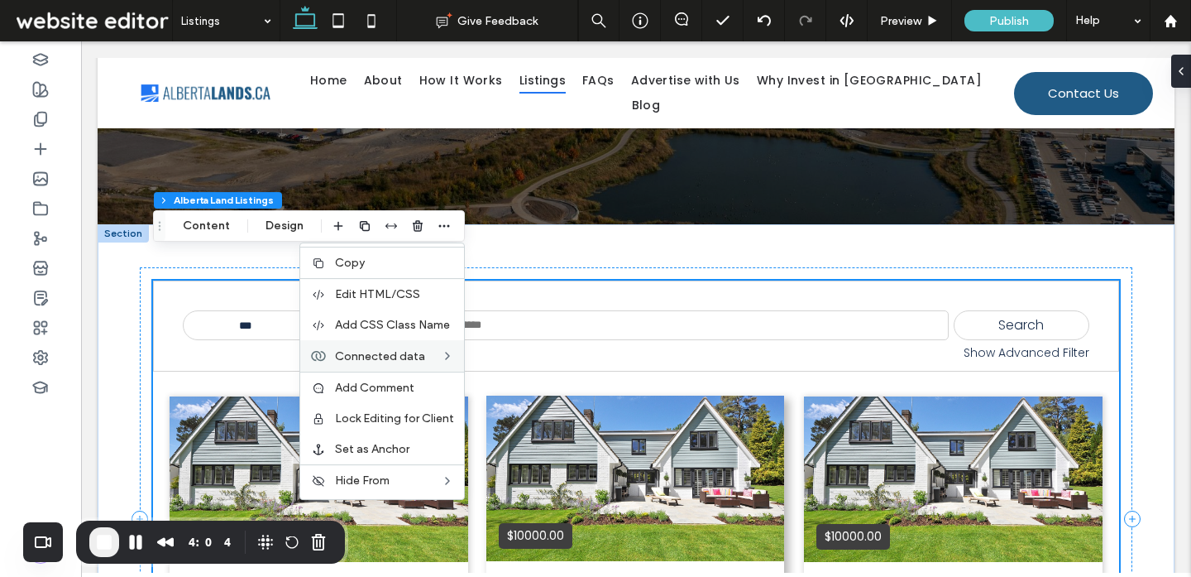
scroll to position [169, 0]
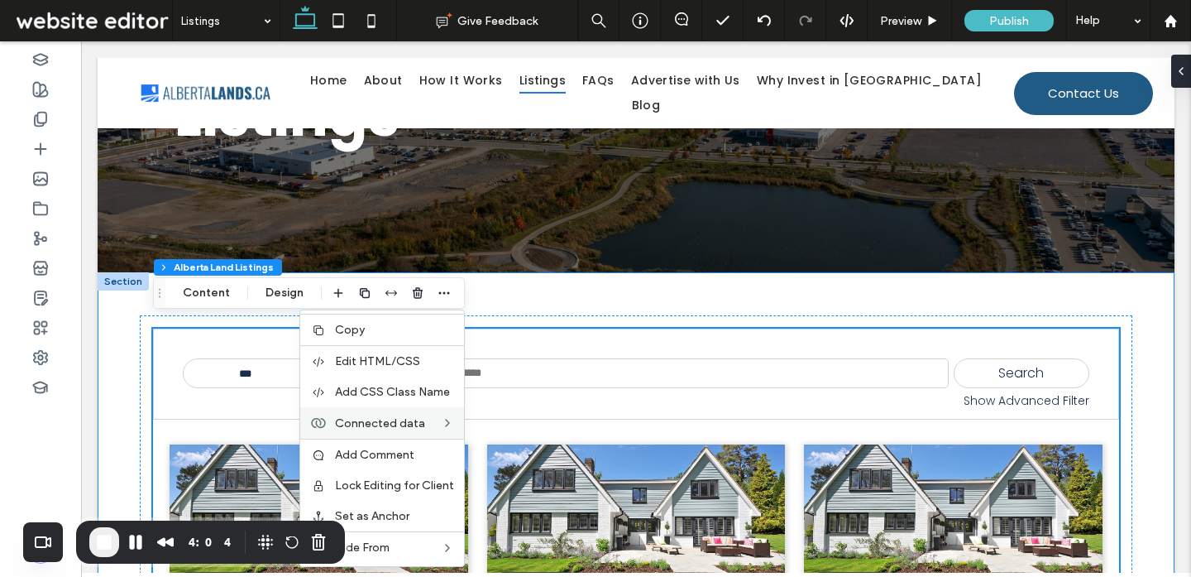
click at [495, 300] on div "**********" at bounding box center [636, 566] width 993 height 588
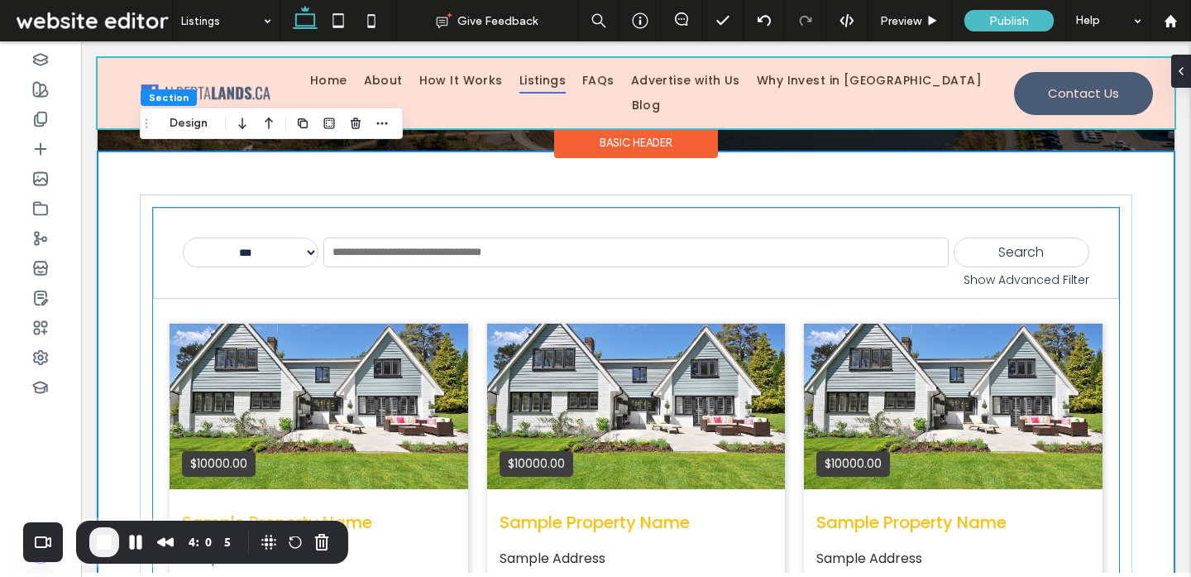
scroll to position [309, 0]
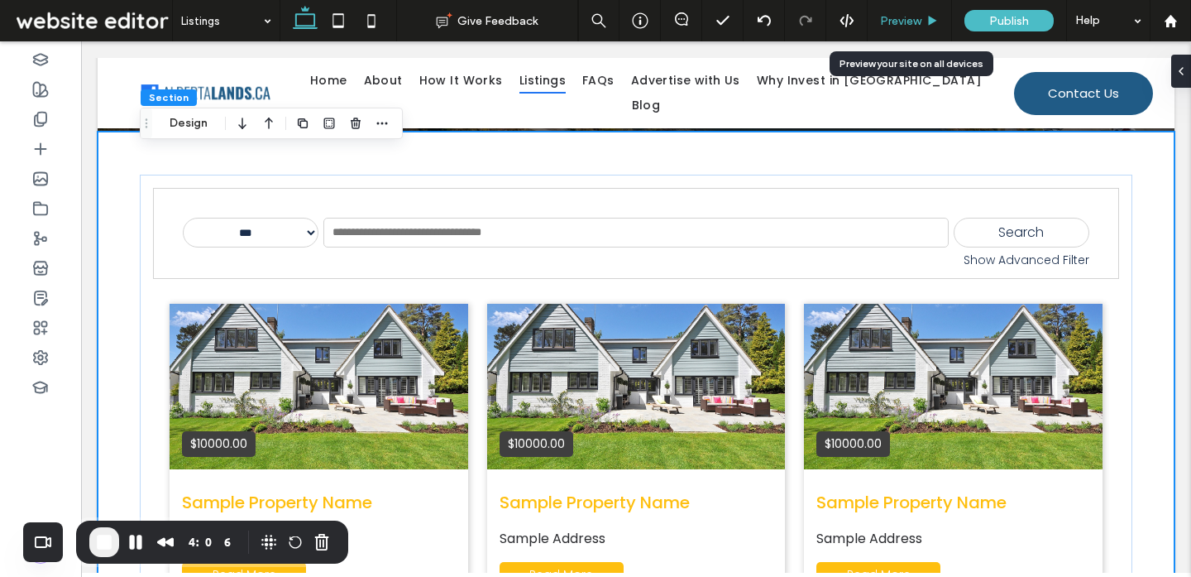
click at [926, 28] on div "Preview" at bounding box center [910, 20] width 84 height 41
click at [898, 22] on span "Preview" at bounding box center [900, 21] width 41 height 14
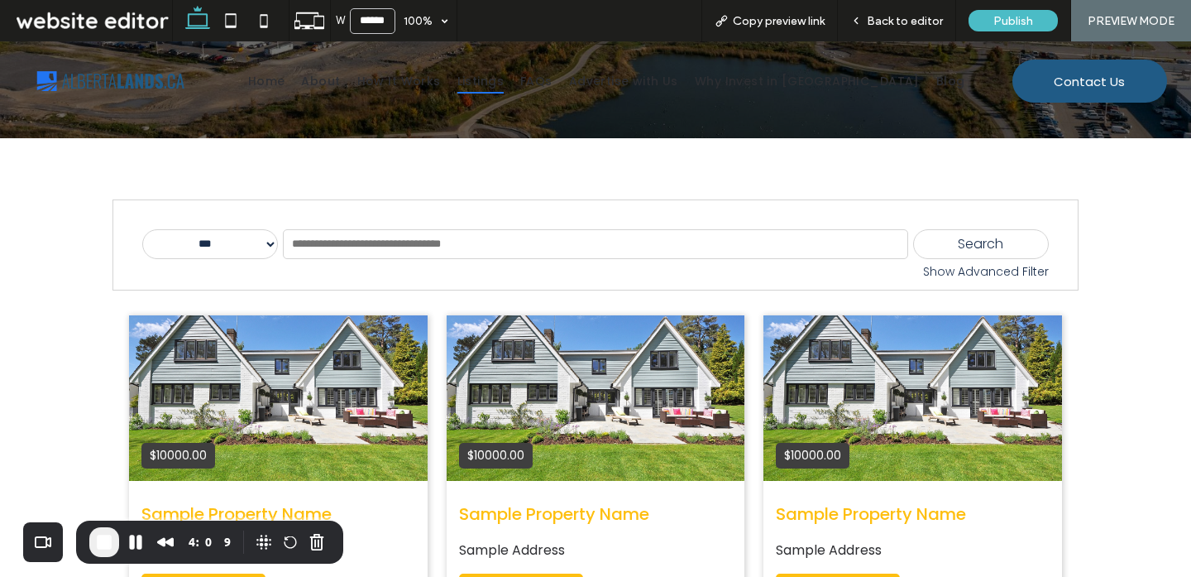
scroll to position [293, 0]
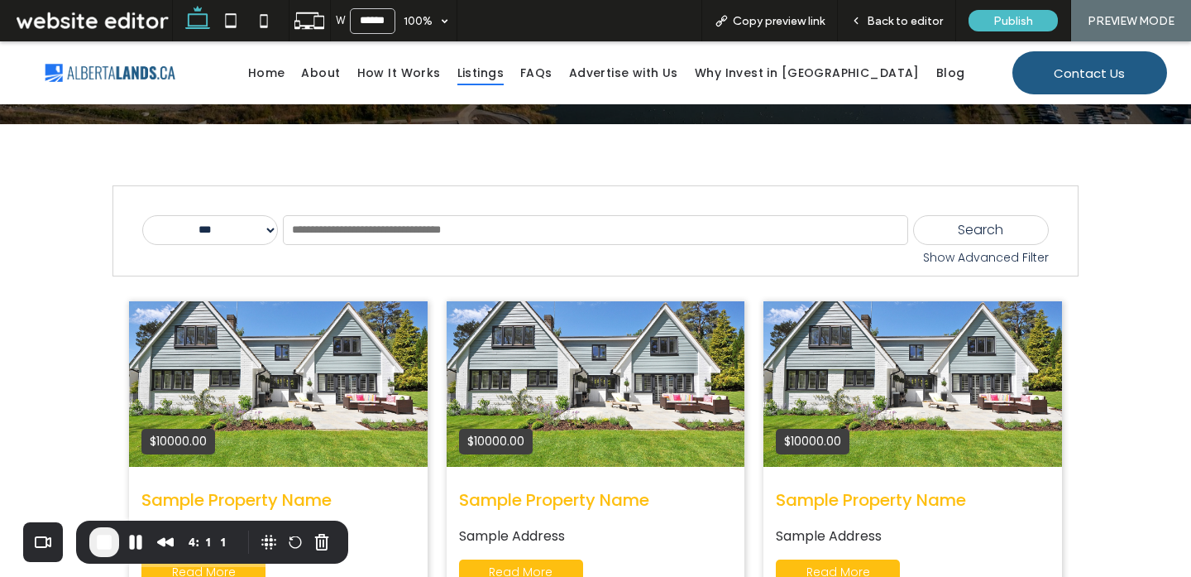
click at [952, 261] on div "Show Advanced Filter" at bounding box center [595, 257] width 907 height 17
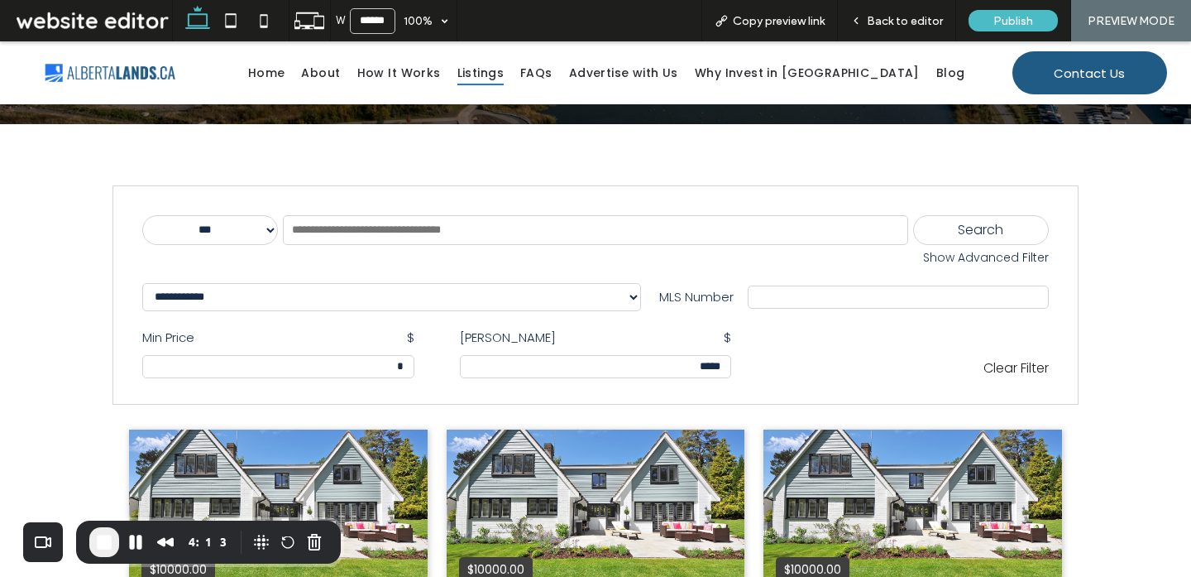
click at [242, 227] on select "**********" at bounding box center [210, 230] width 136 height 30
click at [253, 301] on select "**********" at bounding box center [391, 297] width 499 height 28
click at [900, 21] on span "Back to editor" at bounding box center [905, 21] width 76 height 14
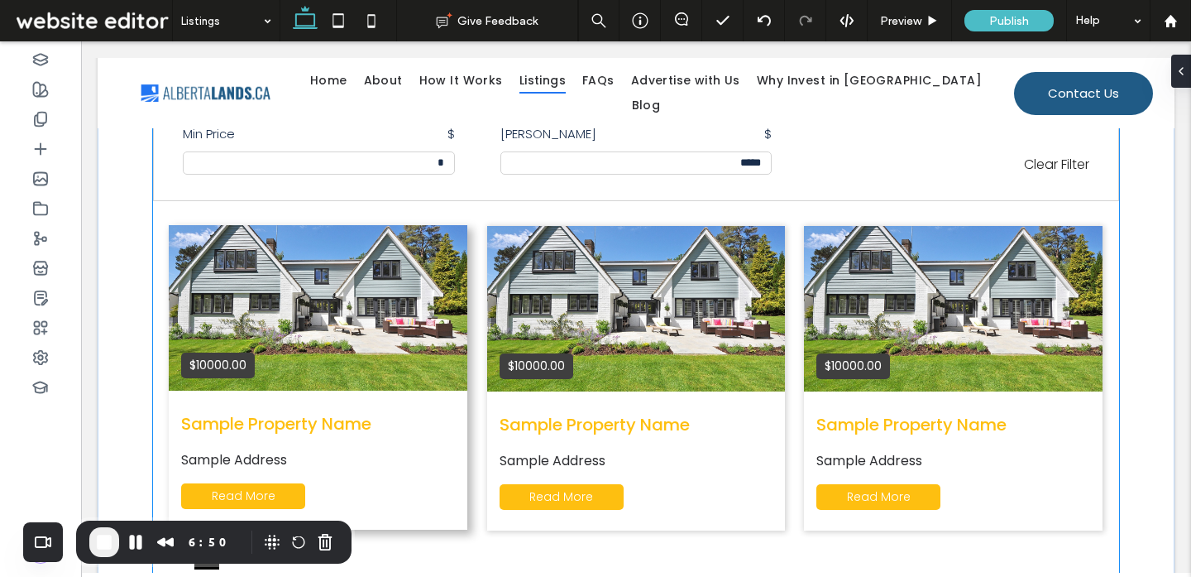
scroll to position [637, 0]
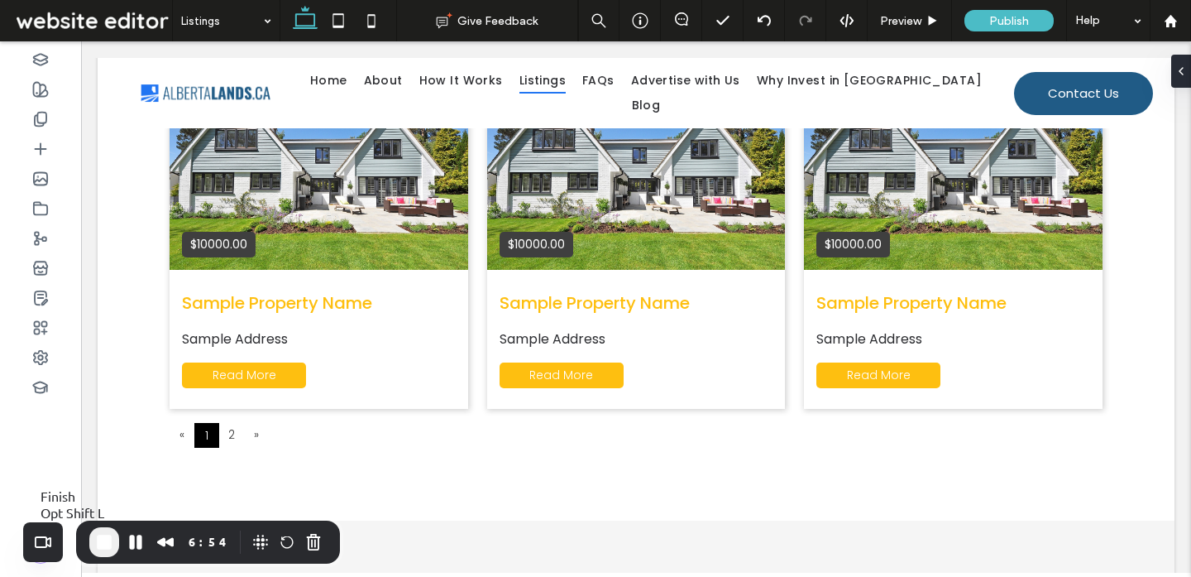
click at [101, 547] on span "End Recording" at bounding box center [104, 542] width 20 height 20
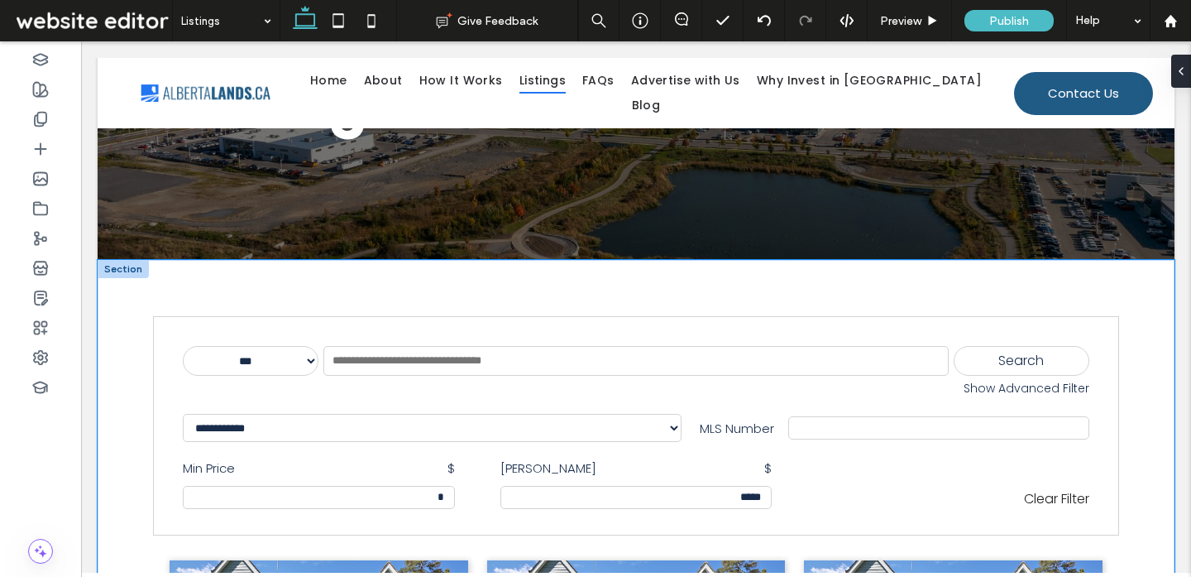
scroll to position [178, 0]
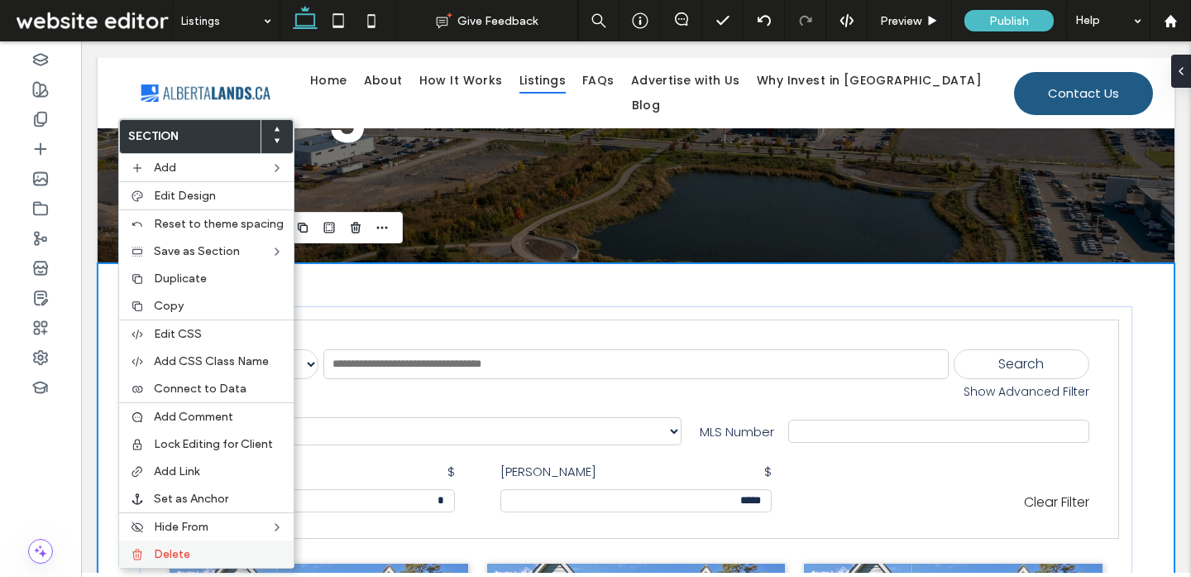
click at [170, 553] on span "Delete" at bounding box center [172, 554] width 36 height 14
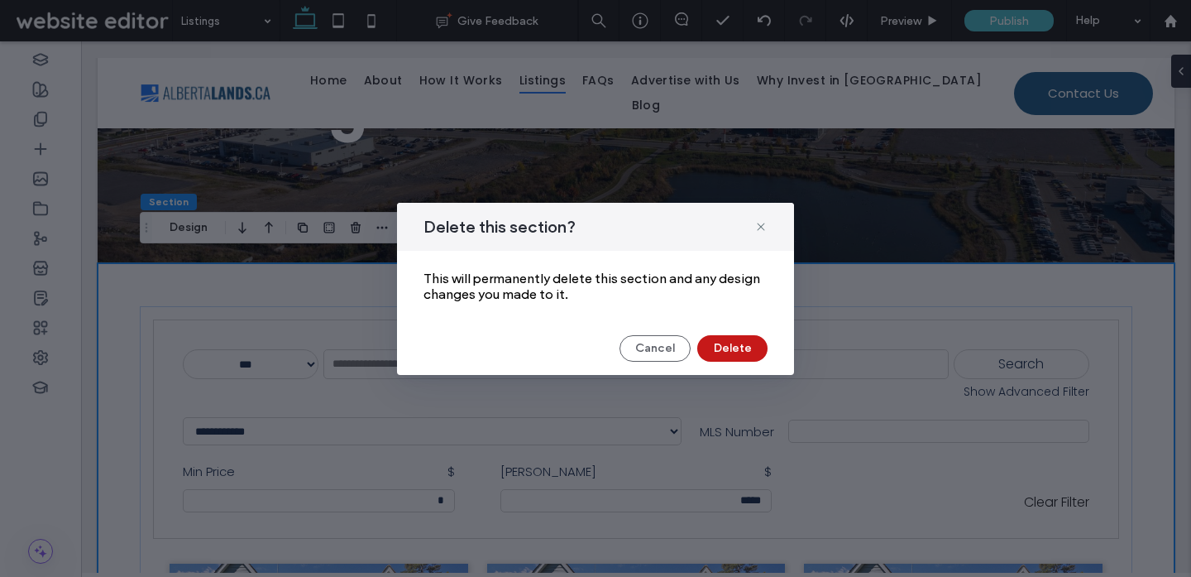
click at [716, 354] on button "Delete" at bounding box center [732, 348] width 70 height 26
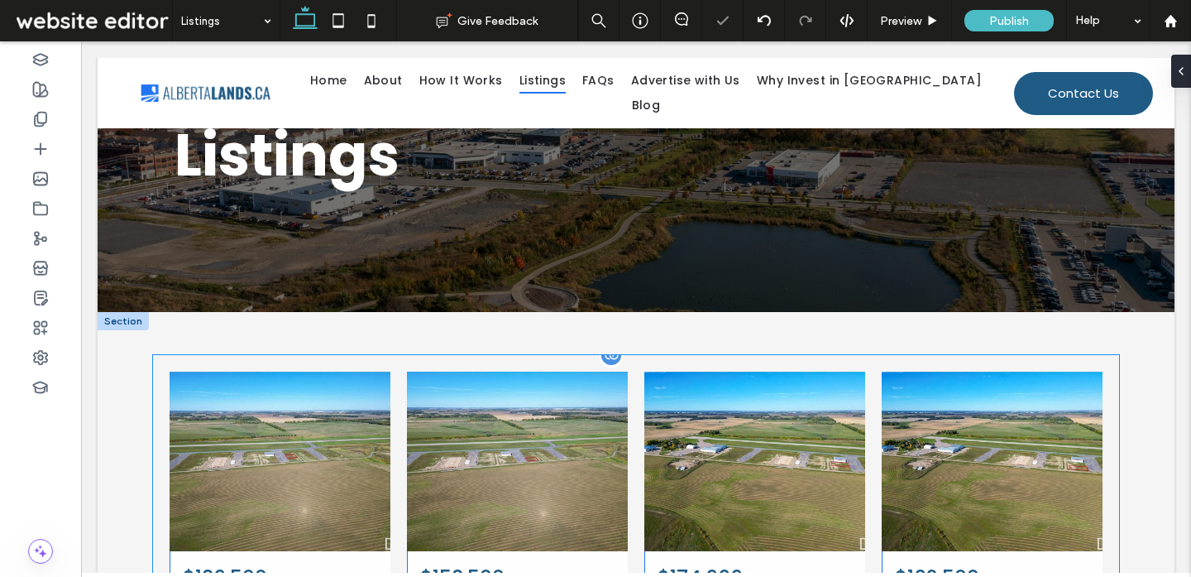
scroll to position [0, 0]
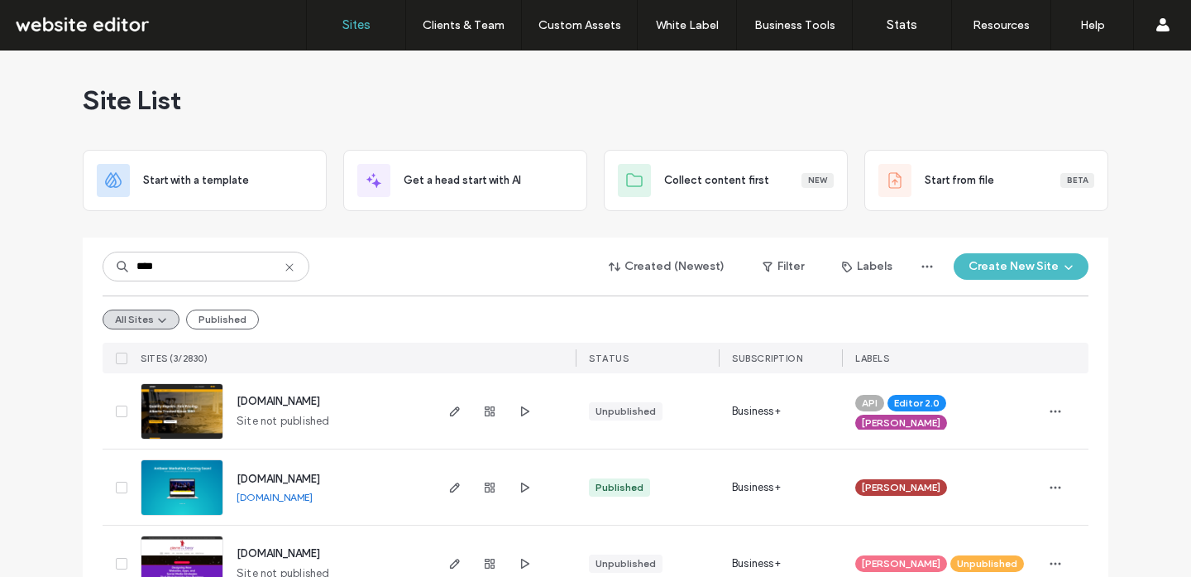
click at [448, 412] on icon "button" at bounding box center [454, 410] width 13 height 13
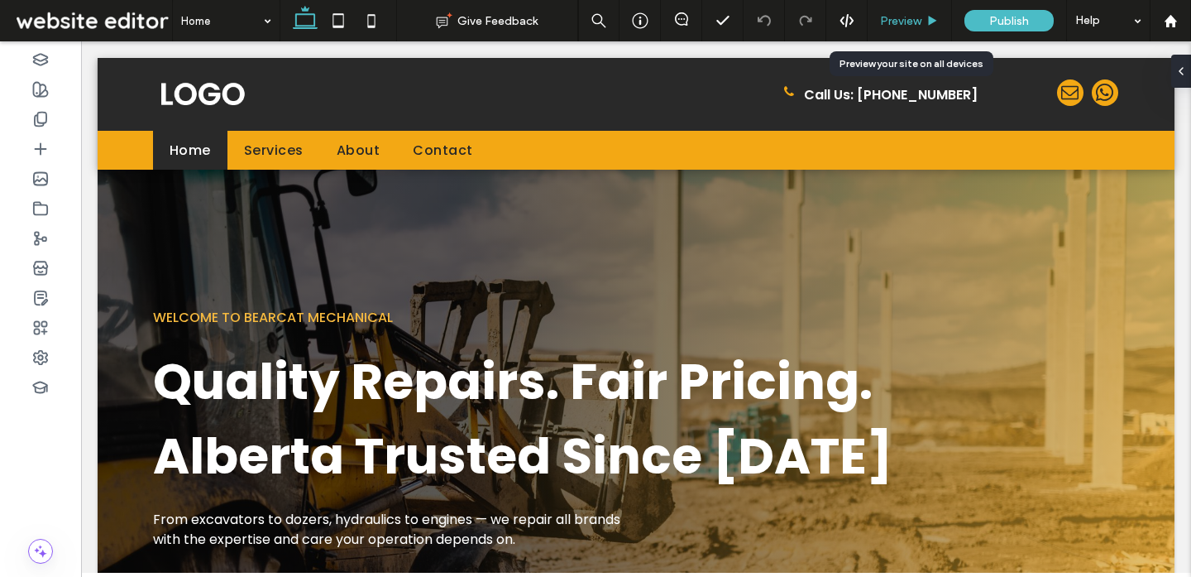
click at [916, 18] on span "Preview" at bounding box center [900, 21] width 41 height 14
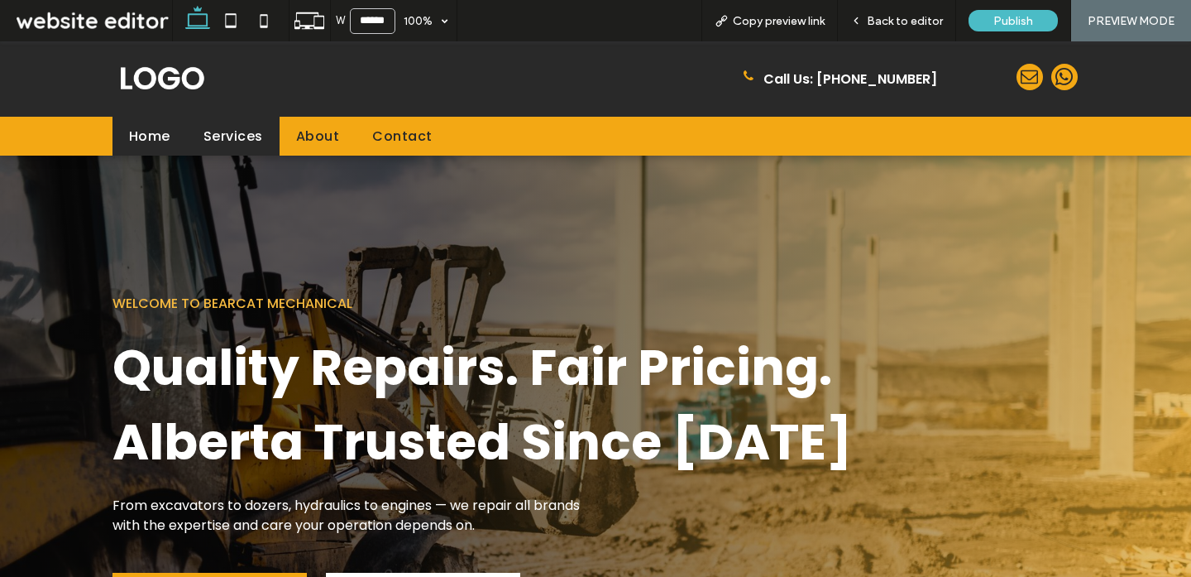
click at [242, 137] on span "Services" at bounding box center [233, 136] width 60 height 21
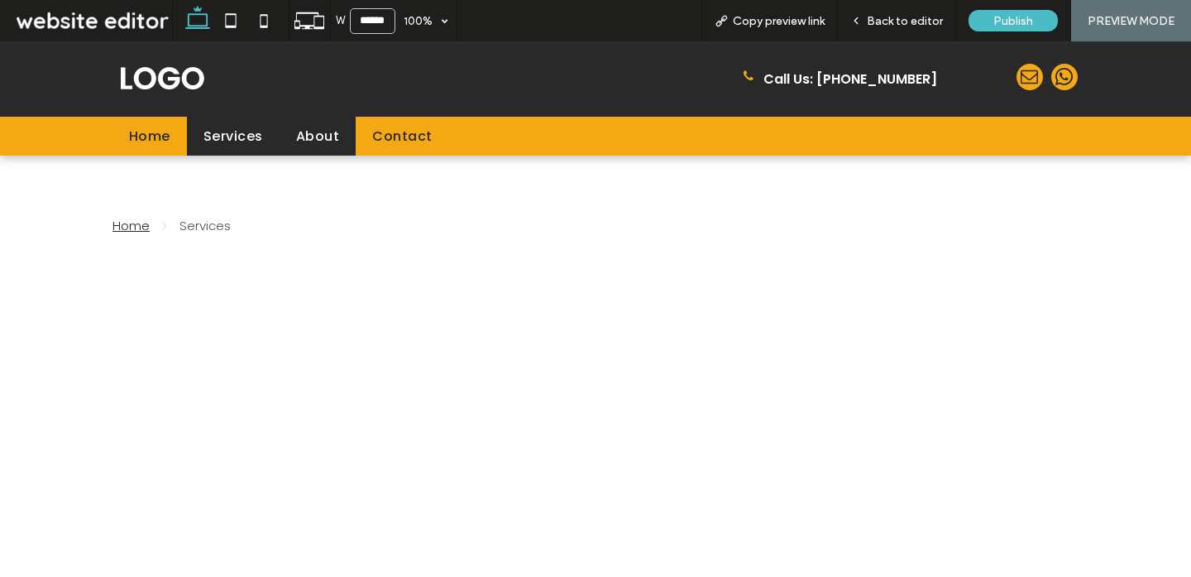
click at [308, 135] on span "About" at bounding box center [317, 136] width 43 height 21
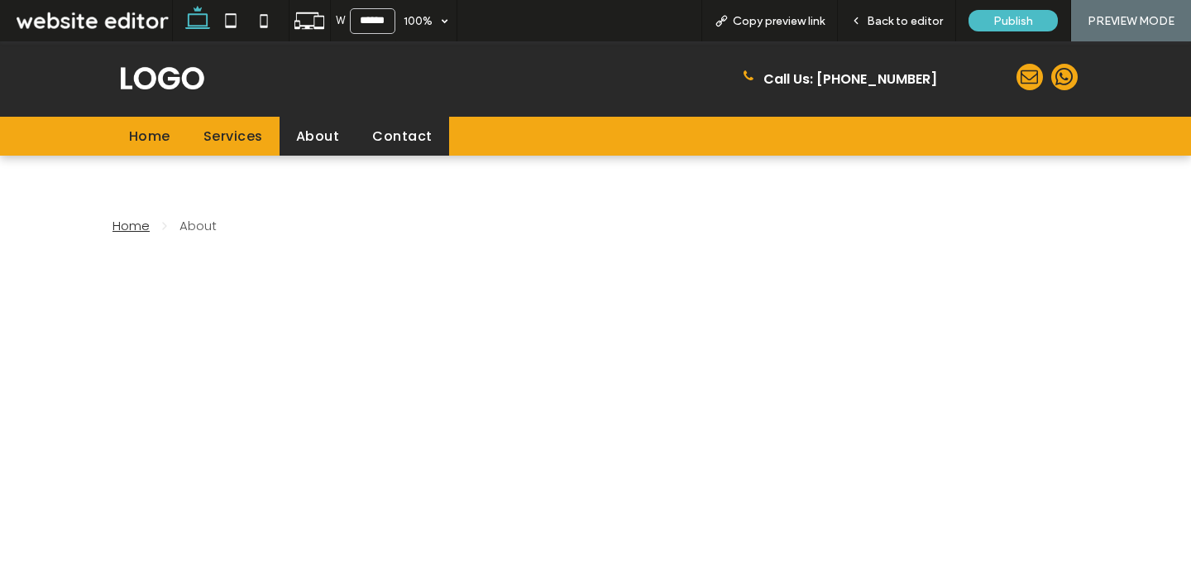
drag, startPoint x: 393, startPoint y: 136, endPoint x: 384, endPoint y: 187, distance: 52.1
click at [393, 136] on span "Contact" at bounding box center [402, 136] width 60 height 21
click at [153, 141] on span "Home" at bounding box center [149, 136] width 41 height 21
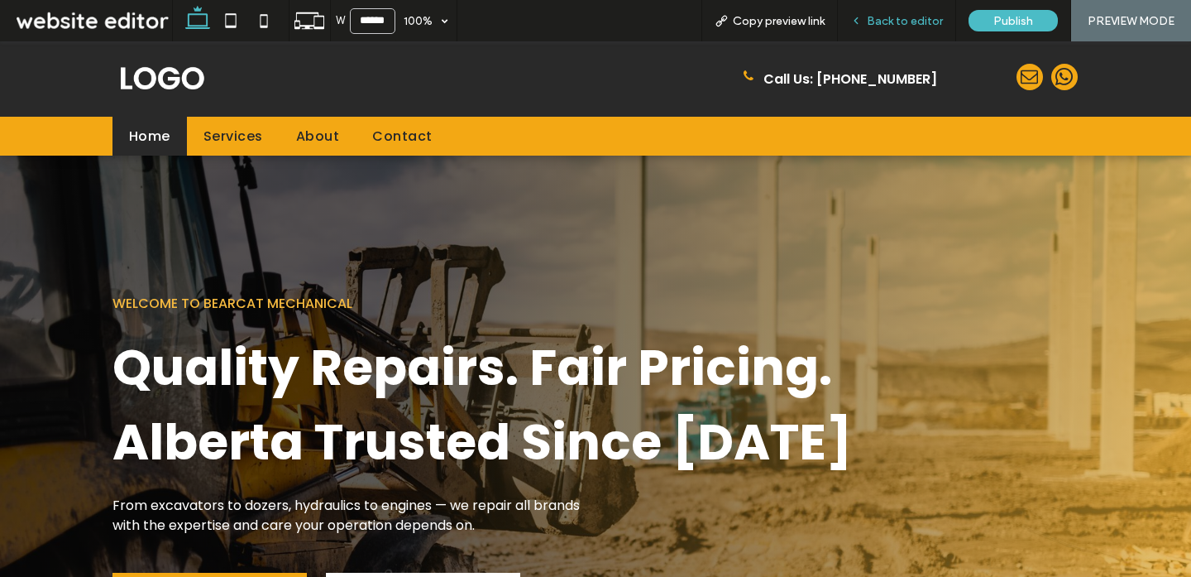
click at [914, 26] on span "Back to editor" at bounding box center [905, 21] width 76 height 14
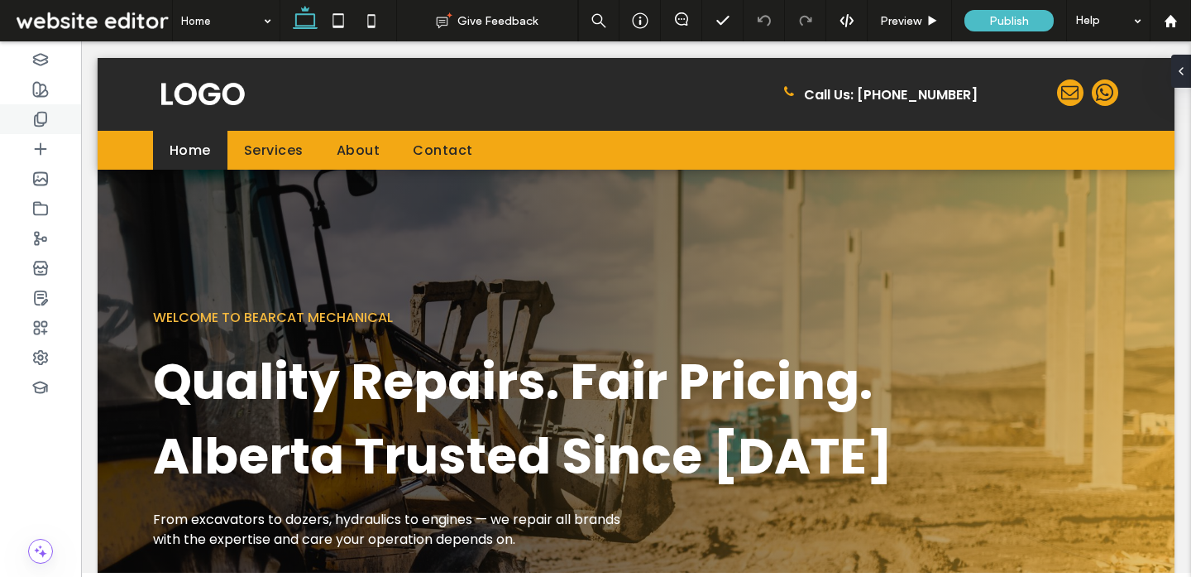
click at [53, 117] on div at bounding box center [40, 119] width 81 height 30
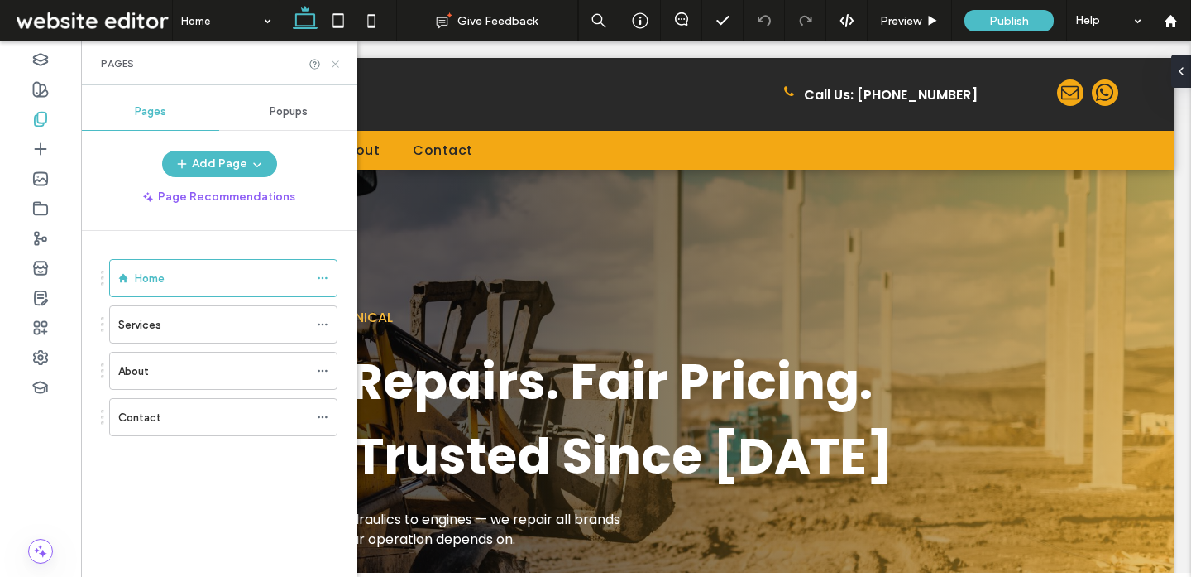
click at [337, 61] on icon at bounding box center [335, 64] width 12 height 12
